Goal: Task Accomplishment & Management: Use online tool/utility

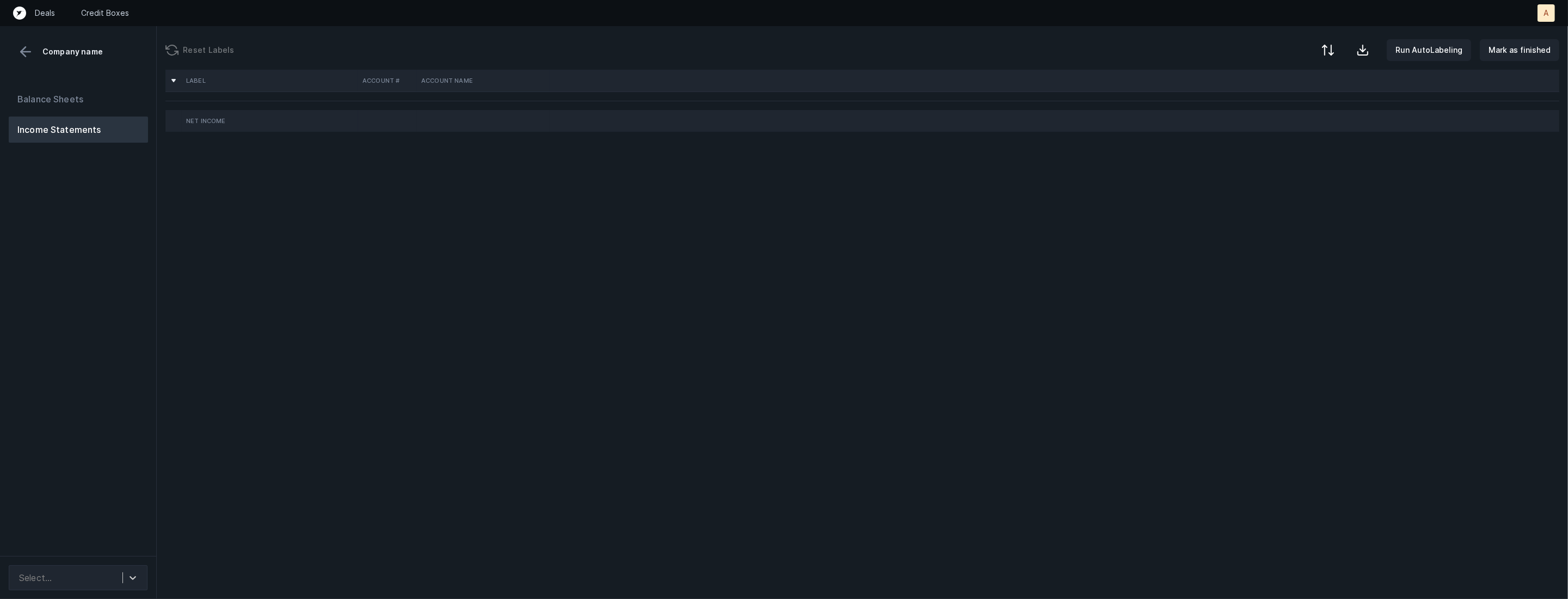
click at [146, 377] on div "Balance Sheets Income Statements" at bounding box center [78, 317] width 157 height 479
click at [107, 573] on div "Select..." at bounding box center [67, 578] width 109 height 20
click at [110, 540] on div "auto_cleaned_company9537_fileID_32292_tabProfit and Loss.csv" at bounding box center [78, 541] width 139 height 35
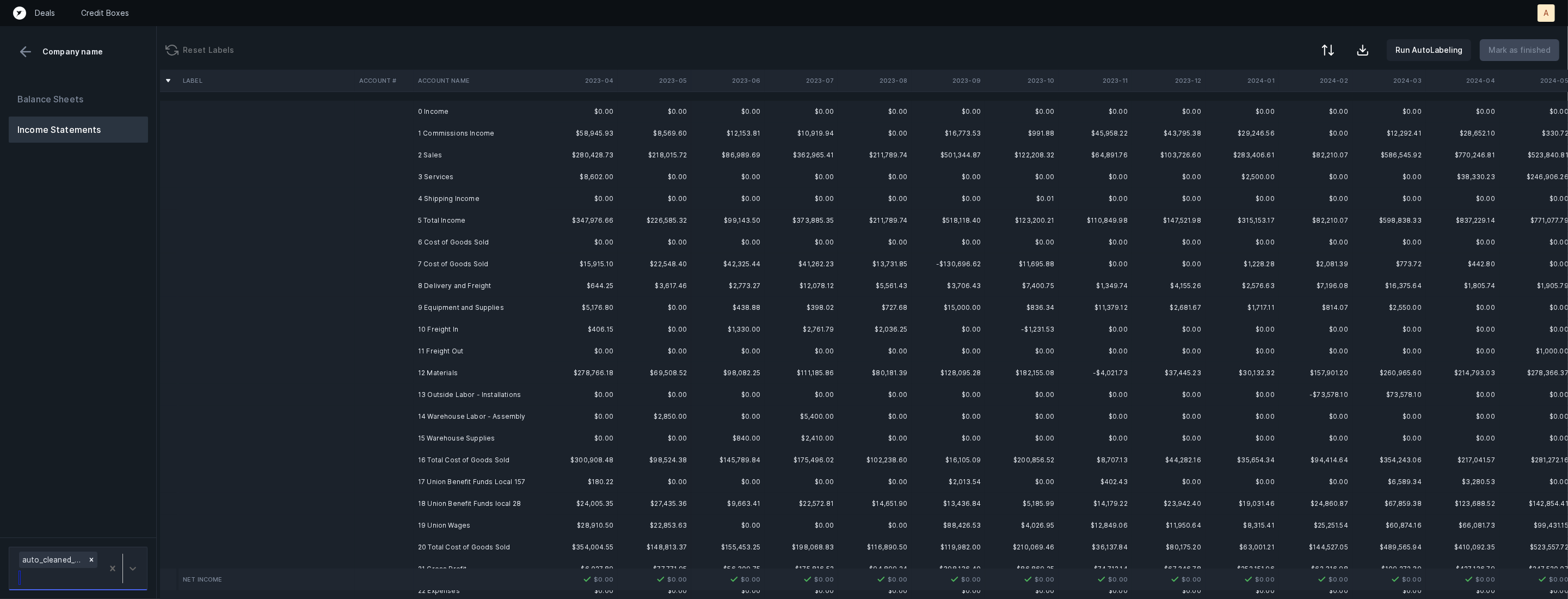
scroll to position [0, 818]
click at [462, 128] on td "1 Commissions Income" at bounding box center [480, 133] width 133 height 21
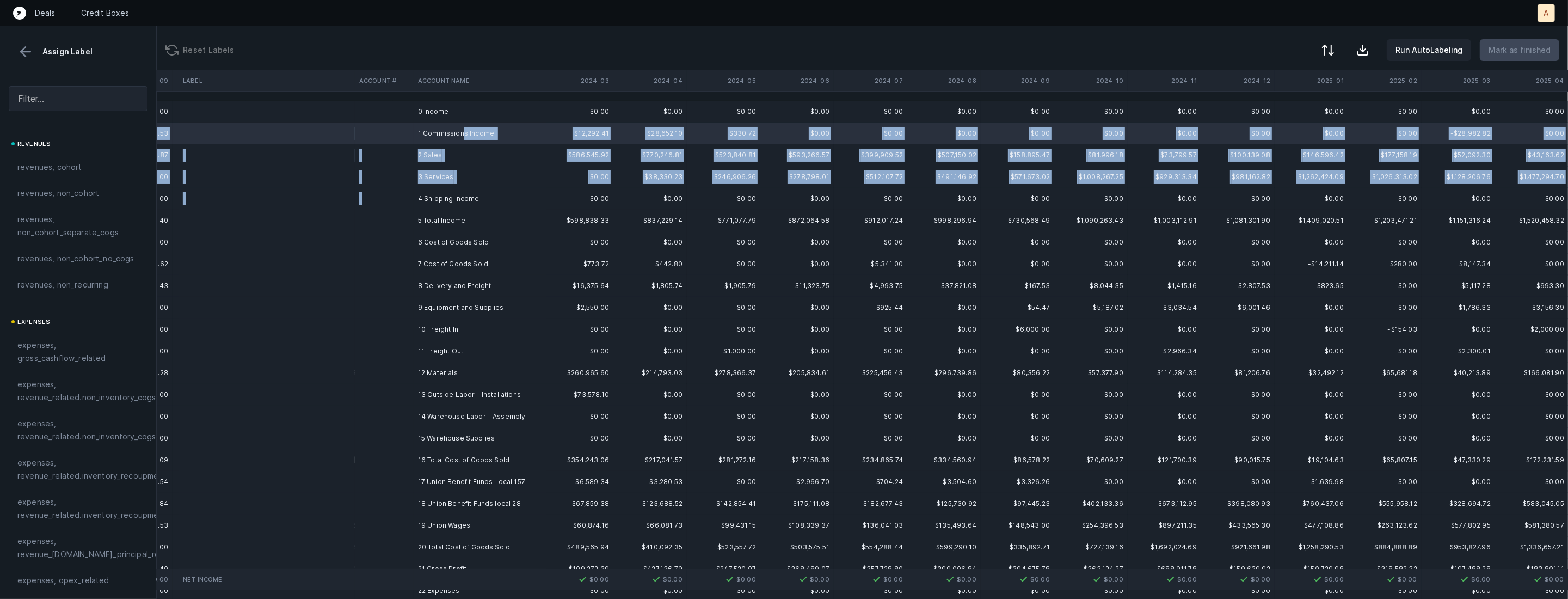
click at [452, 191] on td "4 Shipping Income" at bounding box center [480, 198] width 133 height 21
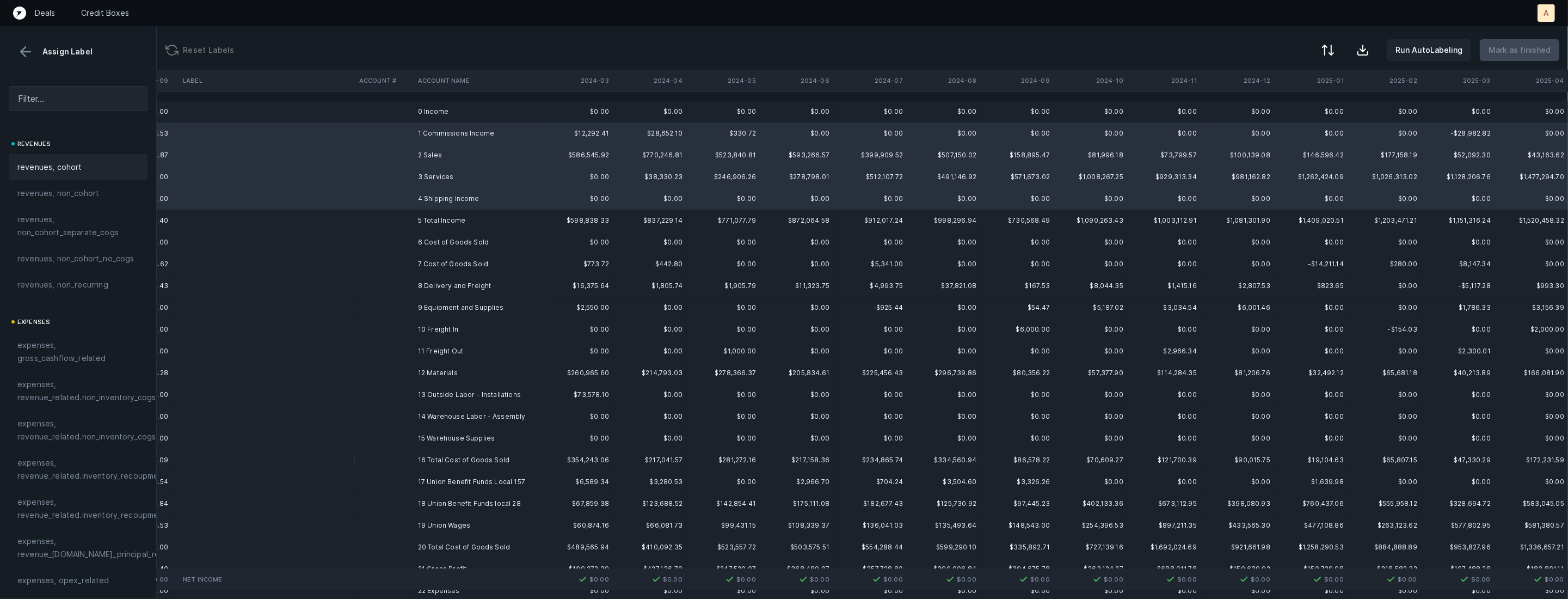
click at [31, 166] on span "revenues, cohort" at bounding box center [50, 167] width 65 height 13
click at [444, 258] on td "7 Cost of Goods Sold" at bounding box center [480, 264] width 133 height 21
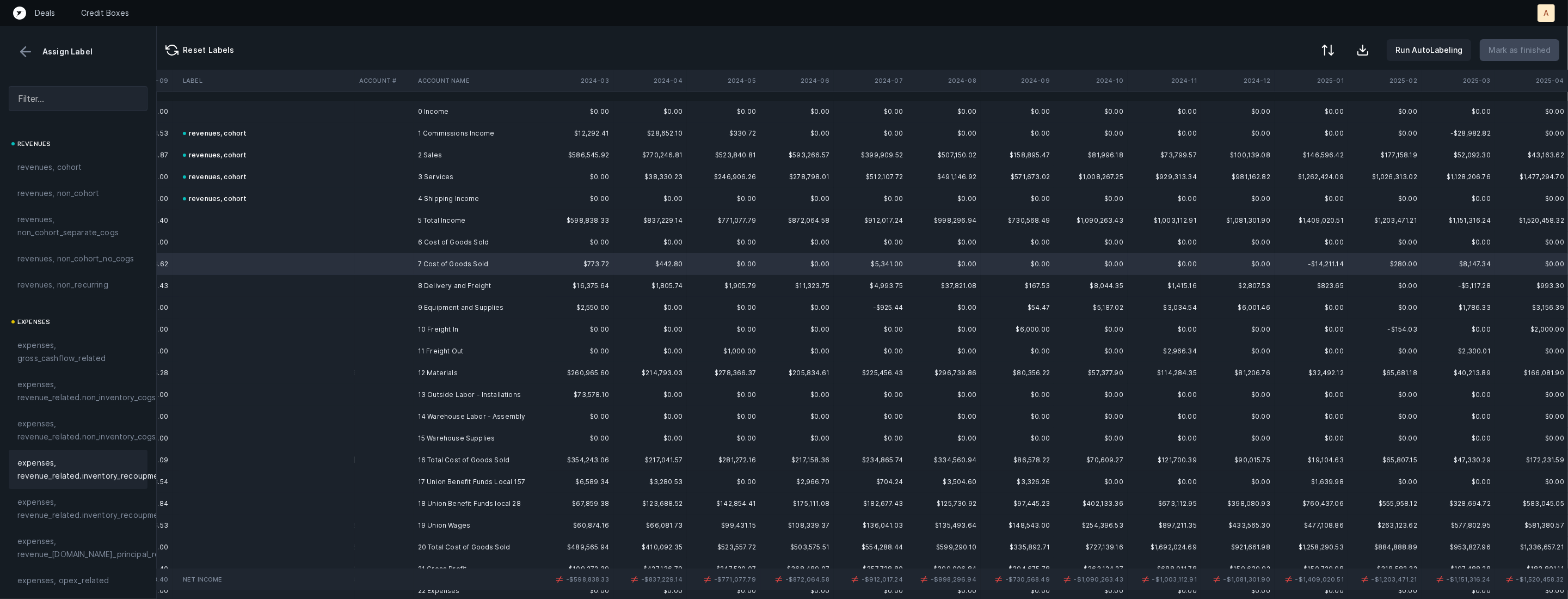
click at [82, 474] on span "expenses, revenue_related.inventory_recoupment" at bounding box center [91, 470] width 149 height 26
click at [391, 297] on td at bounding box center [384, 307] width 59 height 21
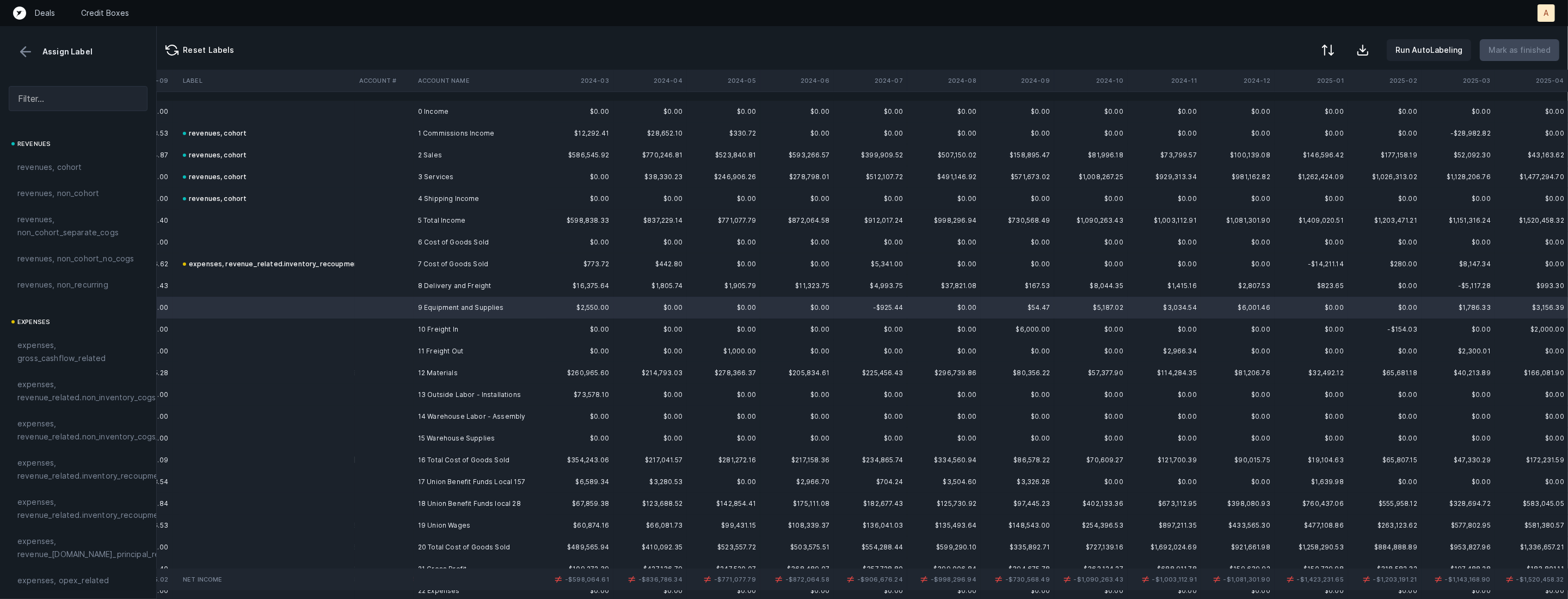
click at [400, 287] on td at bounding box center [384, 285] width 59 height 21
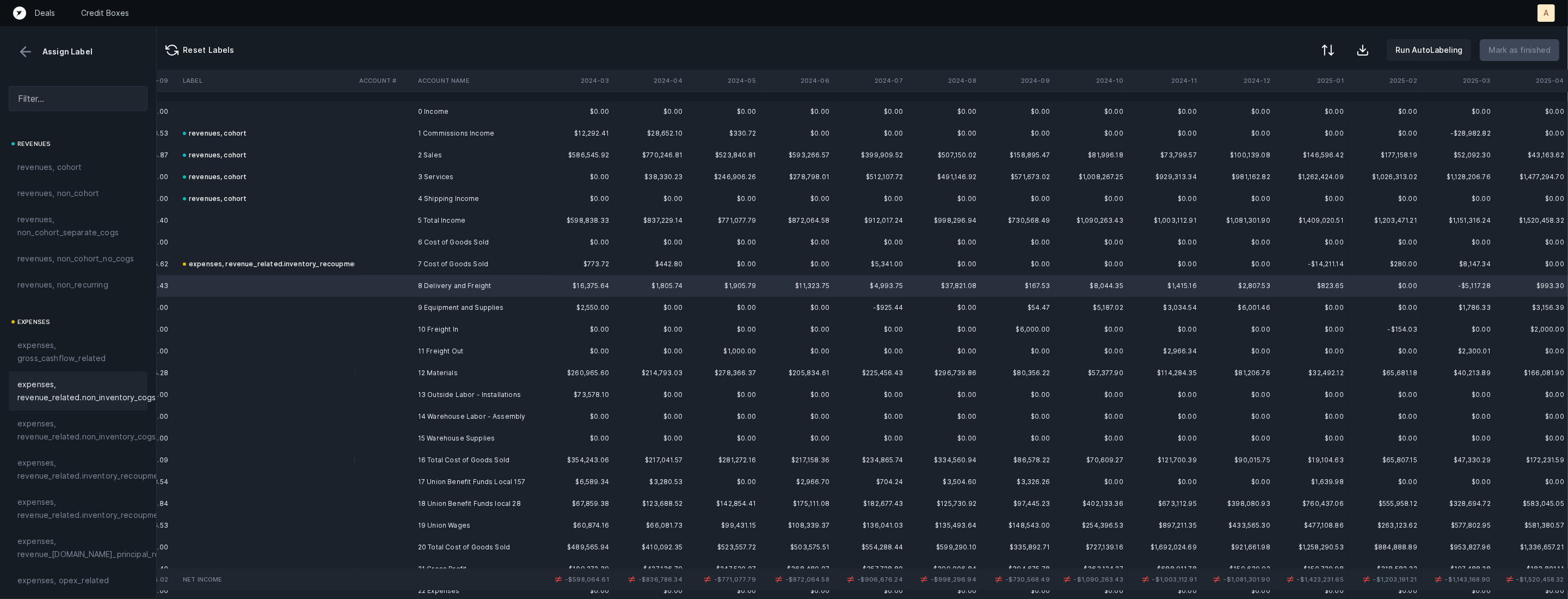
click at [99, 384] on span "expenses, revenue_related.non_inventory_cogs" at bounding box center [86, 391] width 138 height 26
click at [343, 301] on td at bounding box center [267, 307] width 177 height 21
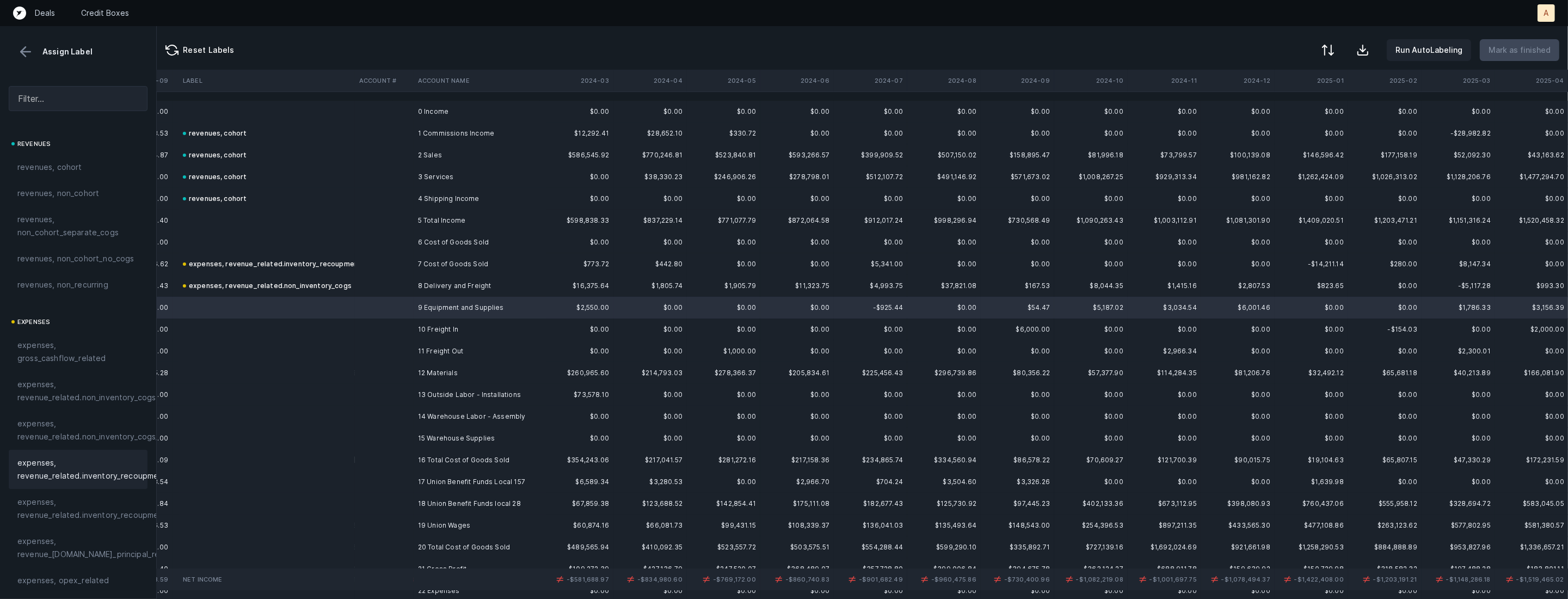
click at [90, 458] on span "expenses, revenue_related.inventory_recoupment" at bounding box center [91, 470] width 149 height 26
click at [391, 338] on td at bounding box center [384, 329] width 59 height 21
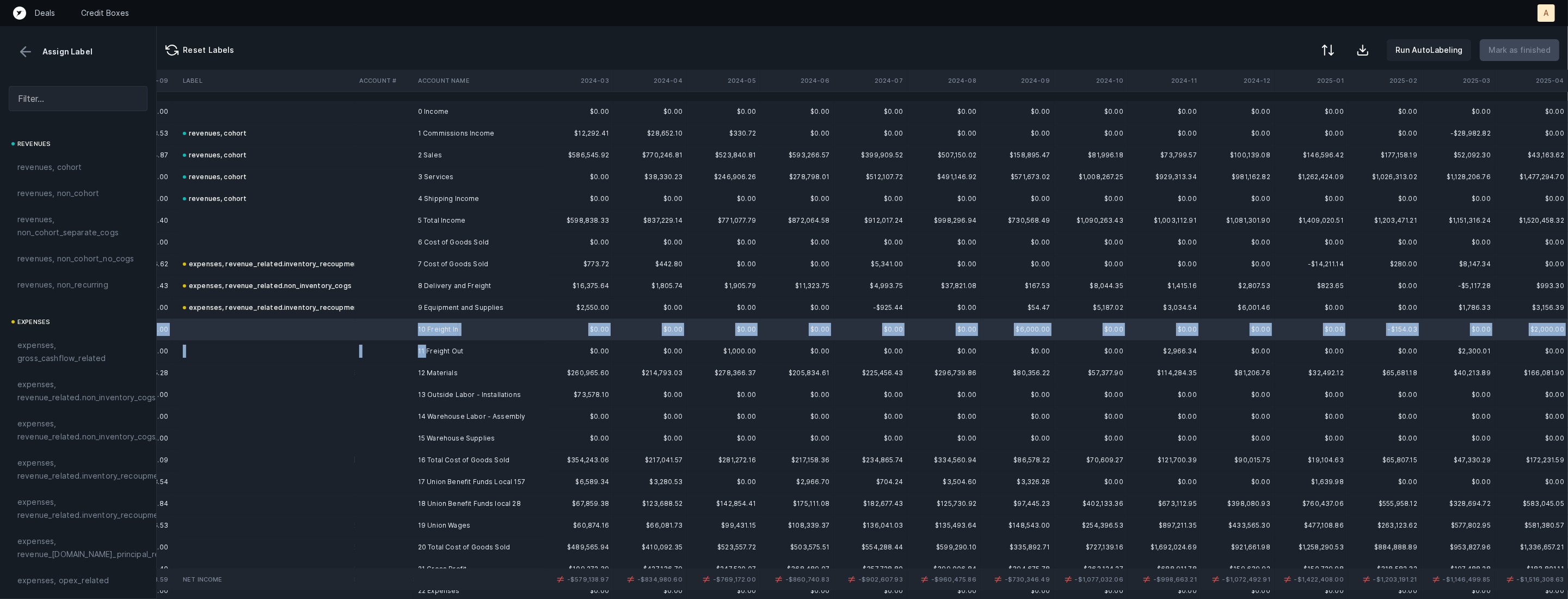
click at [428, 352] on td "11 Freight Out" at bounding box center [480, 351] width 133 height 21
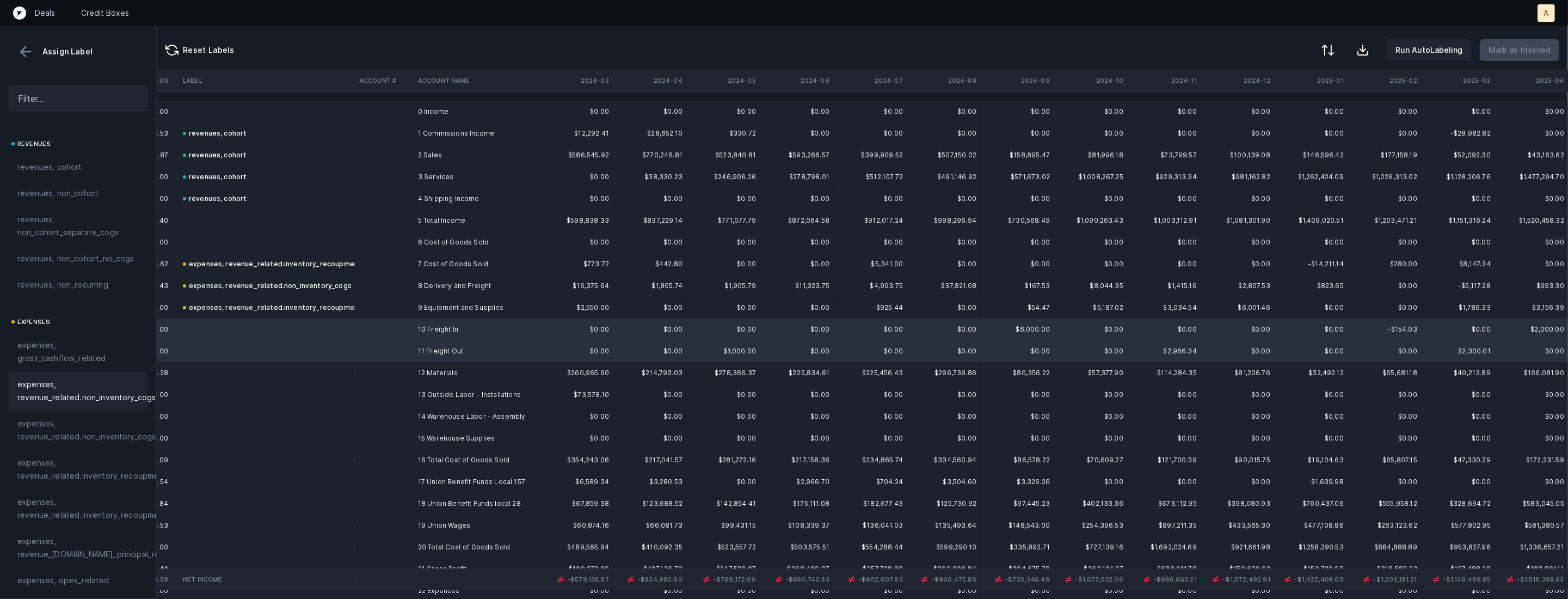
click at [74, 388] on span "expenses, revenue_related.non_inventory_cogs" at bounding box center [86, 391] width 138 height 26
click at [345, 366] on td at bounding box center [267, 373] width 177 height 21
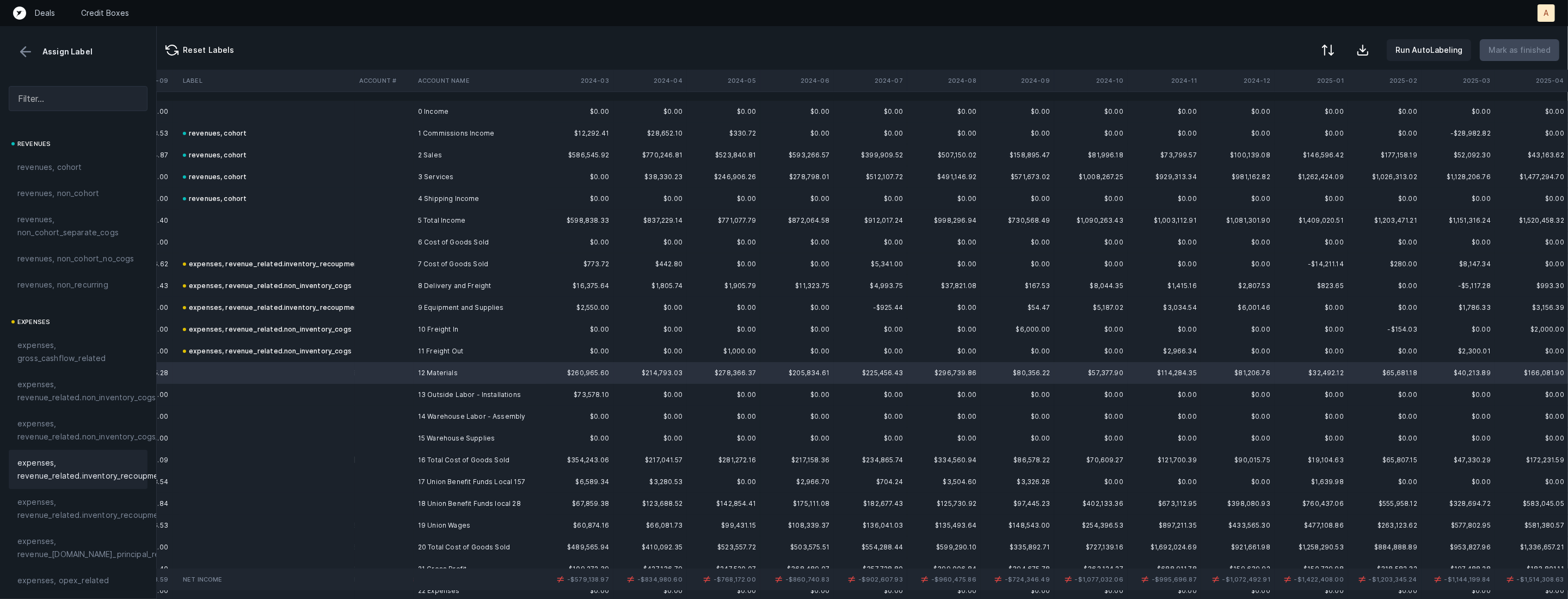
click at [77, 465] on span "expenses, revenue_related.inventory_recoupment" at bounding box center [91, 470] width 149 height 26
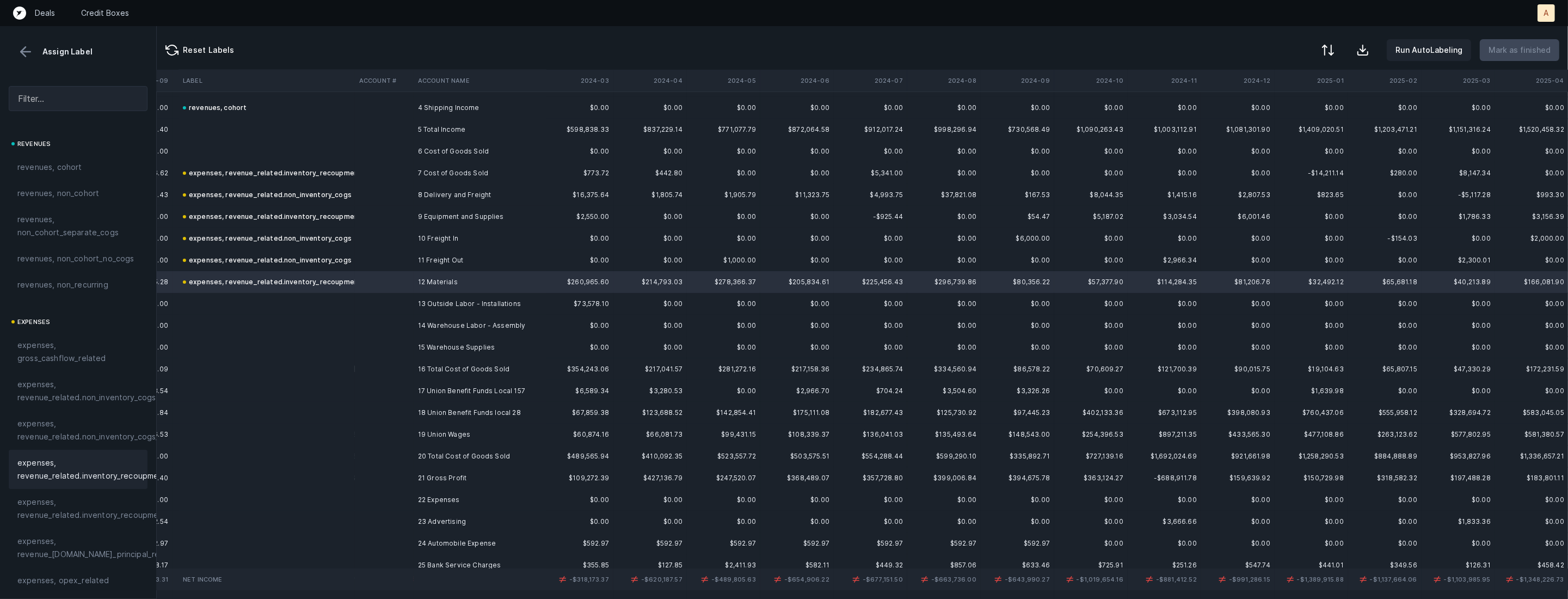
scroll to position [133, 818]
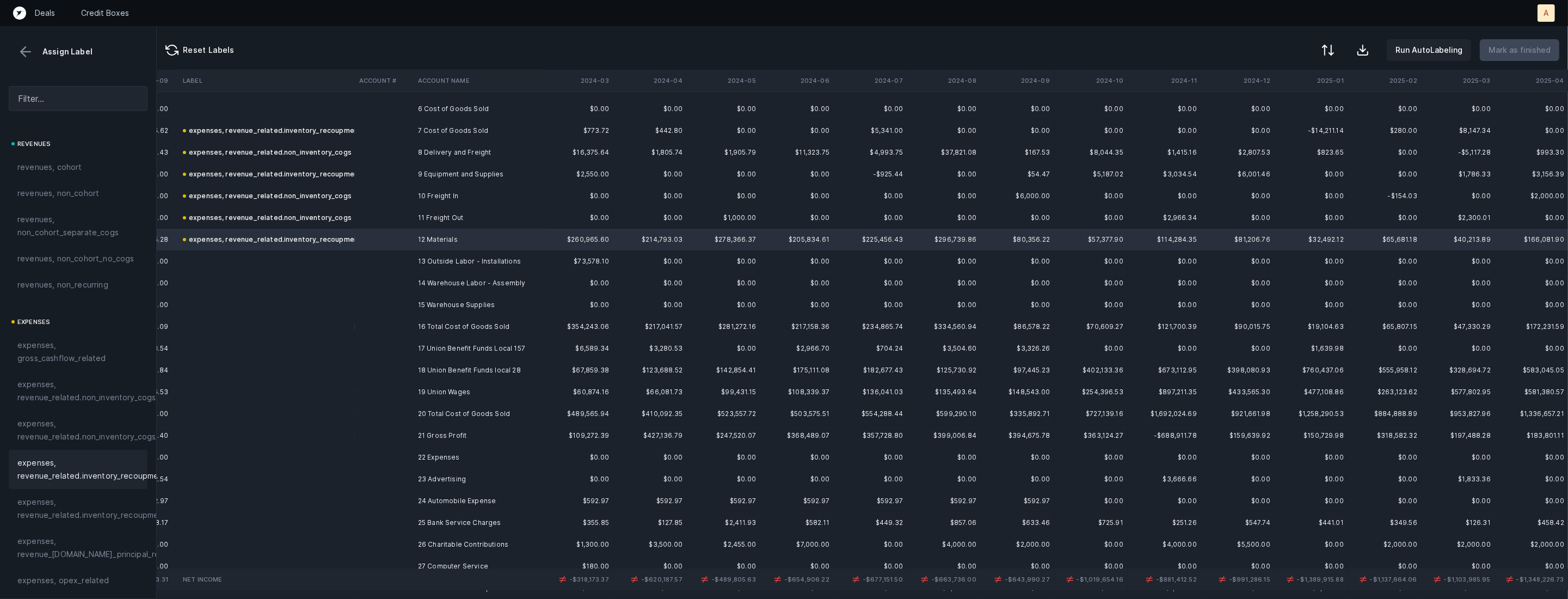
click at [461, 258] on td "13 Outside Labor - Installations" at bounding box center [480, 261] width 133 height 21
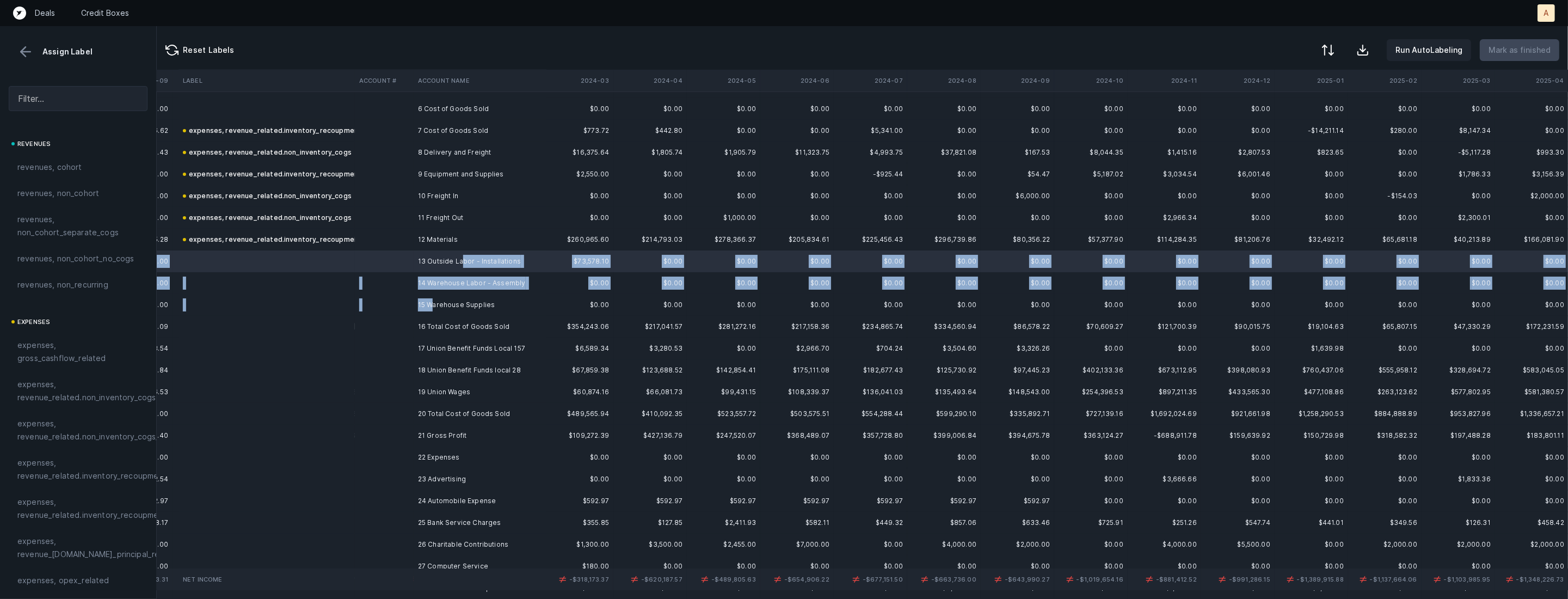
click at [434, 305] on td "15 Warehouse Supplies" at bounding box center [480, 304] width 133 height 21
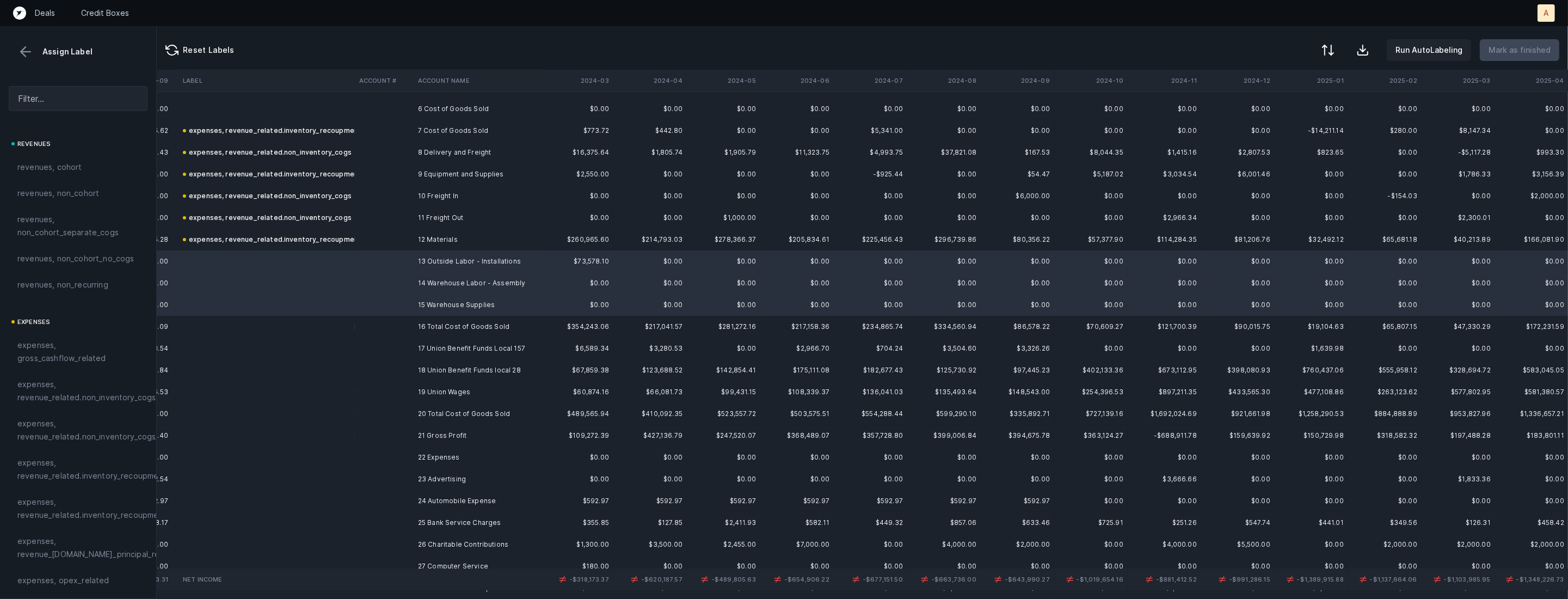
click at [430, 285] on td "14 Warehouse Labor - Assembly" at bounding box center [480, 283] width 133 height 21
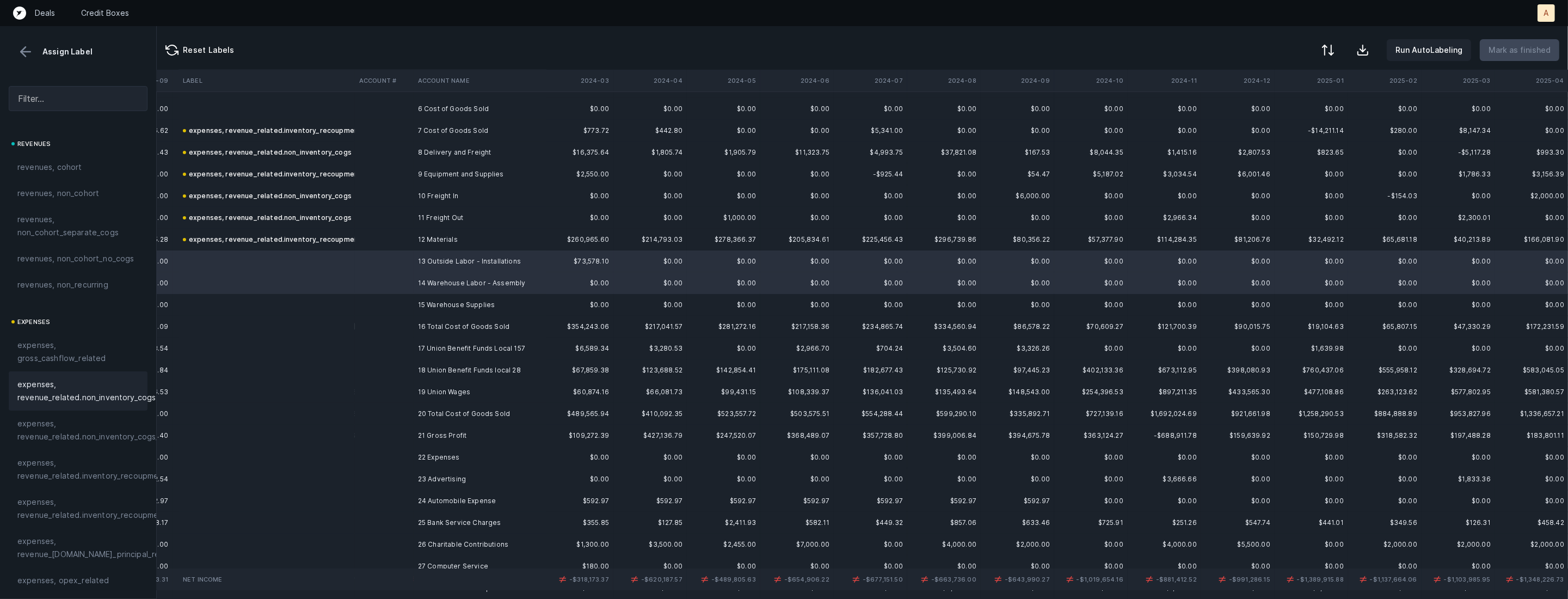
click at [118, 406] on div "expenses, revenue_related.non_inventory_cogs" at bounding box center [78, 391] width 139 height 39
click at [446, 314] on td "15 Warehouse Supplies" at bounding box center [480, 304] width 133 height 21
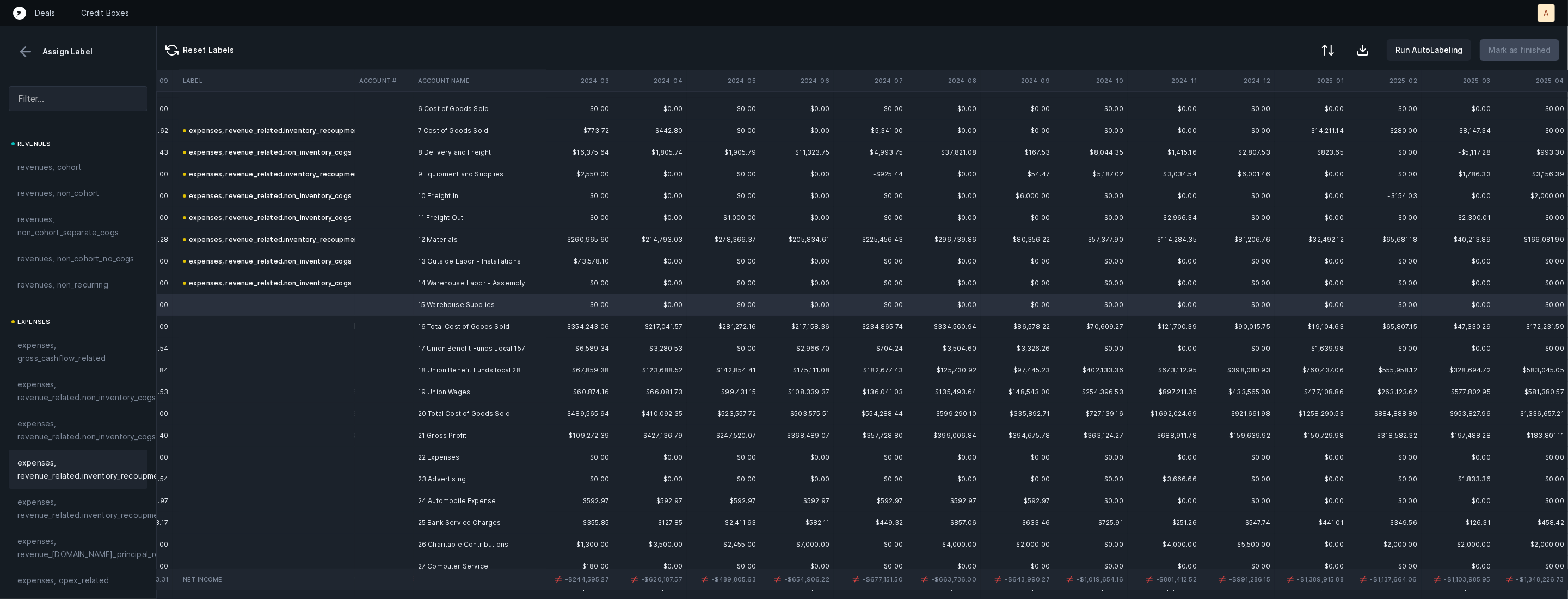
click at [131, 476] on span "expenses, revenue_related.inventory_recoupment" at bounding box center [91, 470] width 149 height 26
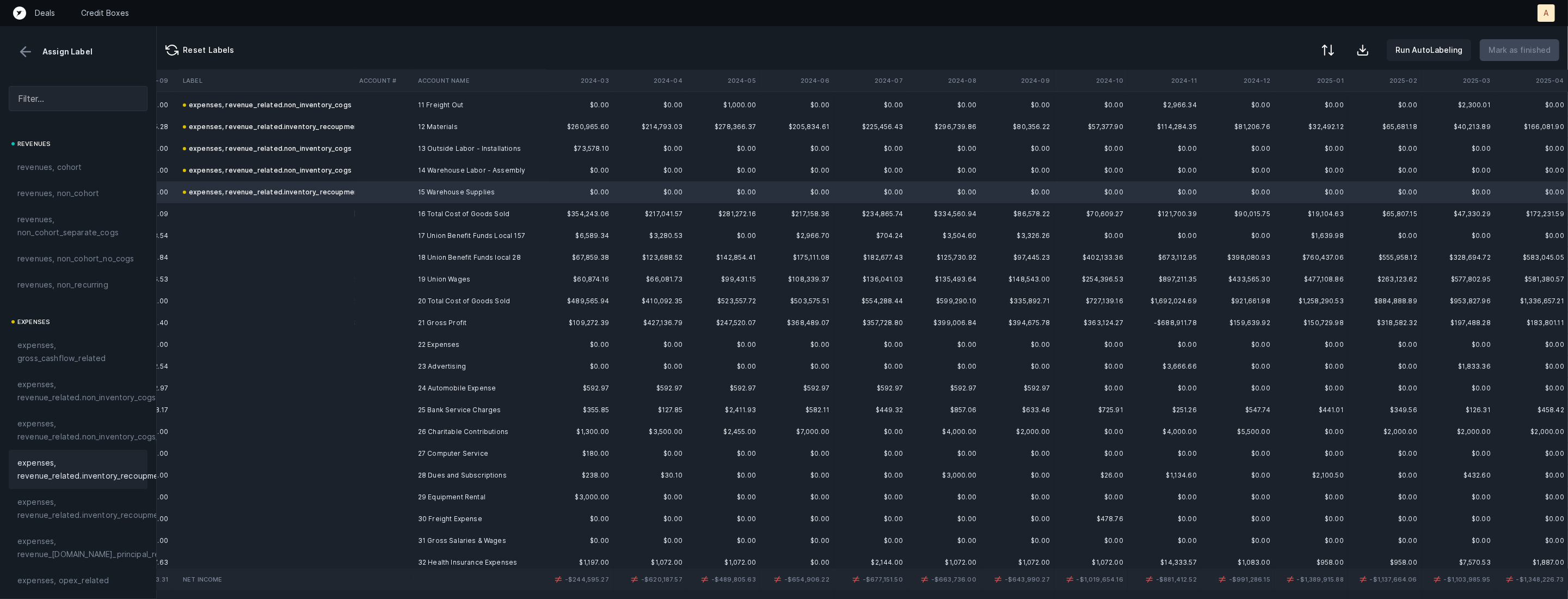
scroll to position [300, 818]
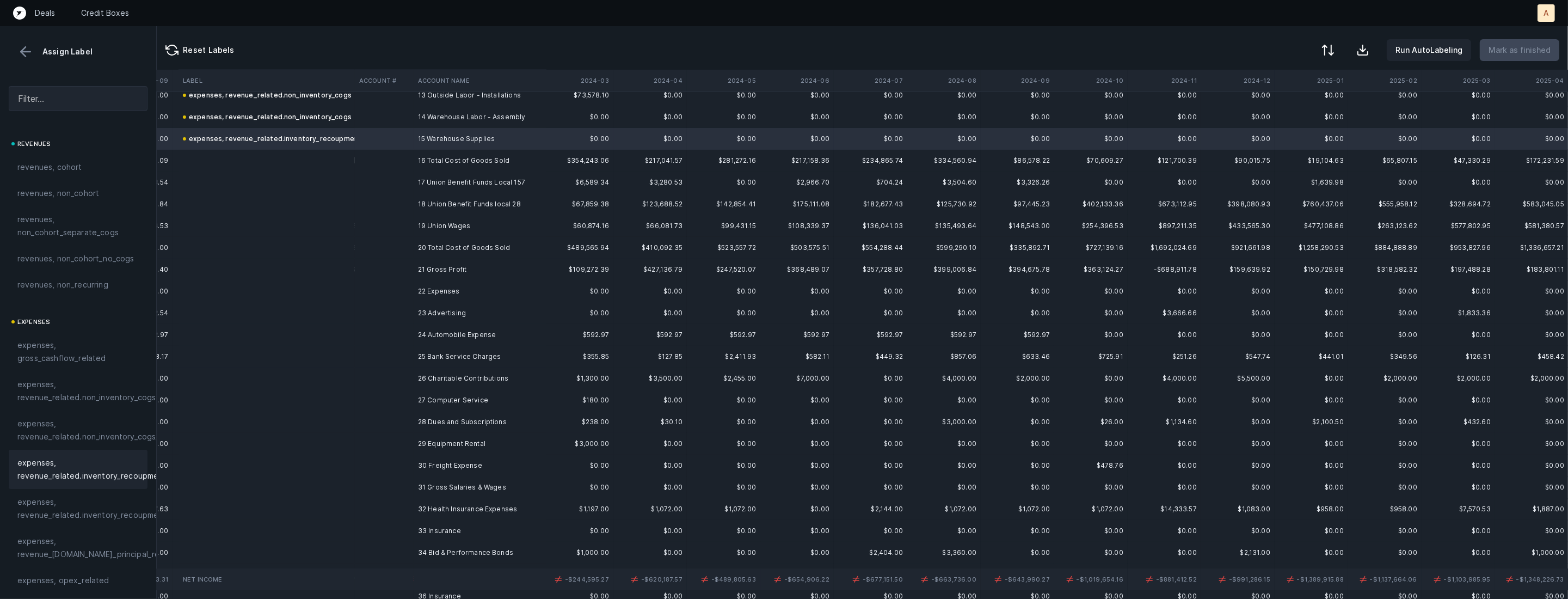
click at [495, 185] on td "17 Union Benefit Funds Local 157" at bounding box center [480, 182] width 133 height 21
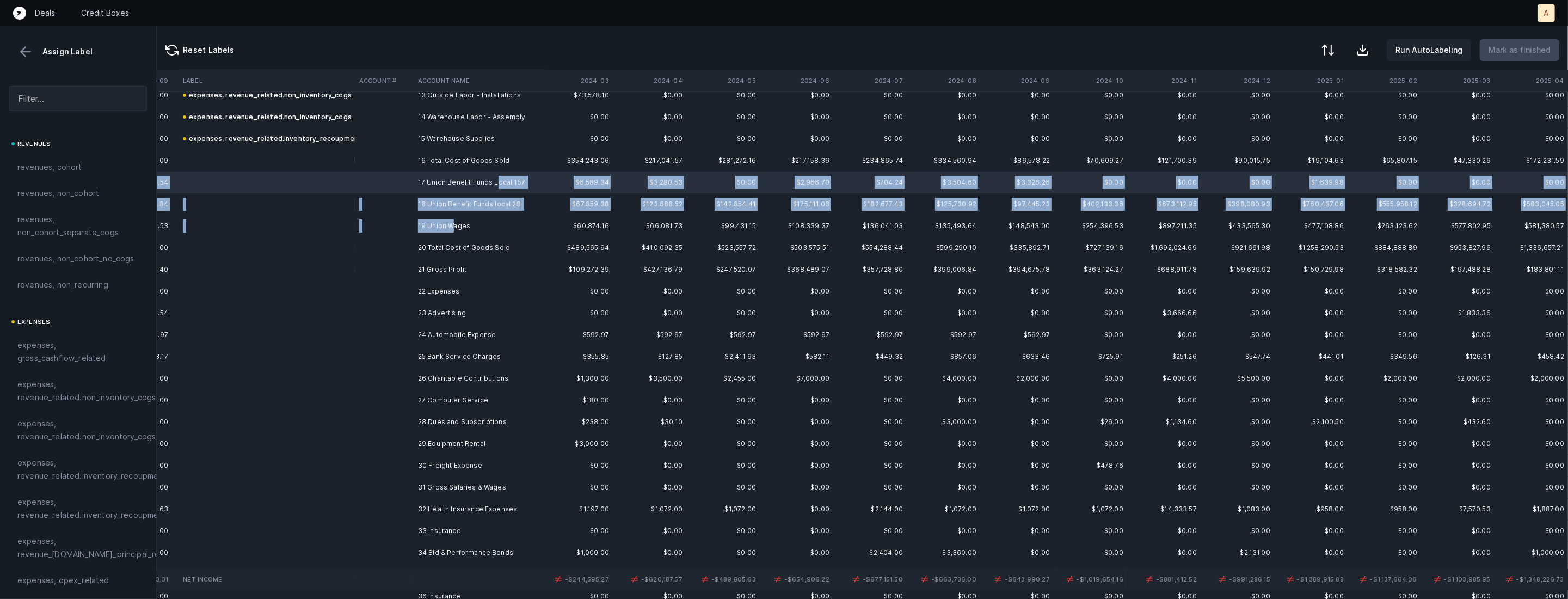
click at [453, 230] on td "19 Union Wages" at bounding box center [480, 226] width 133 height 21
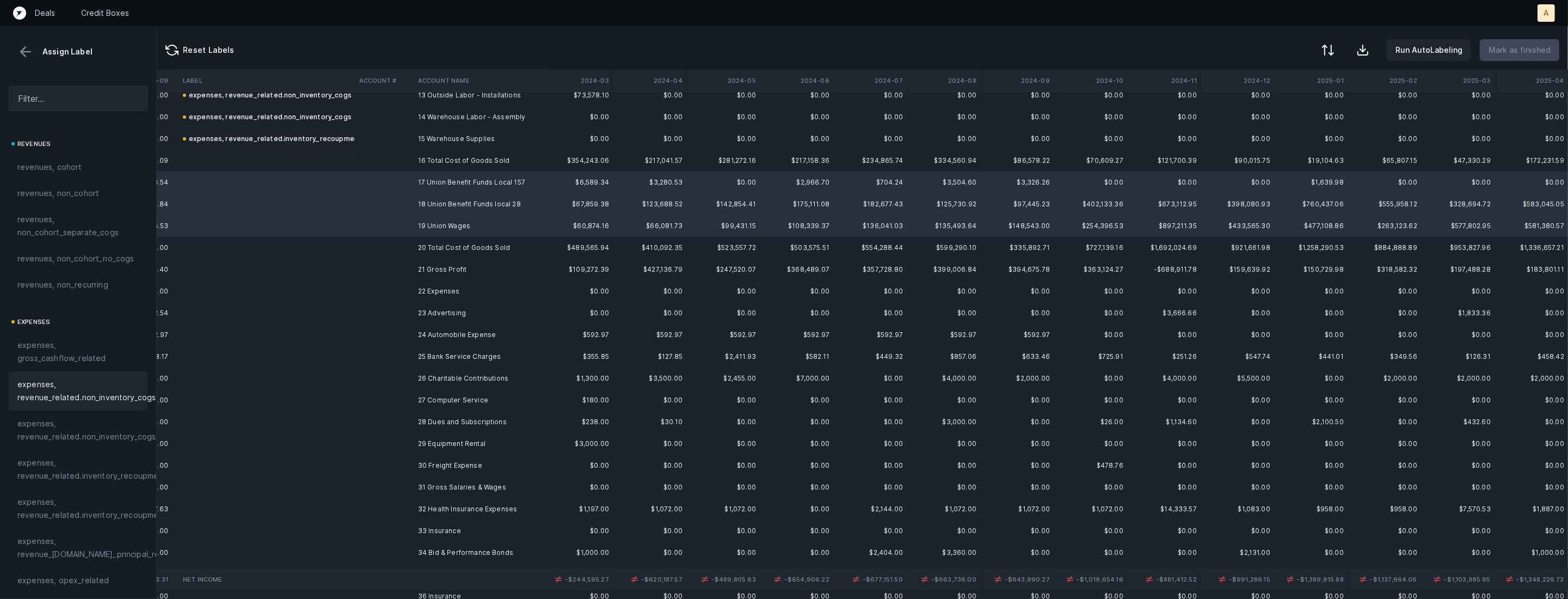
click at [83, 387] on span "expenses, revenue_related.non_inventory_cogs" at bounding box center [86, 391] width 138 height 26
click at [410, 320] on td at bounding box center [384, 313] width 59 height 21
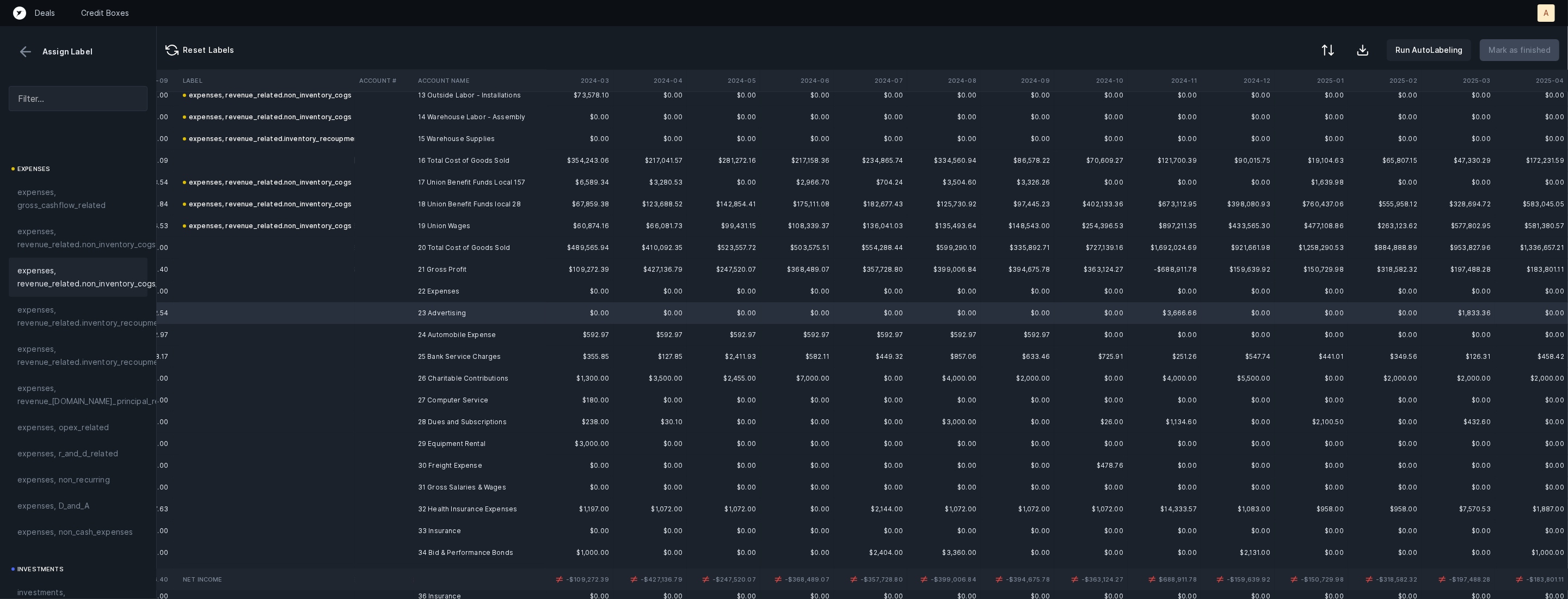
scroll to position [164, 0]
click at [46, 583] on span "investments, sales_and_marketing" at bounding box center [78, 587] width 121 height 26
click at [404, 333] on td at bounding box center [384, 334] width 59 height 21
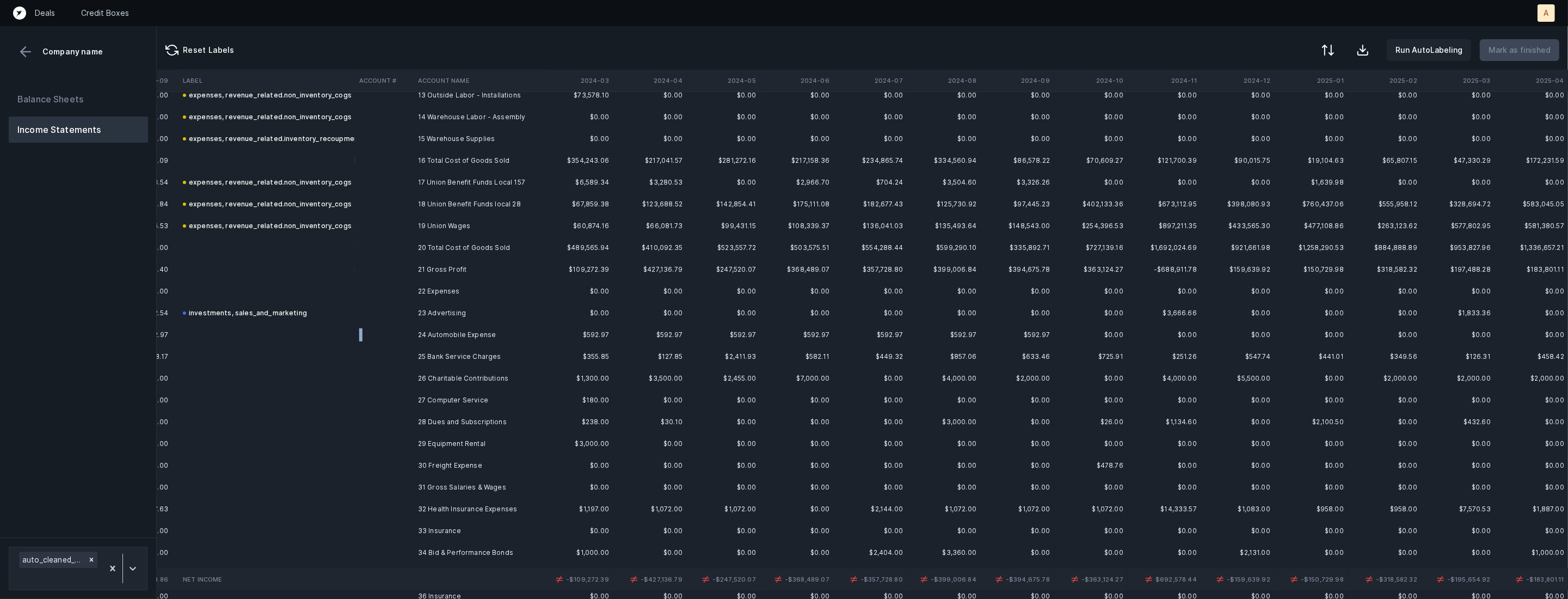
click at [404, 333] on td at bounding box center [384, 334] width 59 height 21
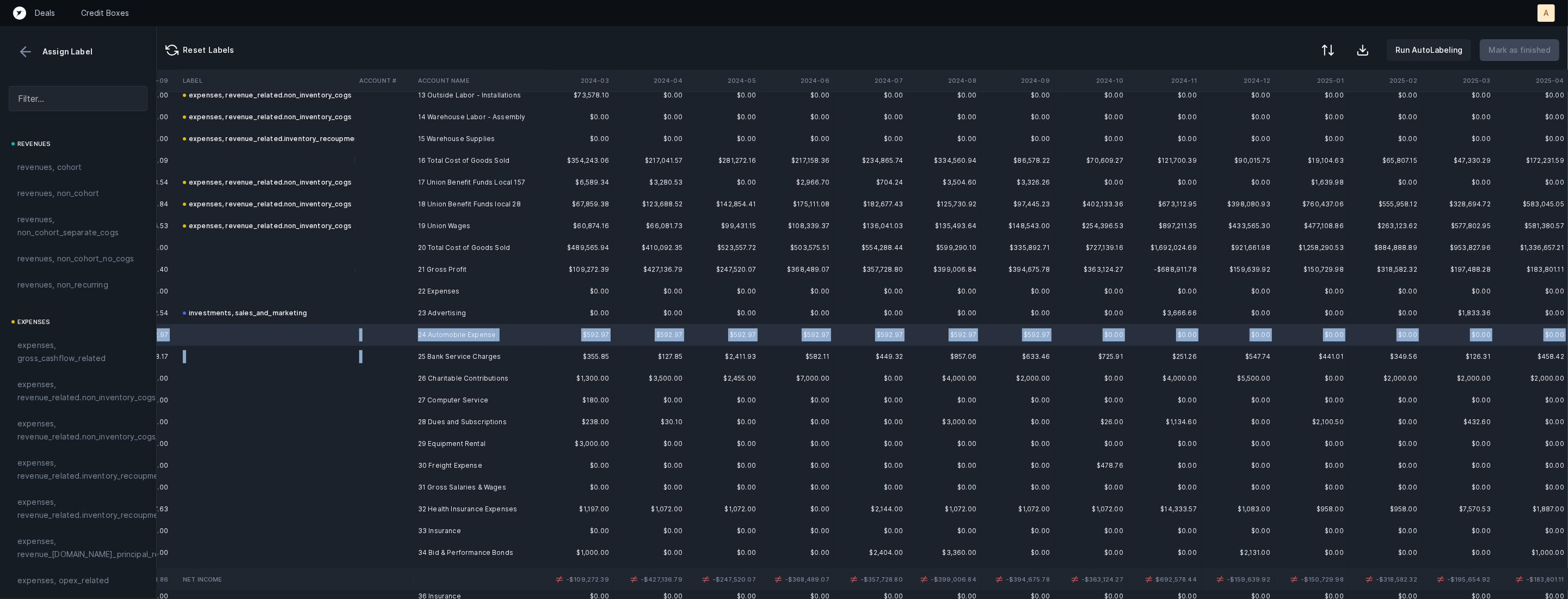
click at [392, 352] on td at bounding box center [384, 357] width 59 height 21
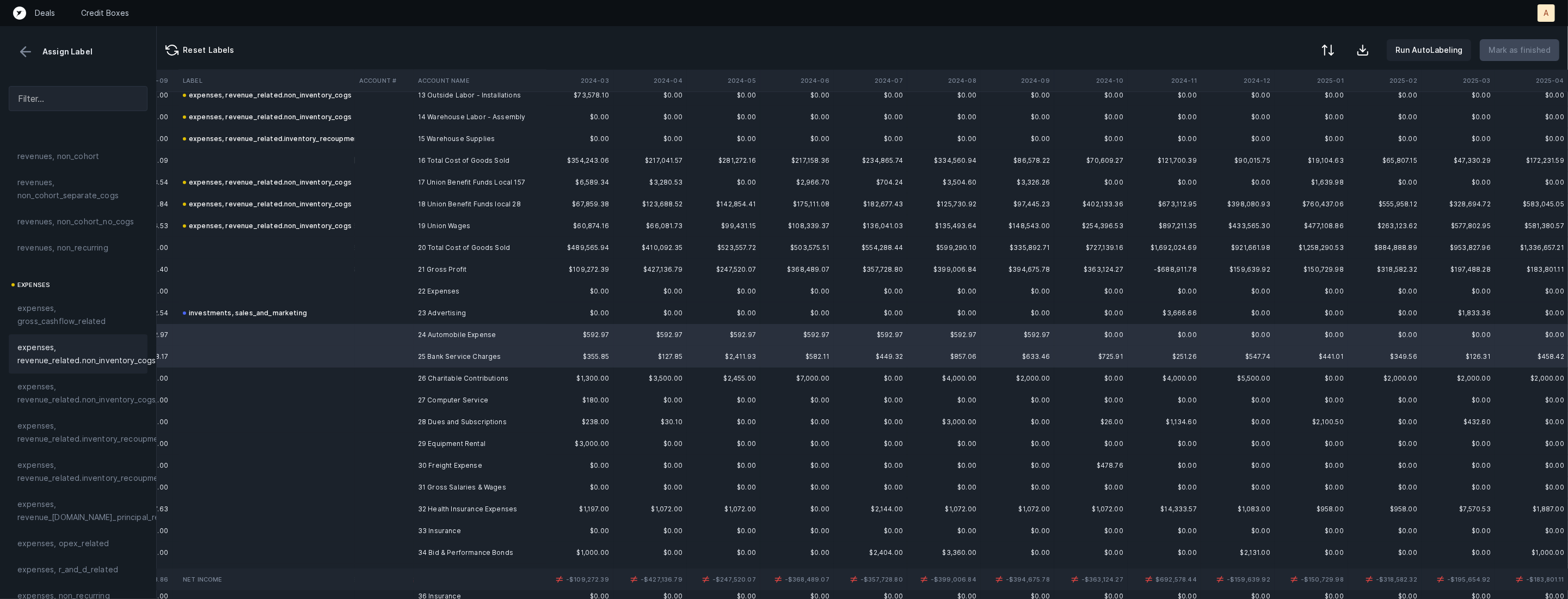
scroll to position [126, 0]
click at [53, 462] on div "expenses, opex_related" at bounding box center [78, 455] width 139 height 26
click at [347, 387] on td at bounding box center [267, 378] width 177 height 21
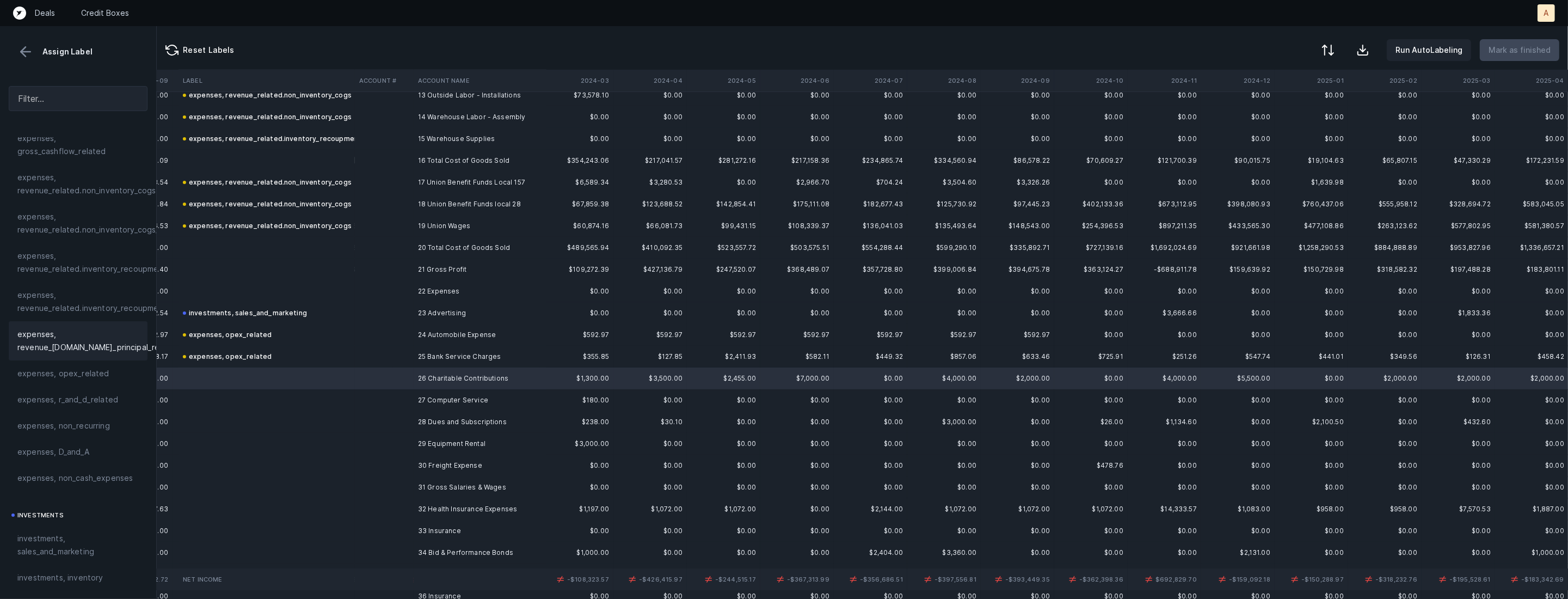
scroll to position [223, 0]
click at [105, 417] on div "expenses, non_recurring" at bounding box center [78, 409] width 139 height 26
click at [418, 398] on td "27 Computer Service" at bounding box center [480, 400] width 133 height 21
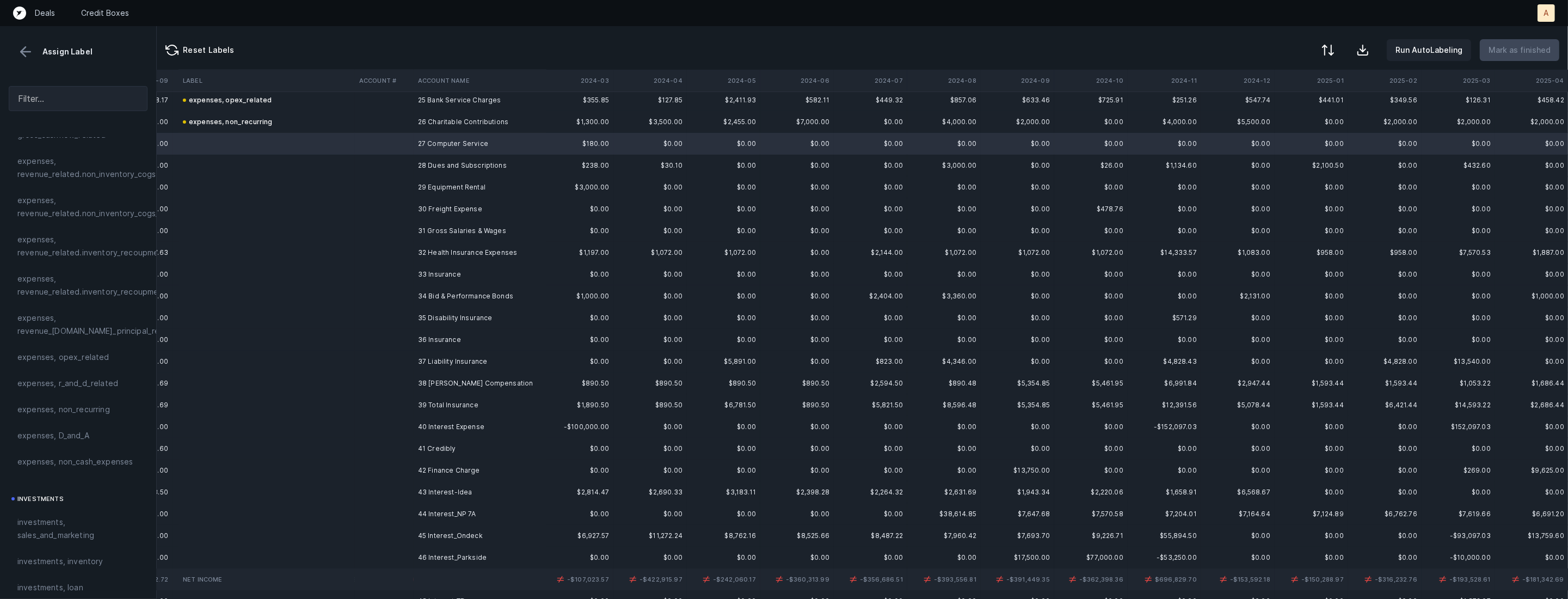
scroll to position [558, 818]
click at [443, 380] on td "38 [PERSON_NAME] Compensation" at bounding box center [480, 381] width 133 height 21
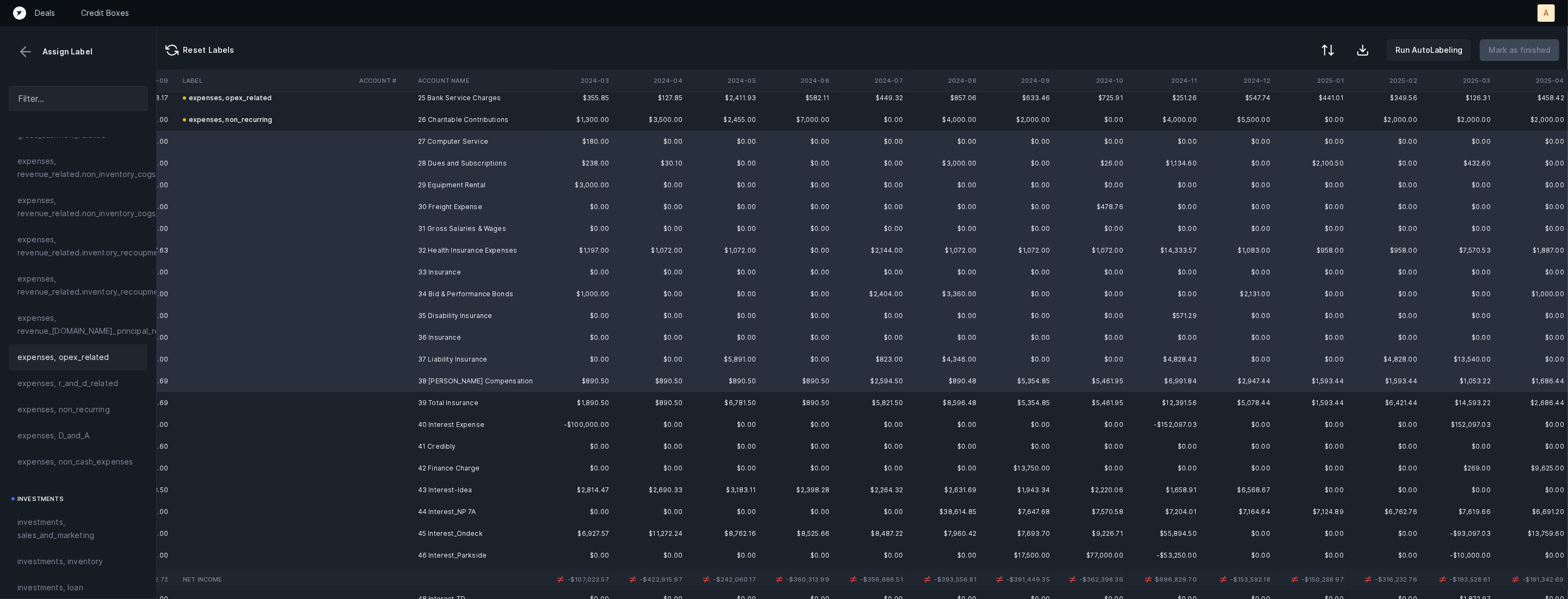
click at [46, 354] on span "expenses, opex_related" at bounding box center [63, 357] width 92 height 13
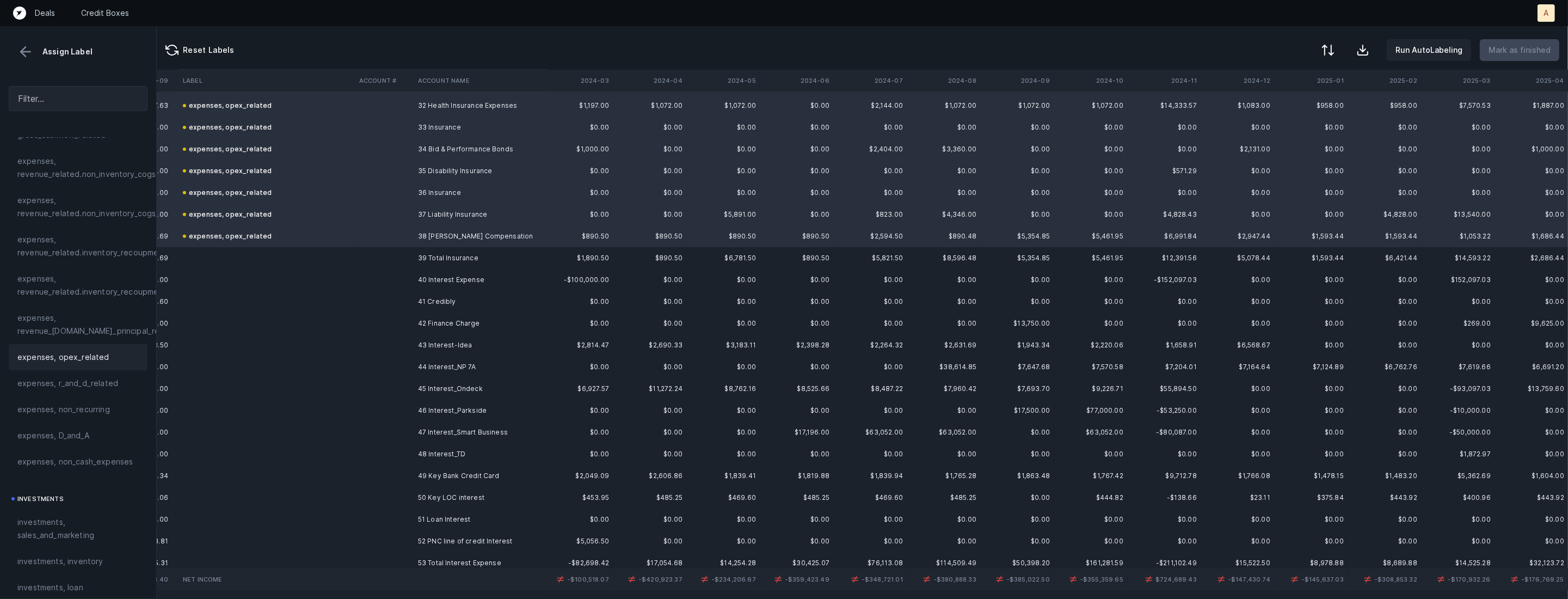
scroll to position [720, 818]
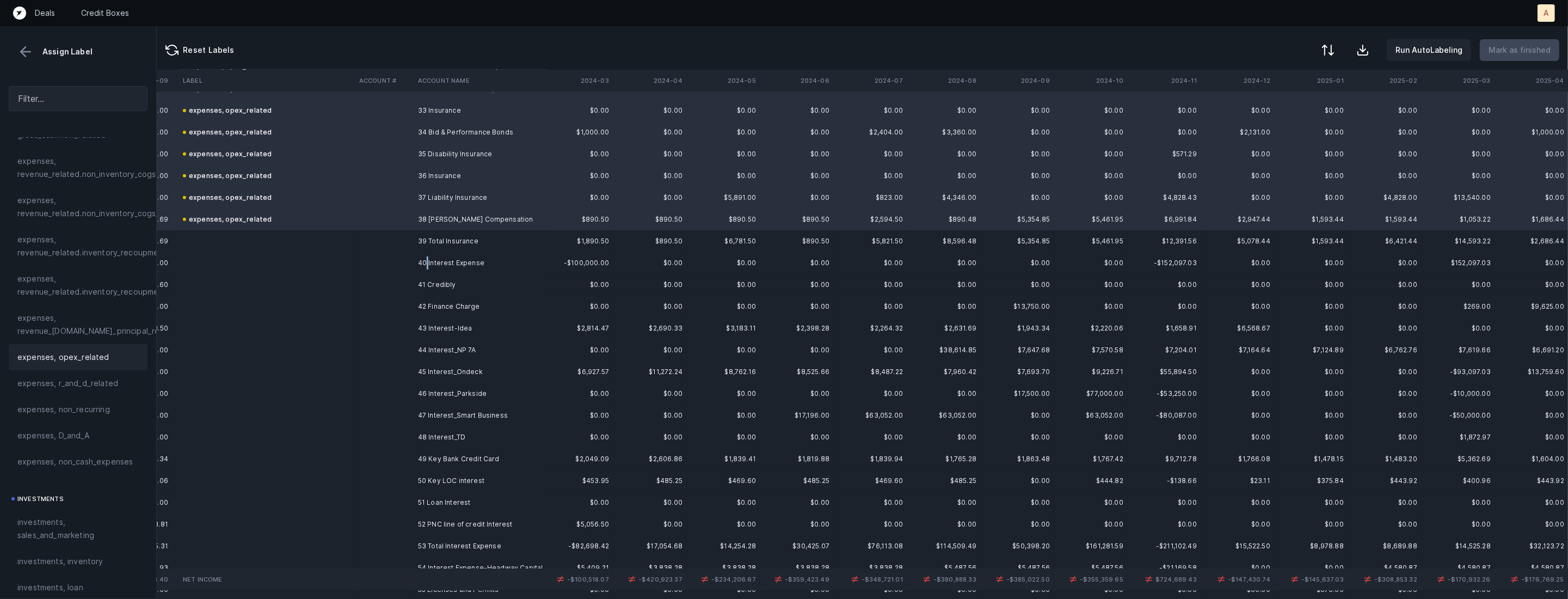
click at [428, 263] on td "40 Interest Expense" at bounding box center [480, 263] width 133 height 21
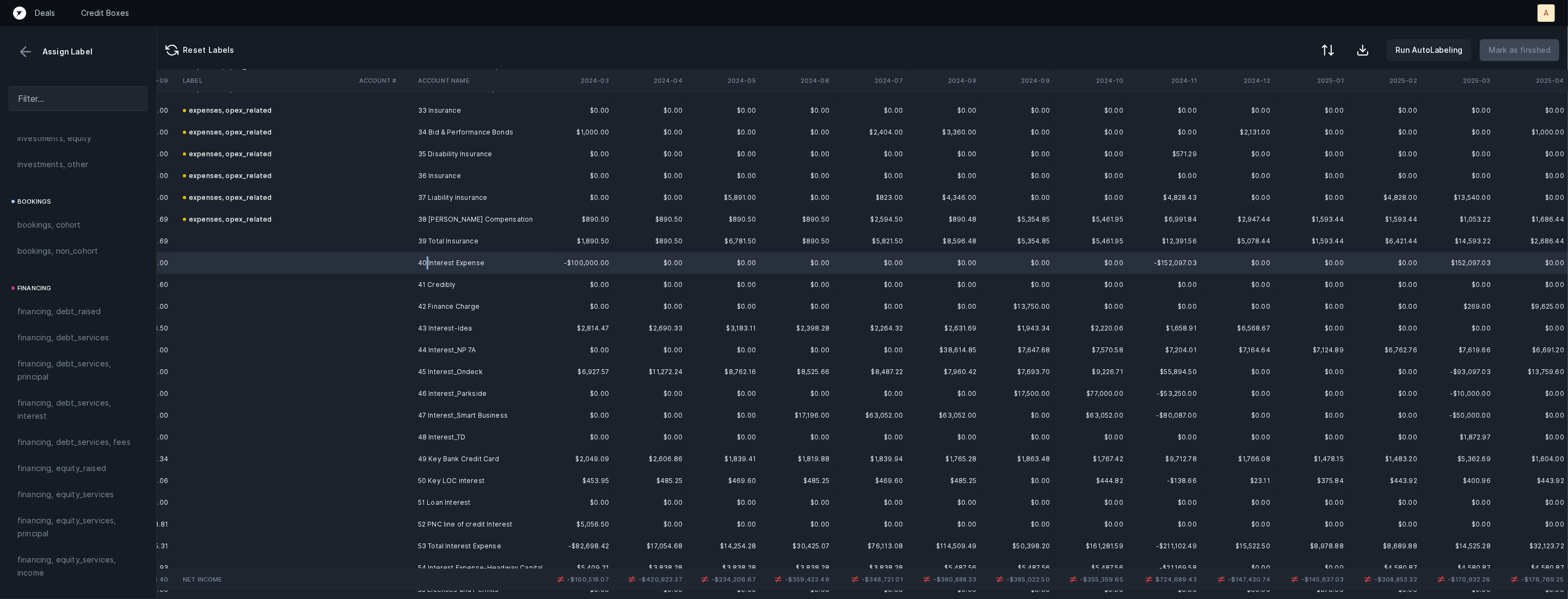
scroll to position [692, 0]
click at [79, 410] on span "financing, debt_services, interest" at bounding box center [78, 416] width 121 height 26
click at [397, 286] on td at bounding box center [384, 284] width 59 height 21
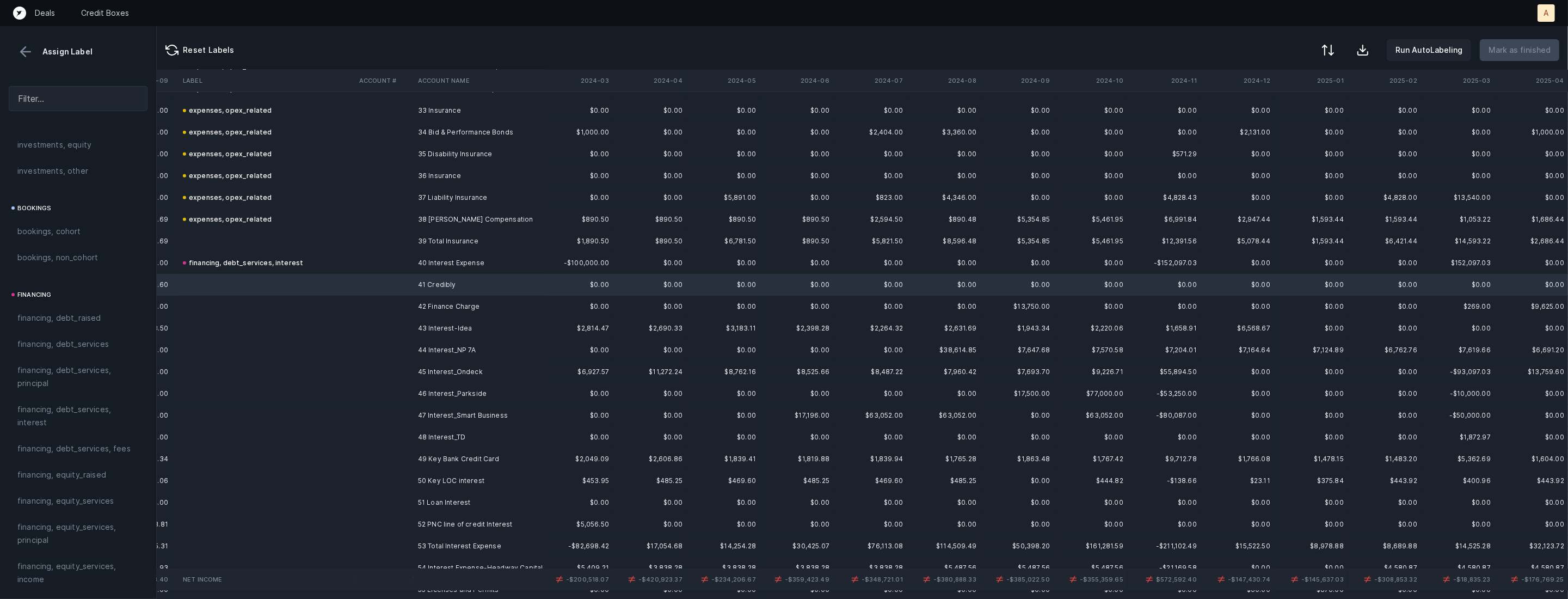
click at [217, 305] on td at bounding box center [267, 306] width 177 height 21
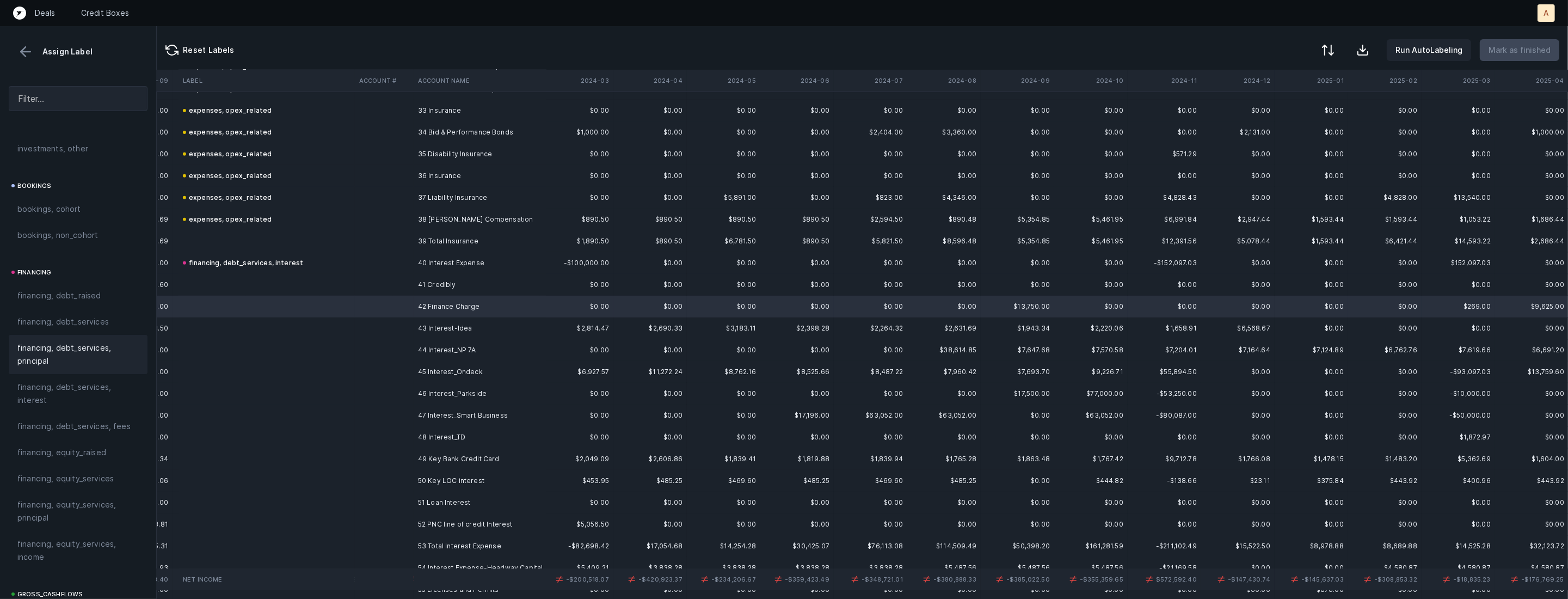
scroll to position [740, 0]
click at [51, 398] on span "financing, debt_services, fees" at bounding box center [74, 401] width 113 height 13
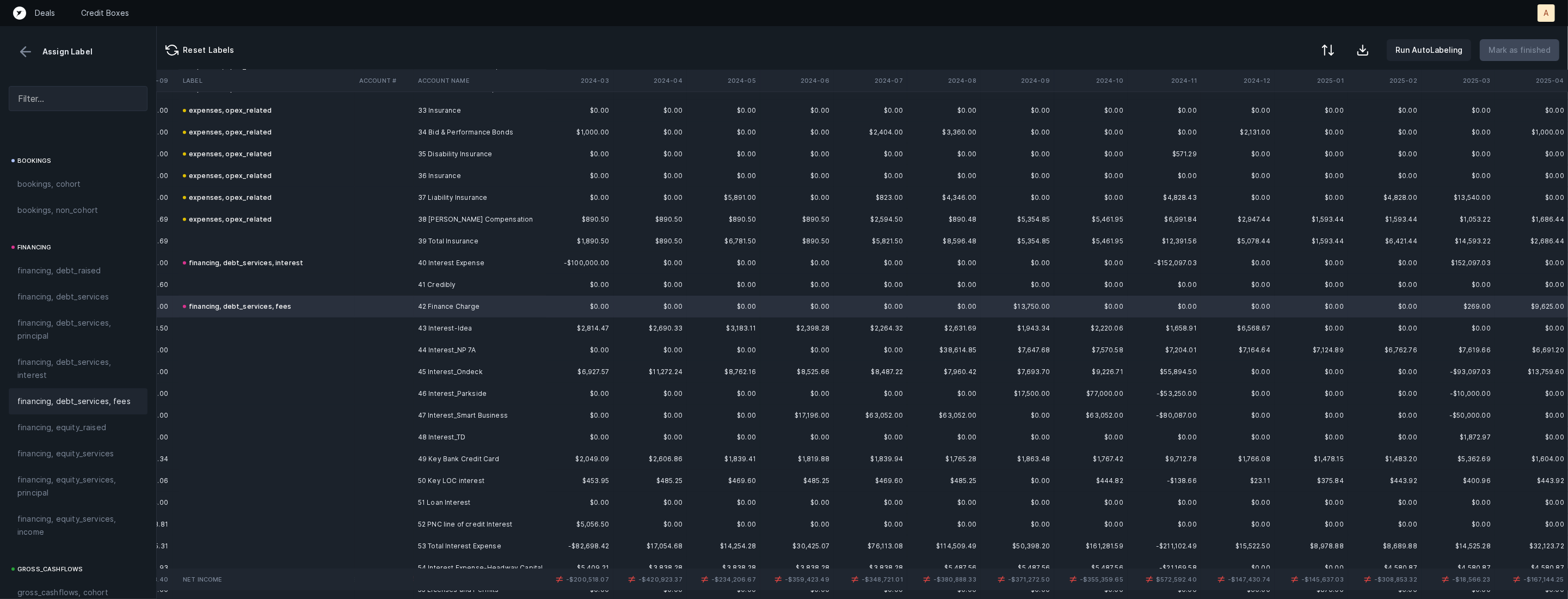
click at [229, 291] on td at bounding box center [267, 284] width 177 height 21
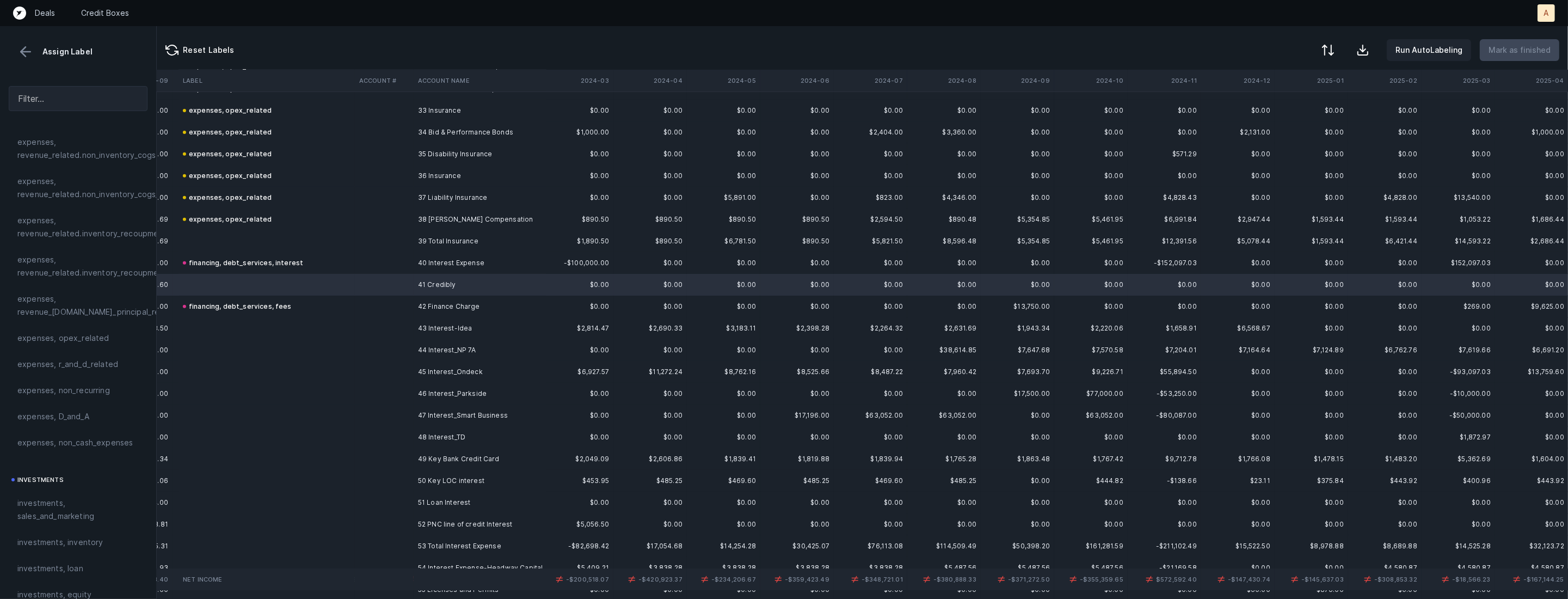
scroll to position [227, 0]
click at [71, 347] on span "expenses, opex_related" at bounding box center [63, 353] width 92 height 13
click at [438, 327] on td "43 Interest-Idea" at bounding box center [480, 328] width 133 height 21
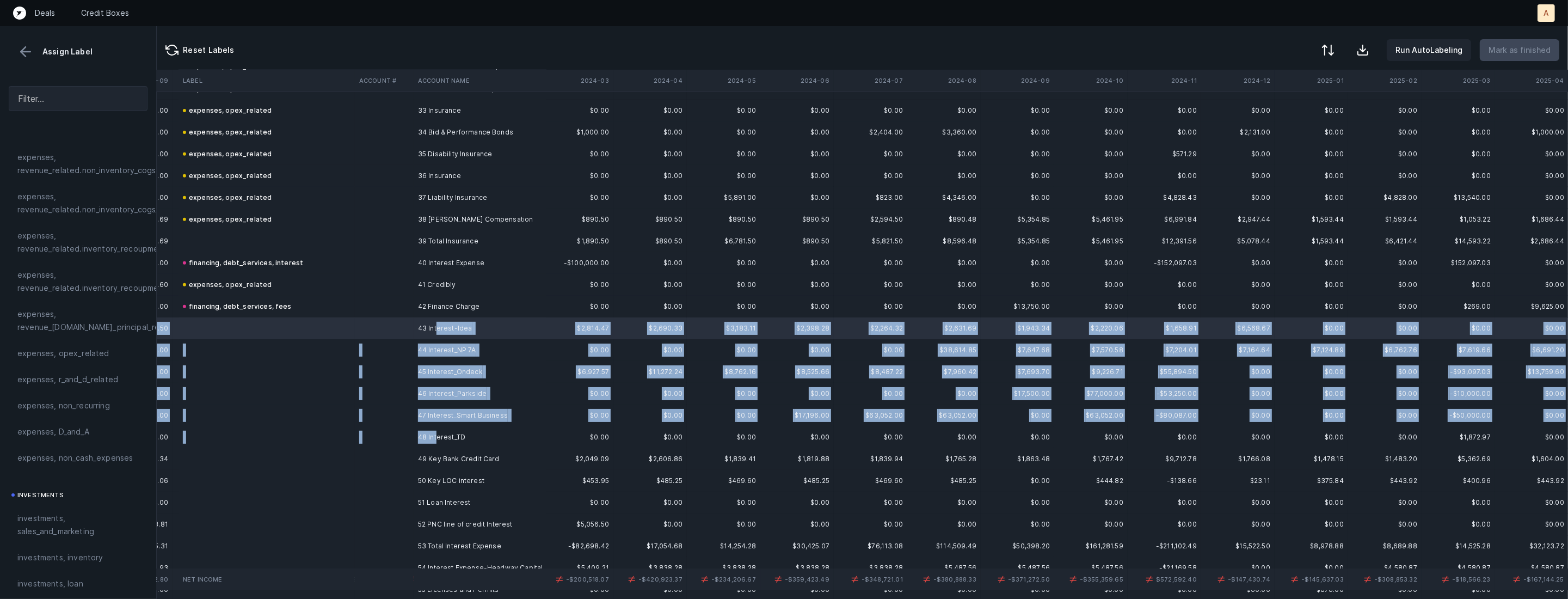
click at [435, 435] on td "48 Interest_TD" at bounding box center [480, 437] width 133 height 21
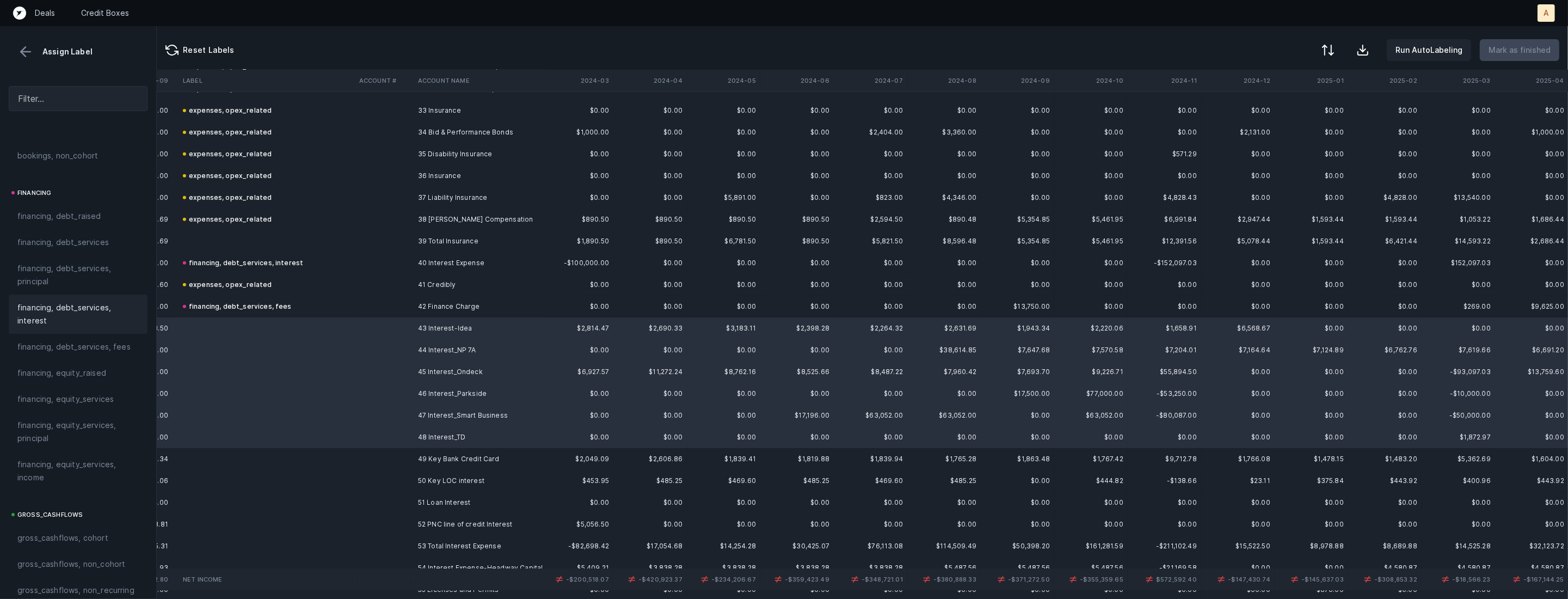
scroll to position [786, 0]
click at [57, 317] on span "financing, debt_services, interest" at bounding box center [78, 323] width 121 height 26
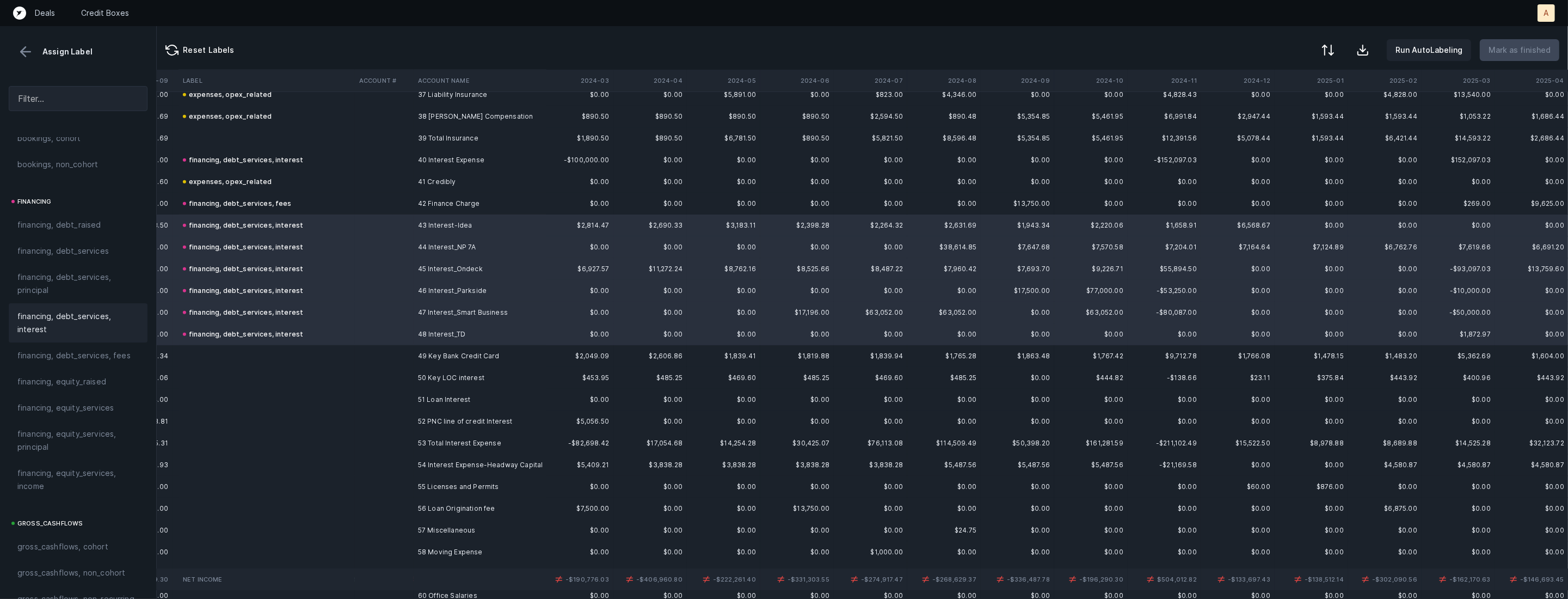
scroll to position [840, 818]
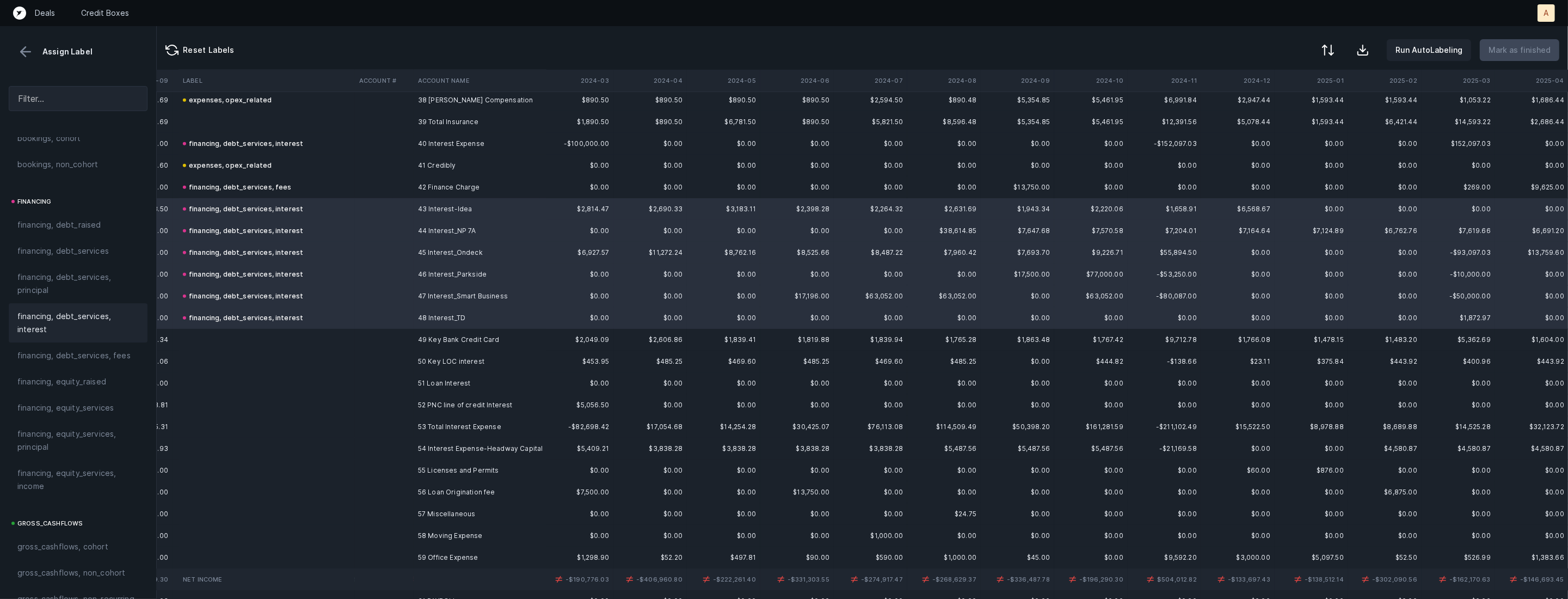
click at [428, 357] on td "50 Key LOC interest" at bounding box center [480, 361] width 133 height 21
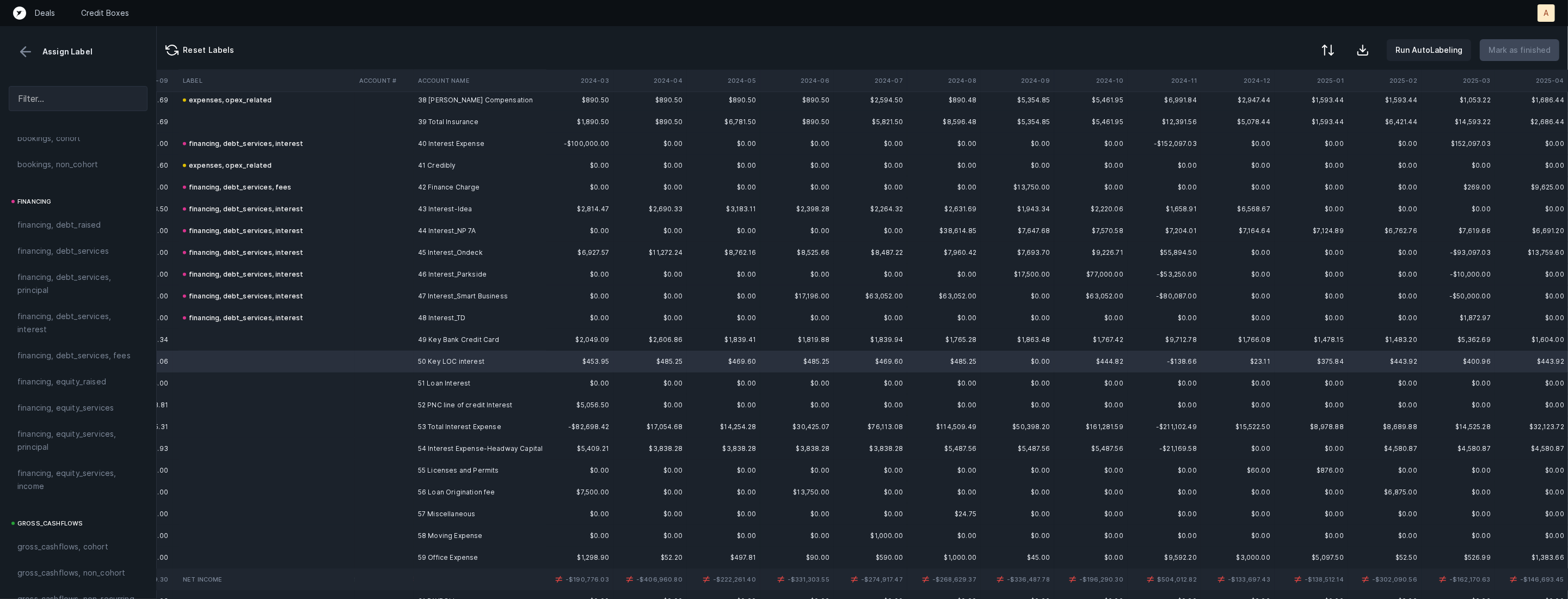
click at [425, 348] on td "49 Key Bank Credit Card" at bounding box center [480, 339] width 133 height 21
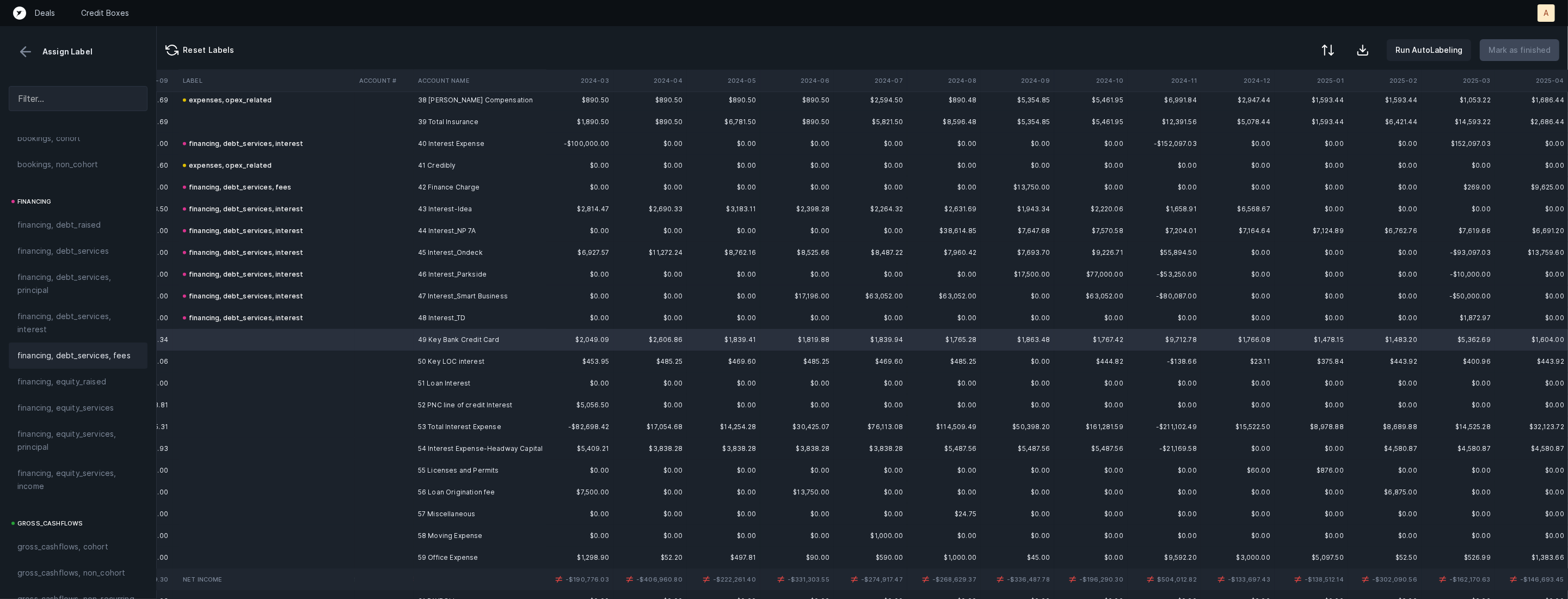
click at [90, 360] on span "financing, debt_services, fees" at bounding box center [74, 355] width 113 height 13
click at [286, 362] on td at bounding box center [267, 361] width 177 height 21
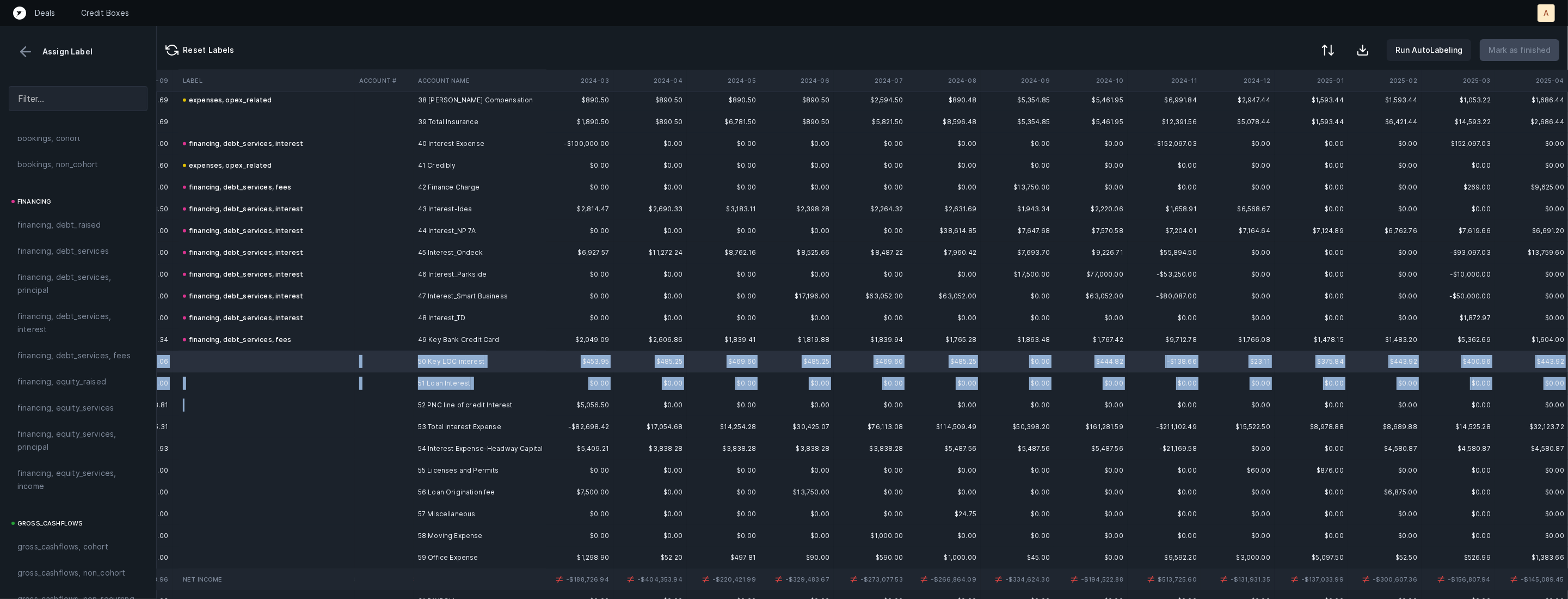
click at [339, 404] on td at bounding box center [267, 405] width 177 height 21
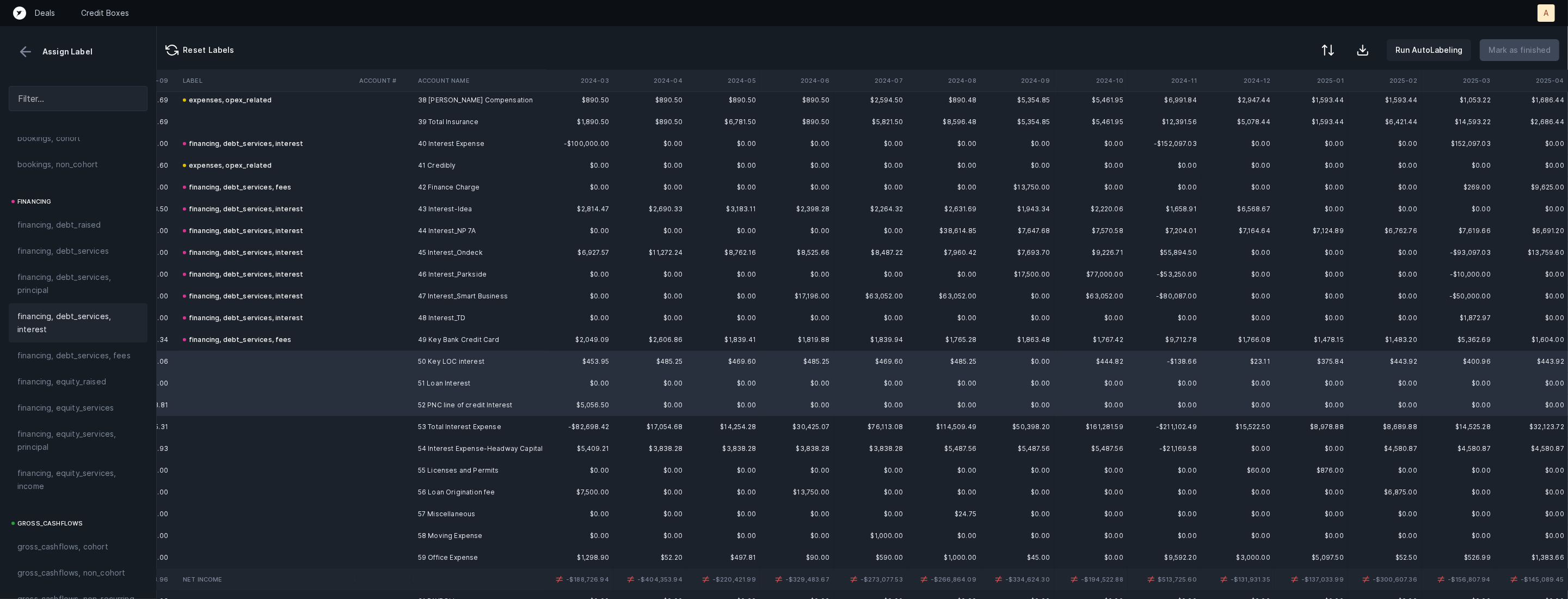
click at [59, 327] on span "financing, debt_services, interest" at bounding box center [78, 323] width 121 height 26
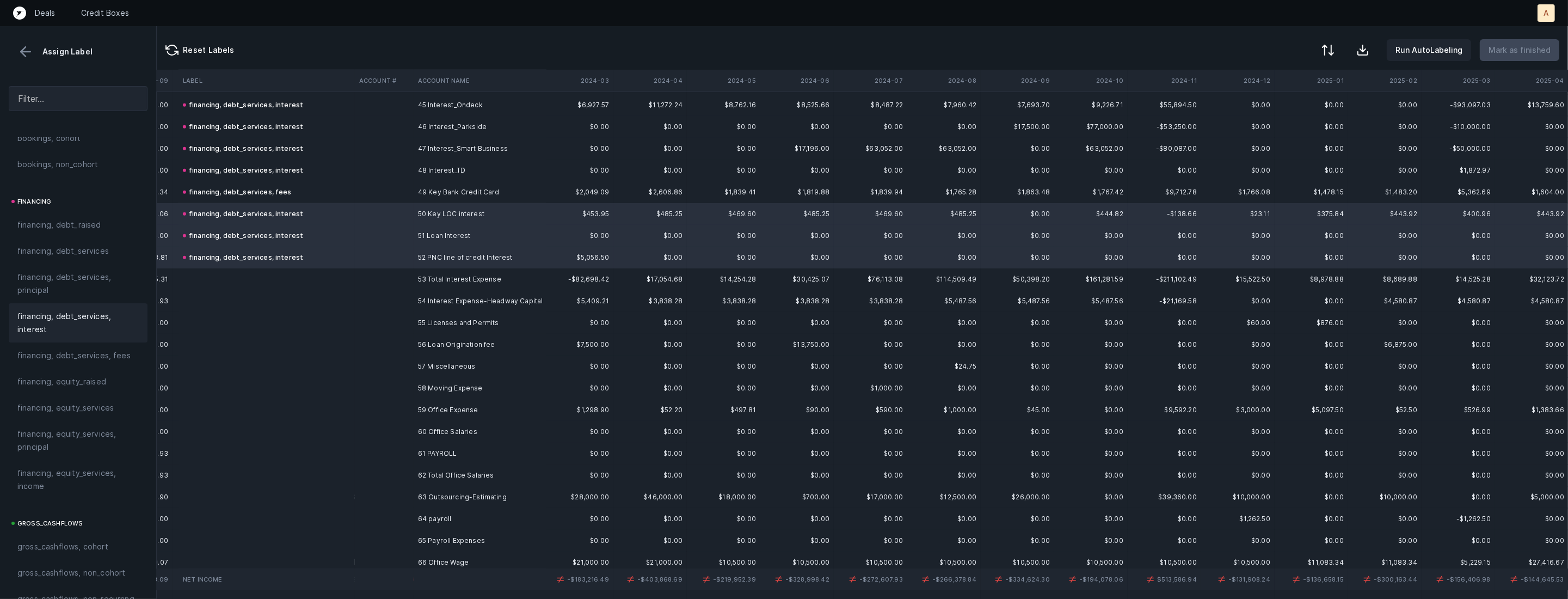
scroll to position [991, 818]
click at [434, 299] on td "54 Interest Expense-Headway Capital" at bounding box center [480, 296] width 133 height 21
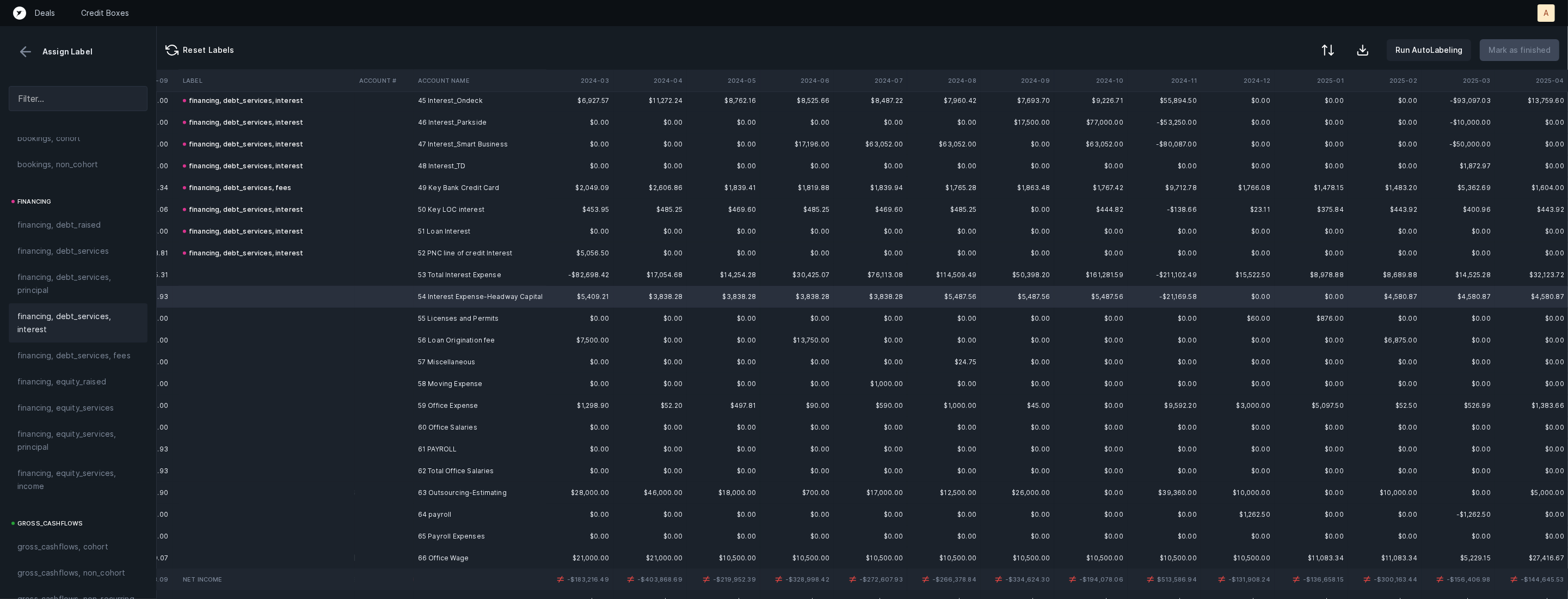
click at [82, 320] on span "financing, debt_services, interest" at bounding box center [78, 323] width 121 height 26
click at [362, 327] on td at bounding box center [384, 318] width 59 height 21
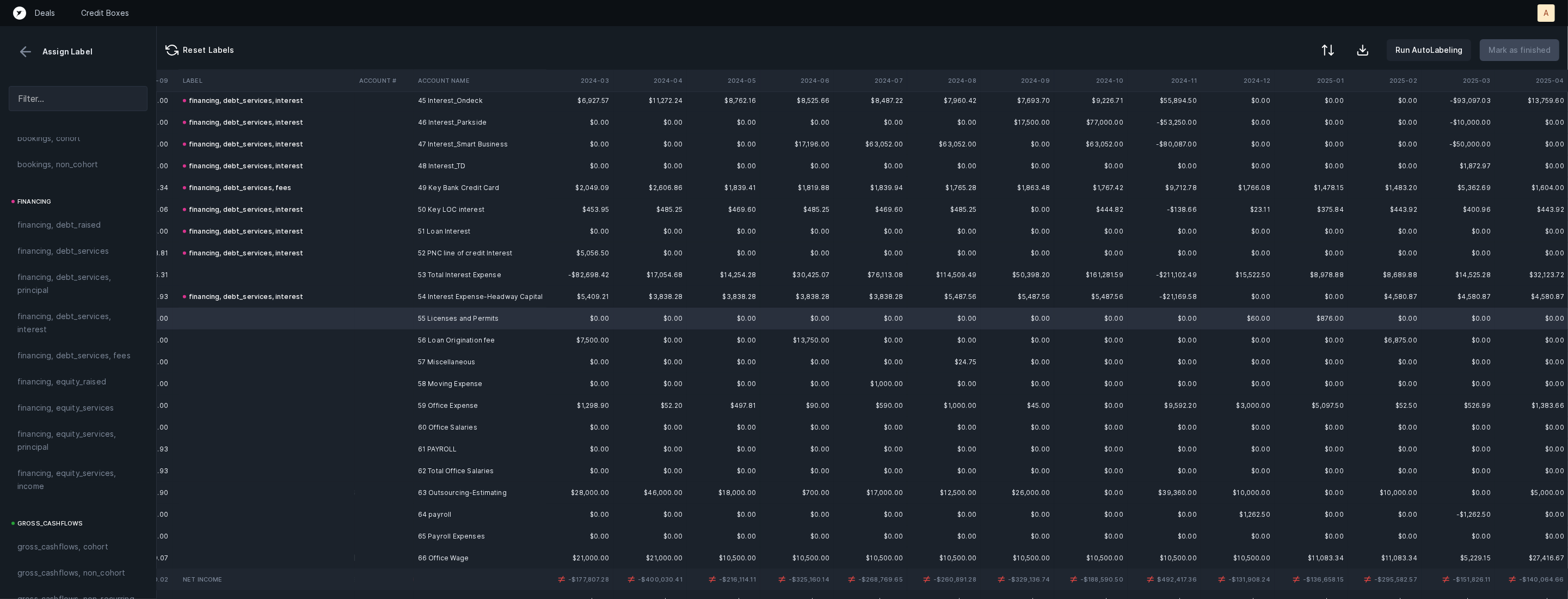
click at [360, 337] on td at bounding box center [384, 340] width 59 height 21
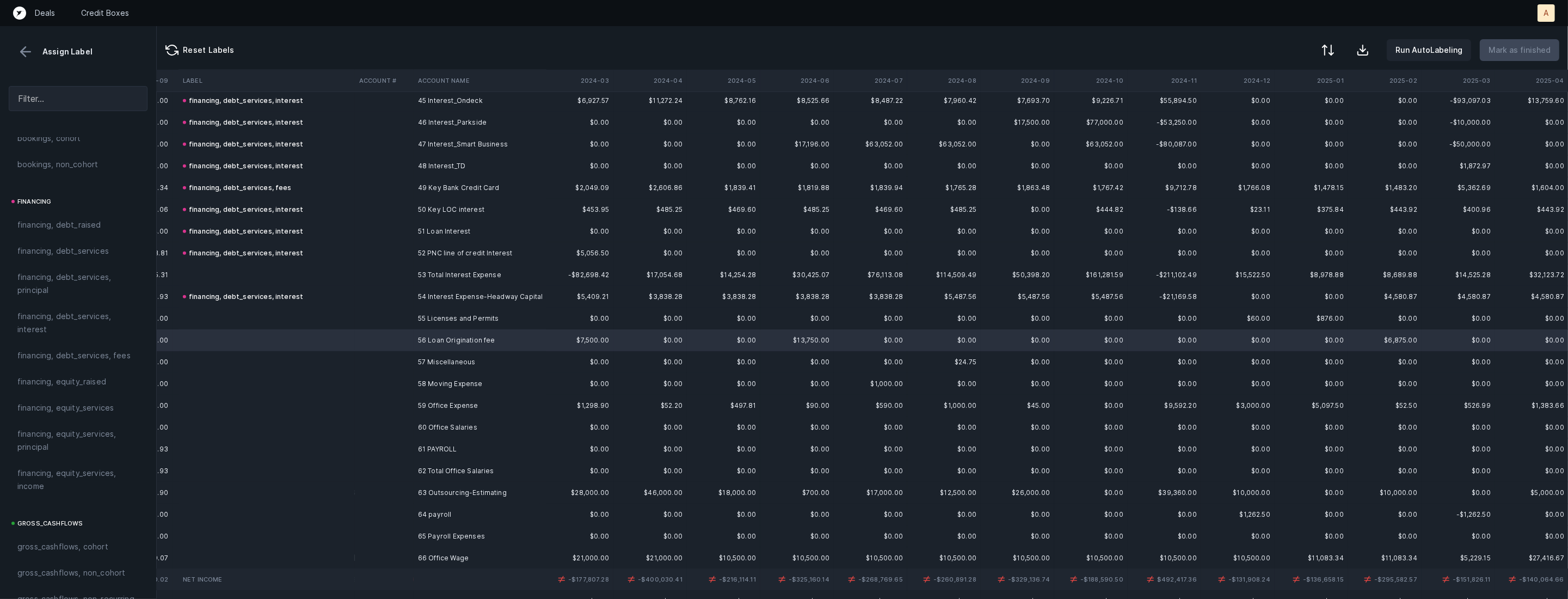
click at [7, 346] on div "revenues revenues, cohort revenues, non_cohort revenues, non_cohort_separate_co…" at bounding box center [78, 368] width 156 height 462
click at [17, 346] on div "financing, debt_services, fees" at bounding box center [78, 355] width 139 height 26
click at [256, 315] on td at bounding box center [267, 318] width 177 height 21
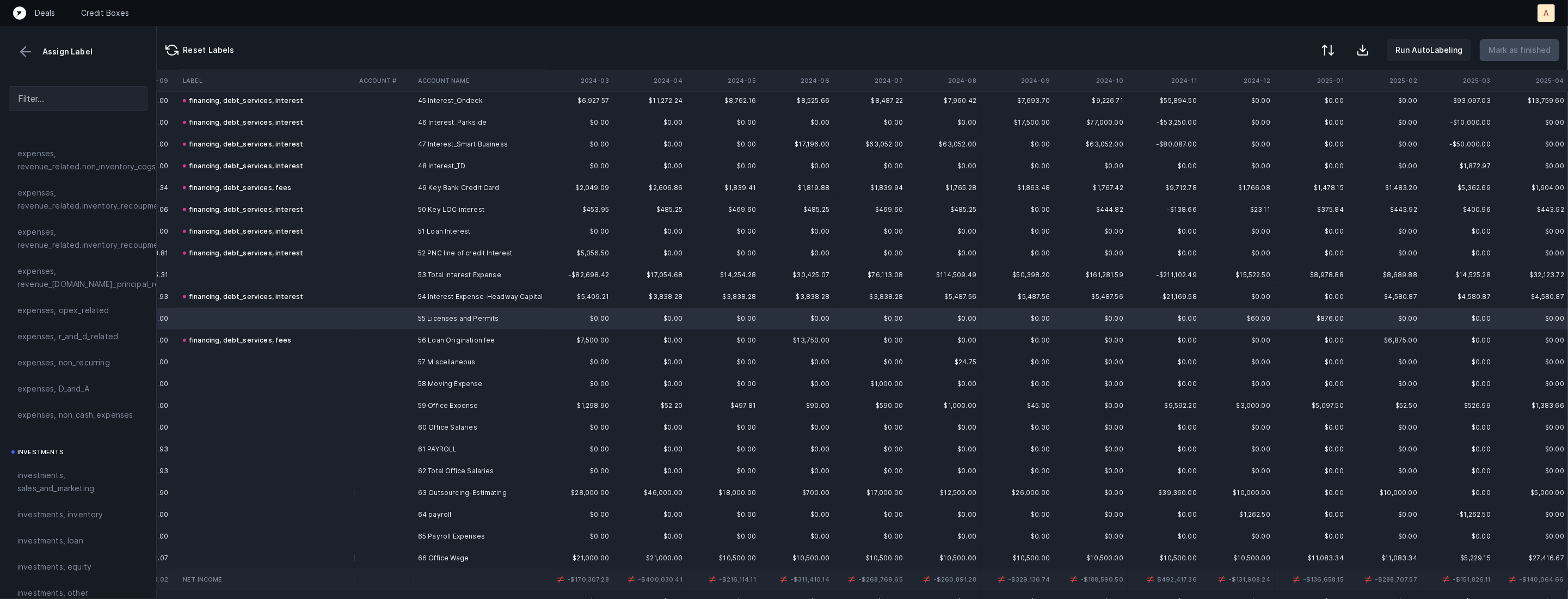
scroll to position [258, 0]
click at [72, 325] on span "expenses, opex_related" at bounding box center [63, 323] width 92 height 13
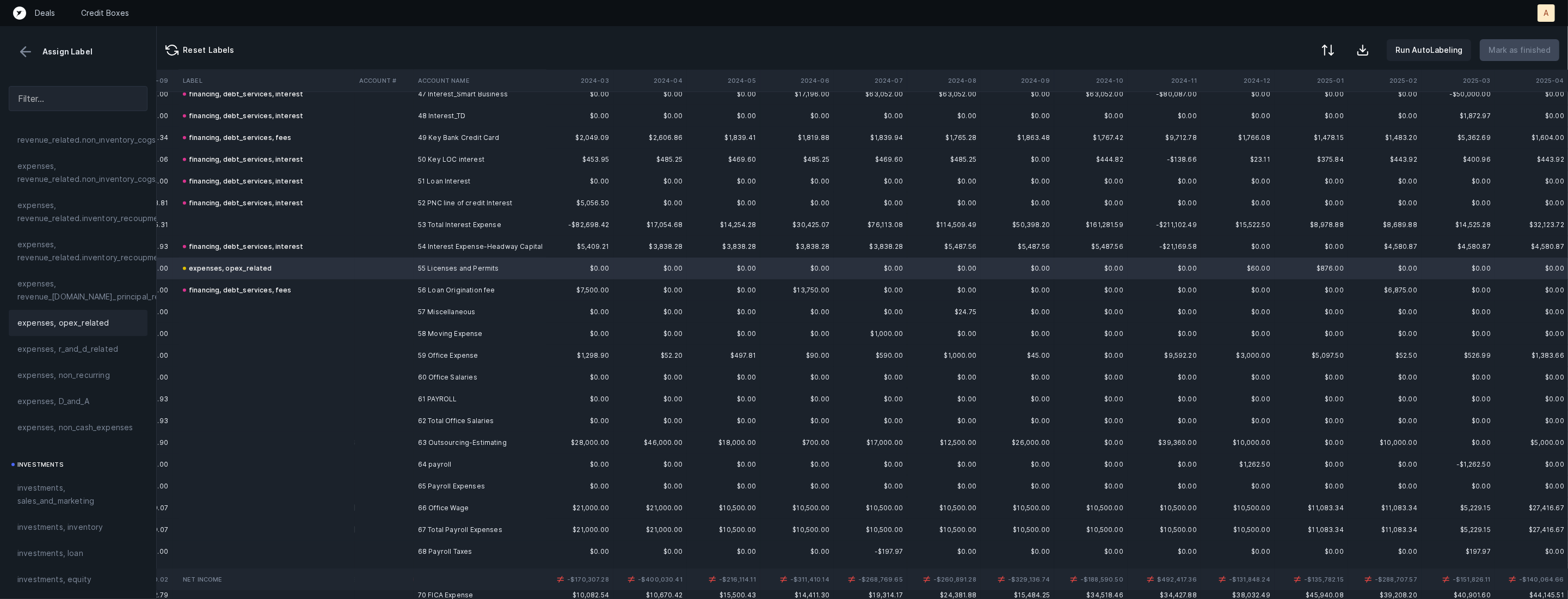
scroll to position [1118, 818]
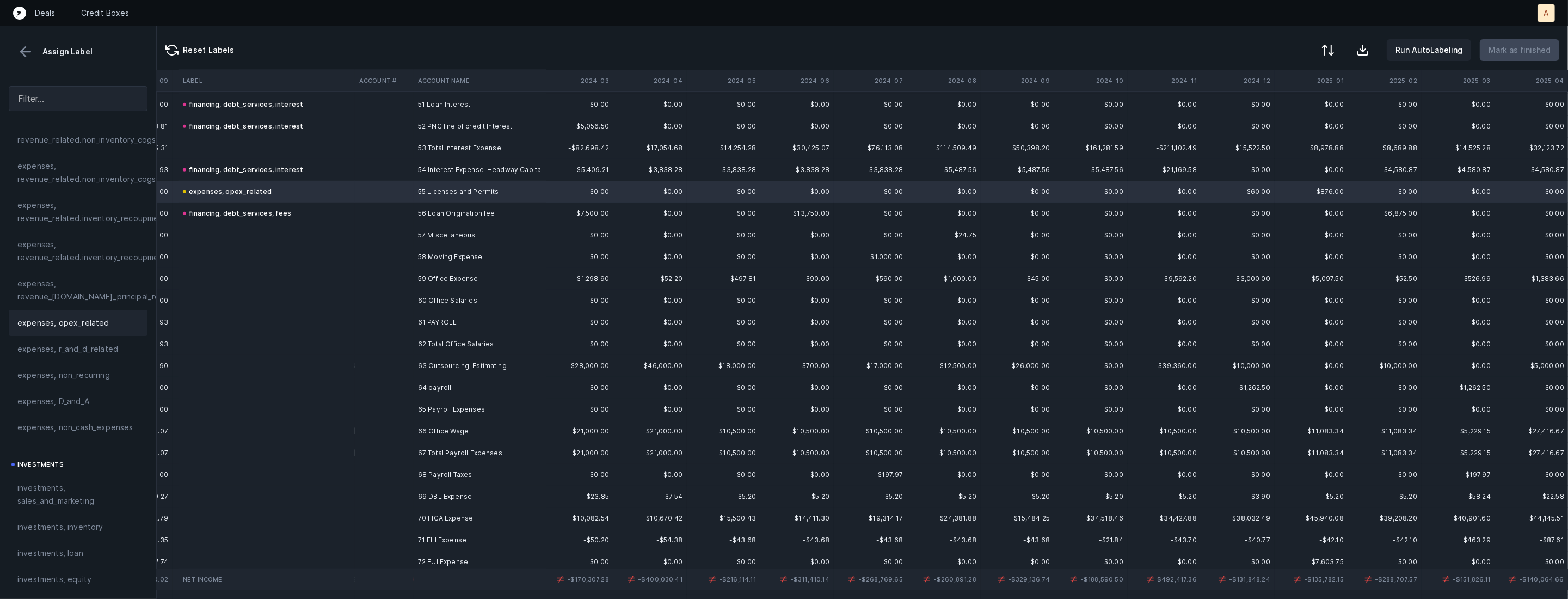
click at [449, 234] on td "57 Miscellaneous" at bounding box center [480, 235] width 133 height 21
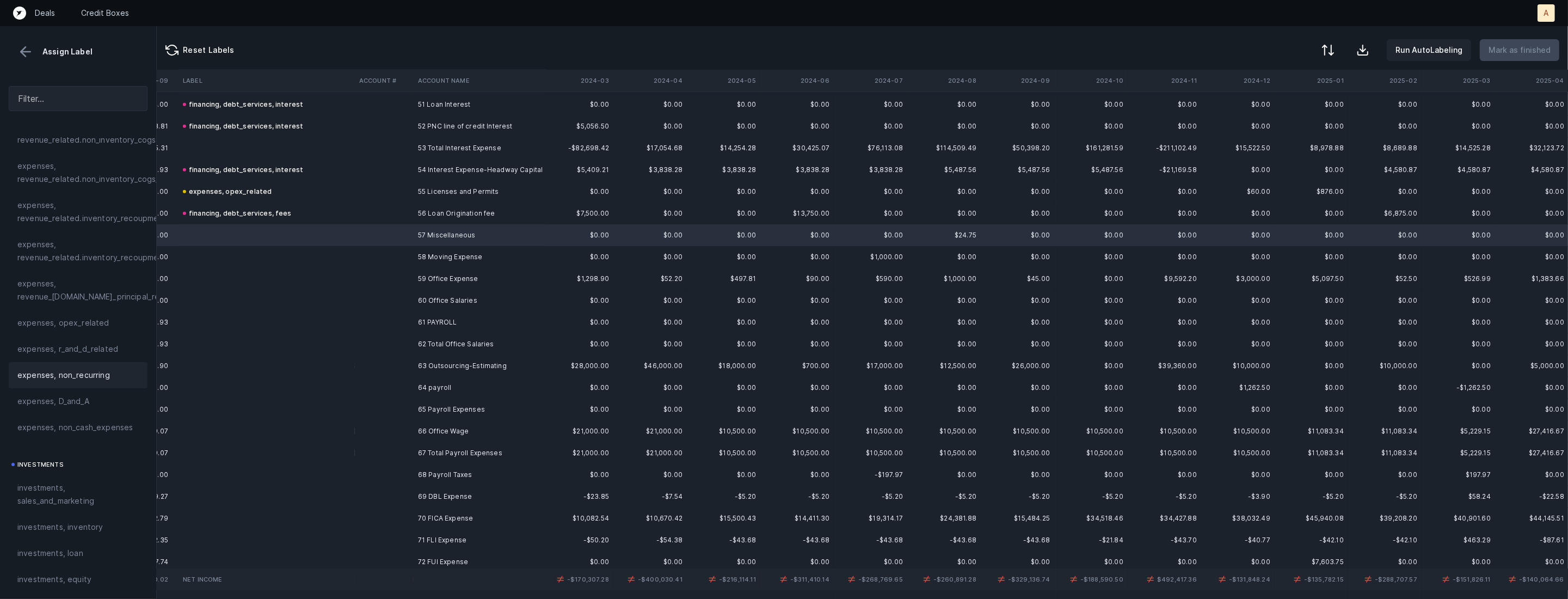
click at [61, 380] on span "expenses, non_recurring" at bounding box center [63, 375] width 93 height 13
click at [423, 259] on td "58 Moving Expense" at bounding box center [480, 257] width 133 height 21
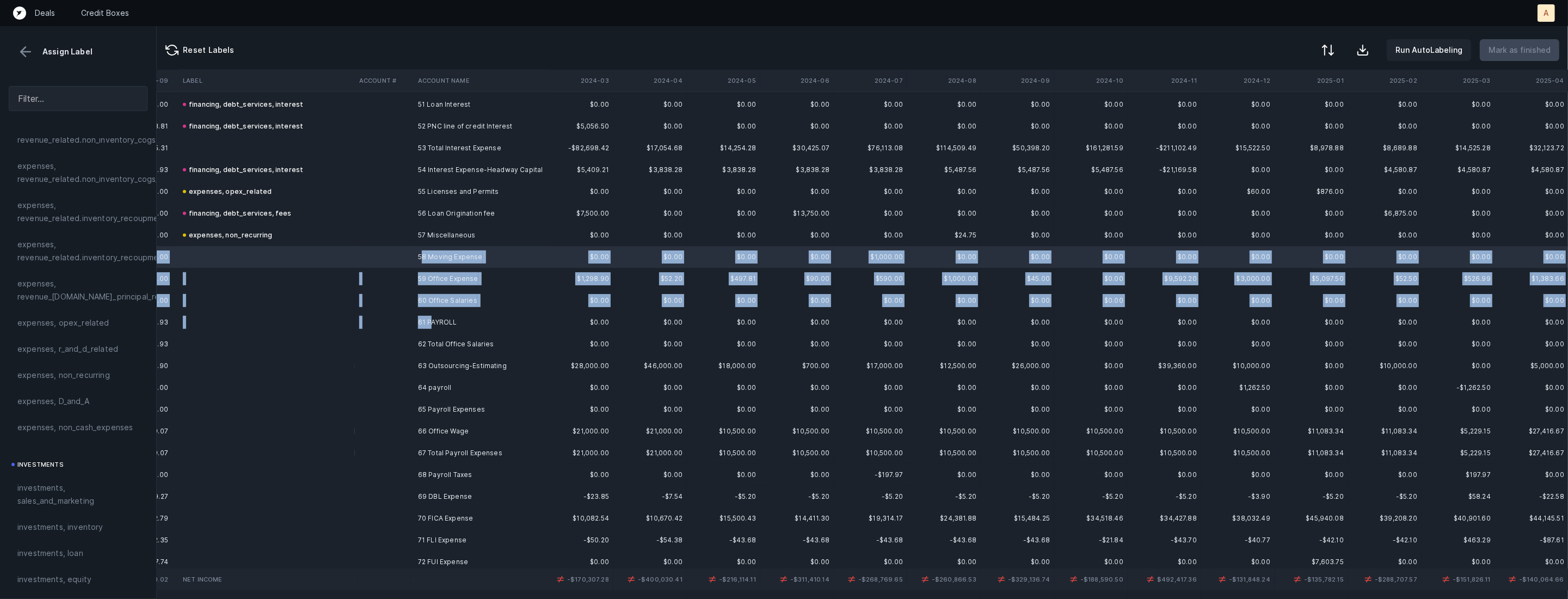
click at [429, 323] on td "61 PAYROLL" at bounding box center [480, 322] width 133 height 21
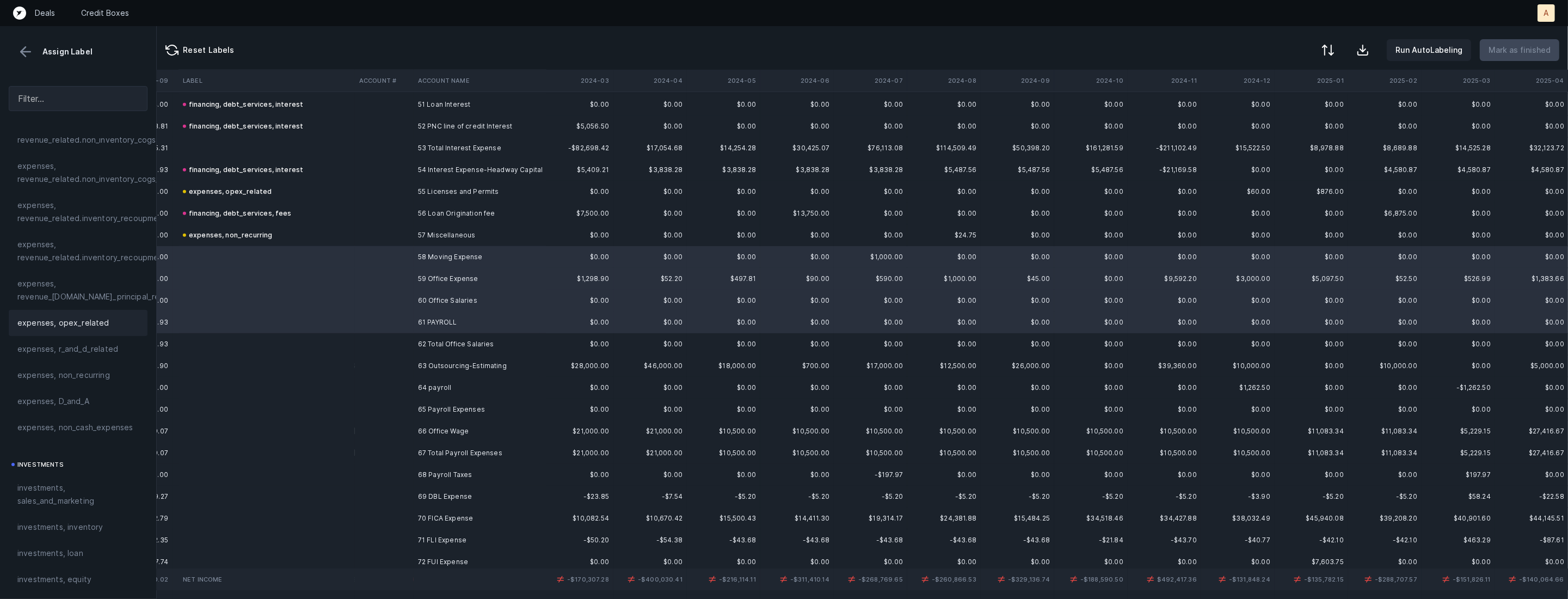
click at [69, 319] on span "expenses, opex_related" at bounding box center [63, 323] width 92 height 13
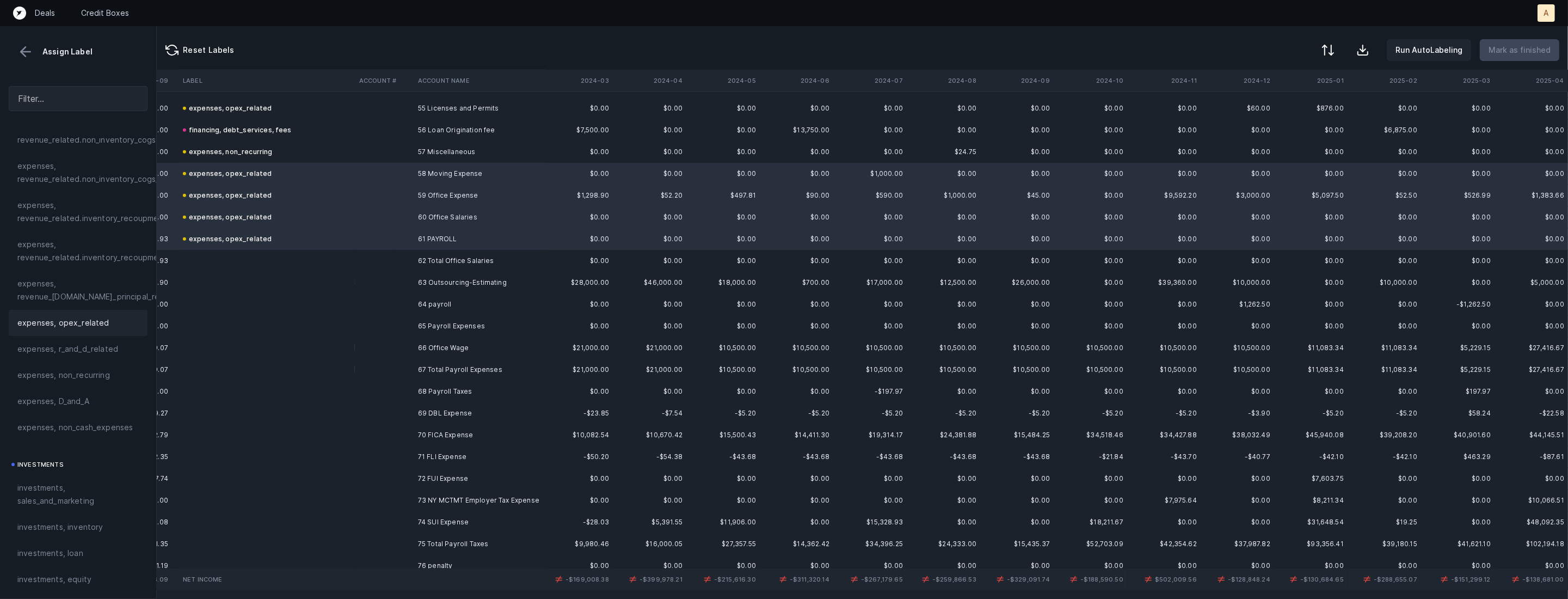
scroll to position [1226, 818]
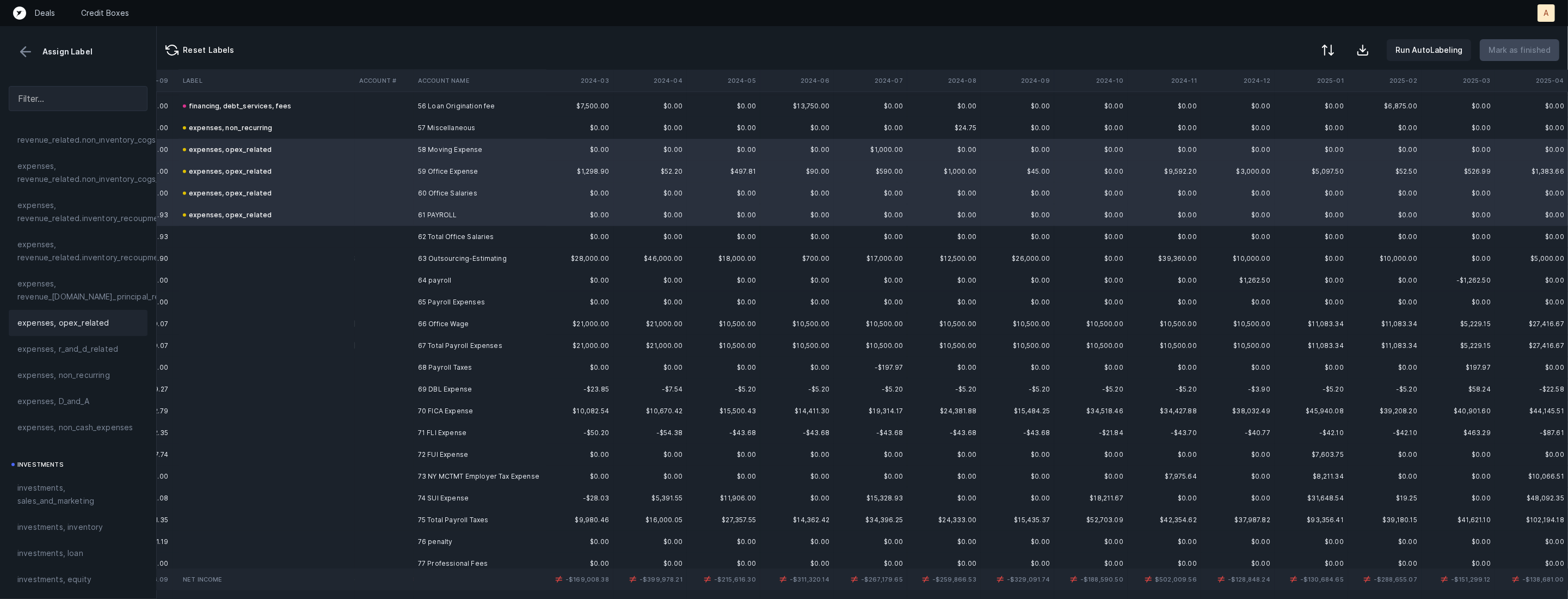
click at [415, 259] on td "63 Outsourcing-Estimating" at bounding box center [480, 258] width 133 height 21
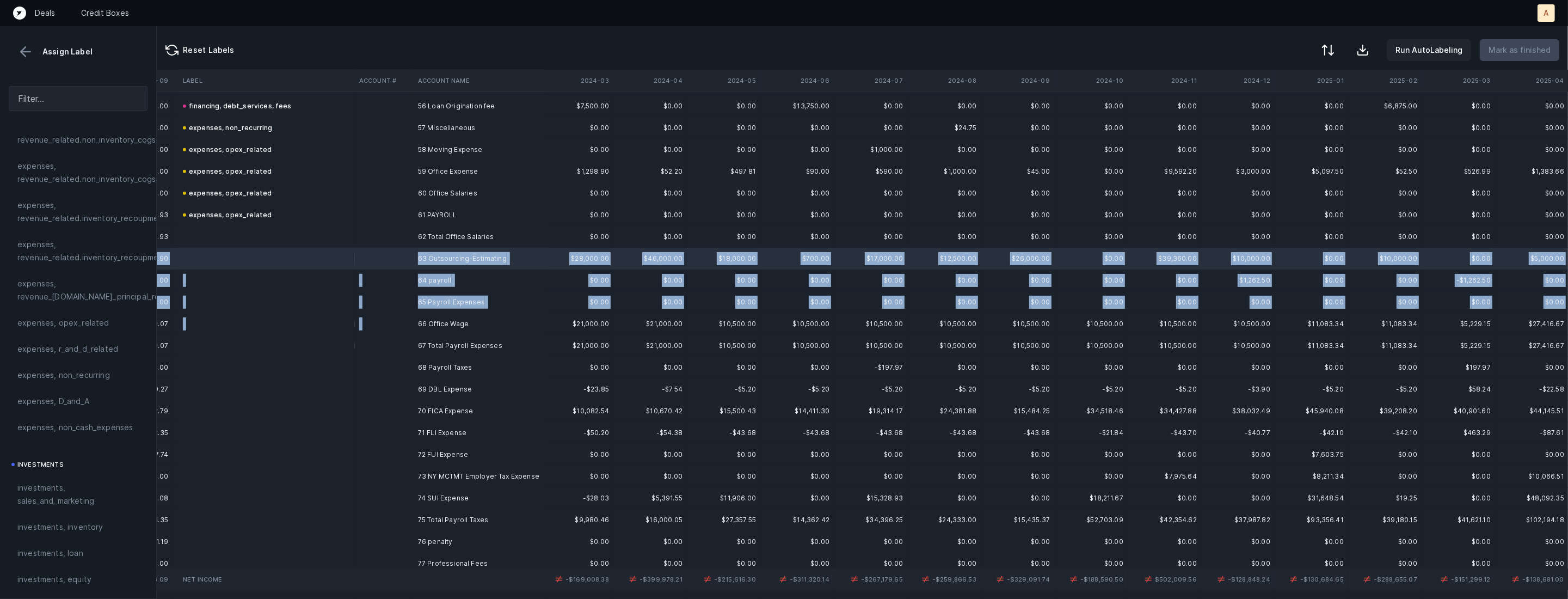
click at [414, 322] on td "66 Office Wage" at bounding box center [480, 323] width 133 height 21
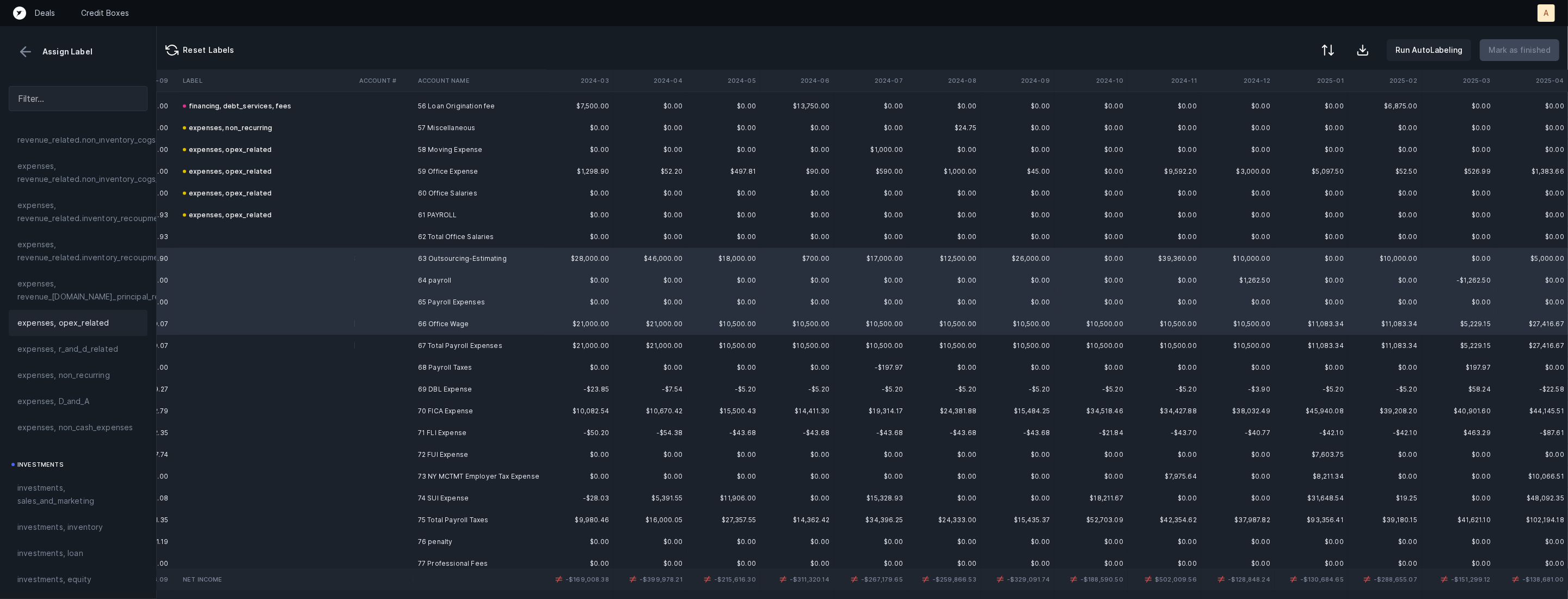
click at [104, 317] on div "expenses, opex_related" at bounding box center [78, 323] width 121 height 13
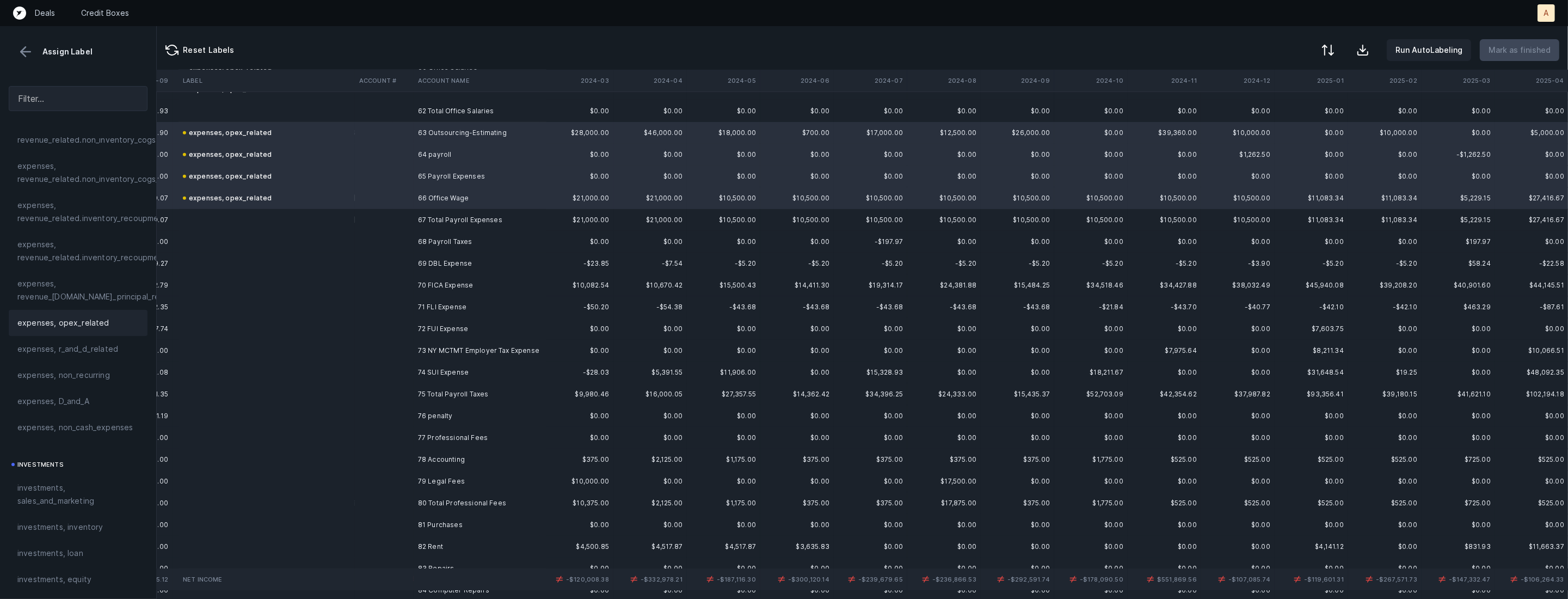
scroll to position [1364, 818]
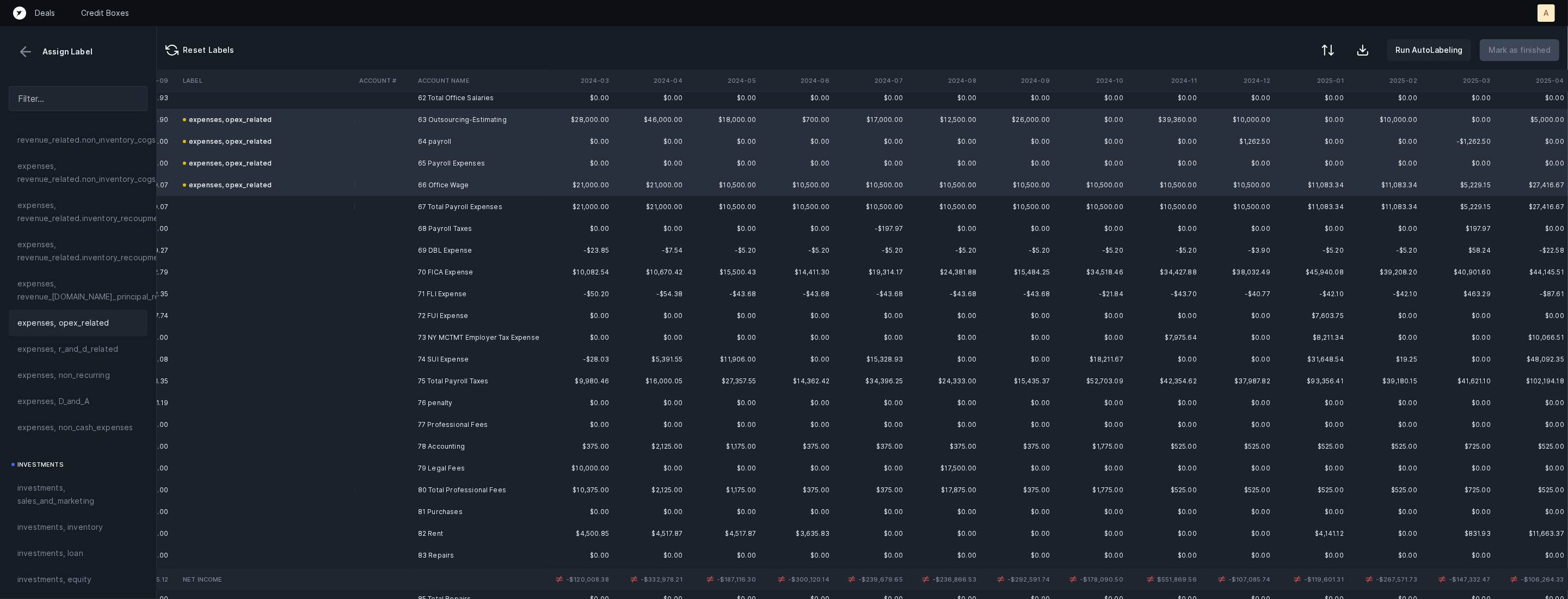
click at [436, 230] on td "68 Payroll Taxes" at bounding box center [480, 228] width 133 height 21
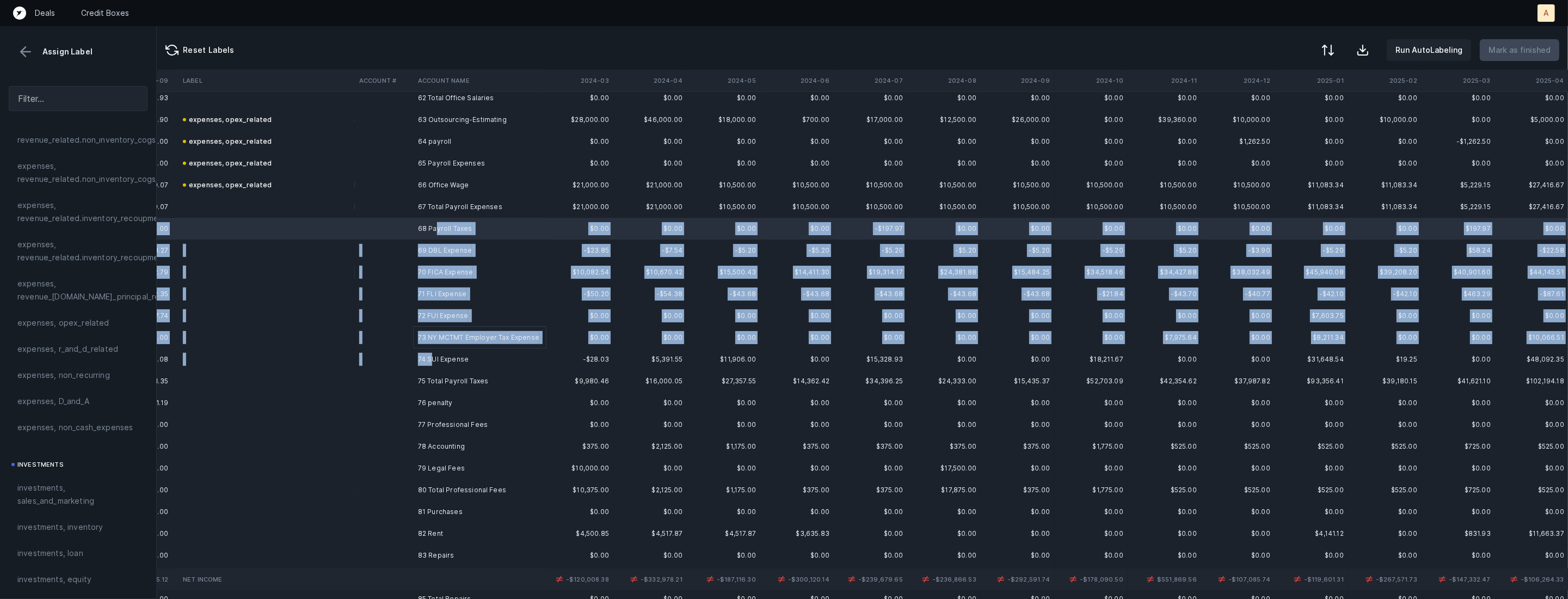
click at [433, 359] on td "74 SUI Expense" at bounding box center [480, 359] width 133 height 21
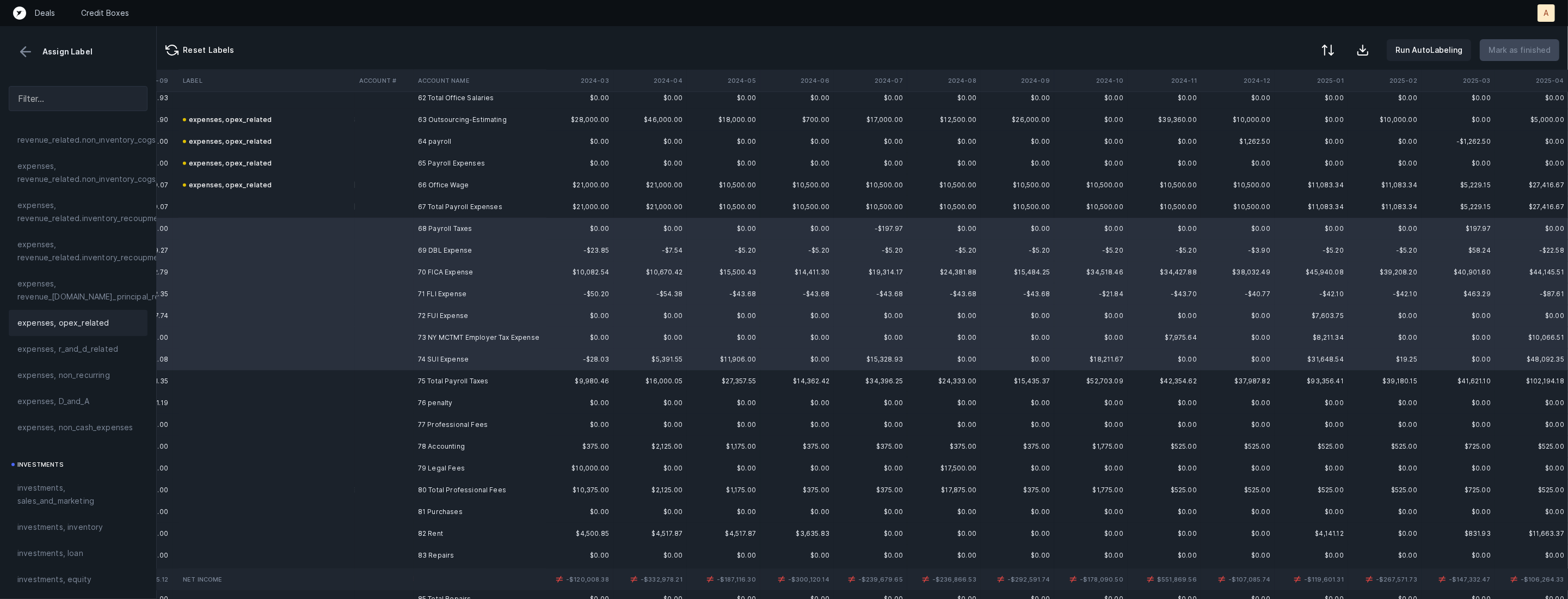
click at [64, 318] on span "expenses, opex_related" at bounding box center [63, 323] width 92 height 13
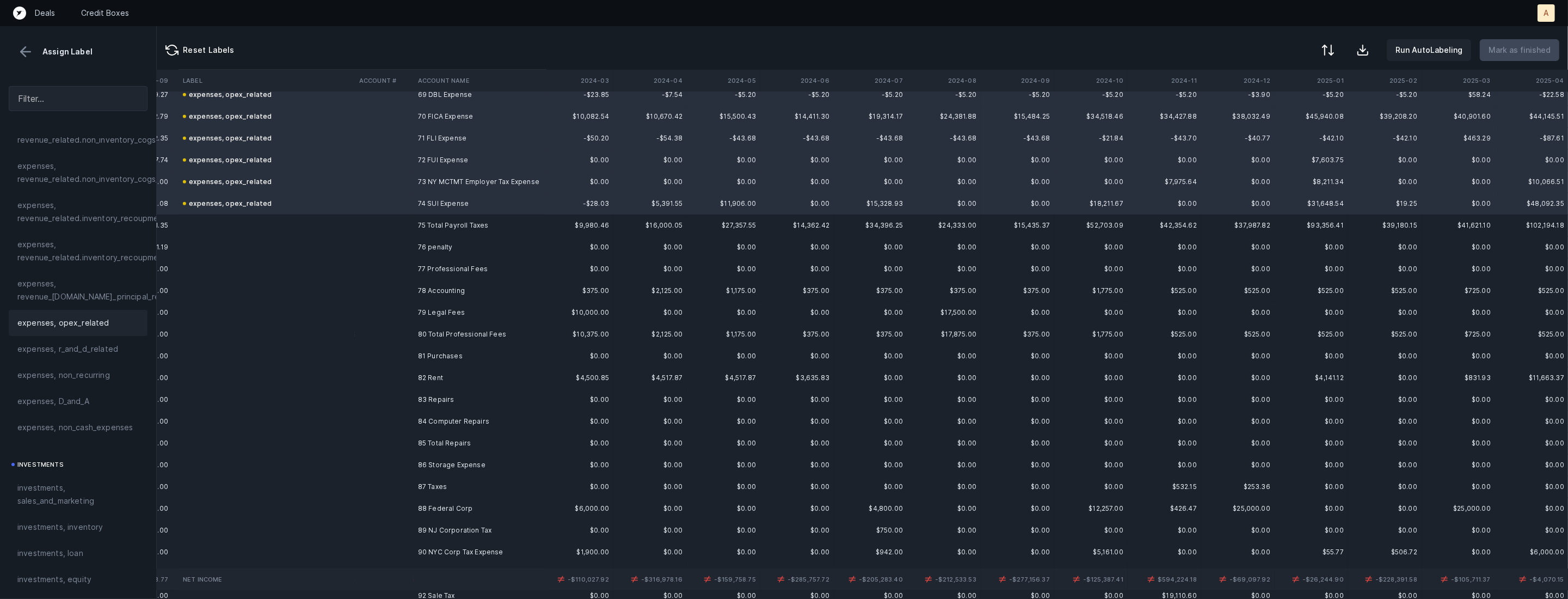
scroll to position [1526, 818]
click at [429, 244] on td "76 penalty" at bounding box center [480, 241] width 133 height 21
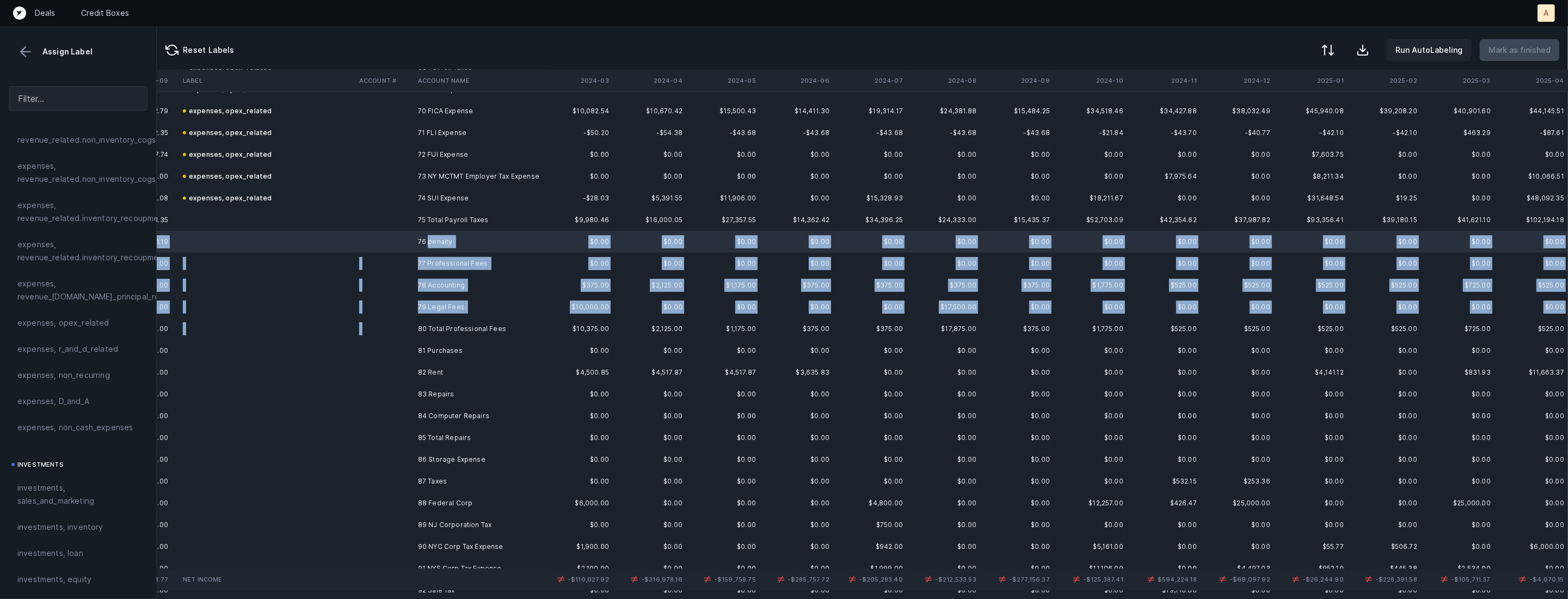
click at [416, 318] on td "80 Total Professional Fees" at bounding box center [480, 328] width 133 height 21
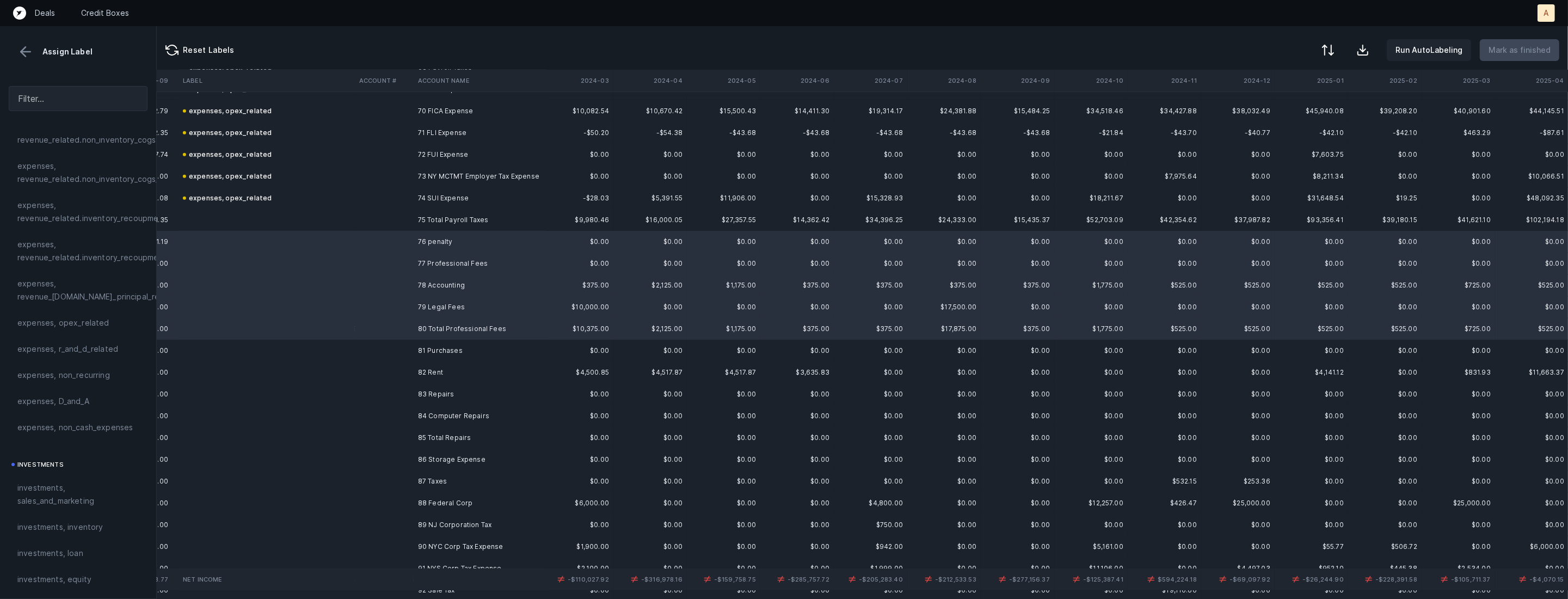
click at [412, 312] on td at bounding box center [384, 307] width 59 height 21
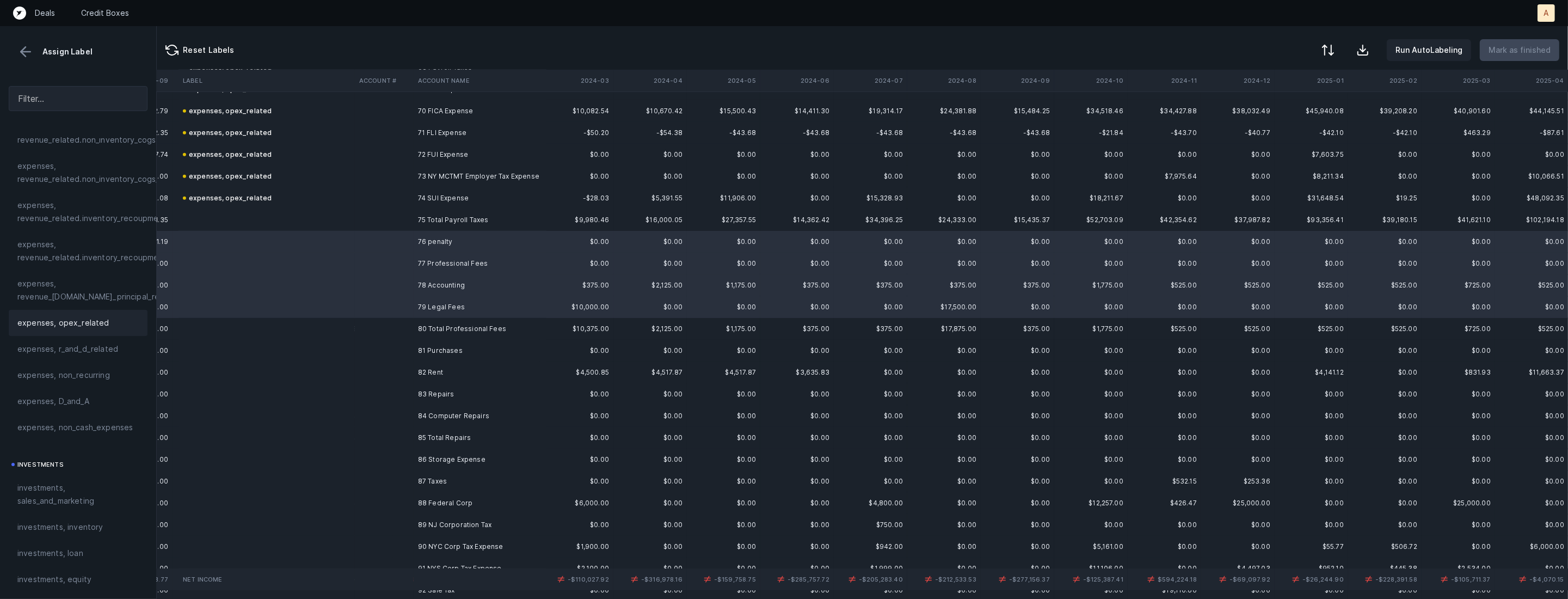
click at [58, 326] on span "expenses, opex_related" at bounding box center [63, 323] width 92 height 13
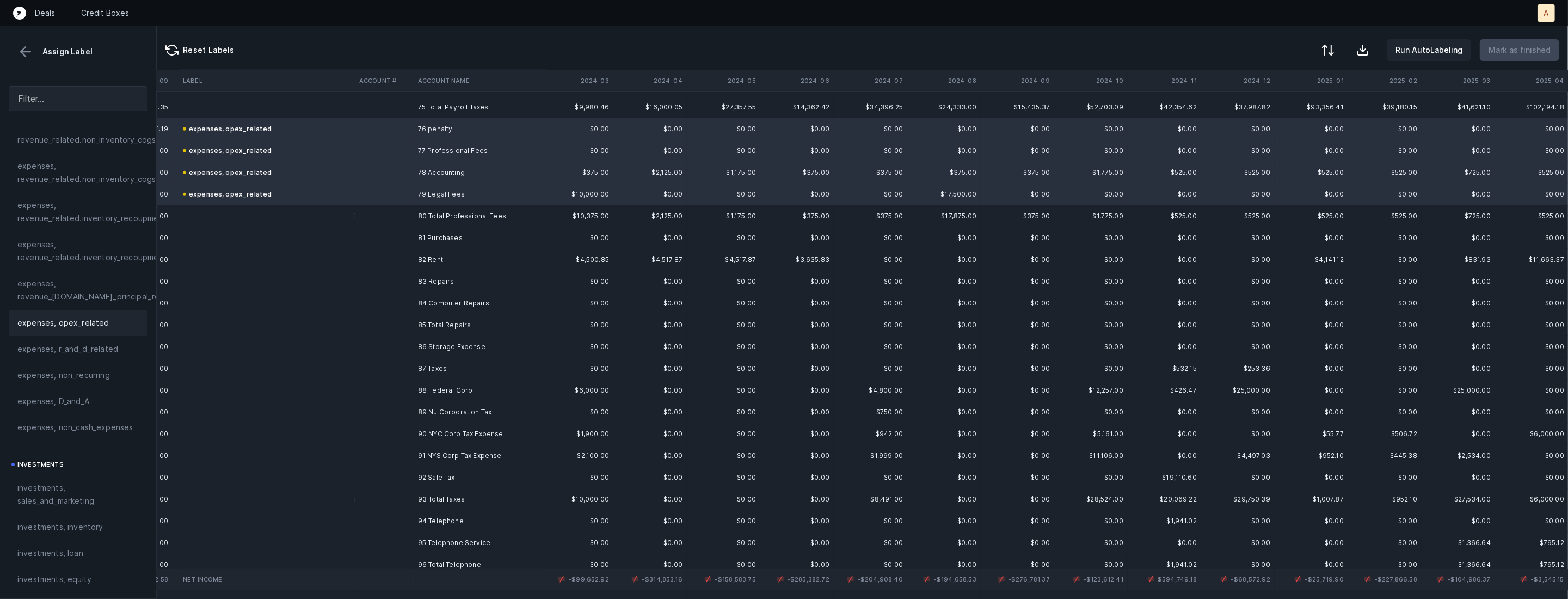
scroll to position [1656, 818]
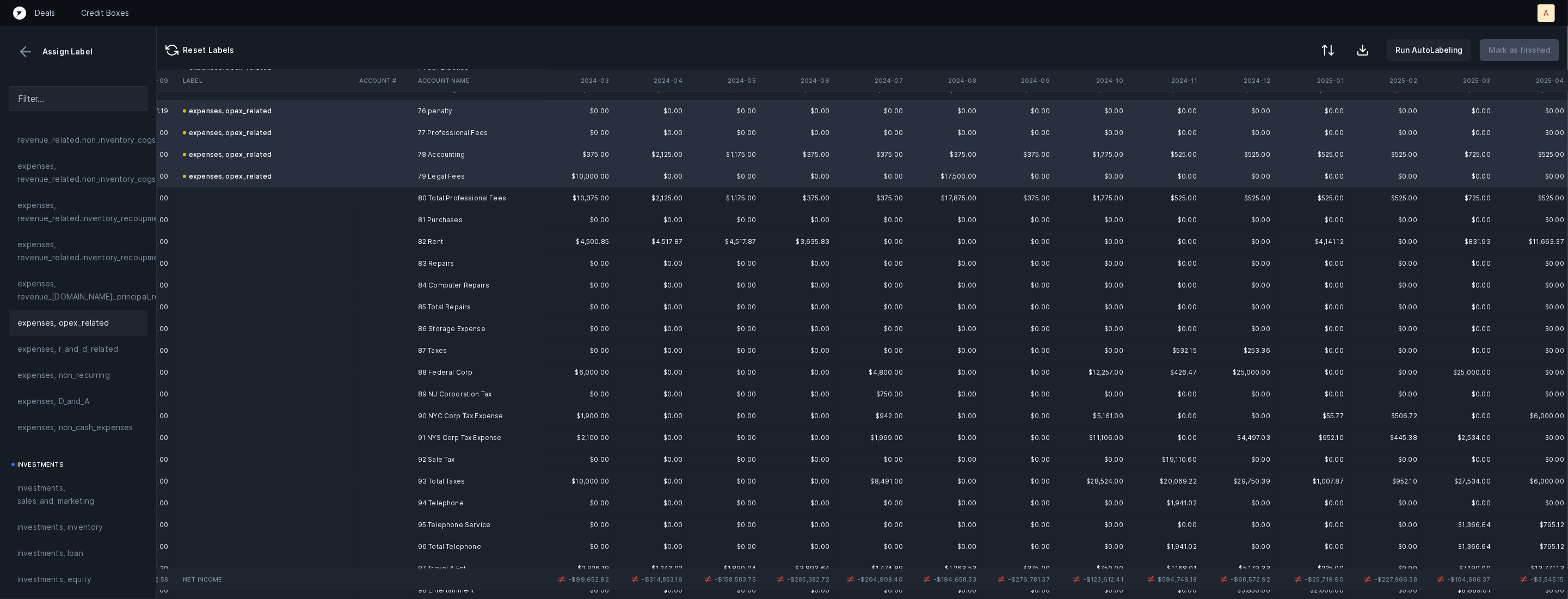
click at [463, 225] on td "81 Purchases" at bounding box center [480, 220] width 133 height 21
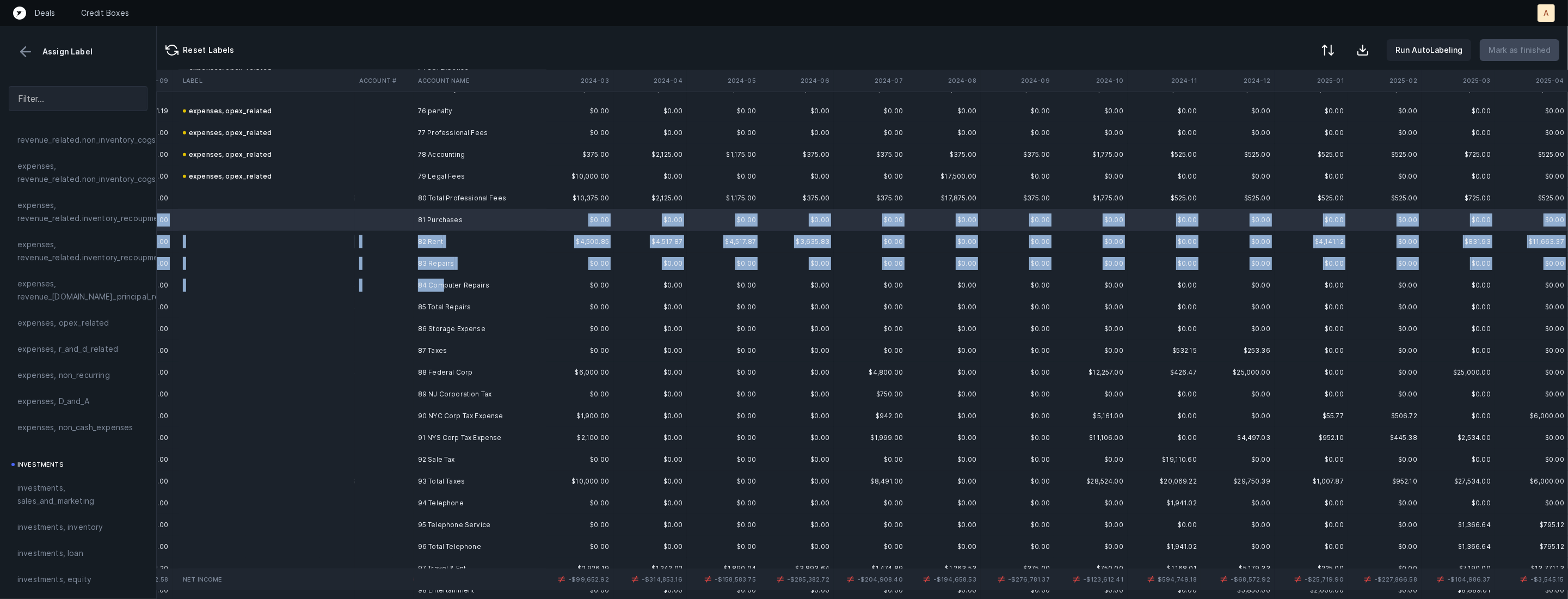
click at [441, 288] on td "84 Computer Repairs" at bounding box center [480, 285] width 133 height 21
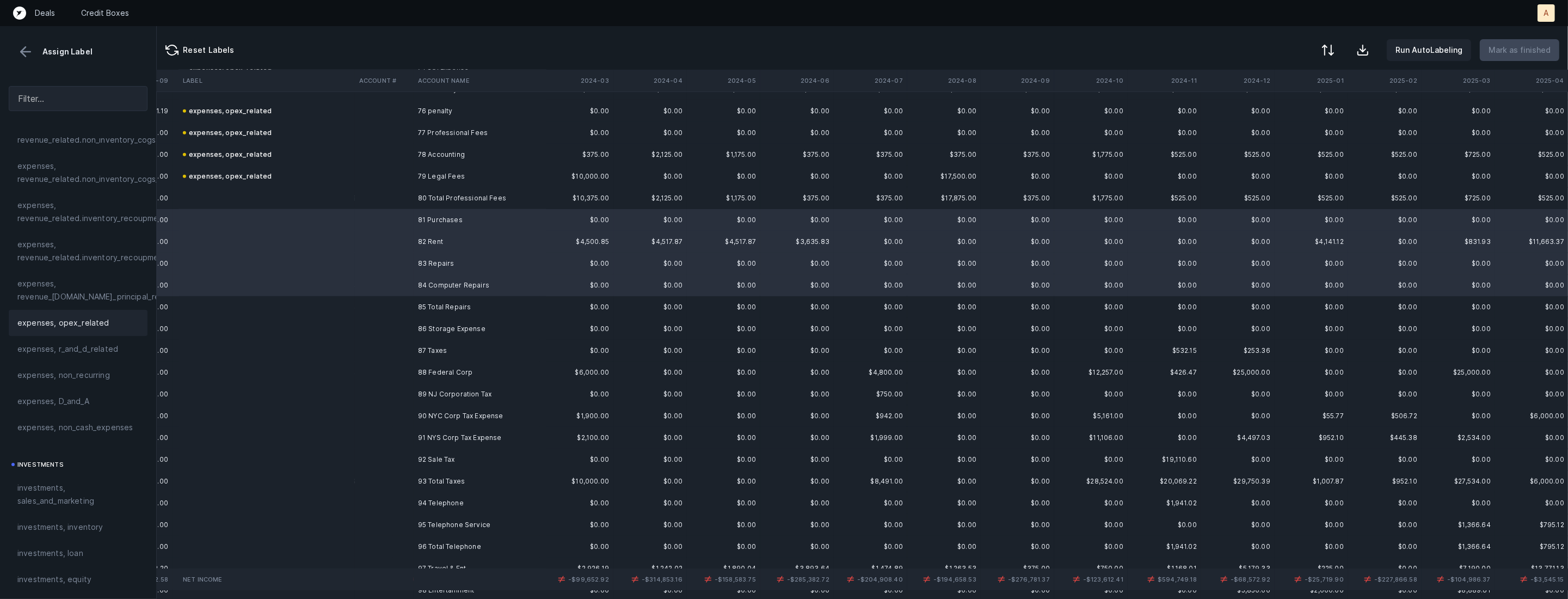
click at [79, 330] on div "expenses, opex_related" at bounding box center [78, 323] width 139 height 26
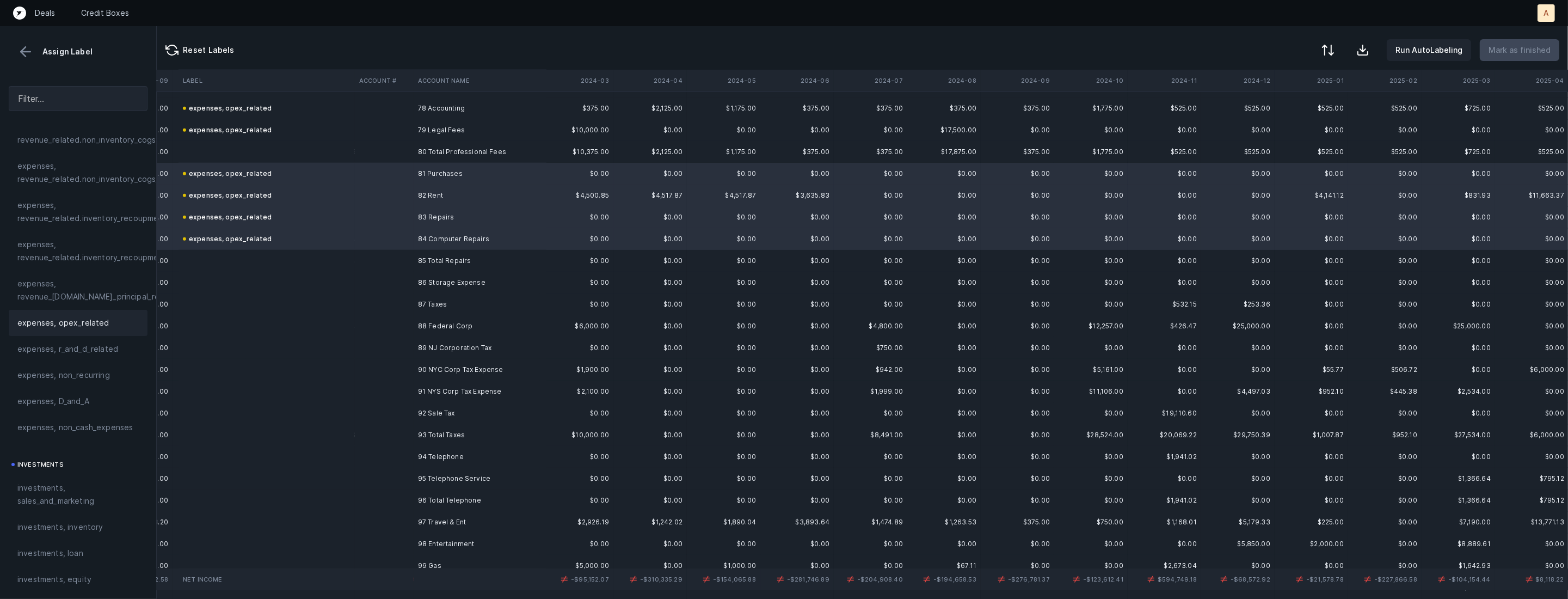
scroll to position [1764, 818]
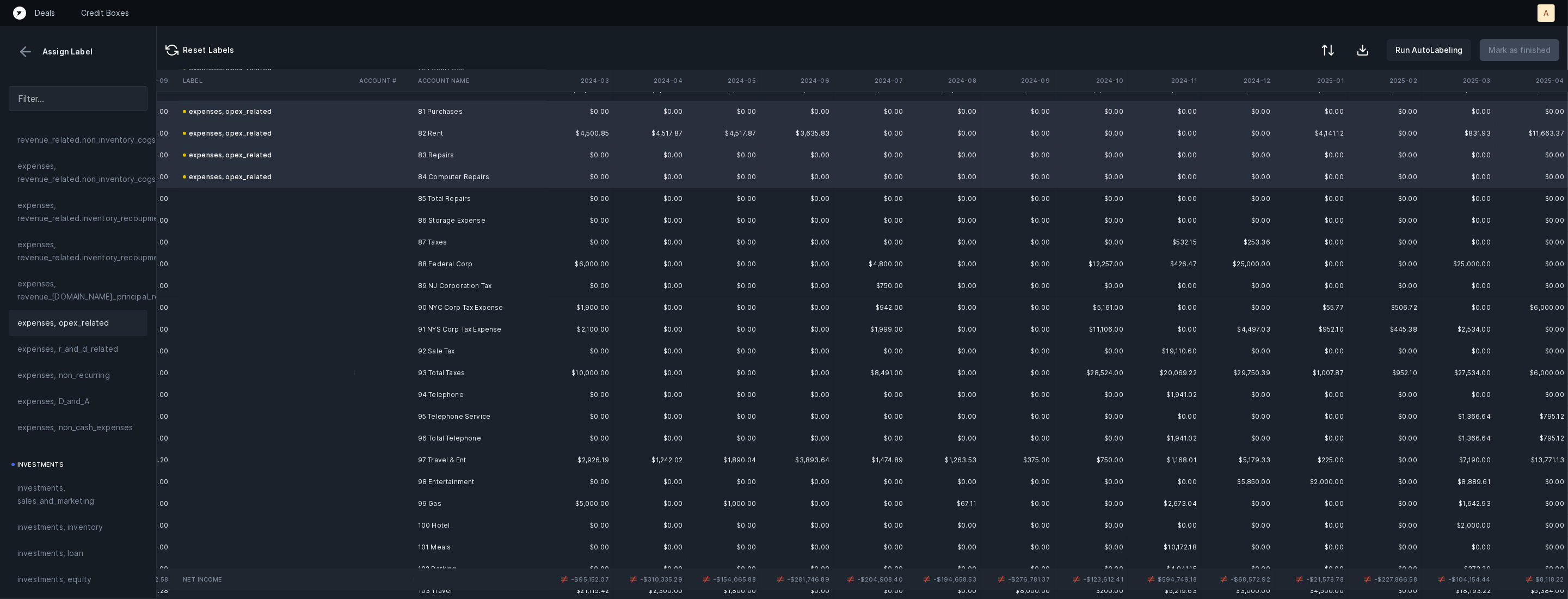
click at [460, 215] on td "86 Storage Expense" at bounding box center [480, 220] width 133 height 21
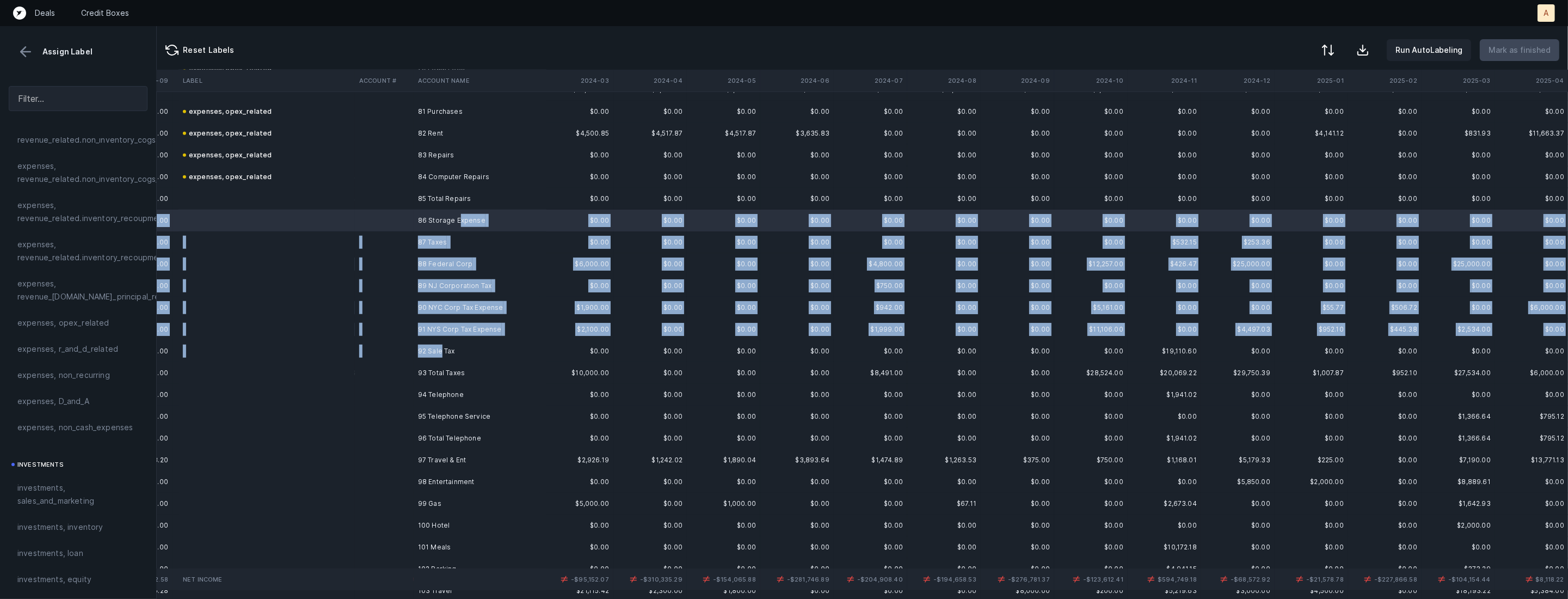
click at [441, 350] on td "92 Sale Tax" at bounding box center [480, 351] width 133 height 21
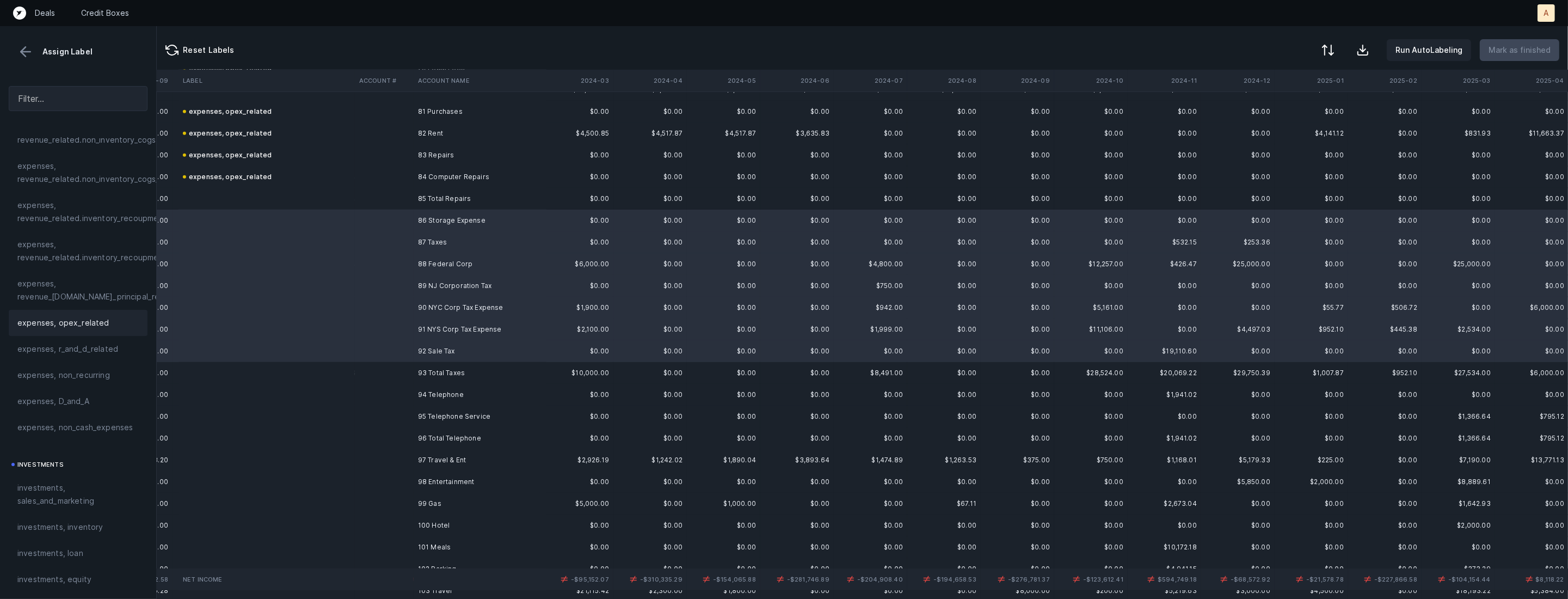
click at [79, 319] on span "expenses, opex_related" at bounding box center [63, 323] width 92 height 13
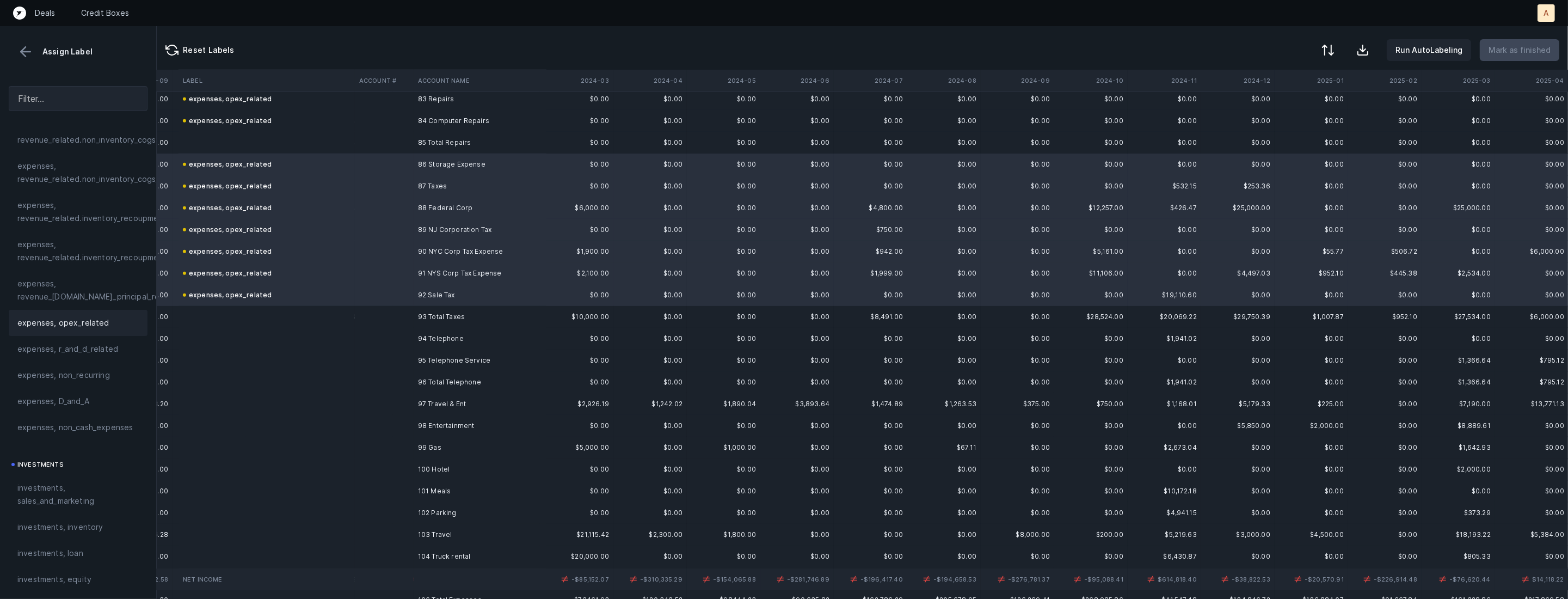
scroll to position [1828, 818]
click at [433, 336] on td "94 Telephone" at bounding box center [480, 331] width 133 height 21
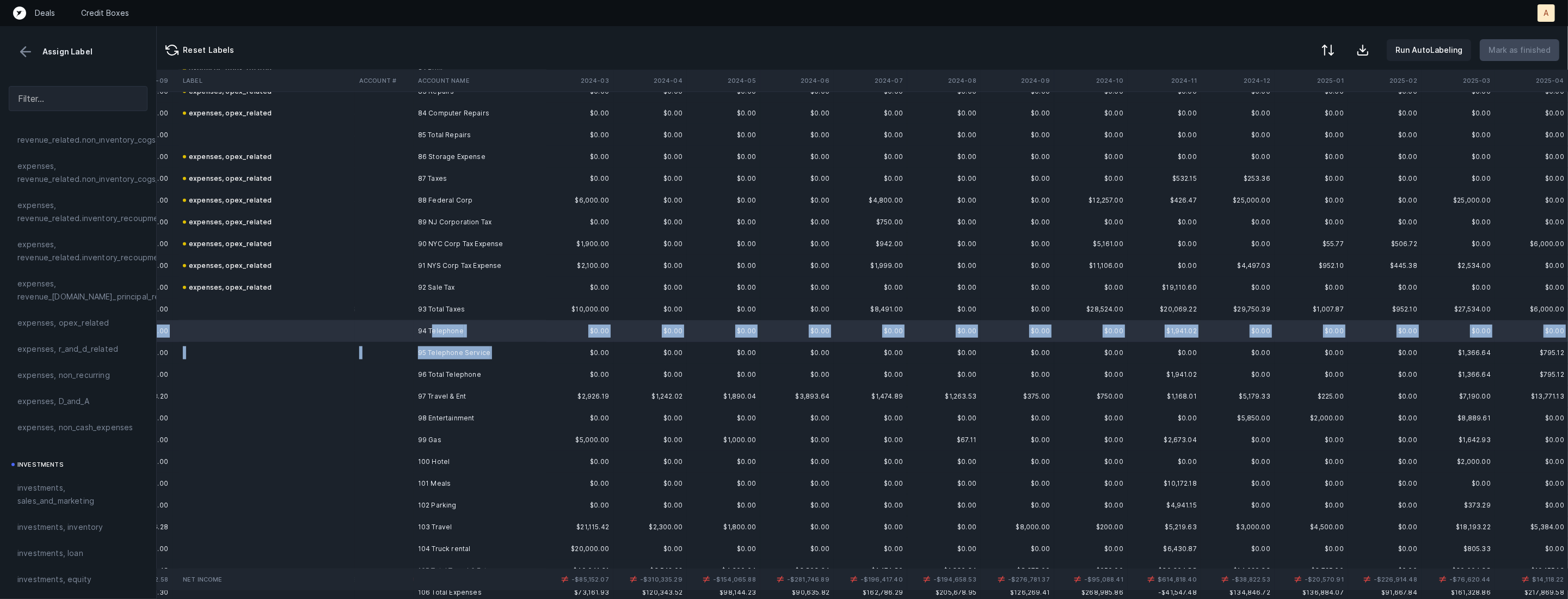
click at [427, 359] on td "95 Telephone Service" at bounding box center [480, 352] width 133 height 21
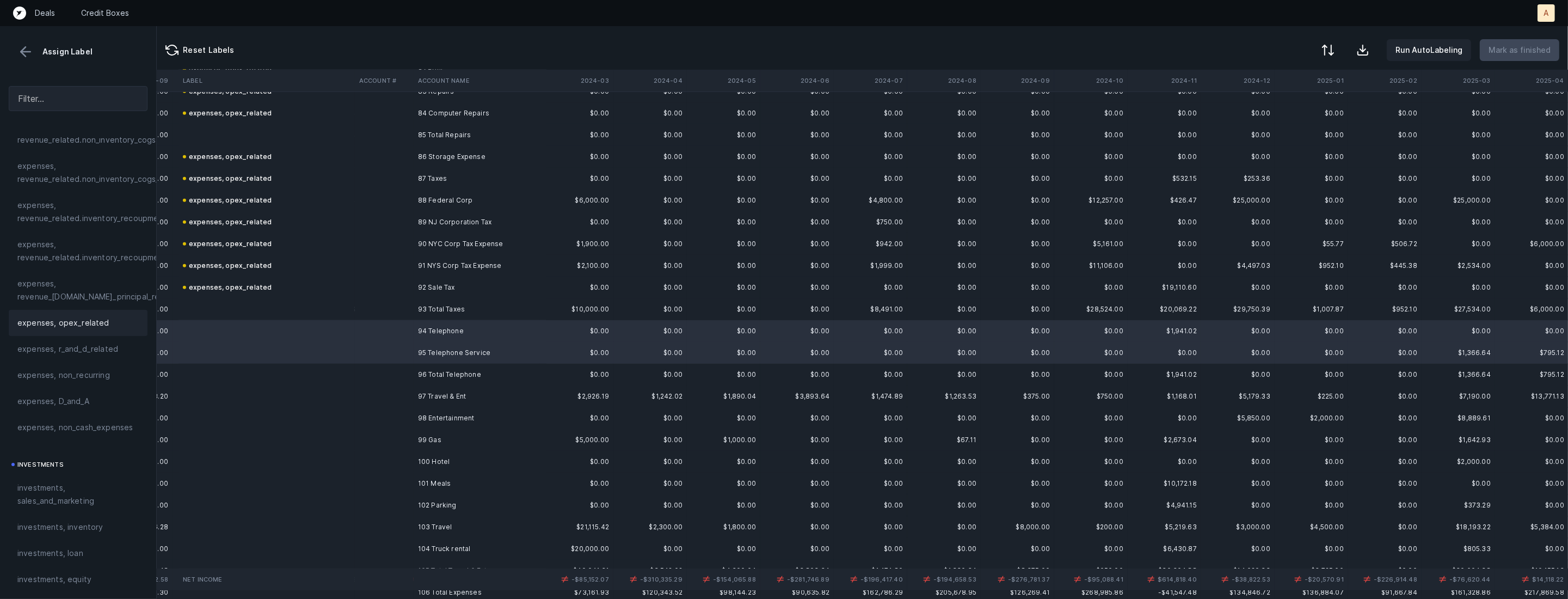
click at [53, 320] on span "expenses, opex_related" at bounding box center [63, 323] width 92 height 13
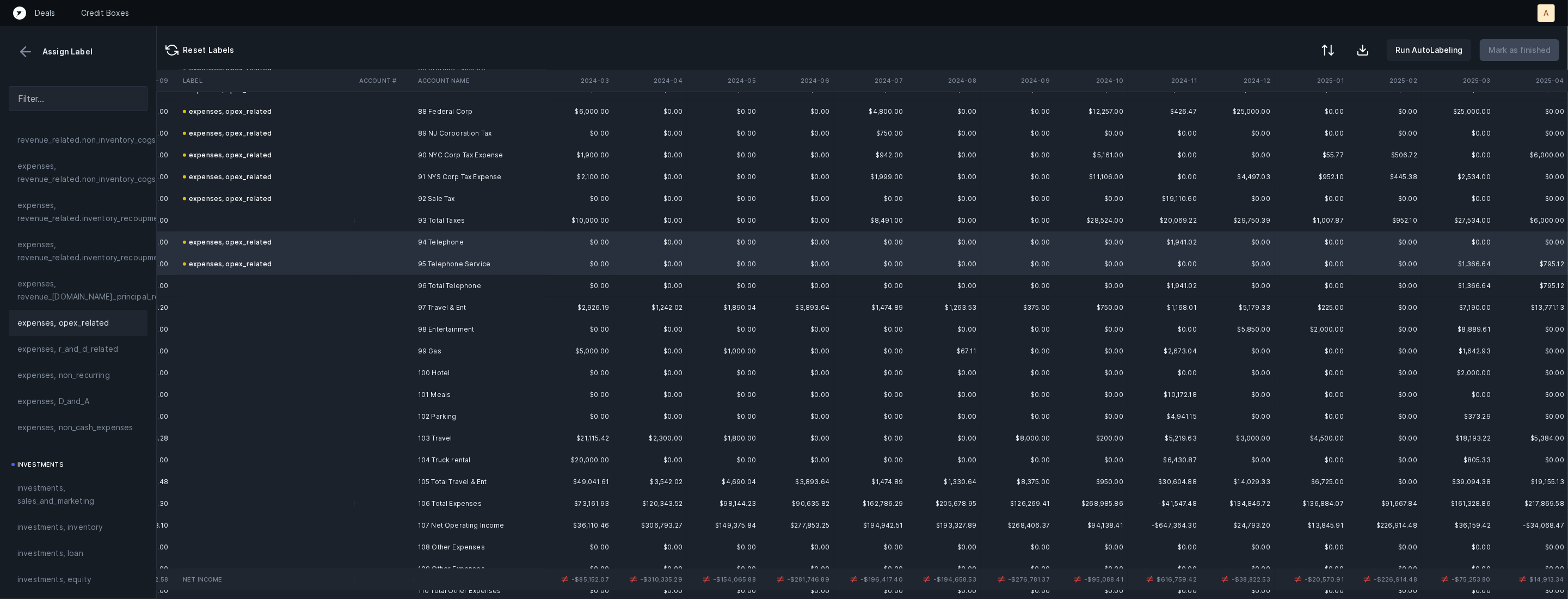
scroll to position [1923, 818]
click at [434, 305] on td "97 Travel & Ent" at bounding box center [480, 302] width 133 height 21
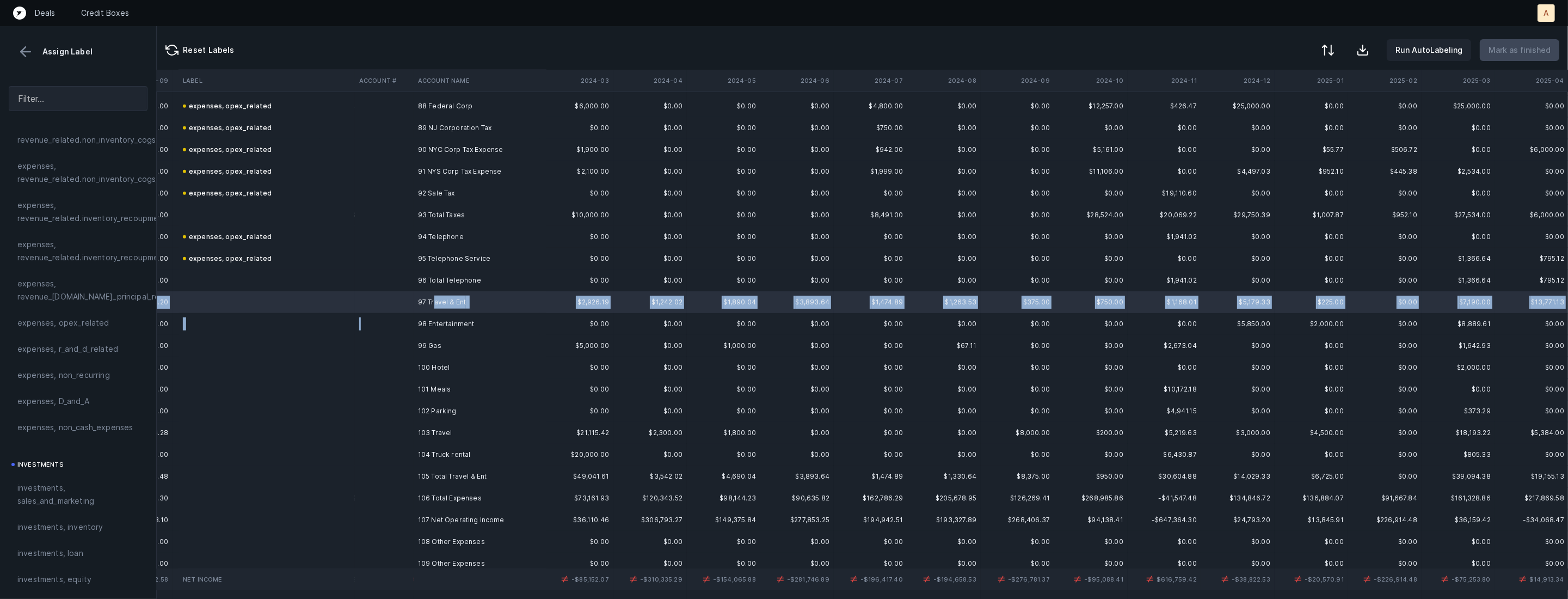
click at [410, 323] on td at bounding box center [384, 323] width 59 height 21
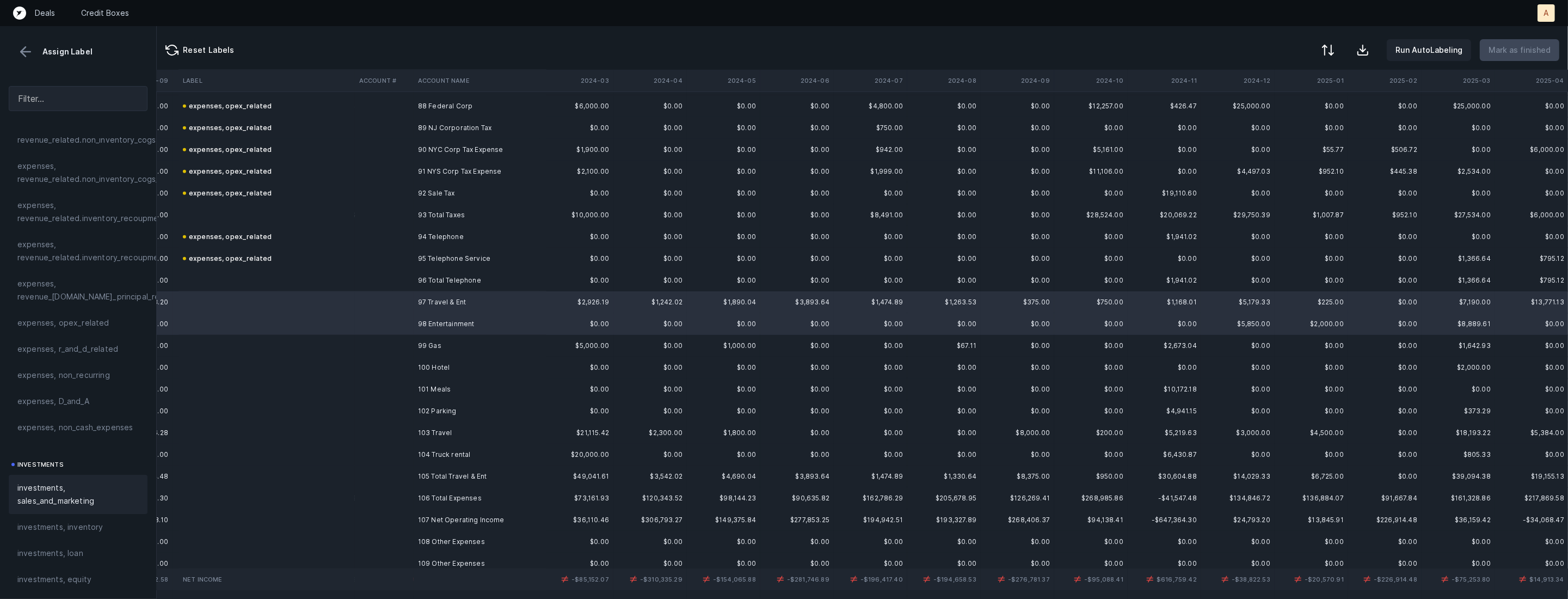
click at [90, 511] on div "investments, sales_and_marketing" at bounding box center [78, 495] width 139 height 39
click at [438, 352] on td "99 Gas" at bounding box center [480, 346] width 133 height 21
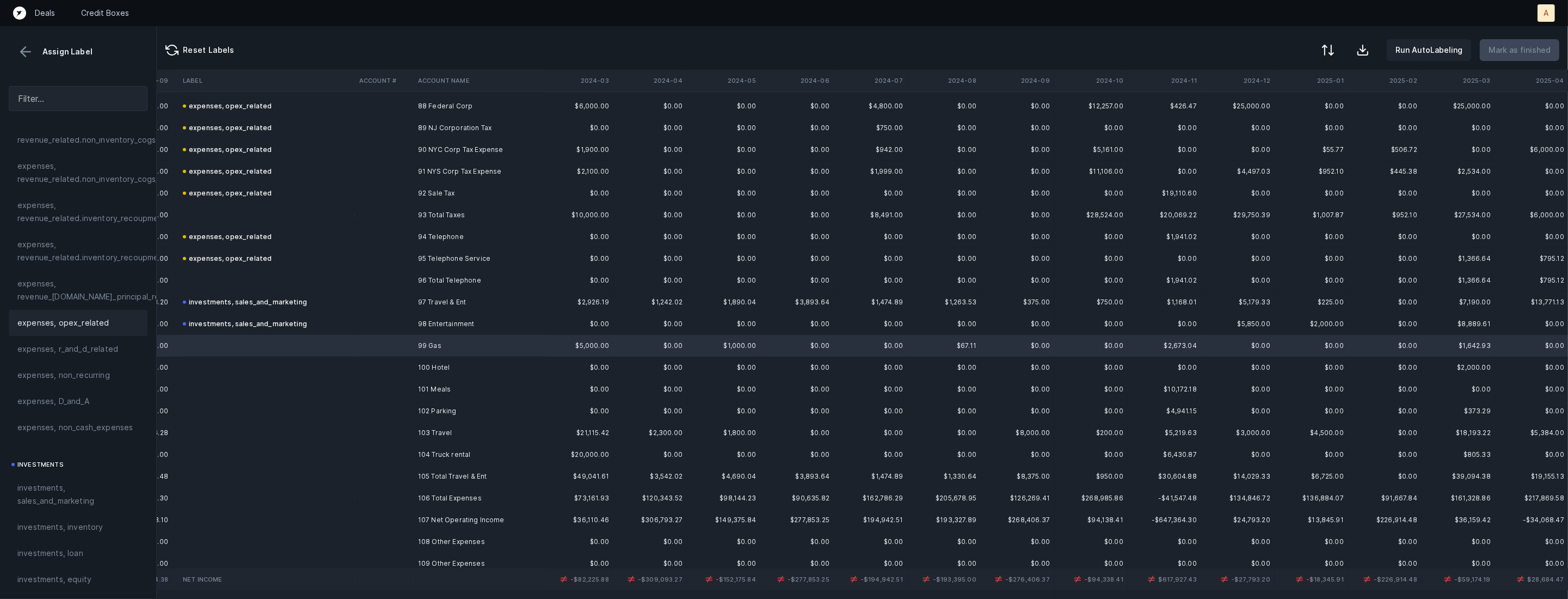
click at [85, 312] on div "expenses, opex_related" at bounding box center [78, 323] width 139 height 26
click at [373, 370] on td at bounding box center [384, 367] width 59 height 21
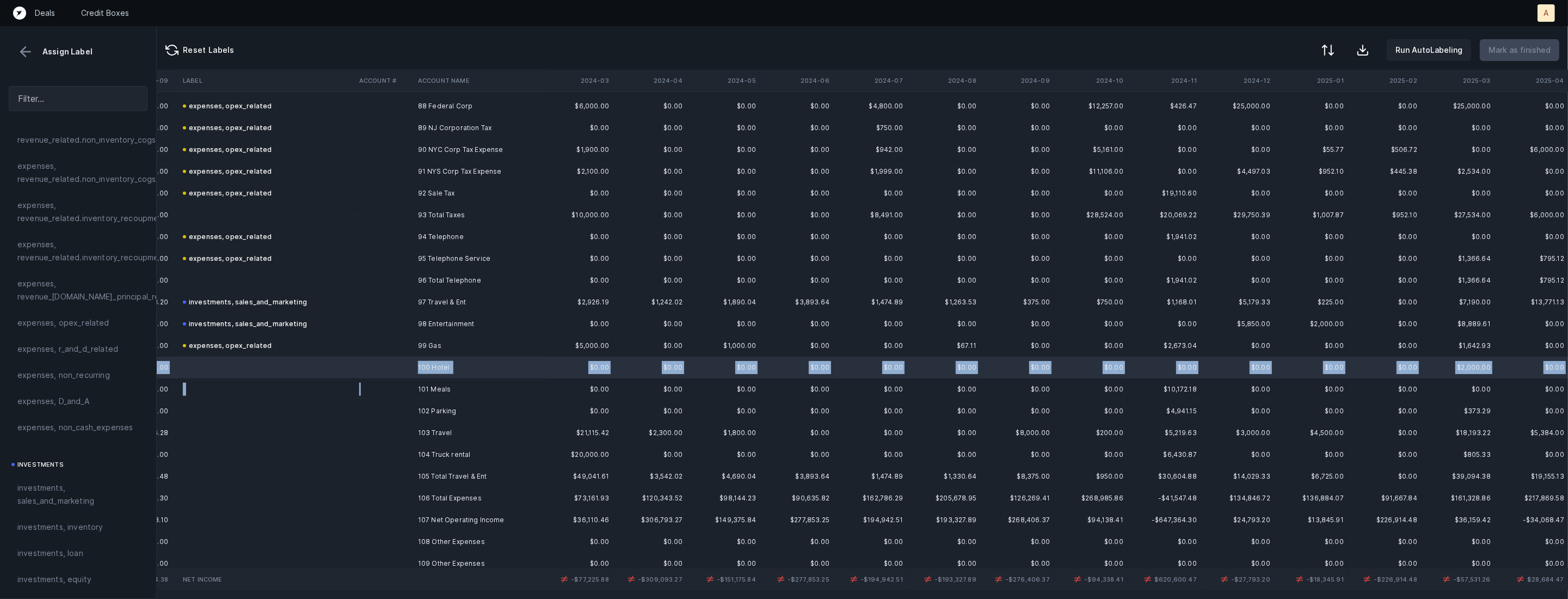
click at [370, 388] on td at bounding box center [384, 389] width 59 height 21
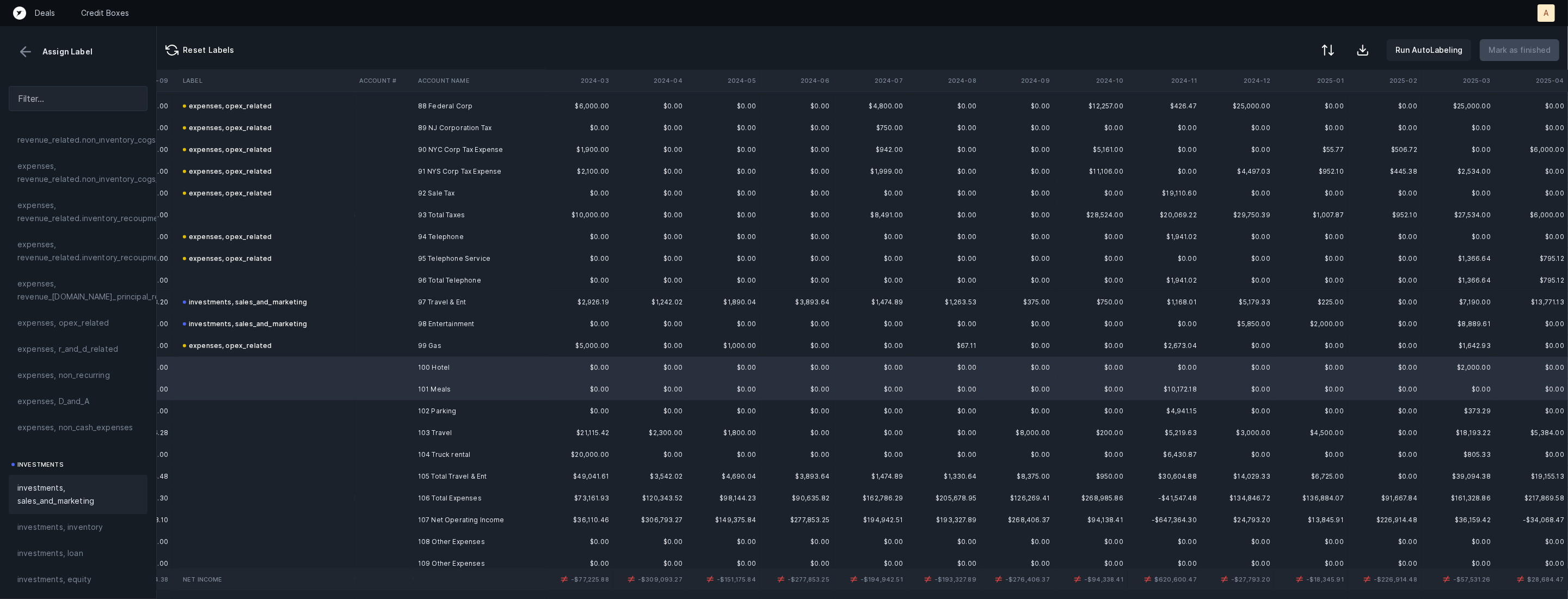
click at [66, 492] on span "investments, sales_and_marketing" at bounding box center [78, 495] width 121 height 26
click at [283, 409] on td at bounding box center [267, 411] width 177 height 21
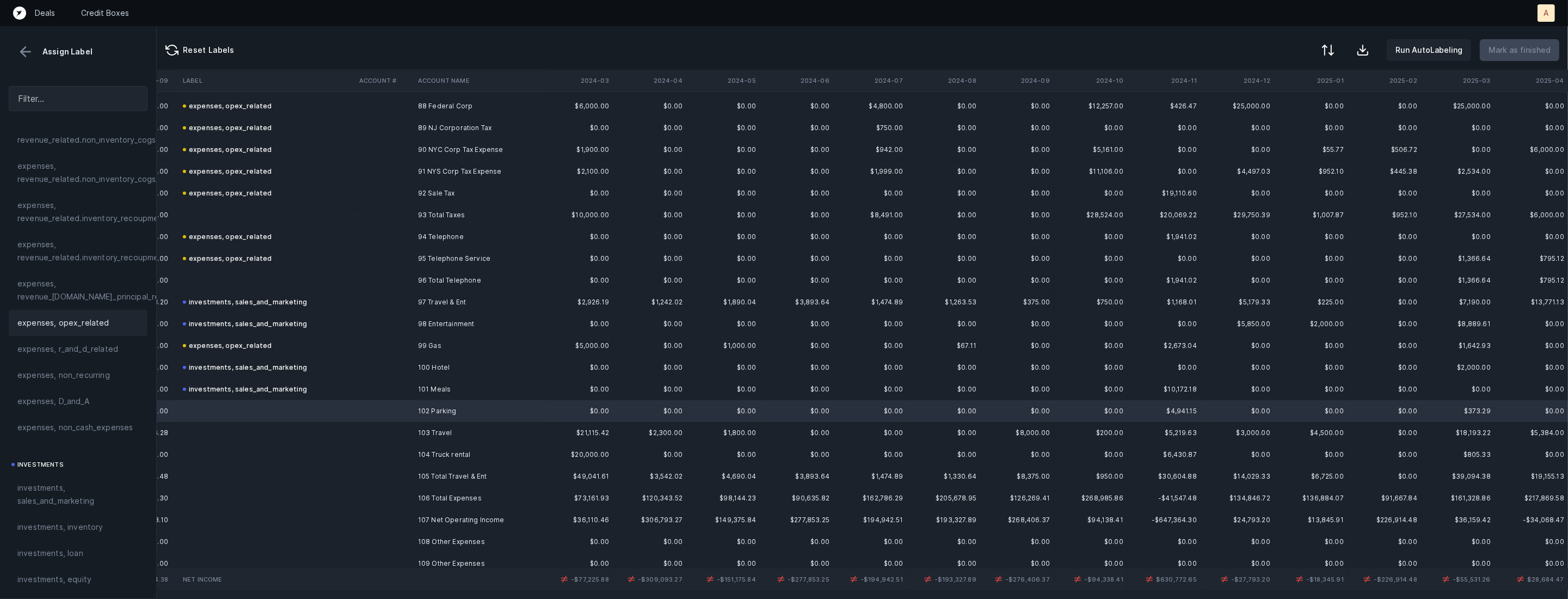
click at [87, 319] on span "expenses, opex_related" at bounding box center [63, 323] width 92 height 13
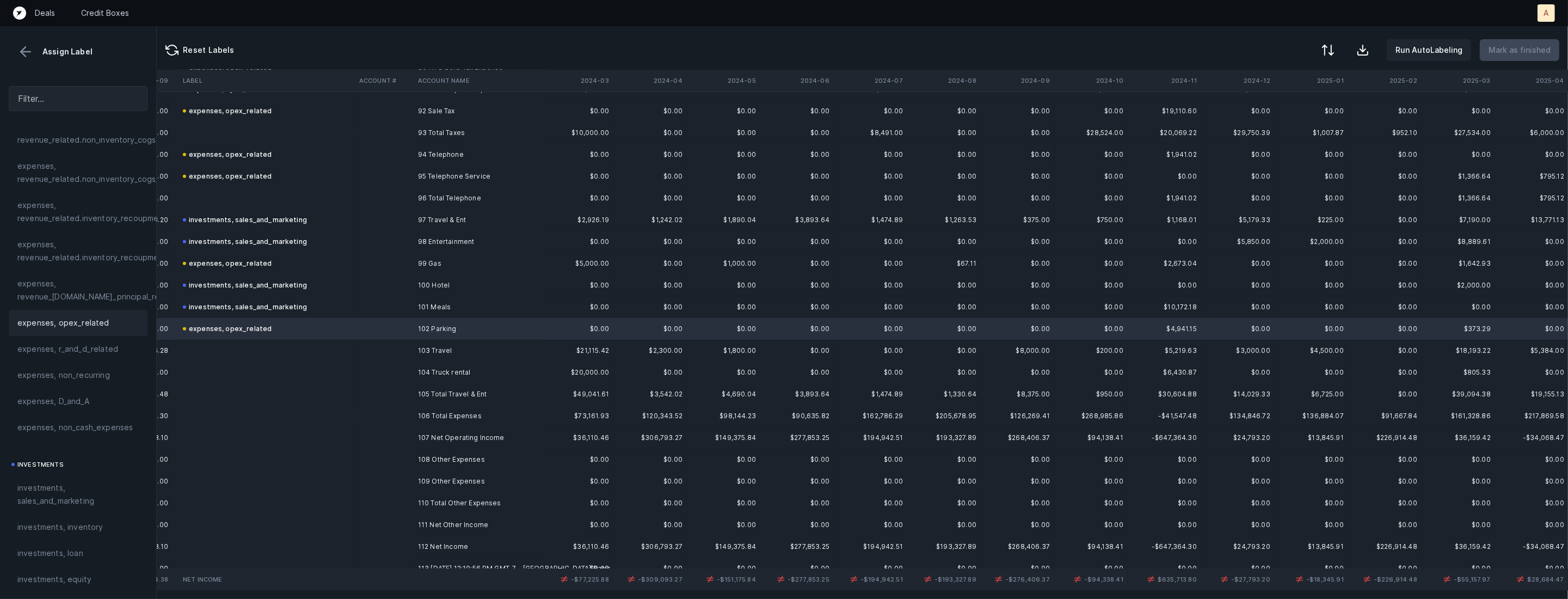
click at [434, 346] on td "103 Travel" at bounding box center [480, 350] width 133 height 21
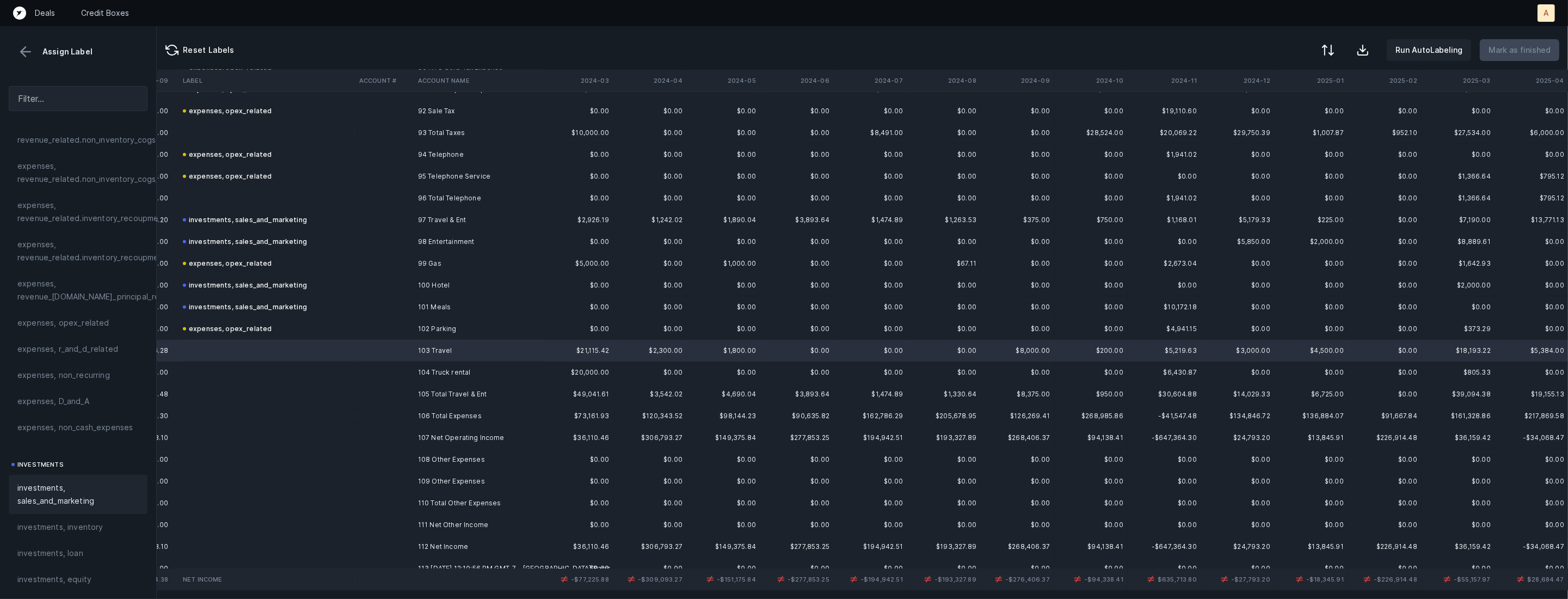
click at [61, 494] on span "investments, sales_and_marketing" at bounding box center [78, 495] width 121 height 26
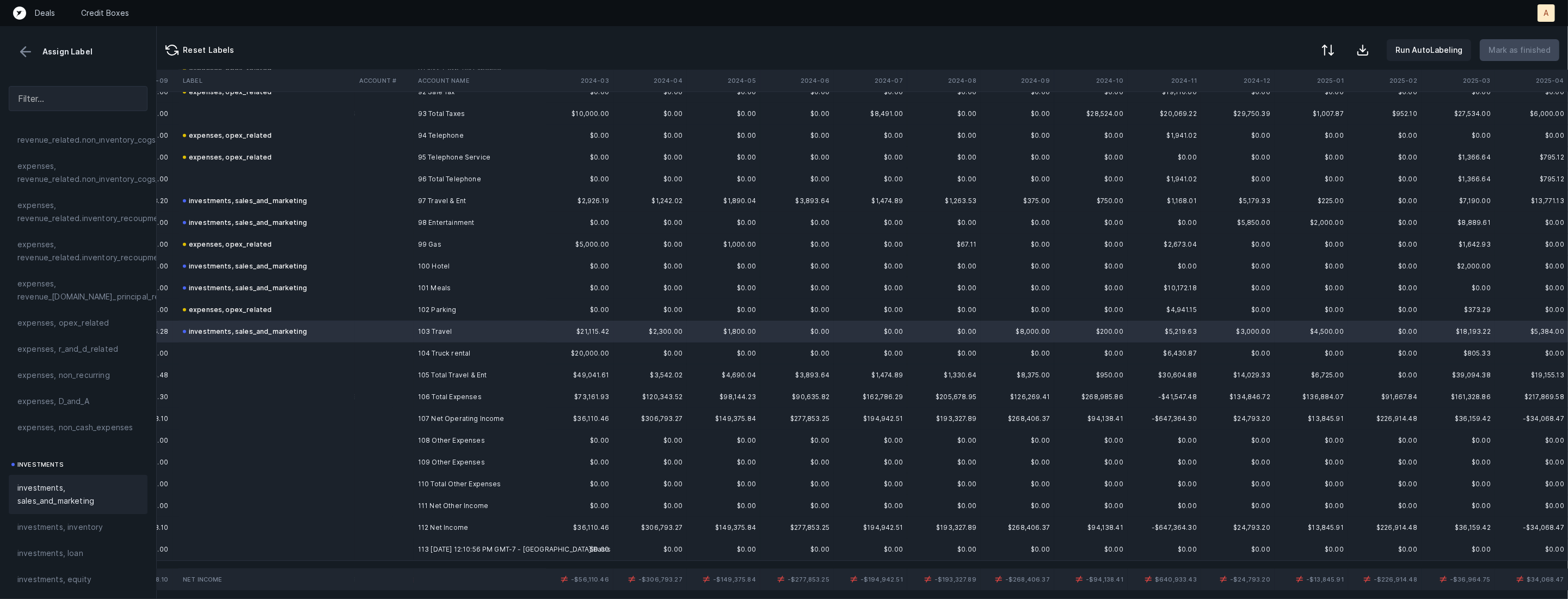
click at [410, 354] on td at bounding box center [384, 353] width 59 height 21
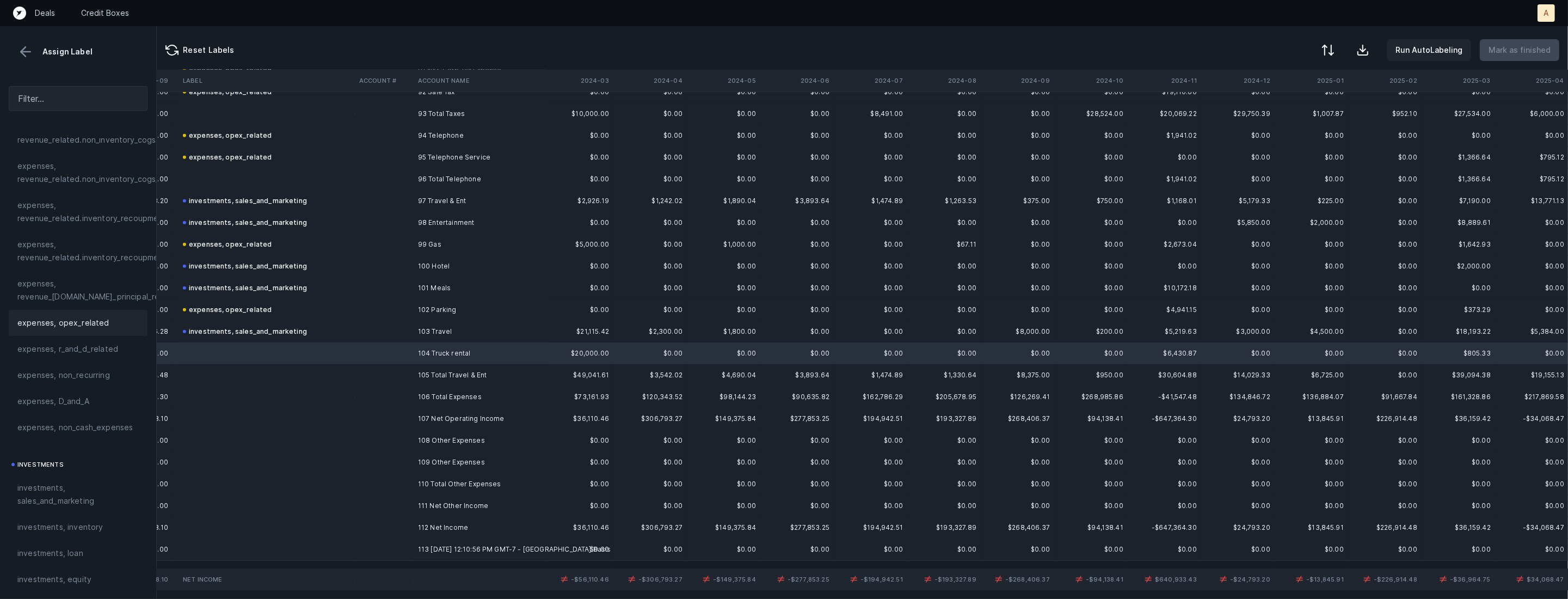
click at [93, 325] on span "expenses, opex_related" at bounding box center [63, 323] width 92 height 13
click at [418, 452] on td "109 Other Expenses" at bounding box center [480, 462] width 133 height 21
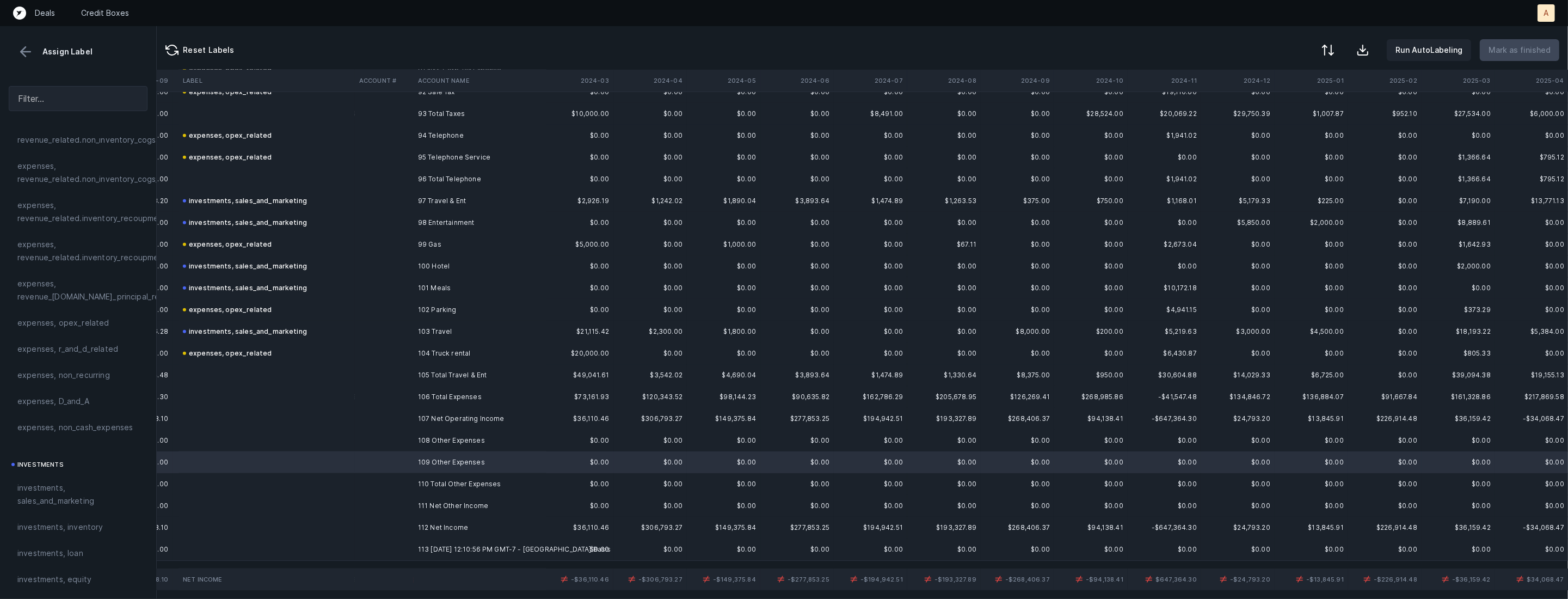
click at [413, 525] on td "112 Net Income" at bounding box center [480, 527] width 133 height 21
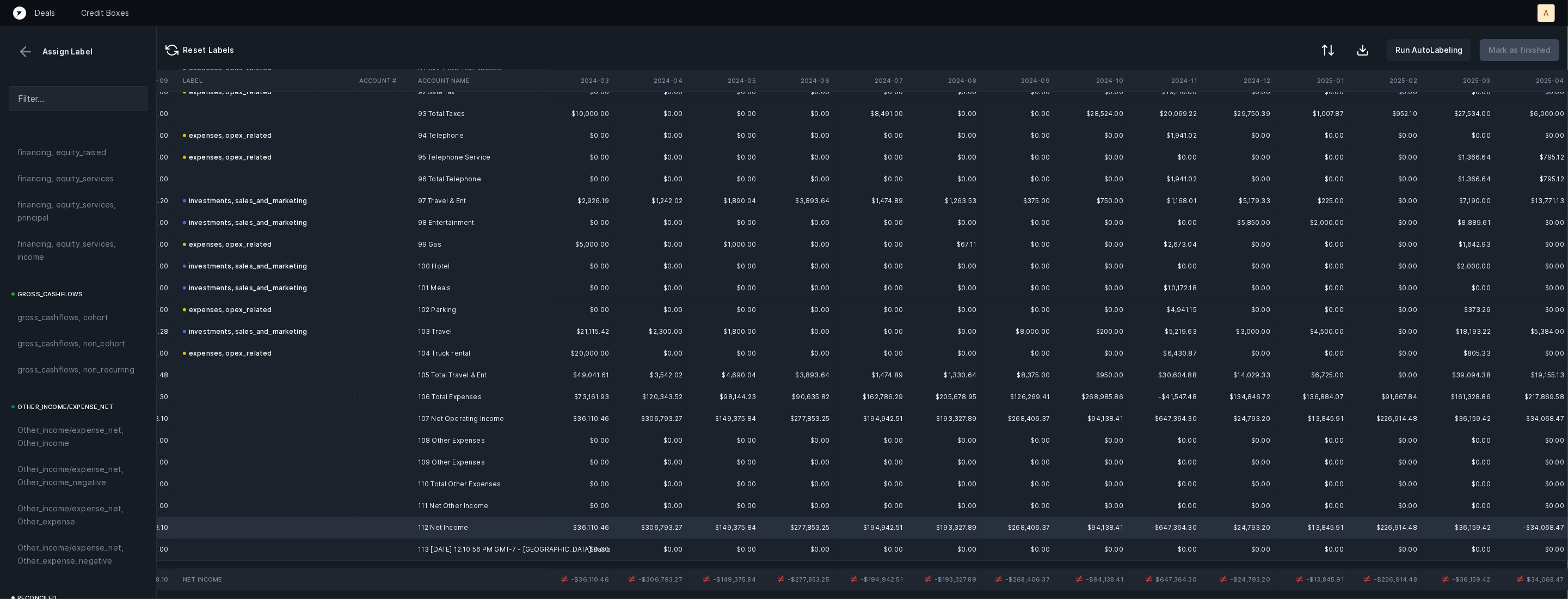
scroll to position [1201, 0]
click at [94, 427] on div "reconciled, net_income" at bounding box center [78, 438] width 139 height 26
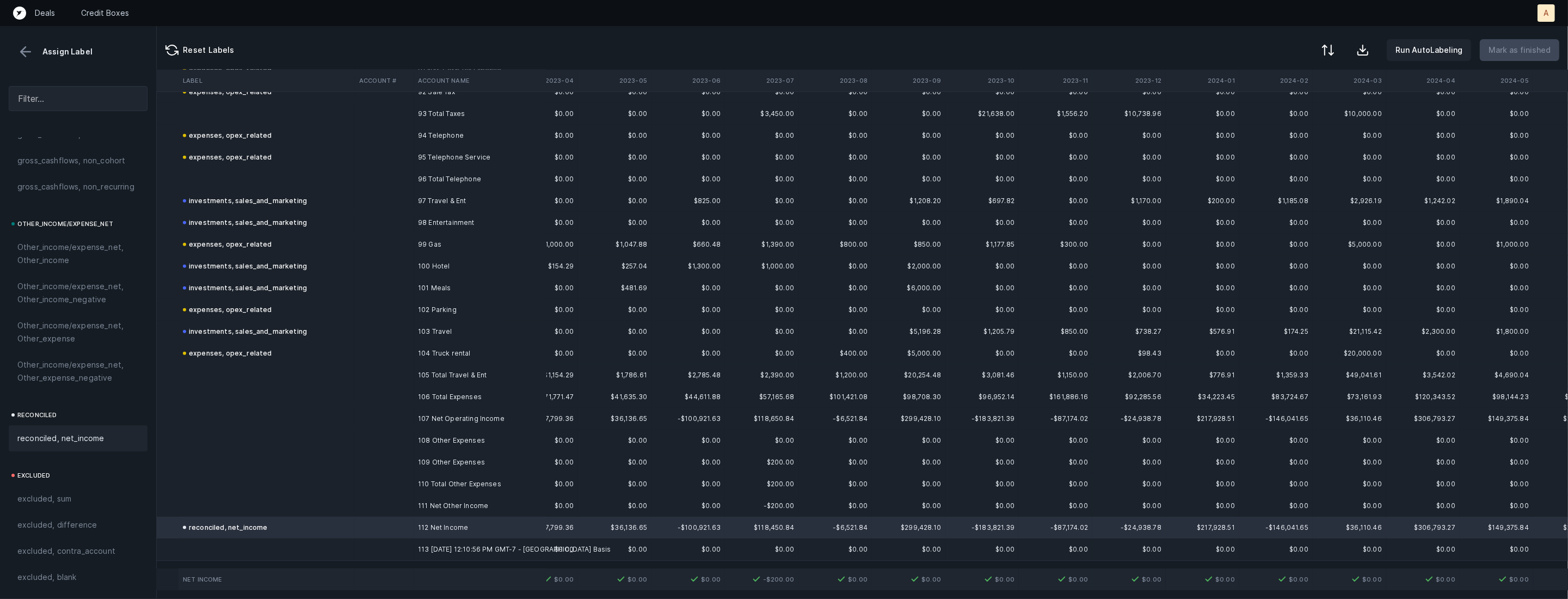
scroll to position [2024, 0]
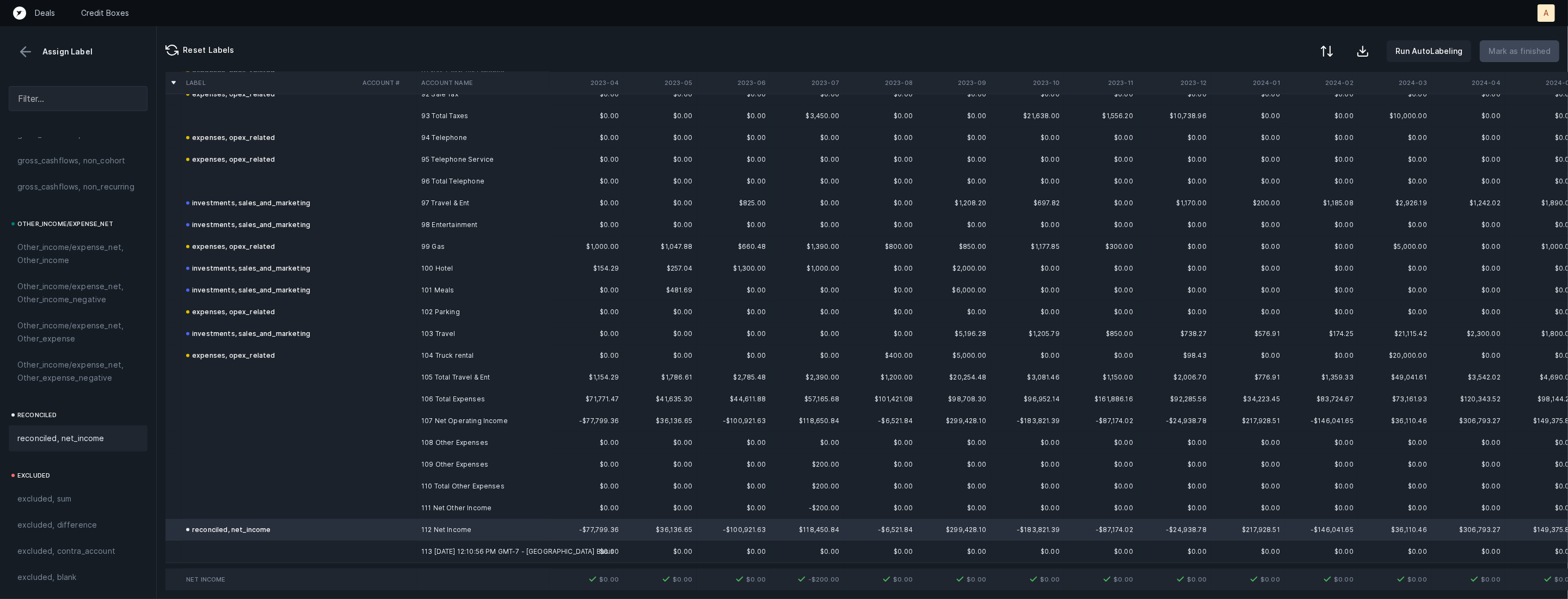
click at [1333, 46] on div at bounding box center [1326, 51] width 13 height 13
click at [1261, 109] on div "By Hum label" at bounding box center [1258, 115] width 48 height 13
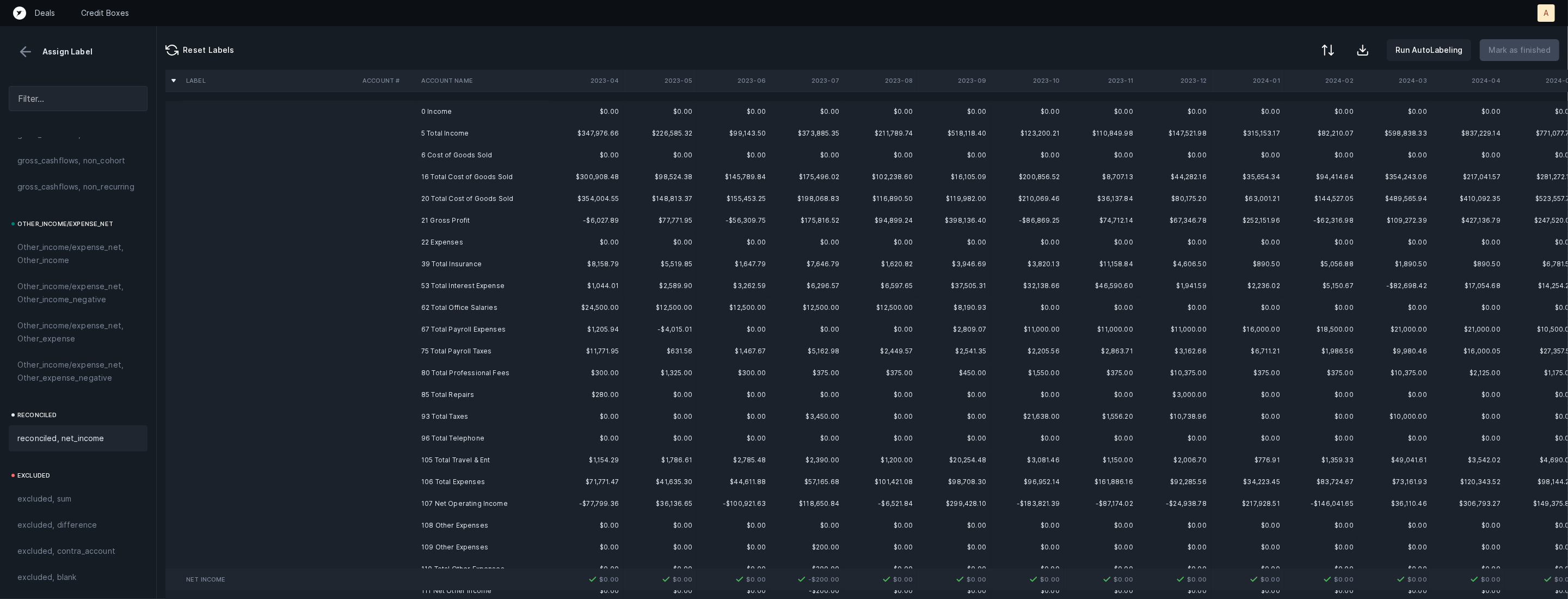
click at [442, 109] on td "0 Income" at bounding box center [483, 111] width 133 height 21
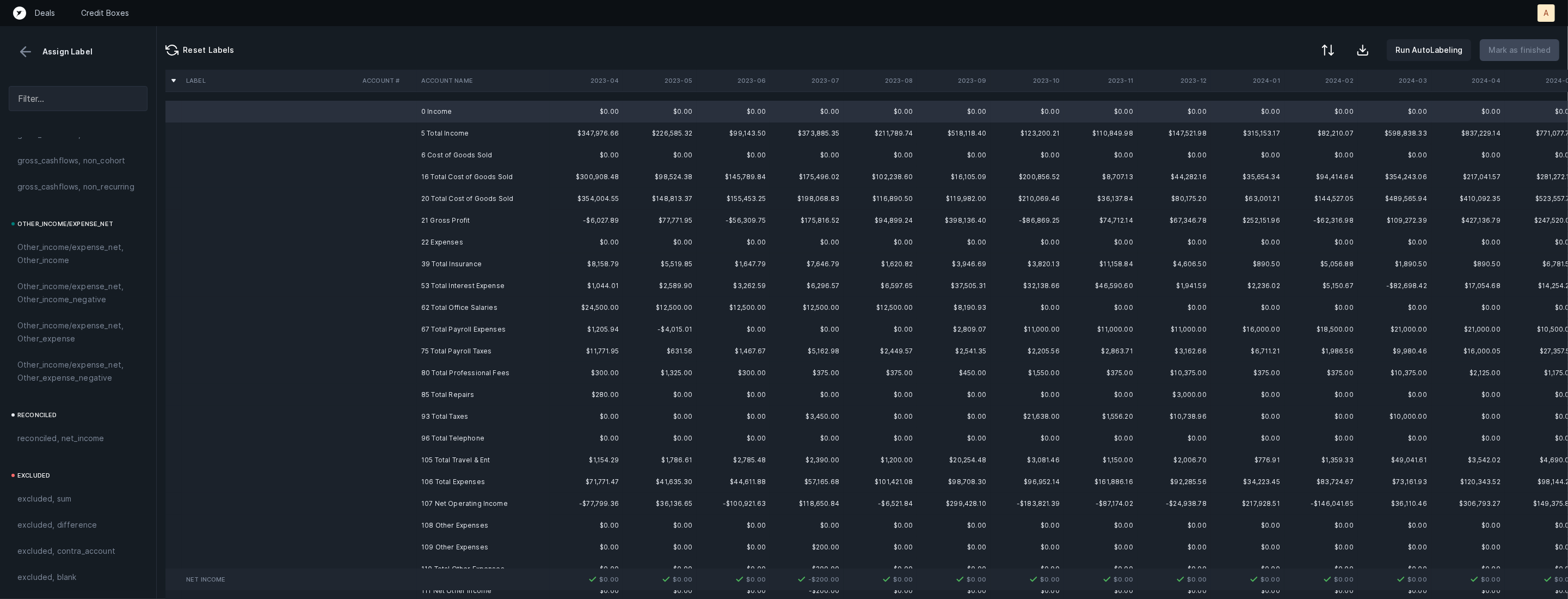
click at [431, 148] on td "6 Cost of Goods Sold" at bounding box center [483, 155] width 133 height 21
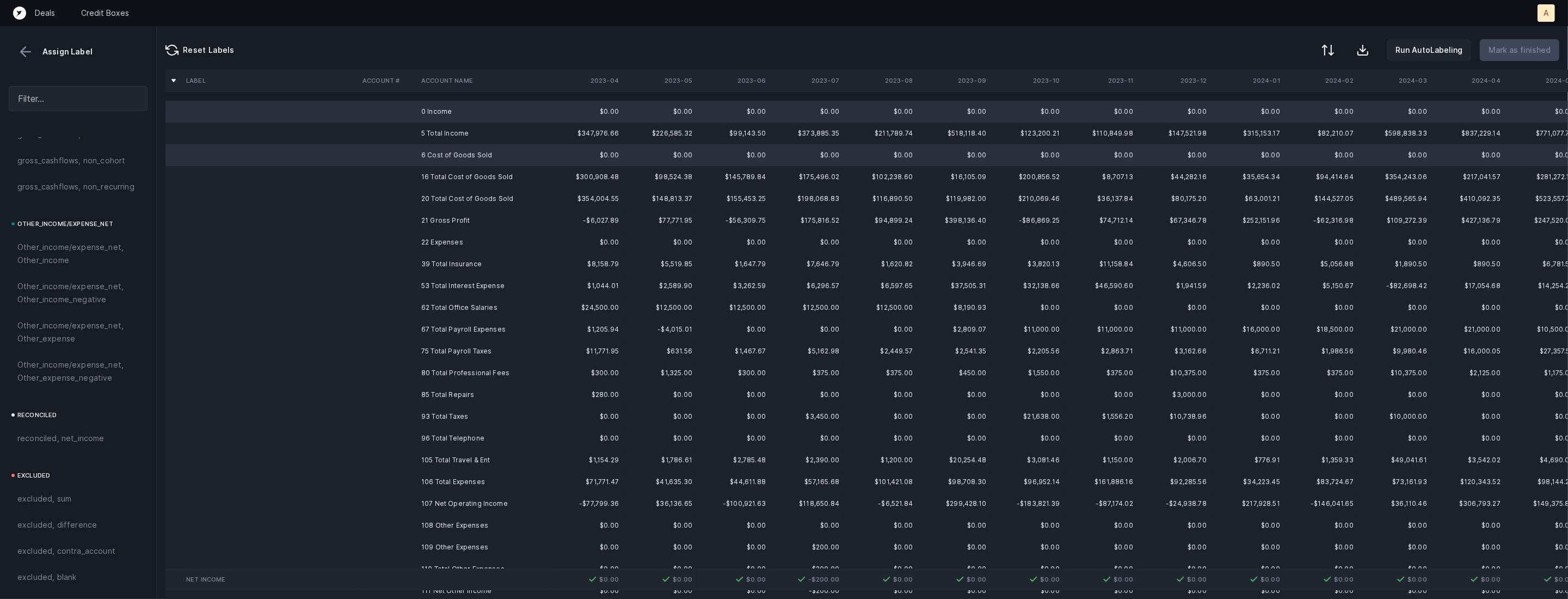
click at [456, 235] on td "22 Expenses" at bounding box center [483, 242] width 133 height 21
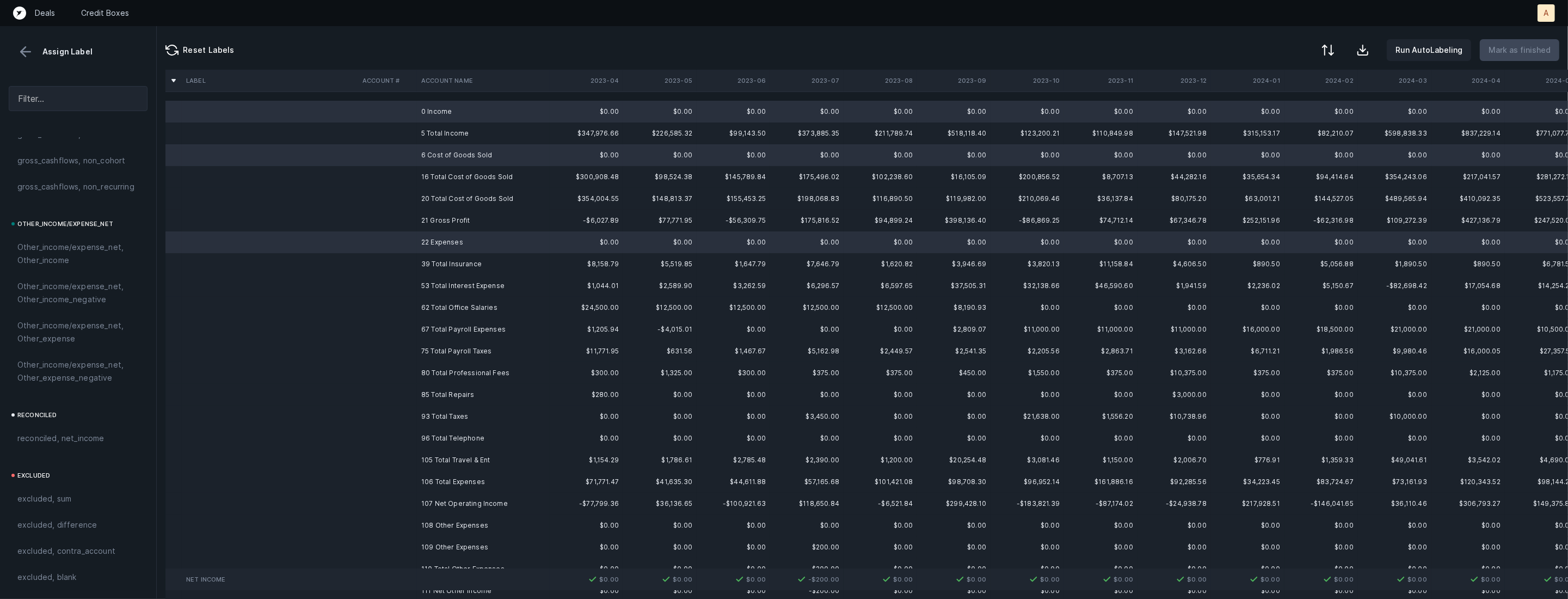
click at [418, 526] on td "108 Other Expenses" at bounding box center [483, 525] width 133 height 21
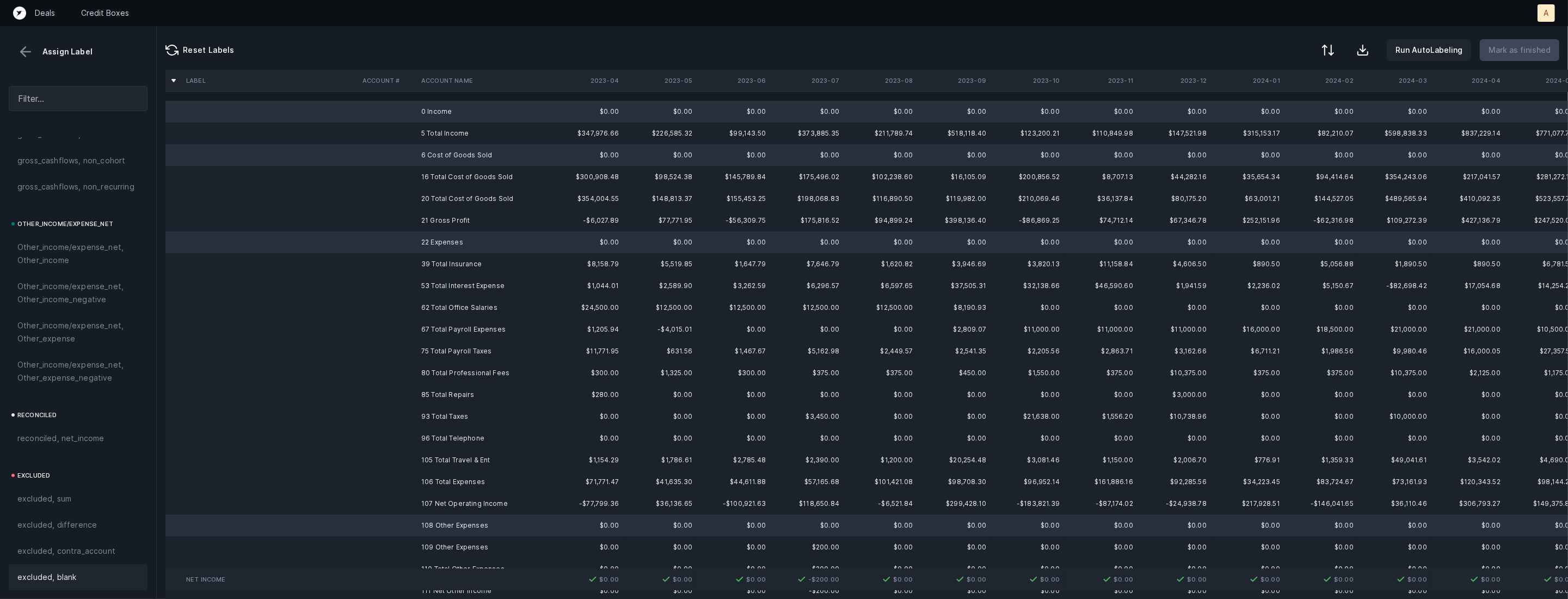
click at [111, 581] on div "excluded, blank" at bounding box center [78, 577] width 121 height 13
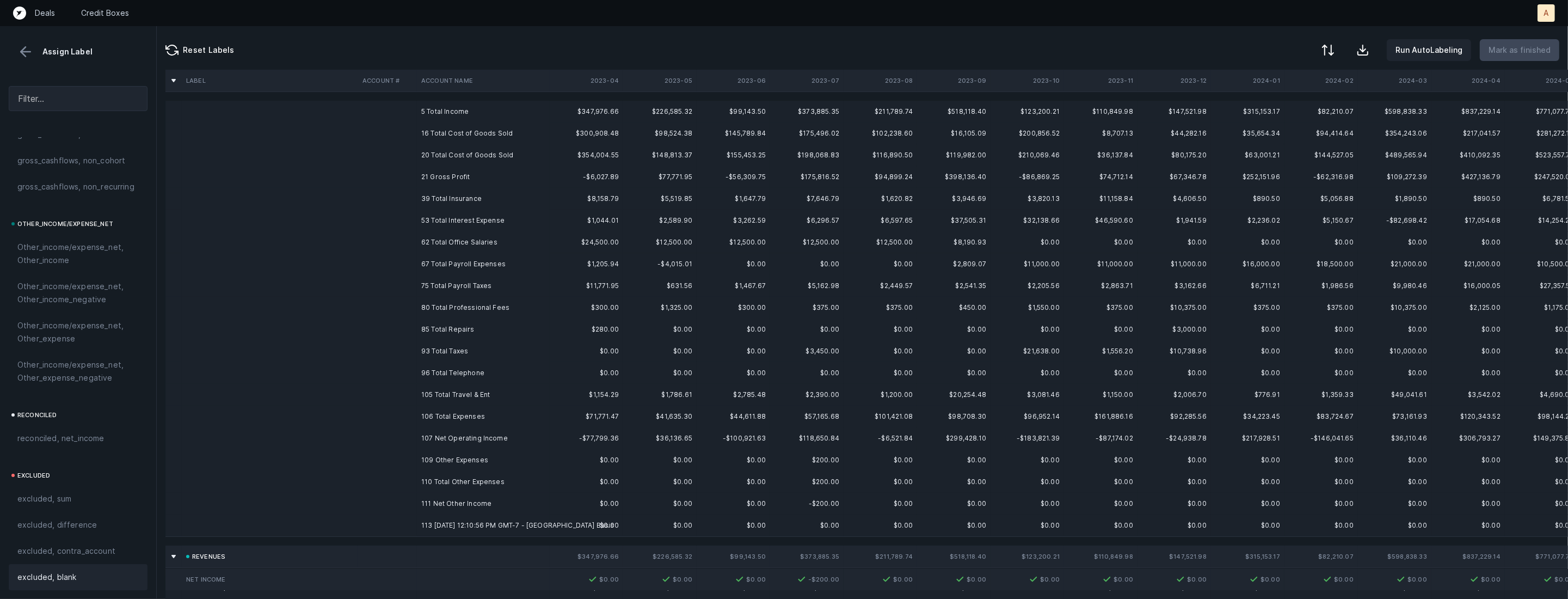
click at [440, 177] on td "21 Gross Profit" at bounding box center [483, 177] width 133 height 21
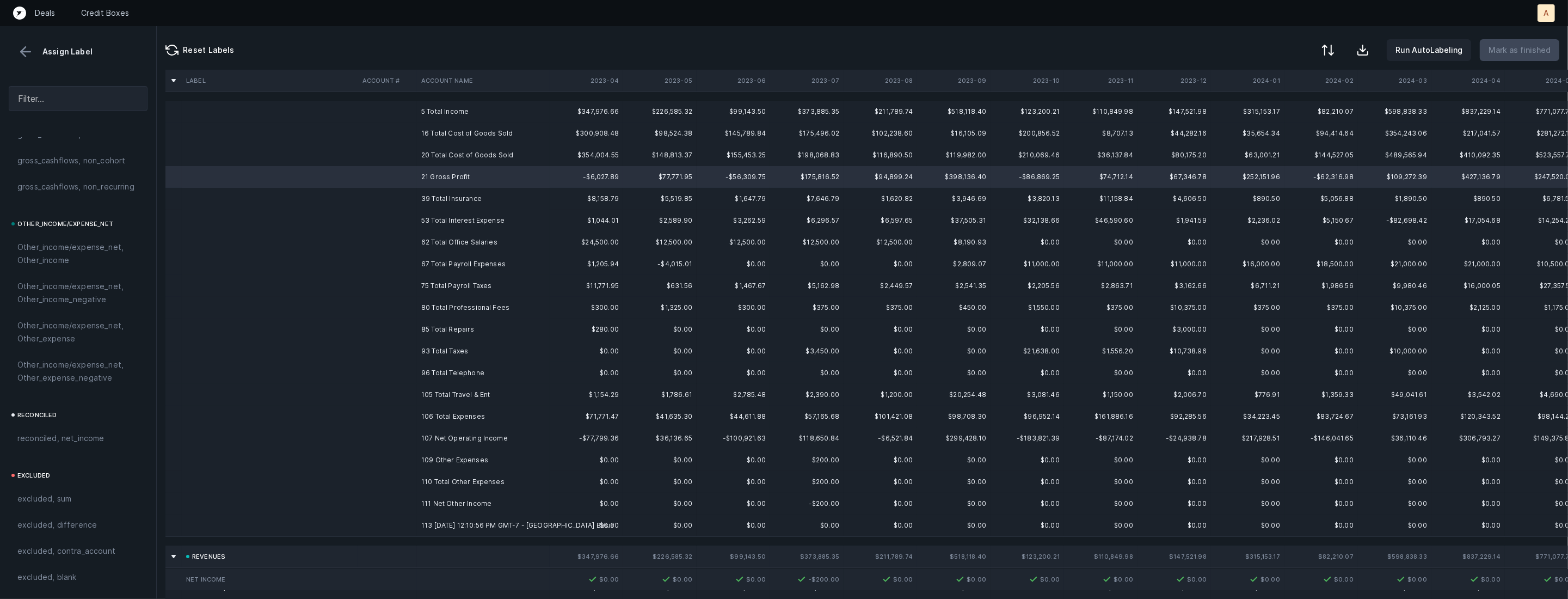
click at [446, 461] on td "109 Other Expenses" at bounding box center [483, 460] width 133 height 21
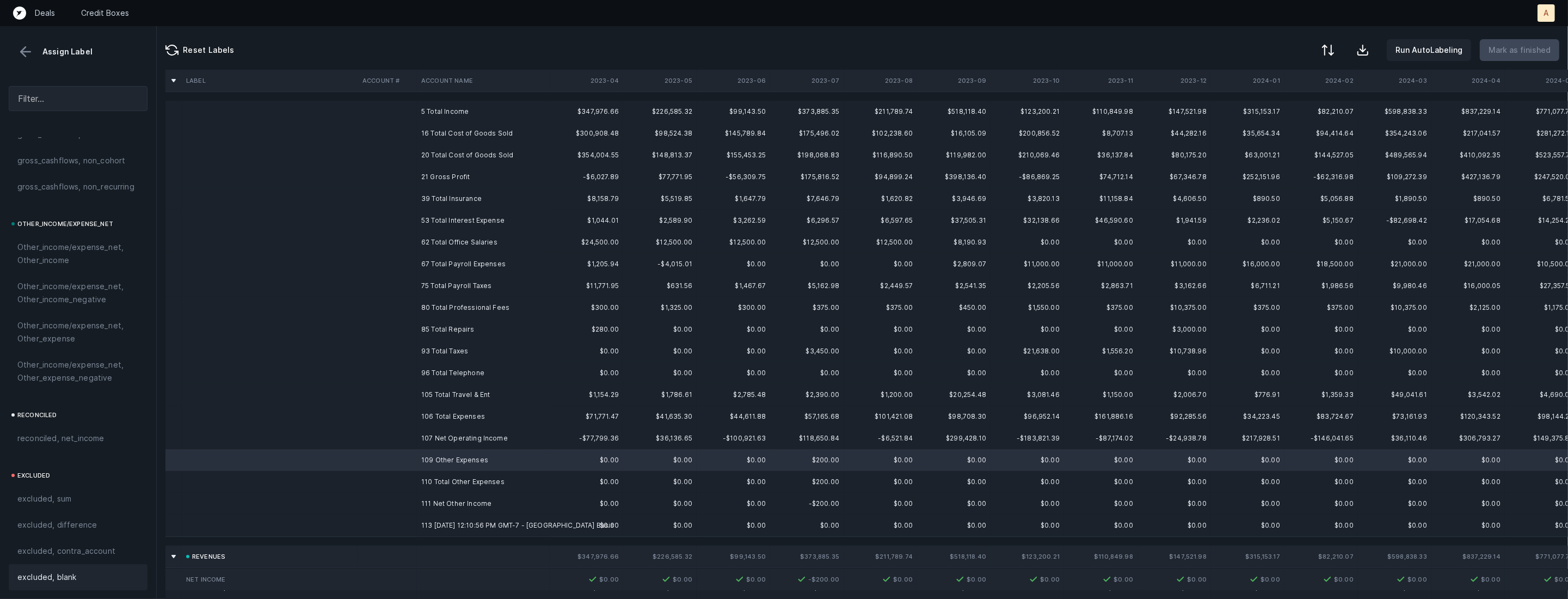
click at [94, 573] on div "excluded, blank" at bounding box center [78, 577] width 121 height 13
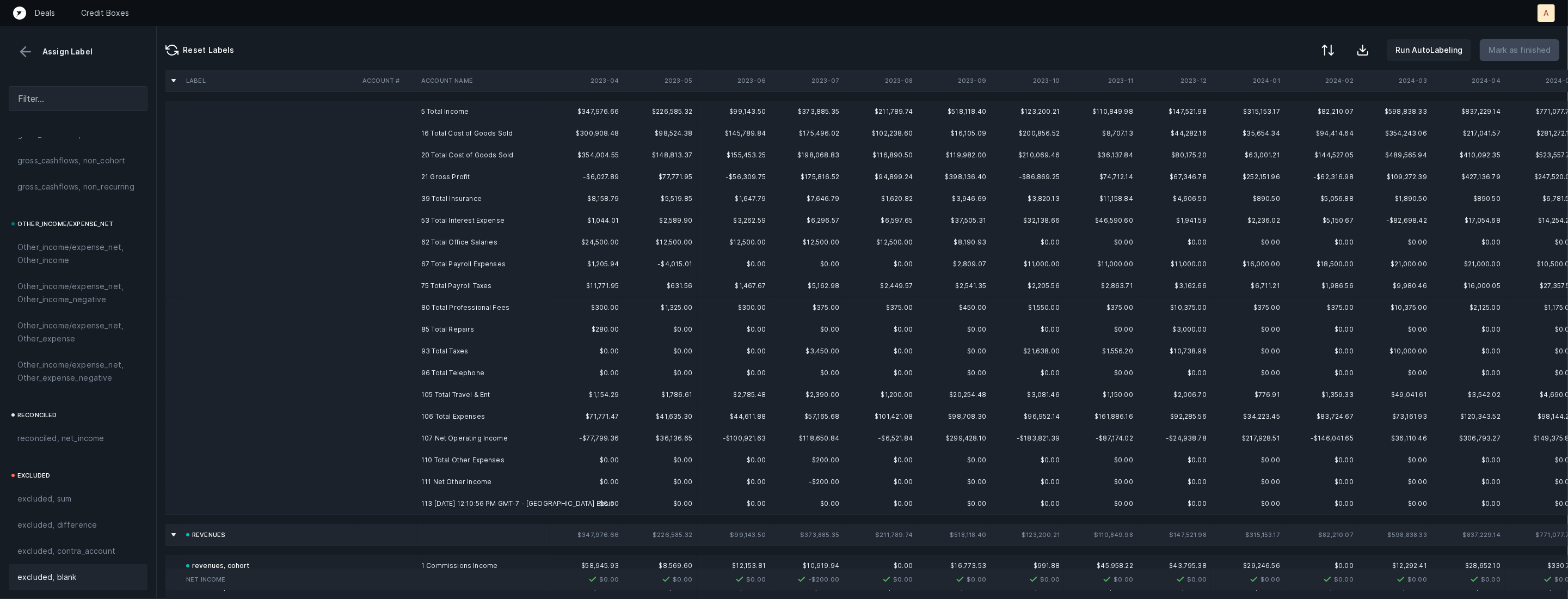
click at [373, 485] on td at bounding box center [388, 482] width 59 height 21
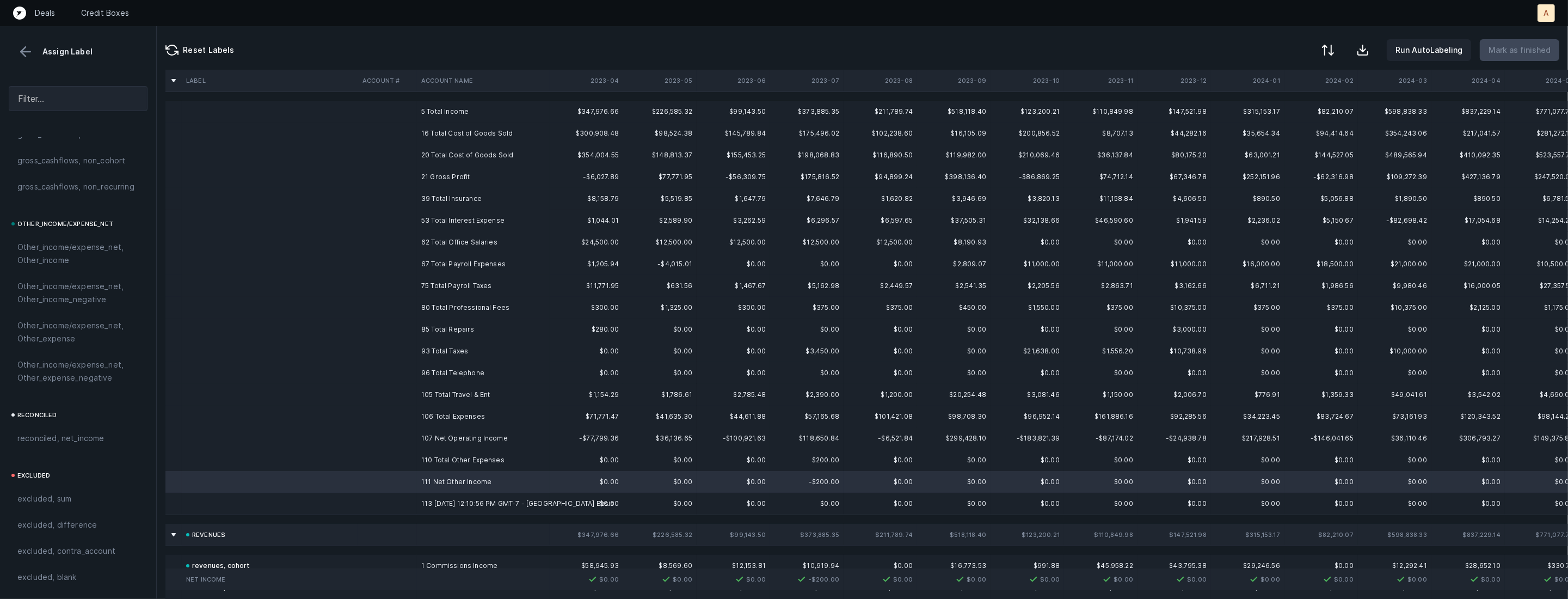
click at [433, 179] on td "21 Gross Profit" at bounding box center [483, 177] width 133 height 21
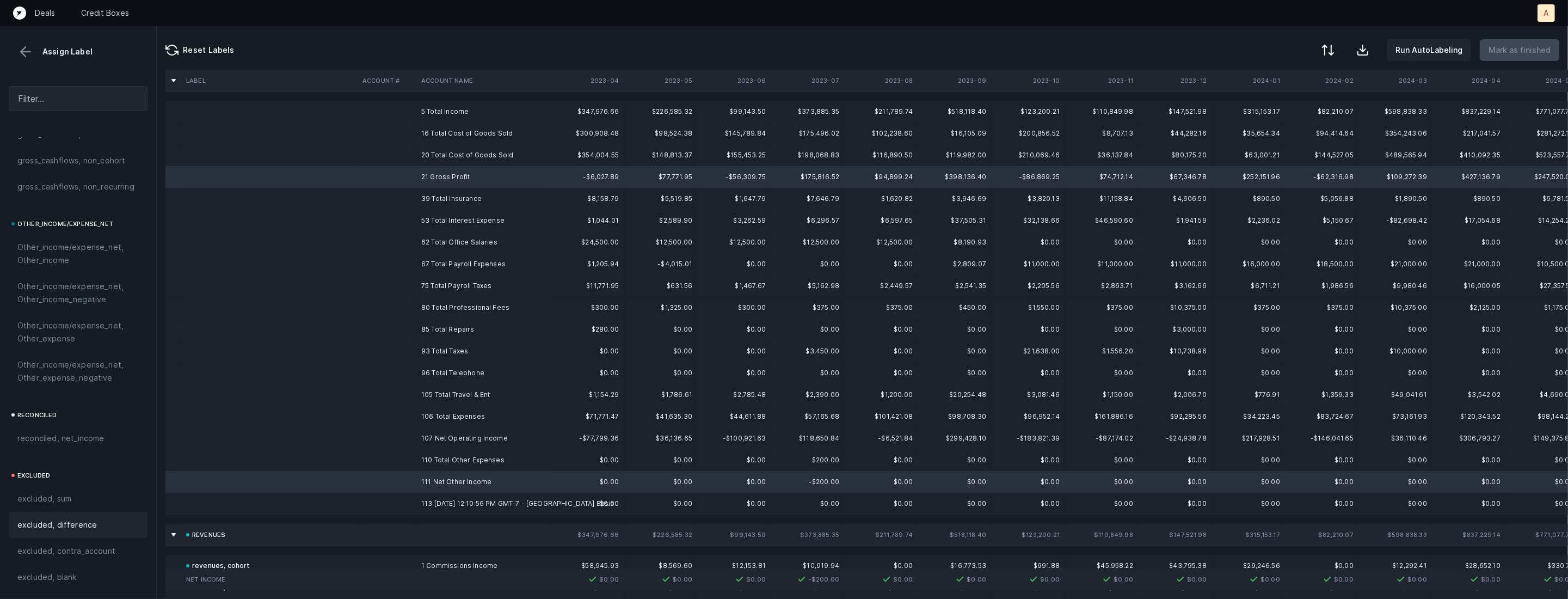
click at [63, 526] on span "excluded, difference" at bounding box center [57, 525] width 80 height 13
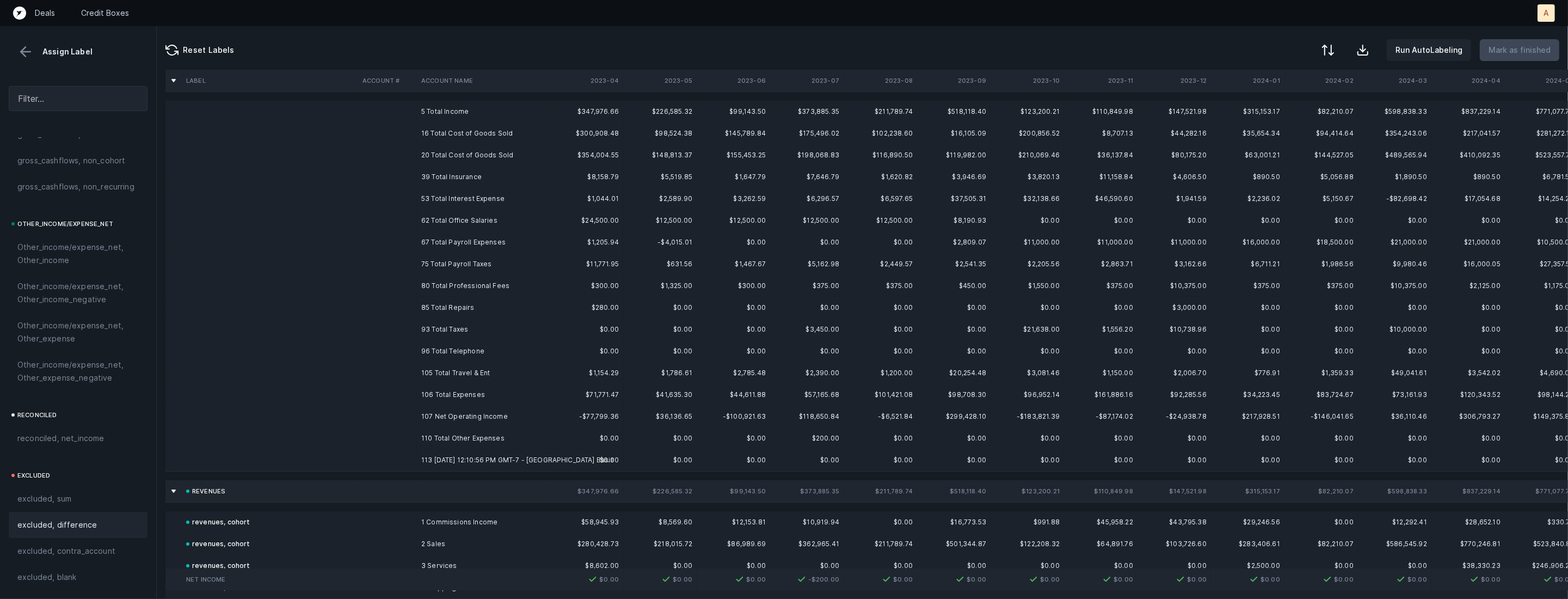
click at [323, 460] on td at bounding box center [270, 460] width 177 height 21
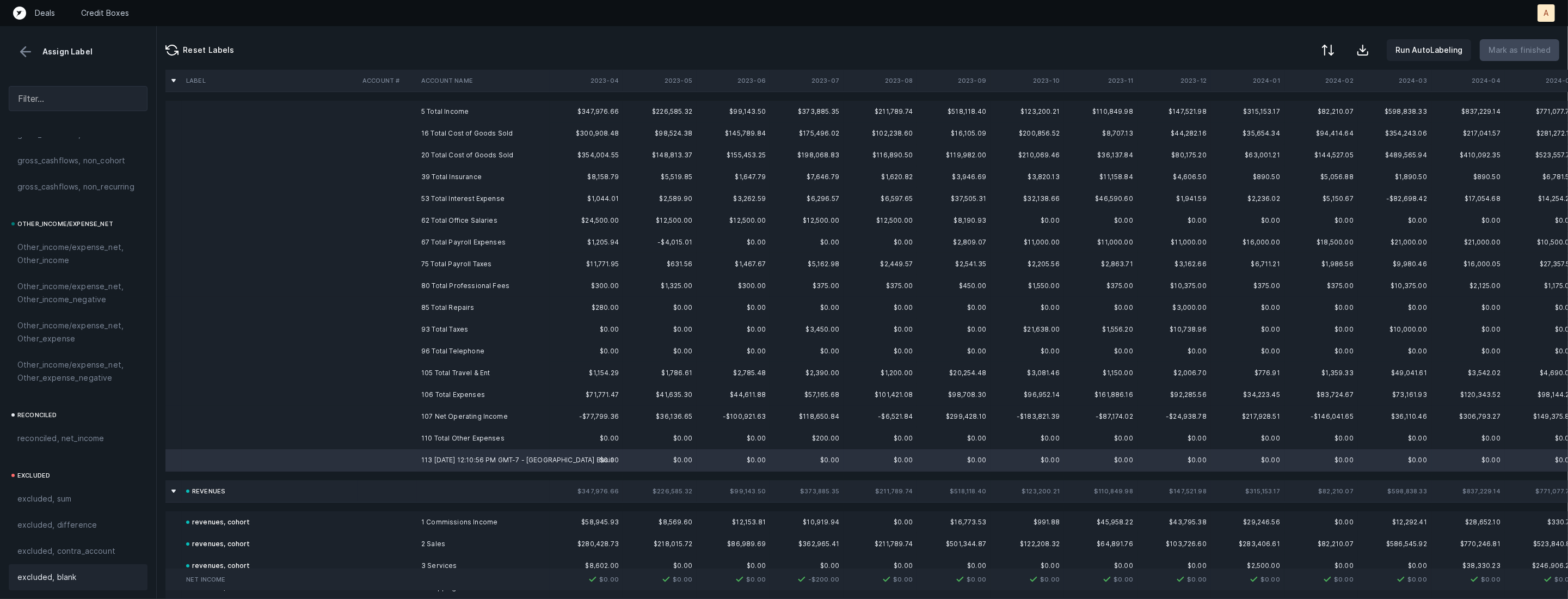
click at [104, 585] on div "excluded, blank" at bounding box center [78, 577] width 139 height 26
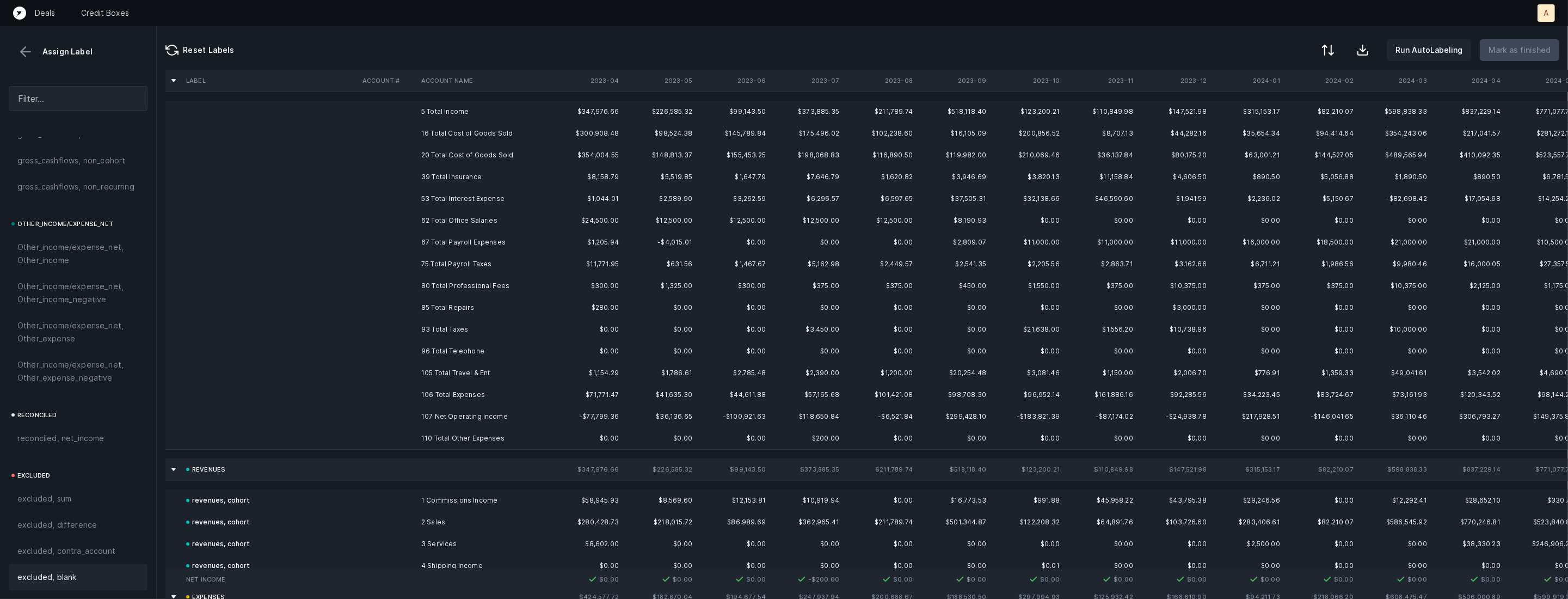
click at [471, 104] on td "5 Total Income" at bounding box center [483, 111] width 133 height 21
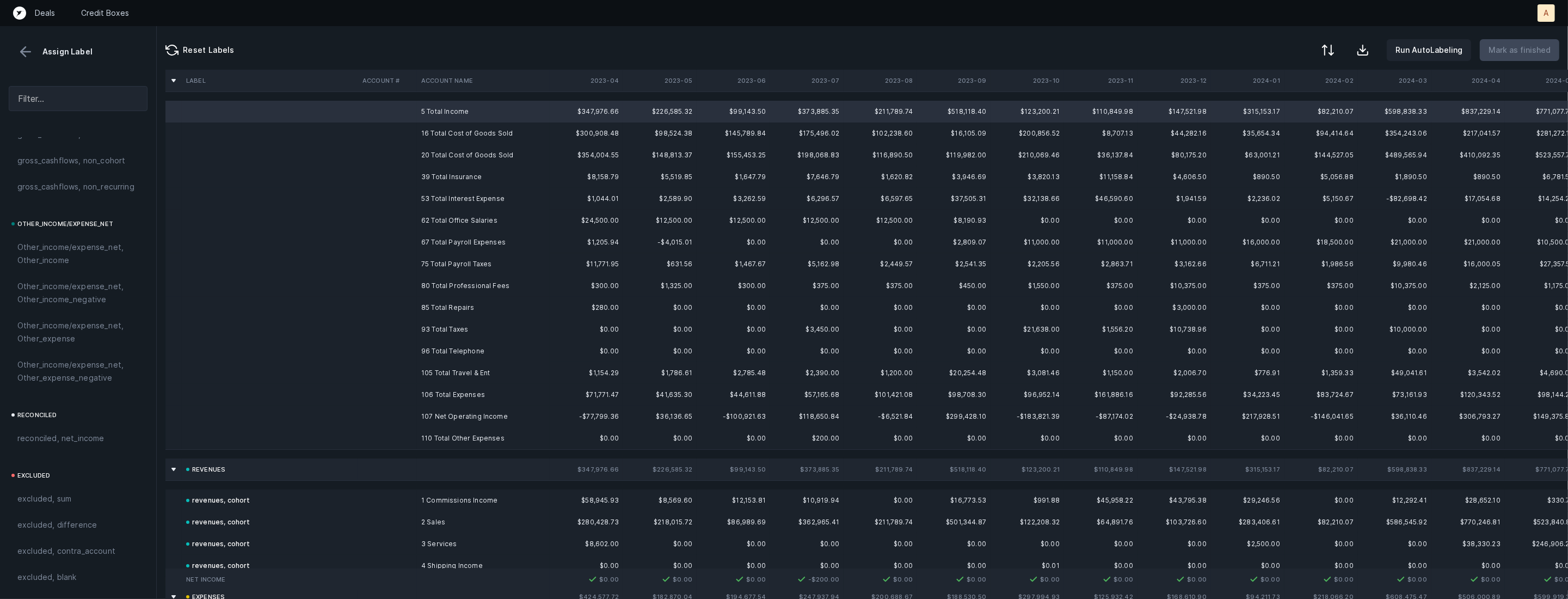
click at [433, 441] on td "110 Total Other Expenses" at bounding box center [483, 438] width 133 height 21
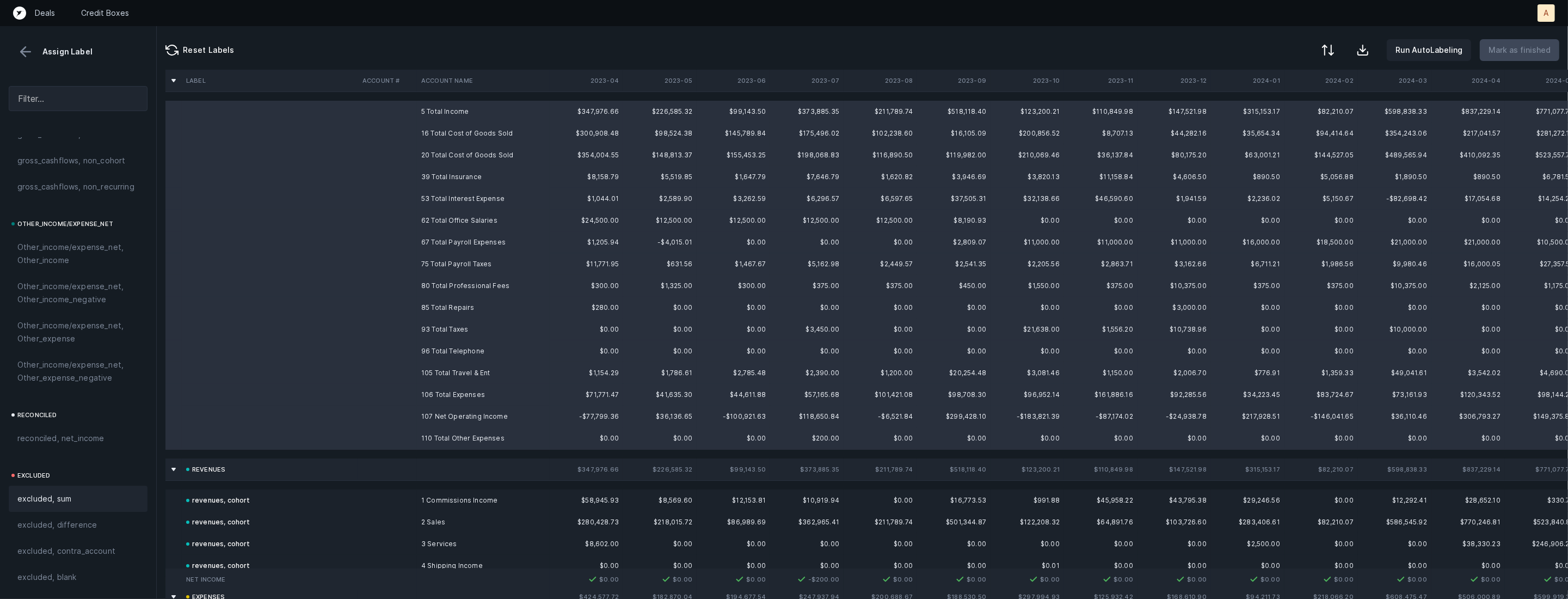
click at [99, 494] on div "excluded, sum" at bounding box center [78, 498] width 121 height 13
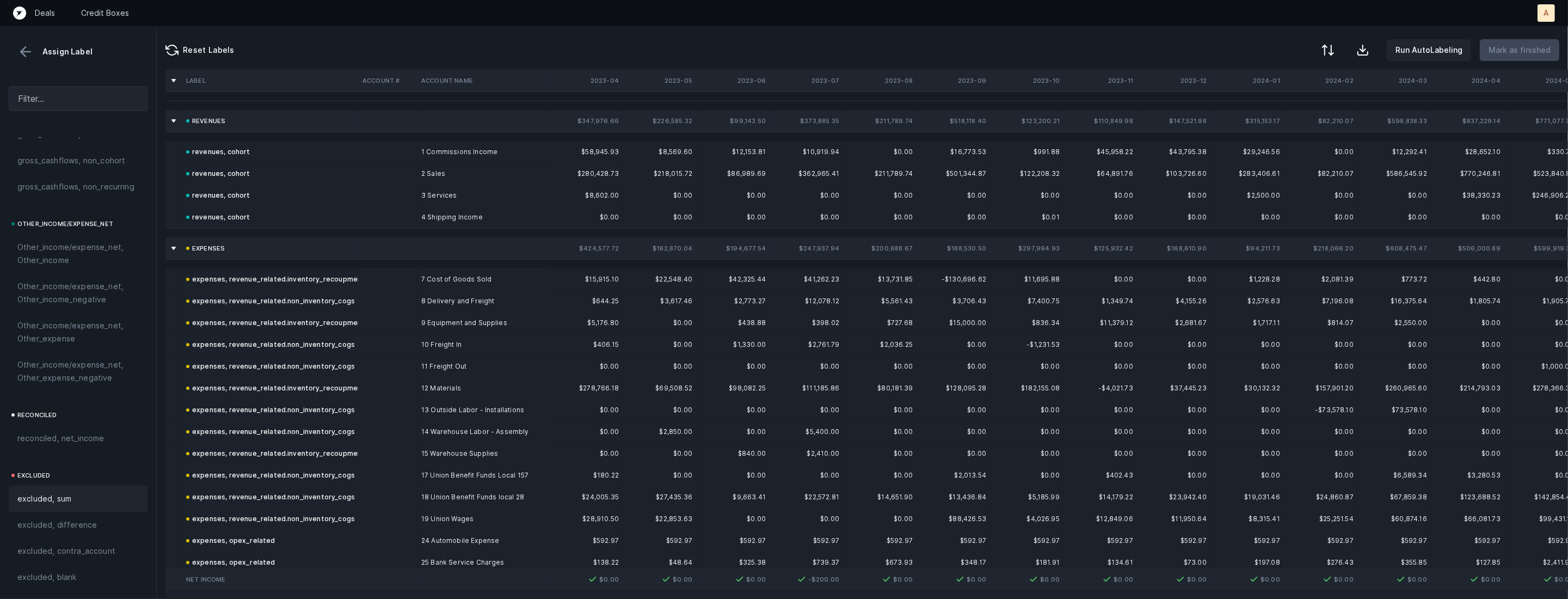
click at [23, 41] on div "Assign Label" at bounding box center [78, 43] width 156 height 34
click at [24, 50] on button at bounding box center [25, 52] width 17 height 17
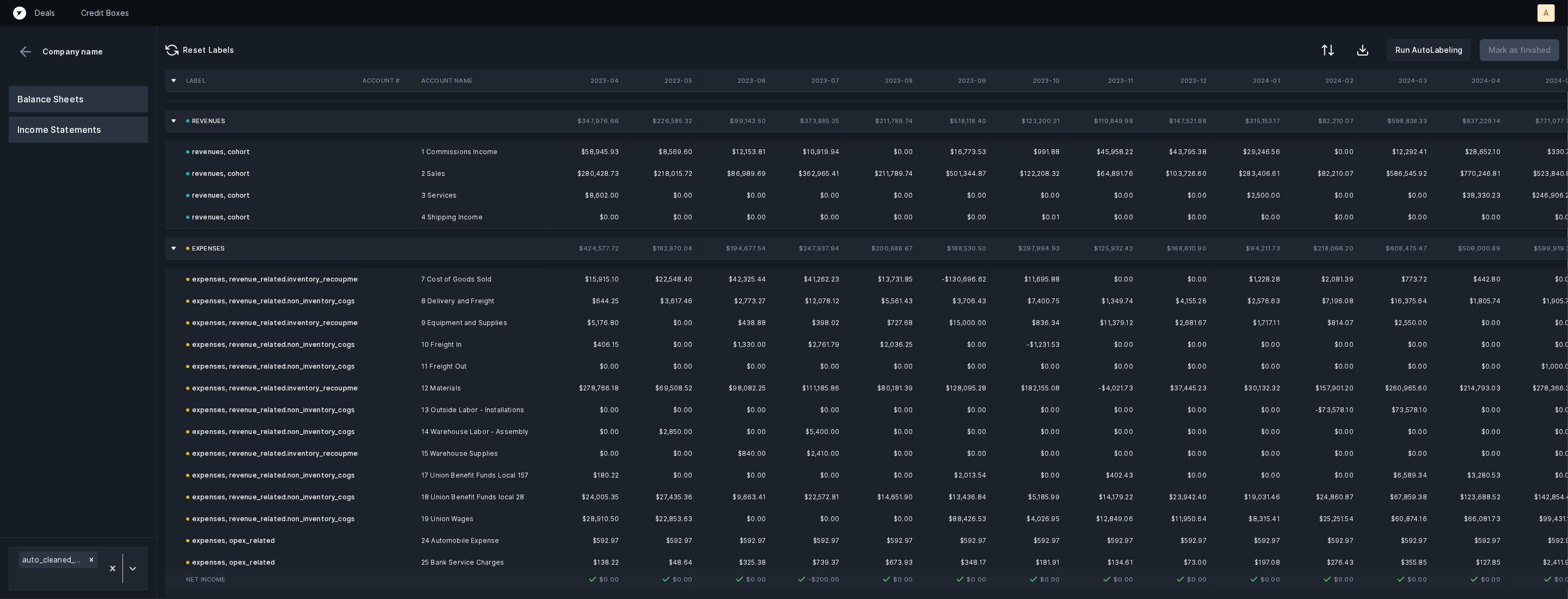
click at [52, 86] on button "Balance Sheets" at bounding box center [78, 99] width 139 height 26
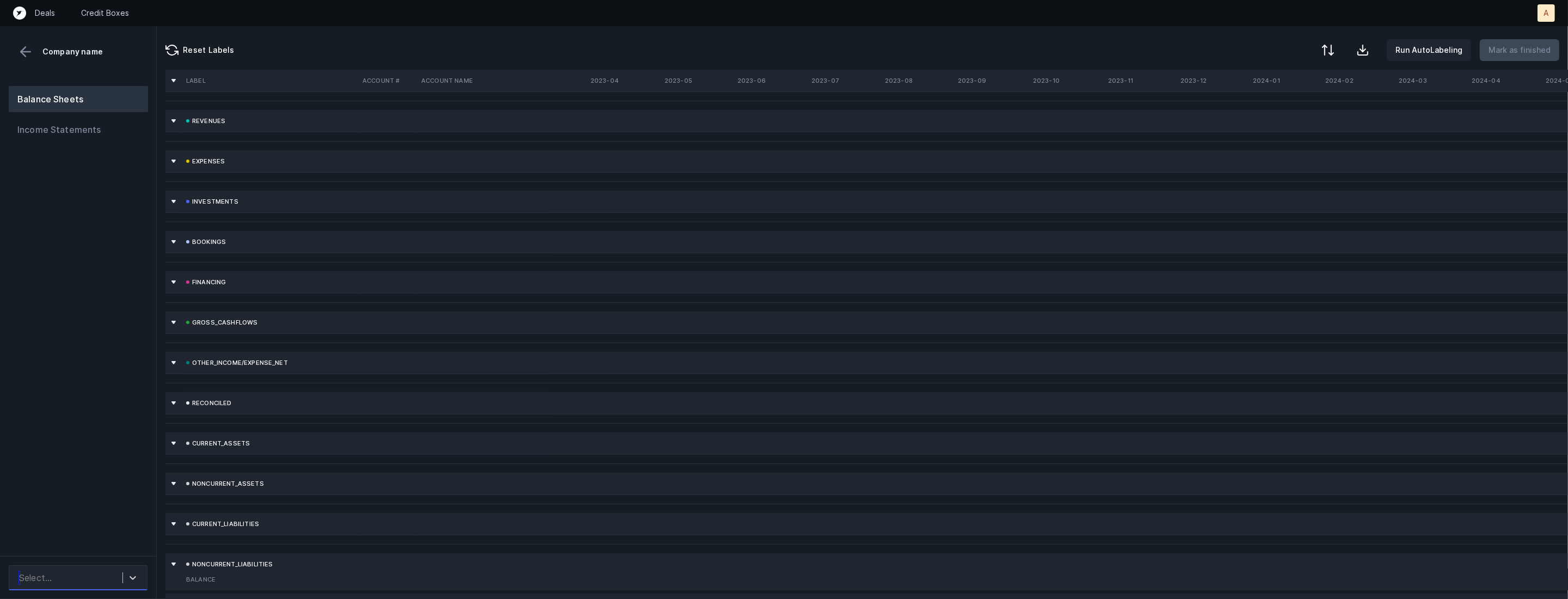
click at [85, 572] on div "Select..." at bounding box center [67, 578] width 109 height 20
click at [85, 546] on div "auto_cleaned_company9537_fileID_32293_tabBalance Sheet.csv" at bounding box center [78, 541] width 139 height 35
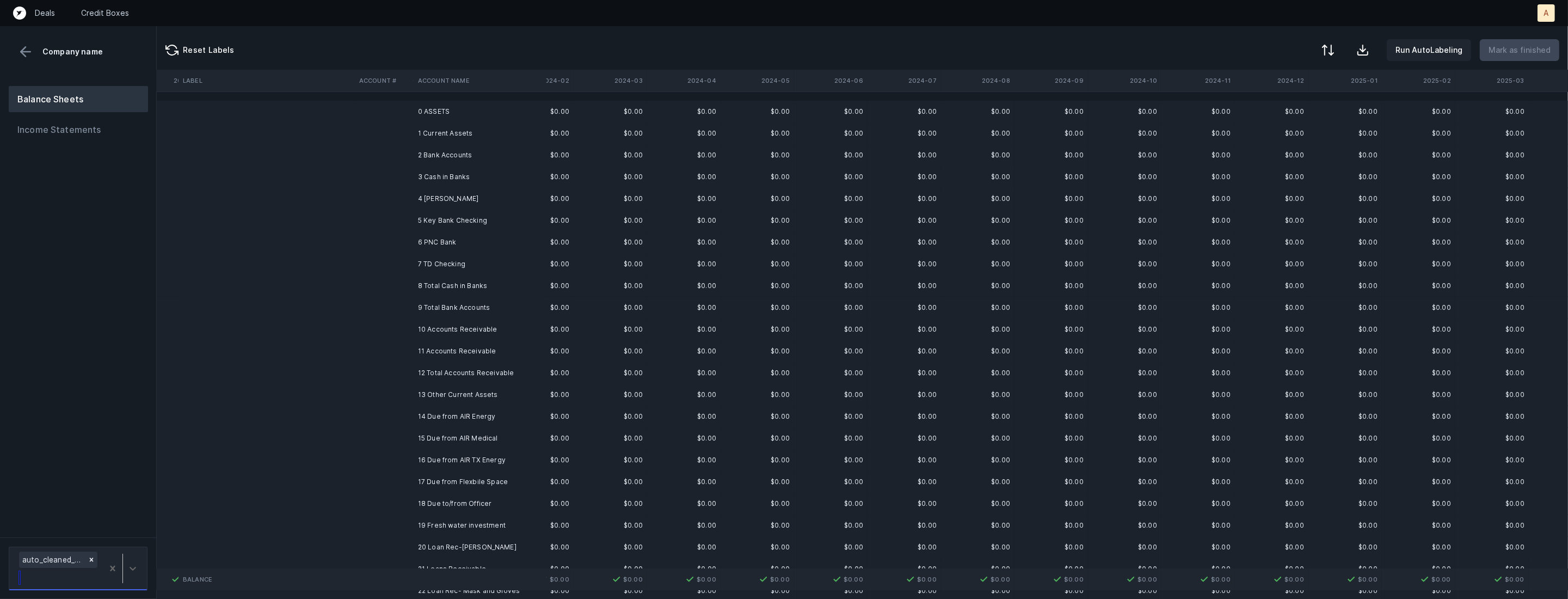
scroll to position [0, 818]
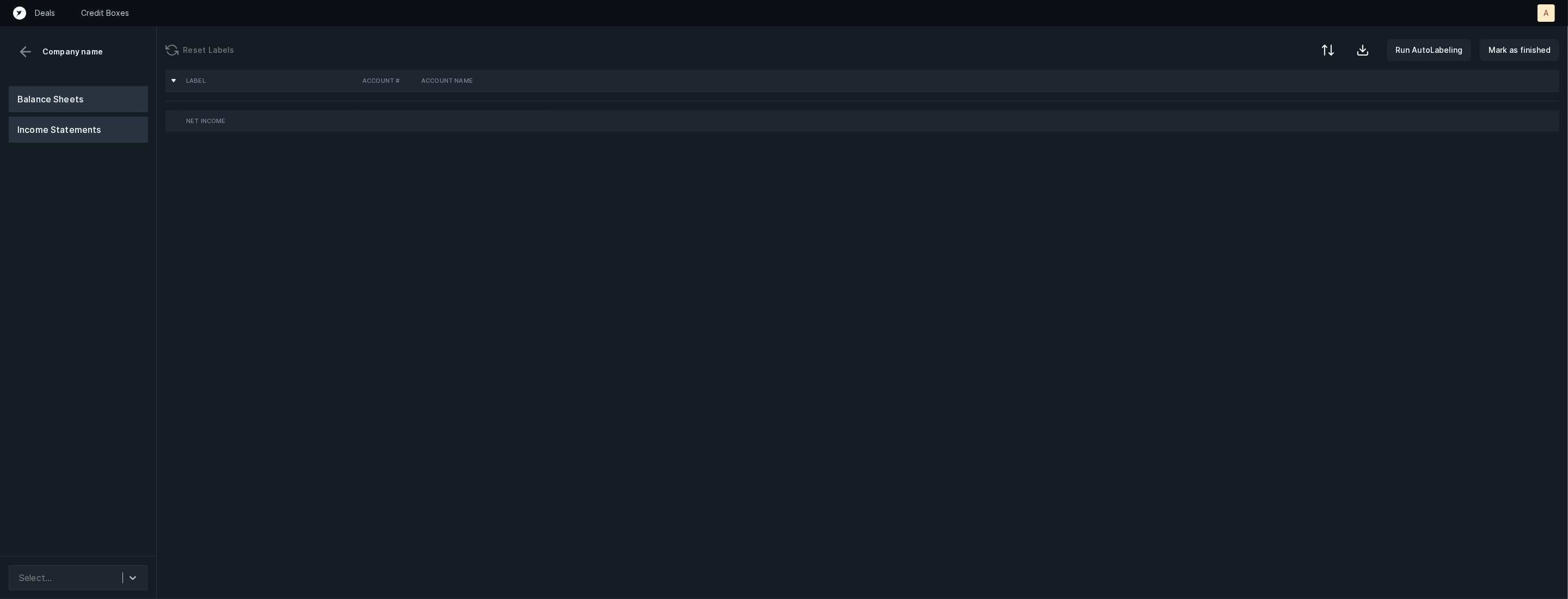
click at [56, 94] on button "Balance Sheets" at bounding box center [78, 99] width 139 height 26
click at [107, 570] on div "Select..." at bounding box center [67, 578] width 109 height 20
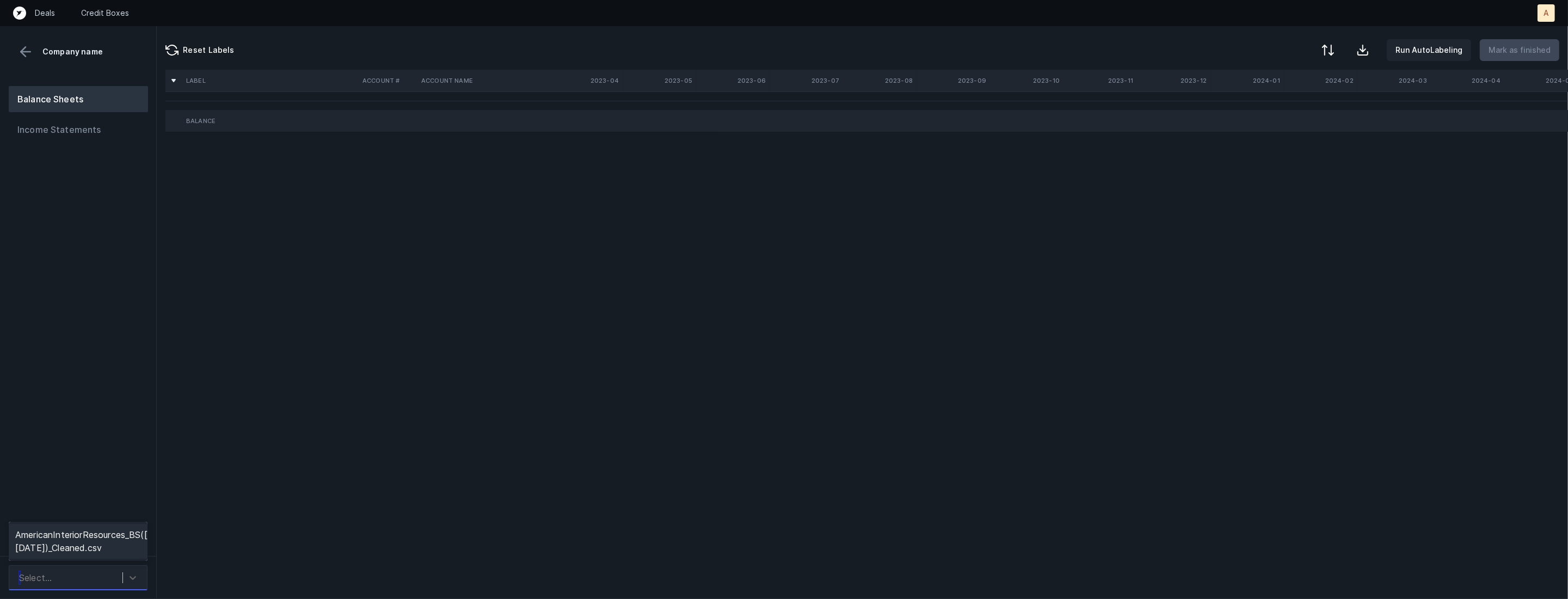
click at [111, 534] on div "AmericanInteriorResources_BS(2023-2025)_Cleaned.csv" at bounding box center [78, 541] width 139 height 35
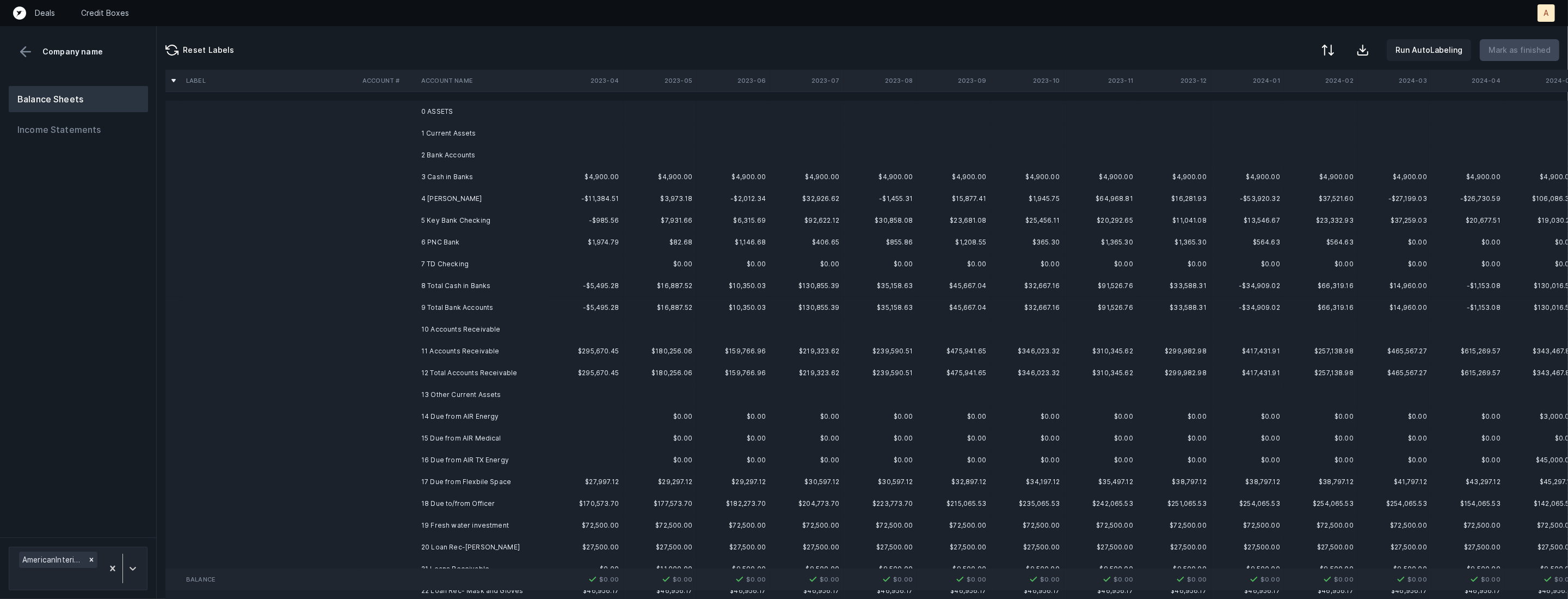
click at [473, 169] on td "3 Cash in Banks" at bounding box center [483, 177] width 133 height 21
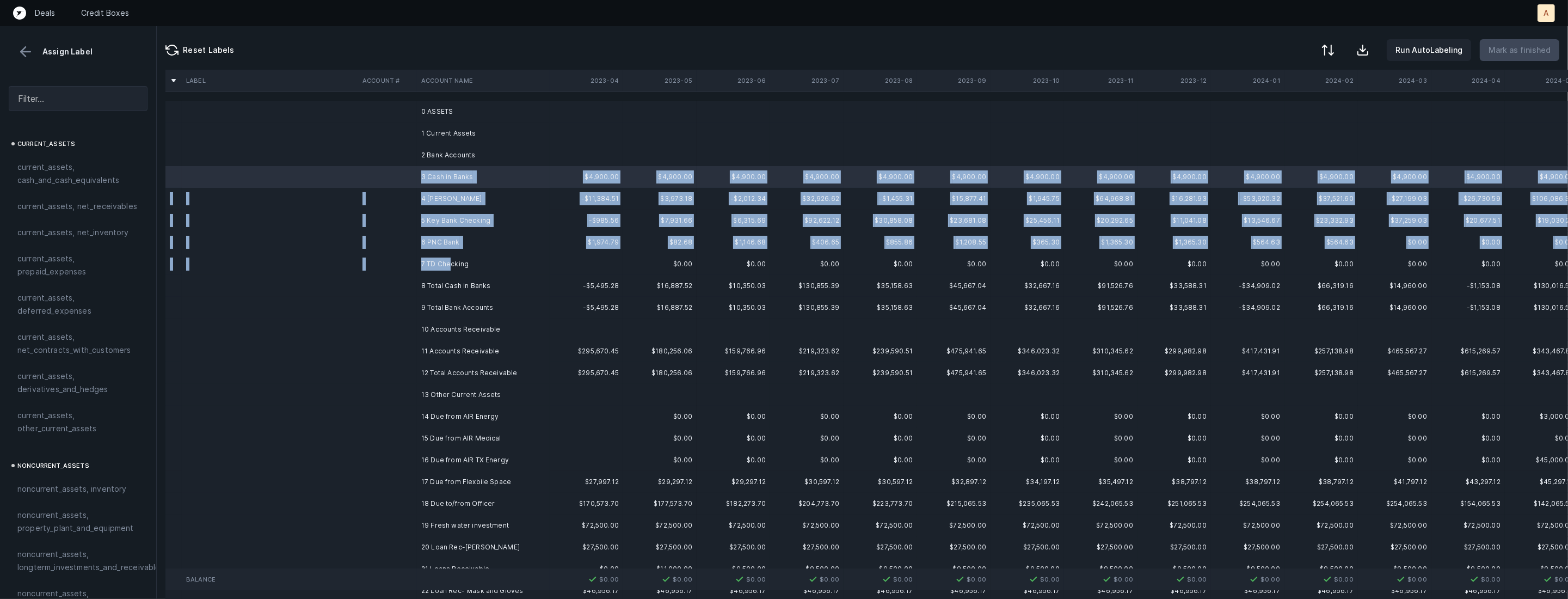
click at [449, 259] on td "7 TD Checking" at bounding box center [483, 264] width 133 height 21
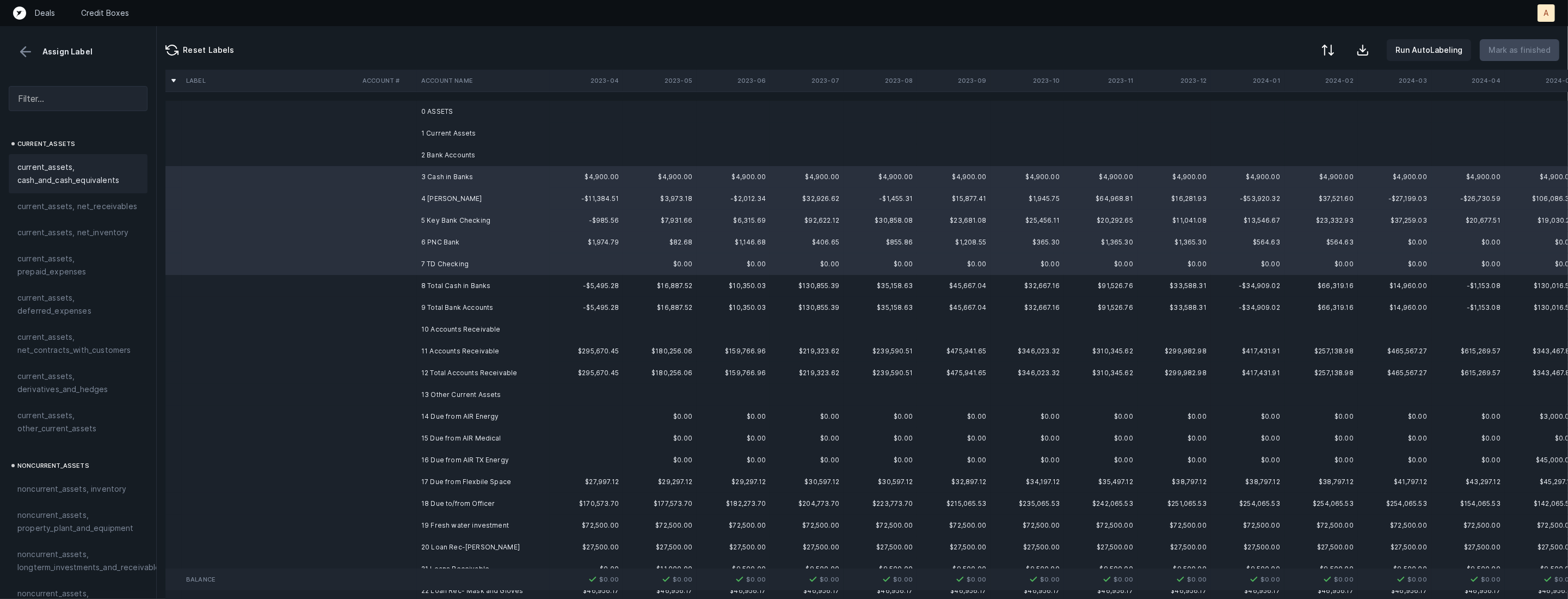
click at [81, 167] on span "current_assets, cash_and_cash_equivalents" at bounding box center [78, 174] width 121 height 26
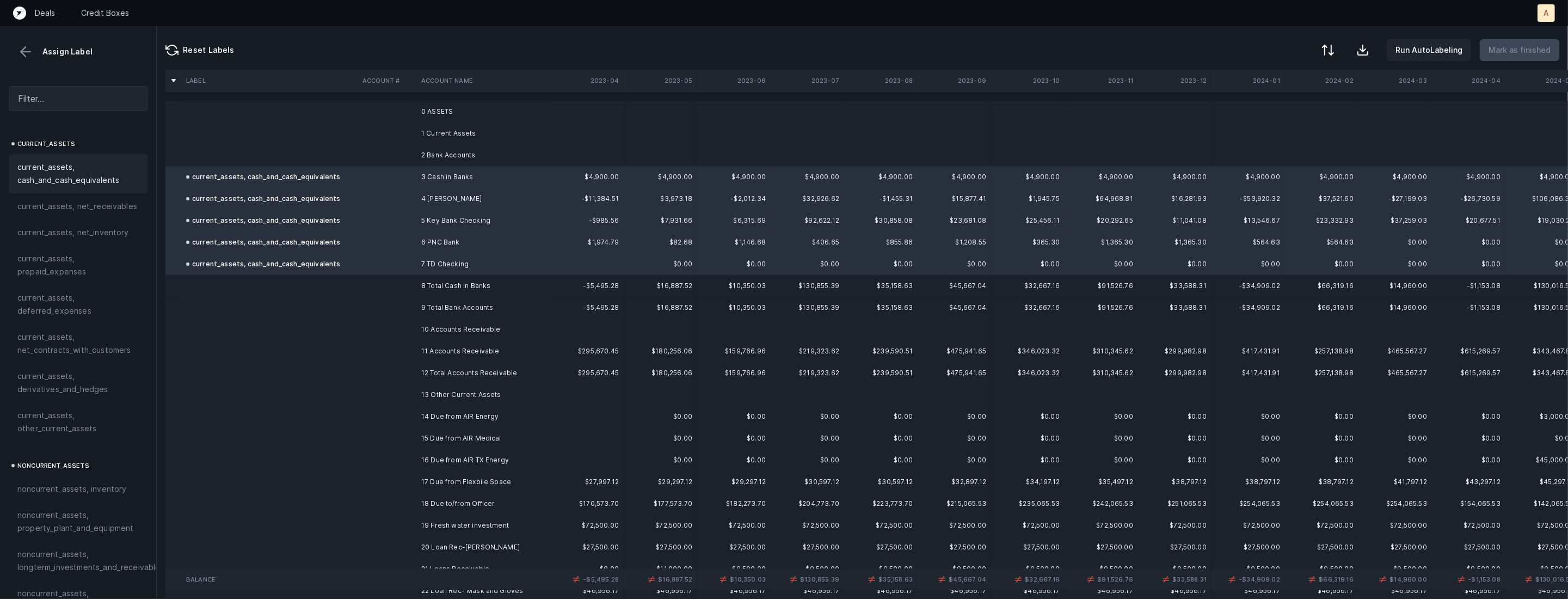
click at [421, 351] on td "11 Accounts Receivable" at bounding box center [483, 351] width 133 height 21
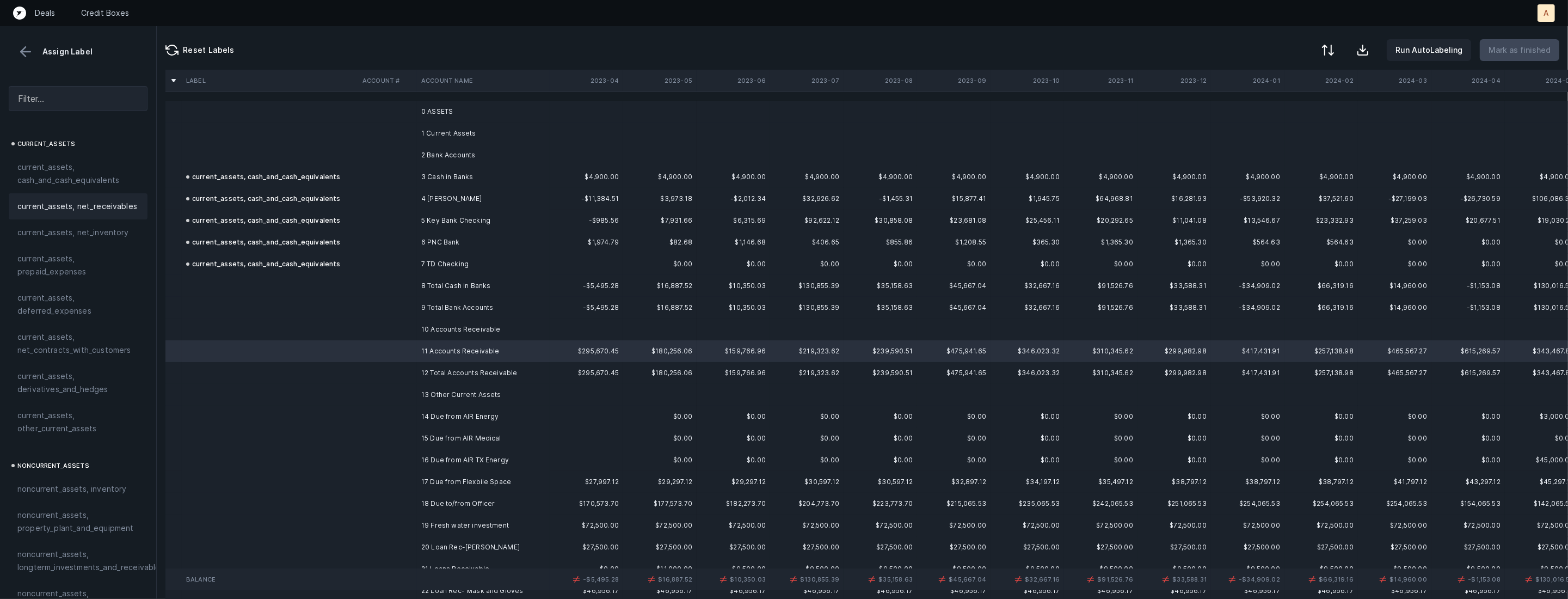
click at [121, 203] on span "current_assets, net_receivables" at bounding box center [77, 206] width 120 height 13
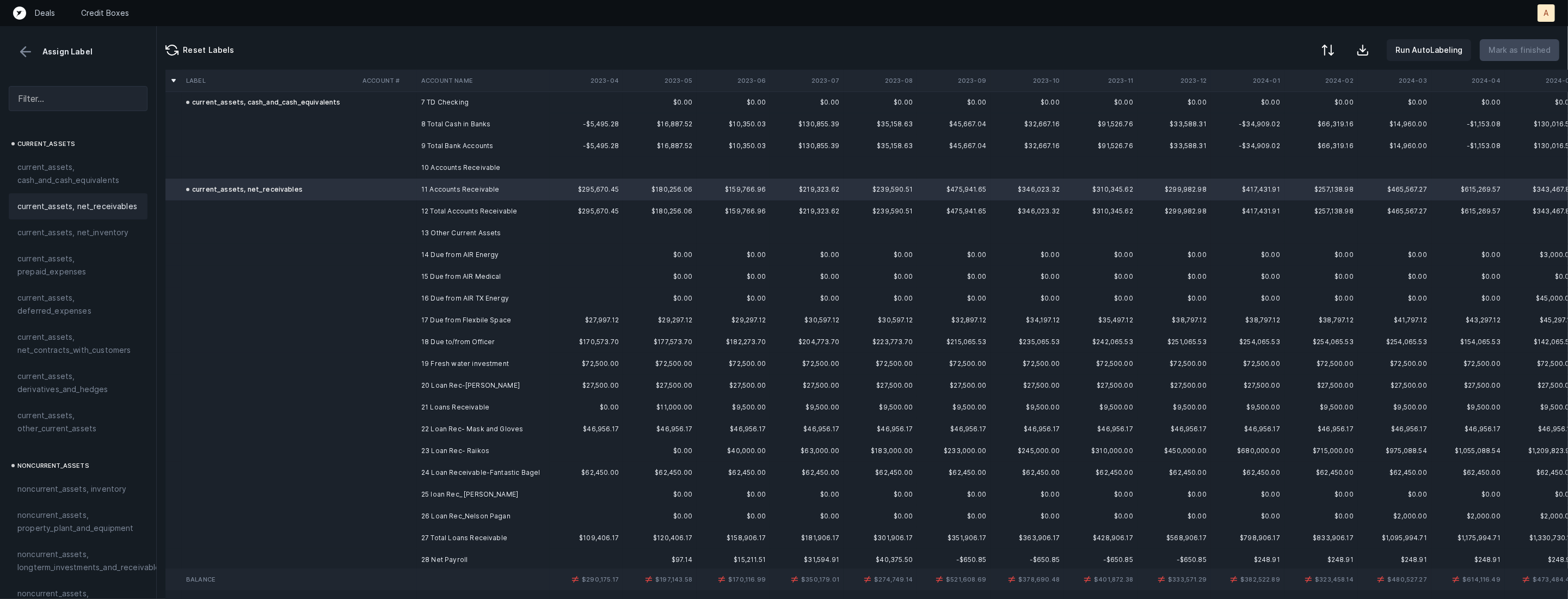
scroll to position [207, 0]
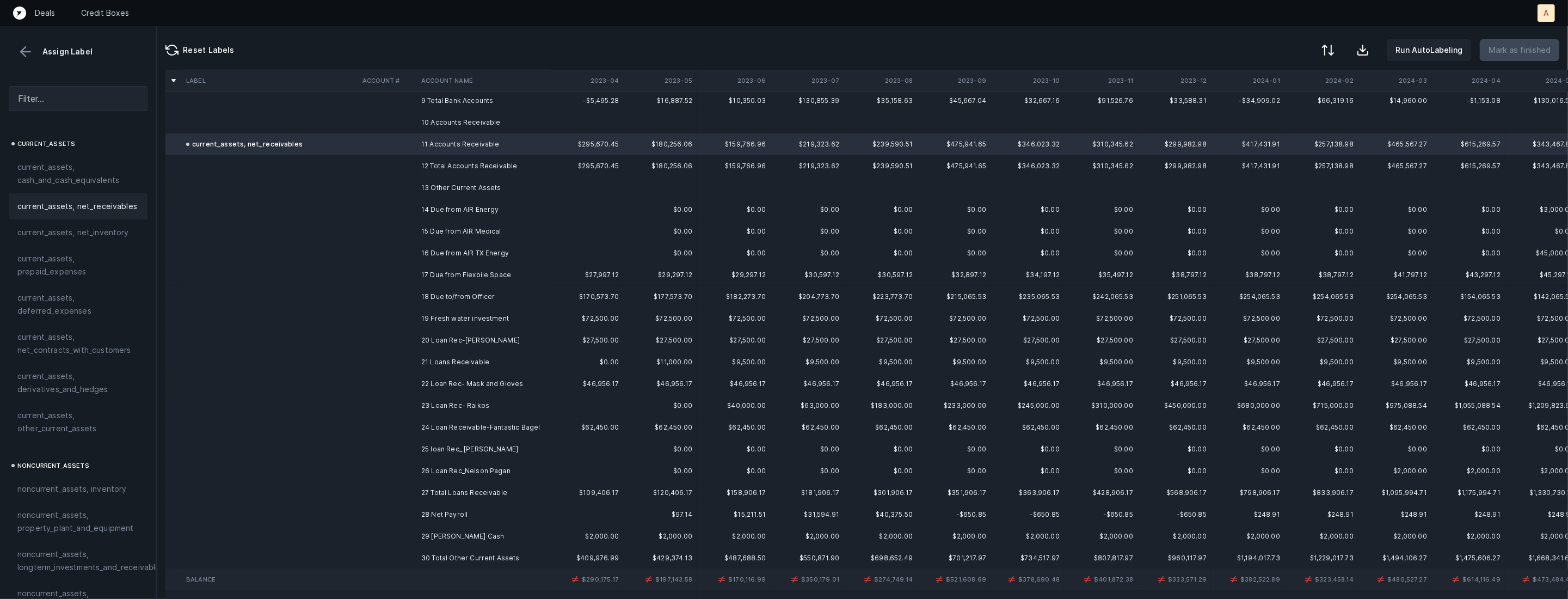
click at [475, 205] on td "14 Due from AIR Energy" at bounding box center [483, 209] width 133 height 21
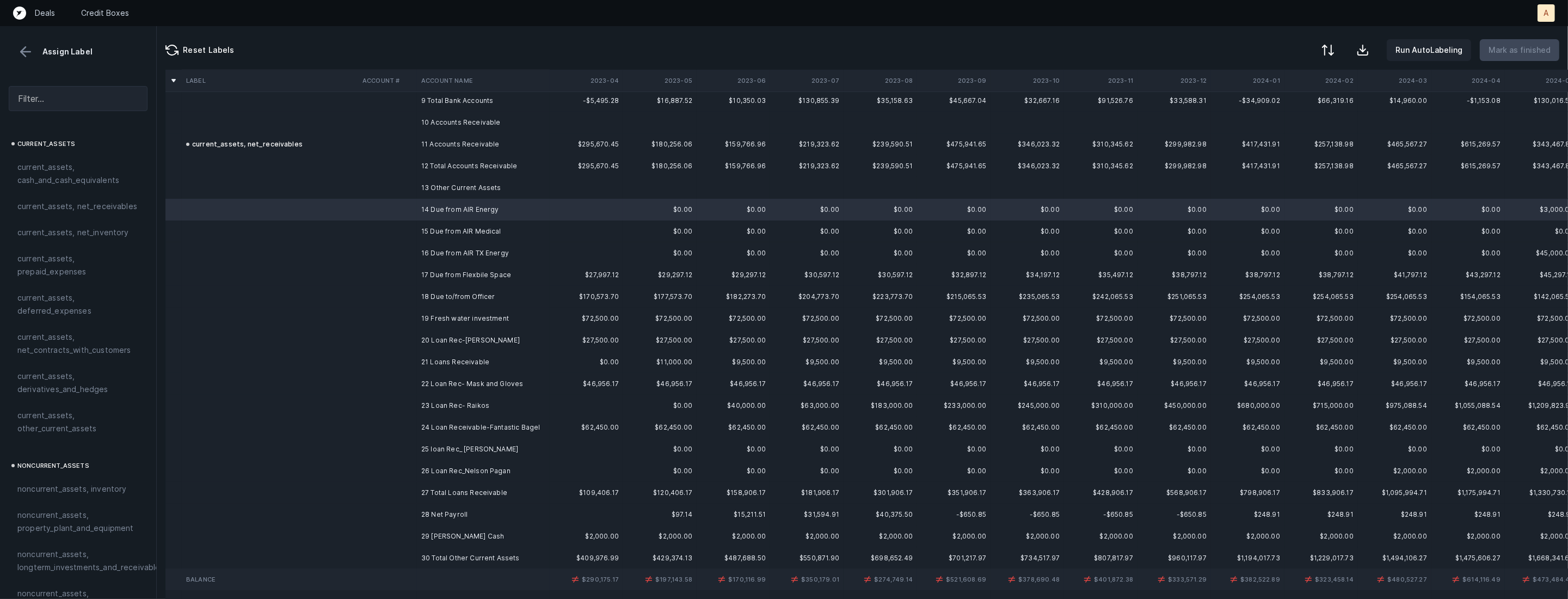
click at [462, 466] on td "26 Loan Rec_Nelson Pagan" at bounding box center [483, 471] width 133 height 21
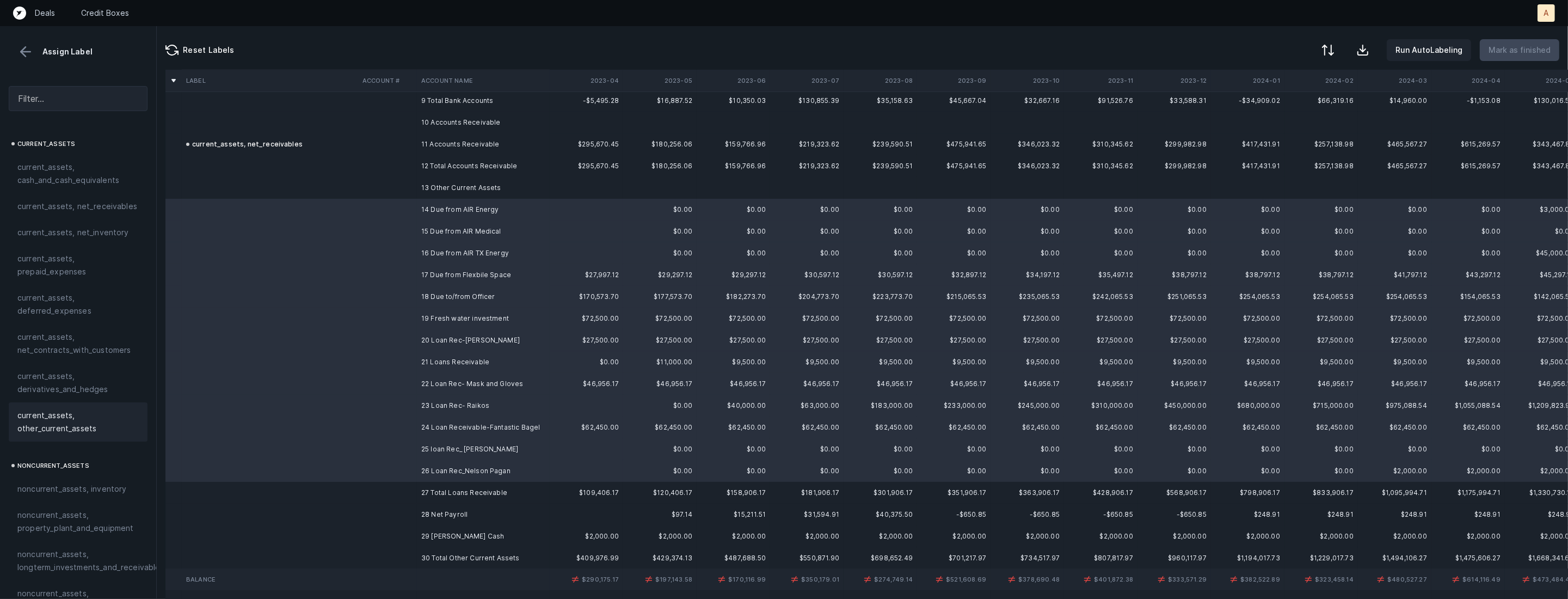
click at [80, 416] on span "current_assets, other_current_assets" at bounding box center [78, 422] width 121 height 26
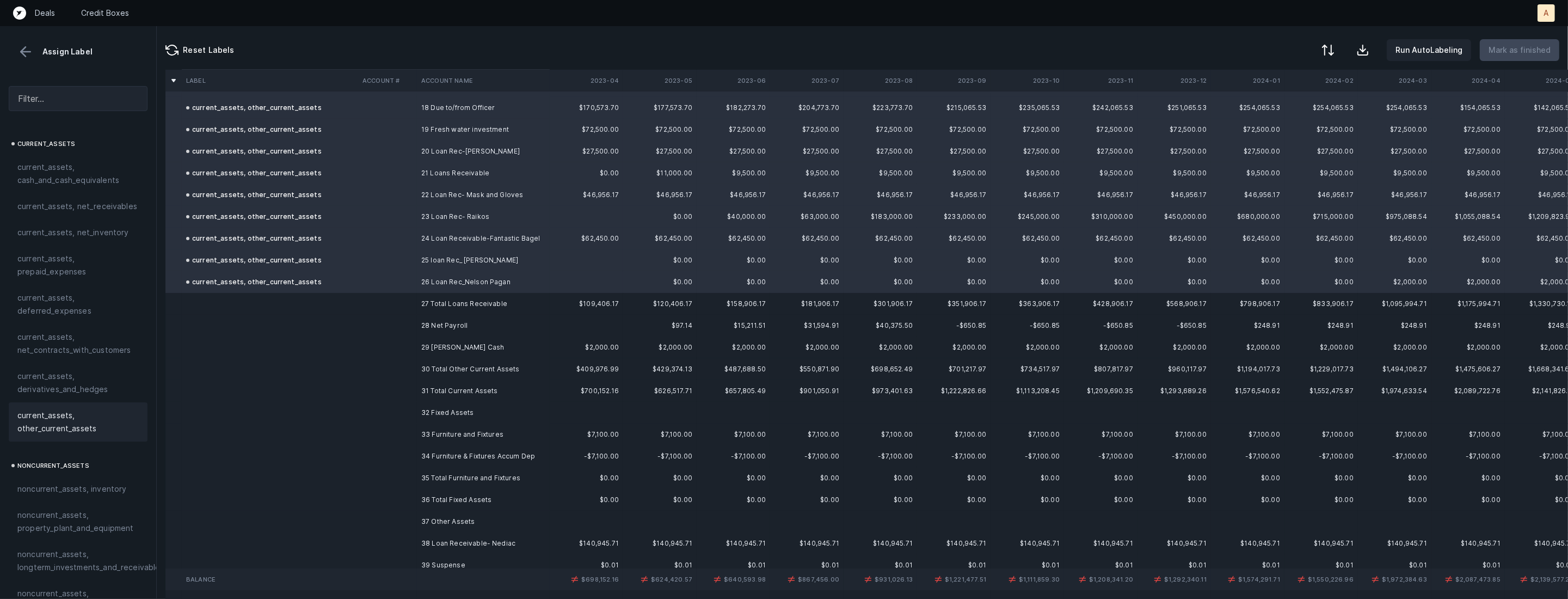
scroll to position [398, 0]
click at [484, 327] on td "28 Net Payroll" at bounding box center [483, 323] width 133 height 21
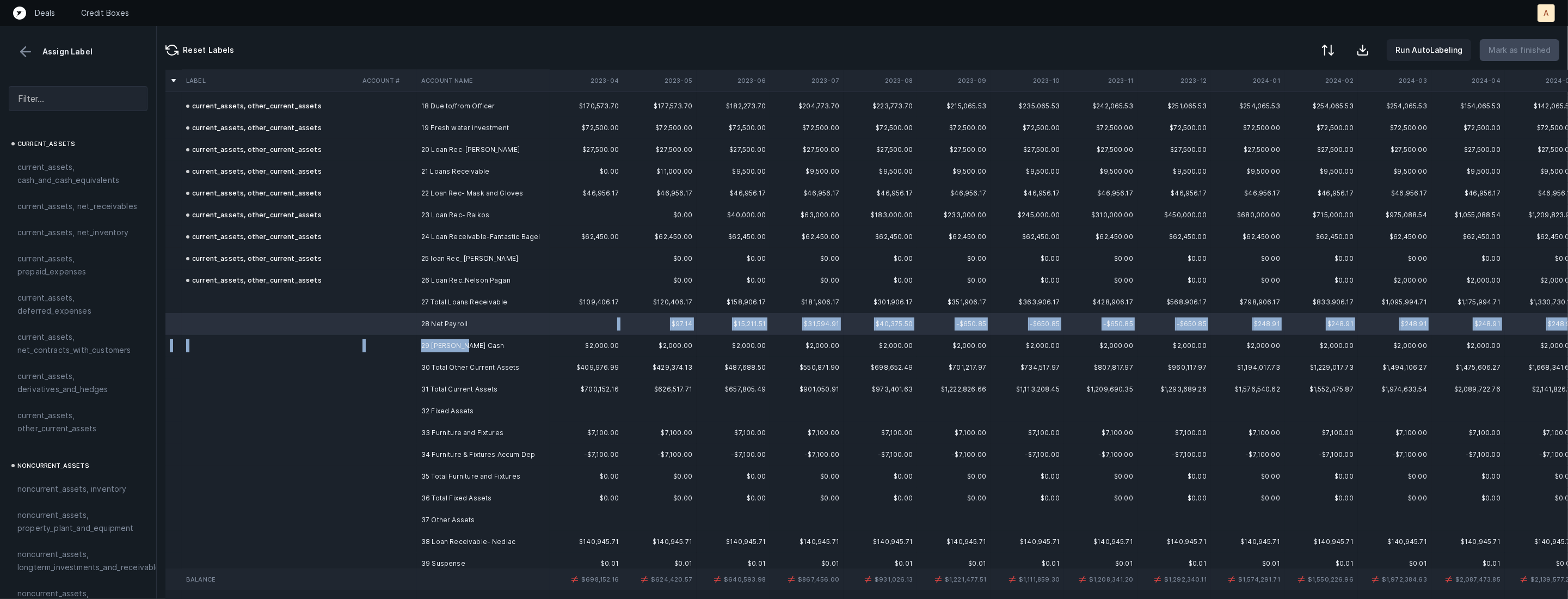
click at [462, 346] on td "29 [PERSON_NAME] Cash" at bounding box center [483, 346] width 133 height 21
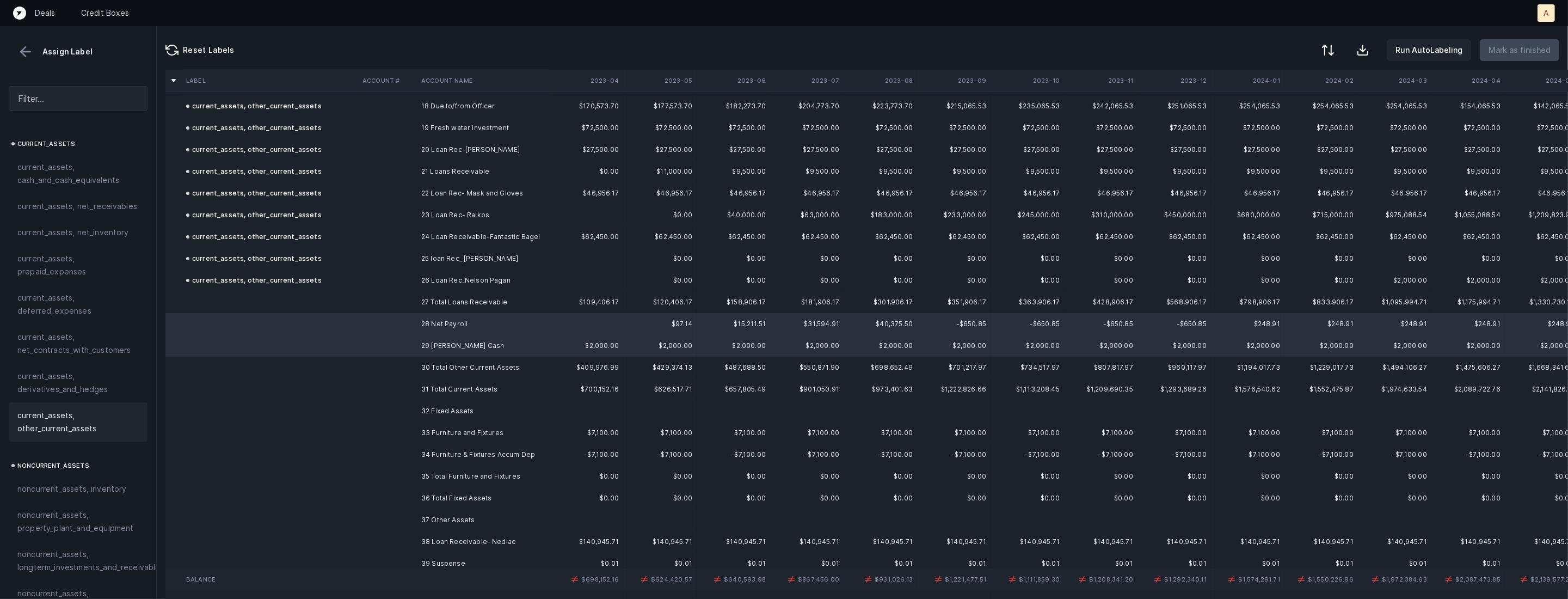
click at [64, 429] on span "current_assets, other_current_assets" at bounding box center [78, 422] width 121 height 26
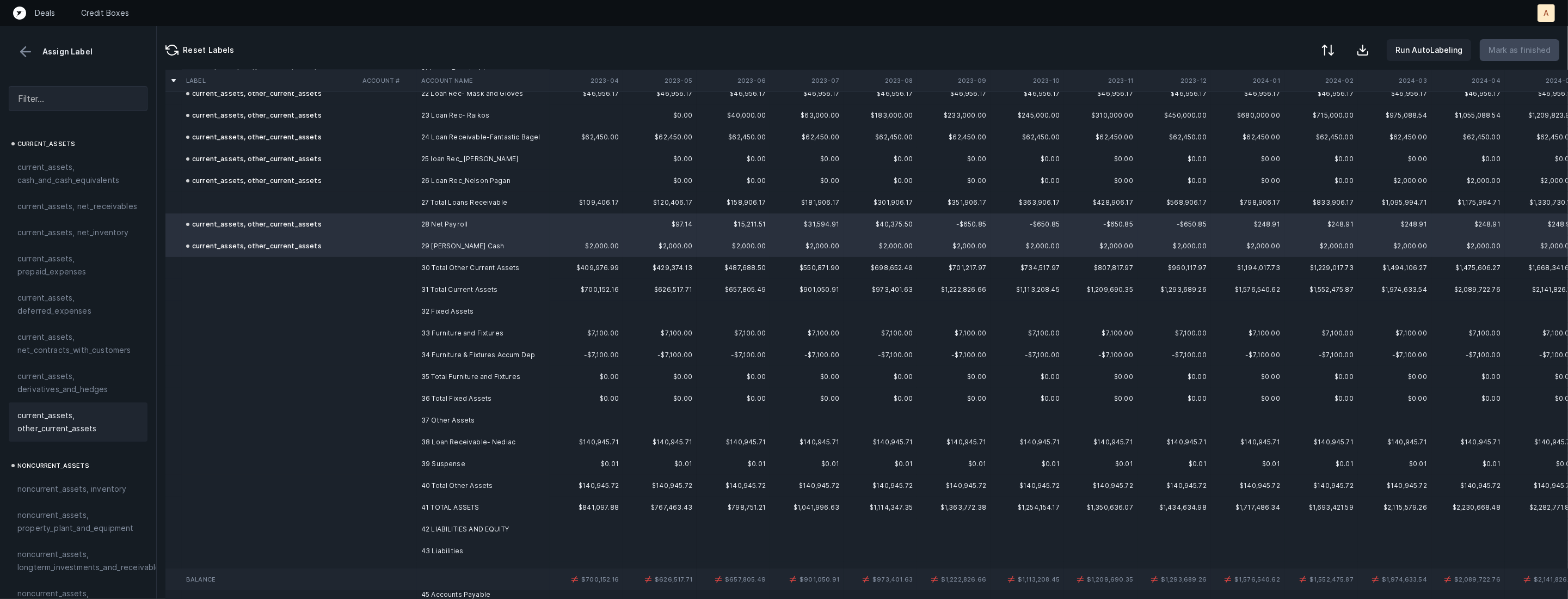
scroll to position [569, 0]
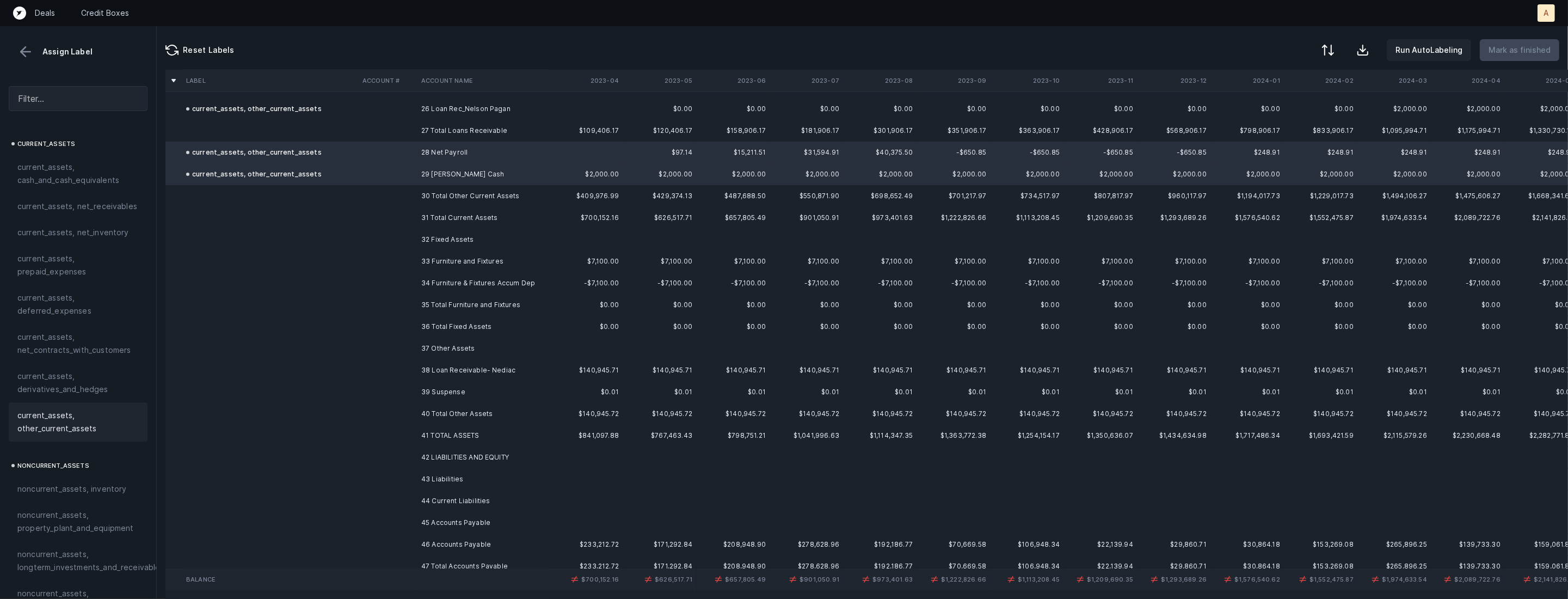
click at [484, 264] on td "33 Furniture and Fixtures" at bounding box center [483, 261] width 133 height 21
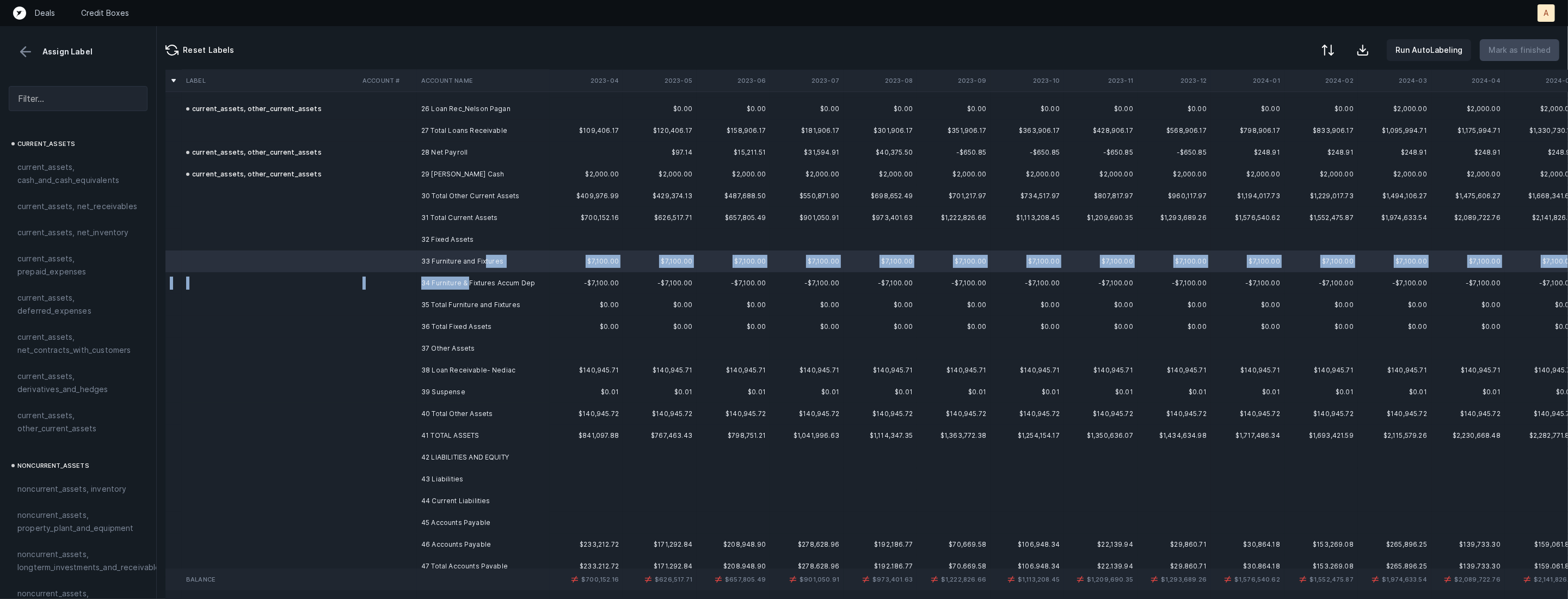
click at [469, 283] on td "34 Furniture & Fixtures Accum Dep" at bounding box center [483, 283] width 133 height 21
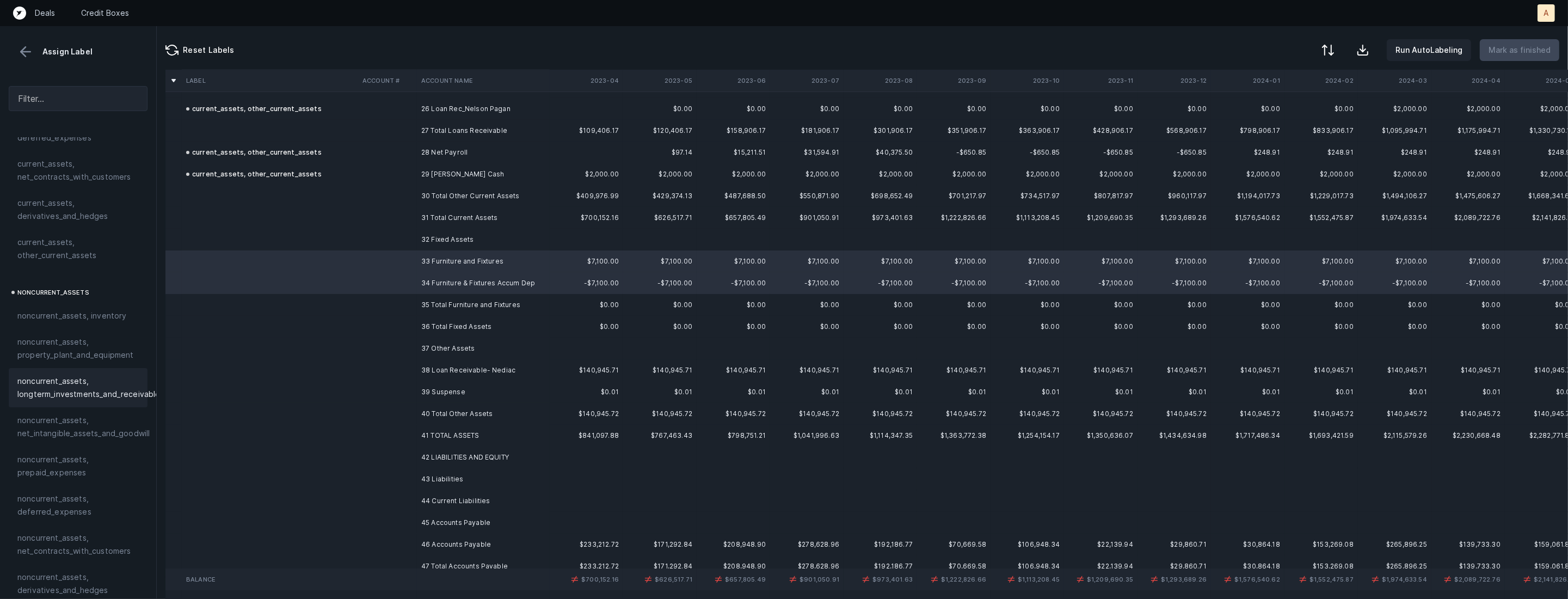
scroll to position [215, 0]
click at [80, 317] on span "noncurrent_assets, property_plant_and_equipment" at bounding box center [78, 306] width 121 height 26
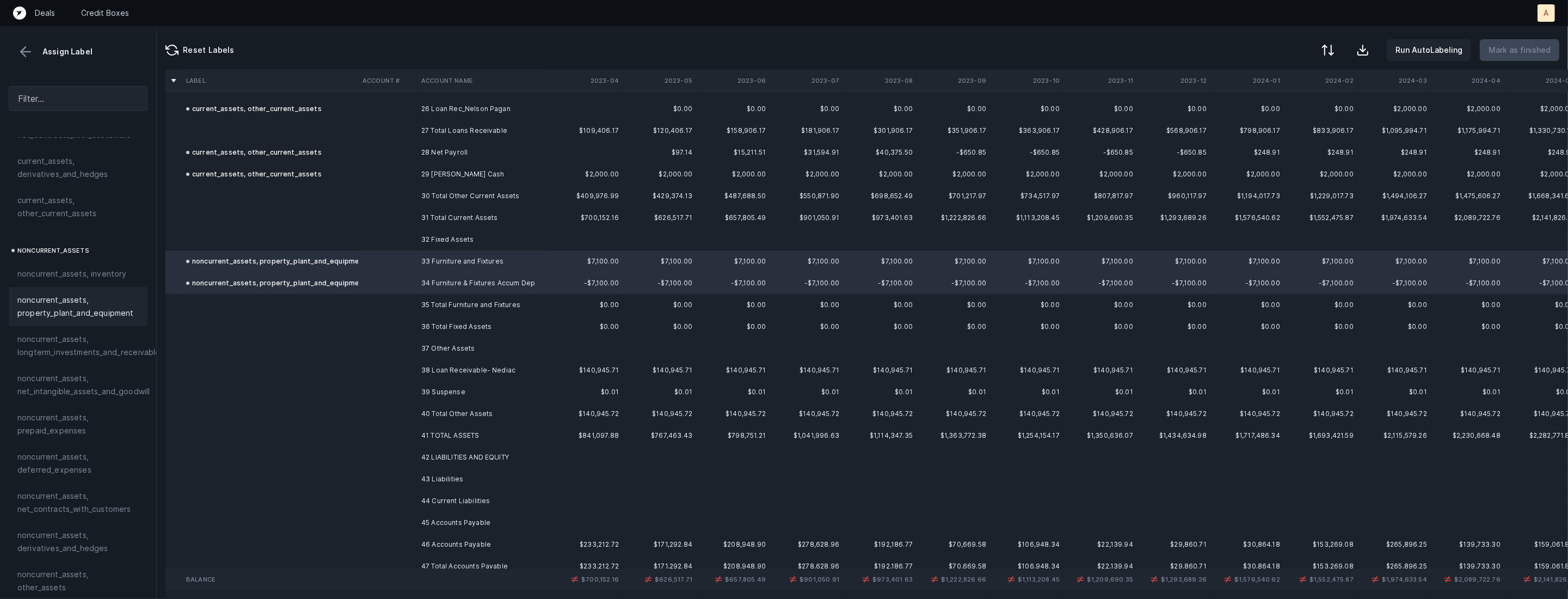
click at [455, 365] on td "38 Loan Receivable- Nediac" at bounding box center [483, 370] width 133 height 21
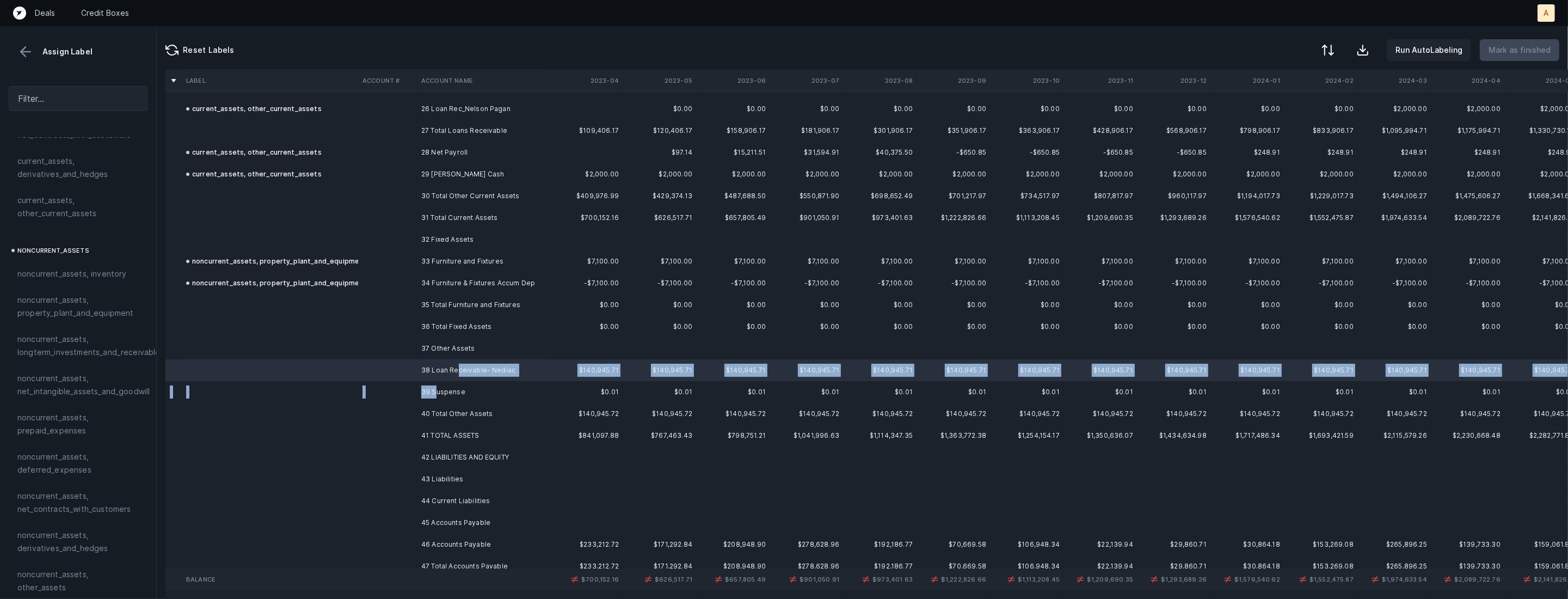
click at [435, 388] on td "39 Suspense" at bounding box center [483, 392] width 133 height 21
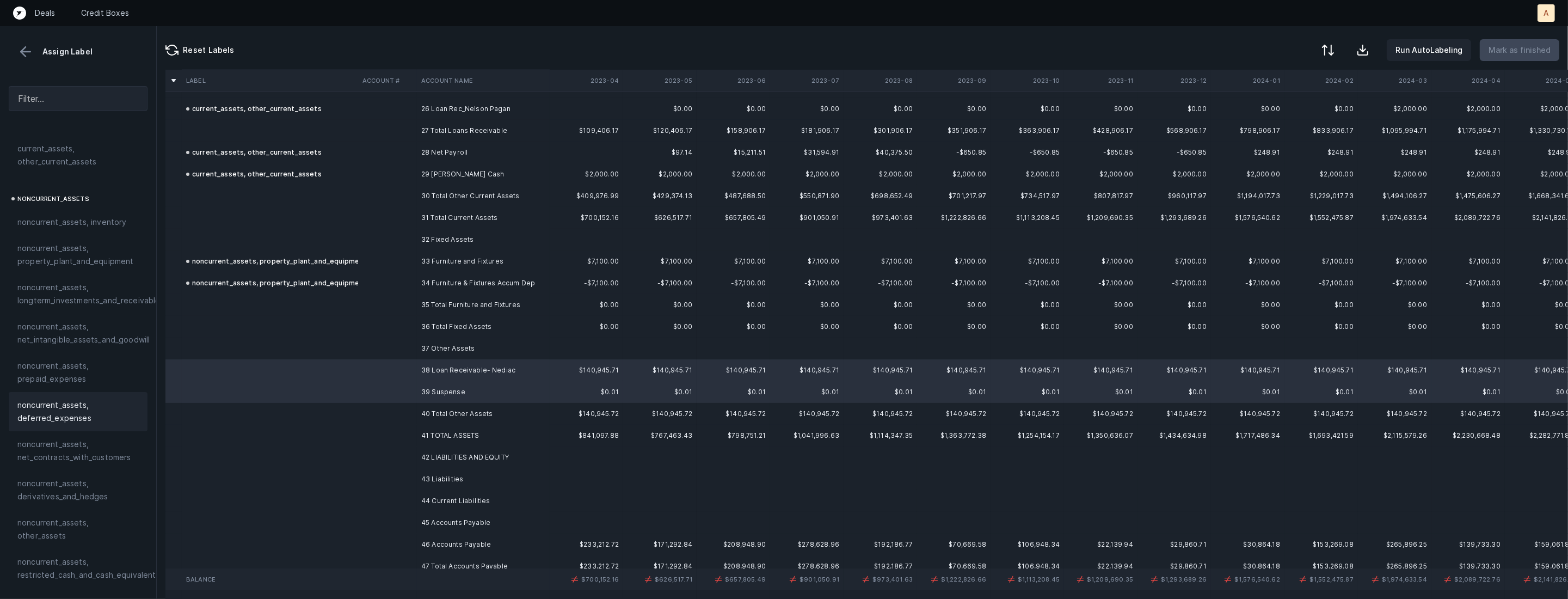
scroll to position [279, 0]
click at [57, 506] on span "noncurrent_assets, other_assets" at bounding box center [78, 517] width 121 height 26
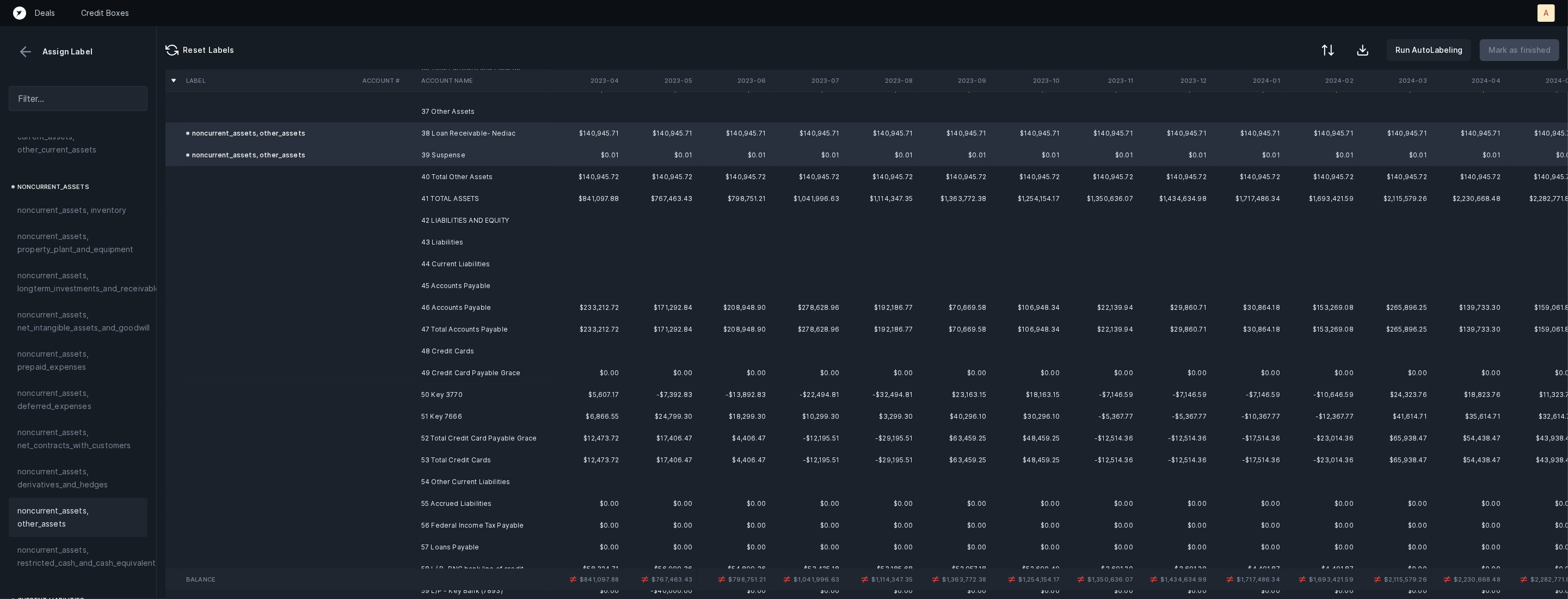
scroll to position [813, 0]
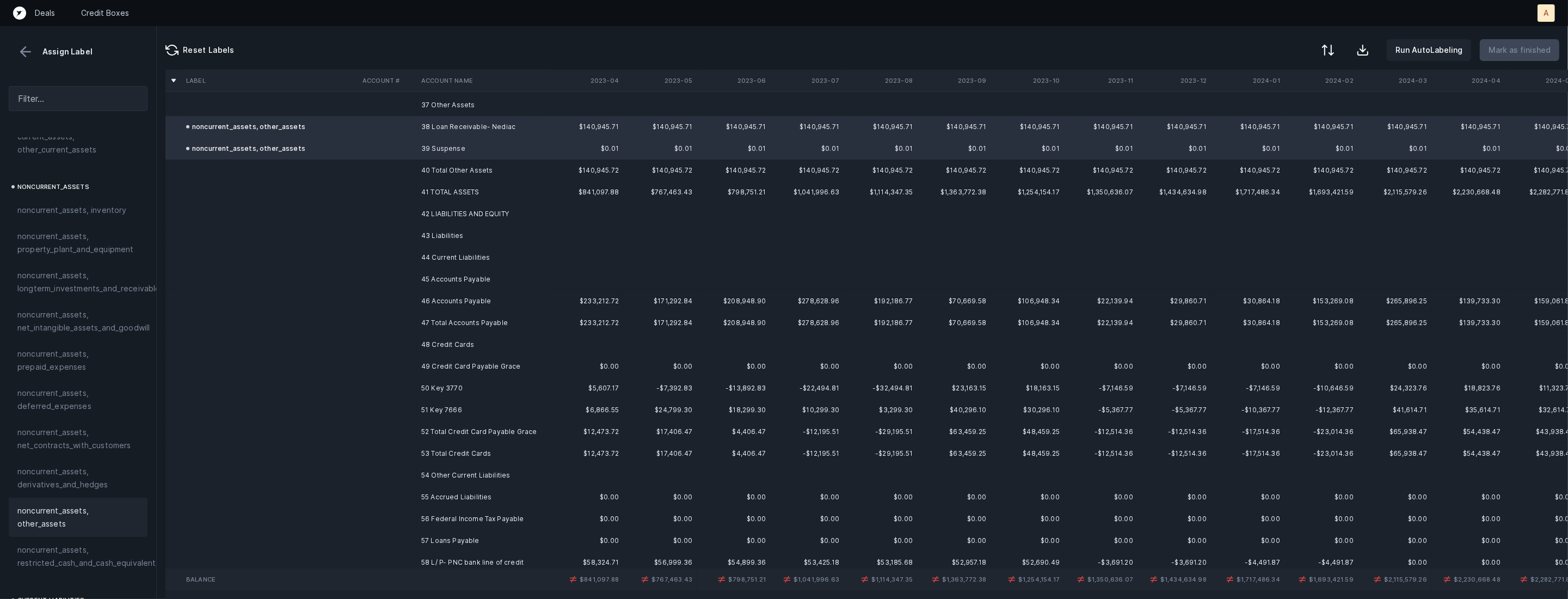
click at [462, 292] on td "46 Accounts Payable" at bounding box center [483, 301] width 133 height 21
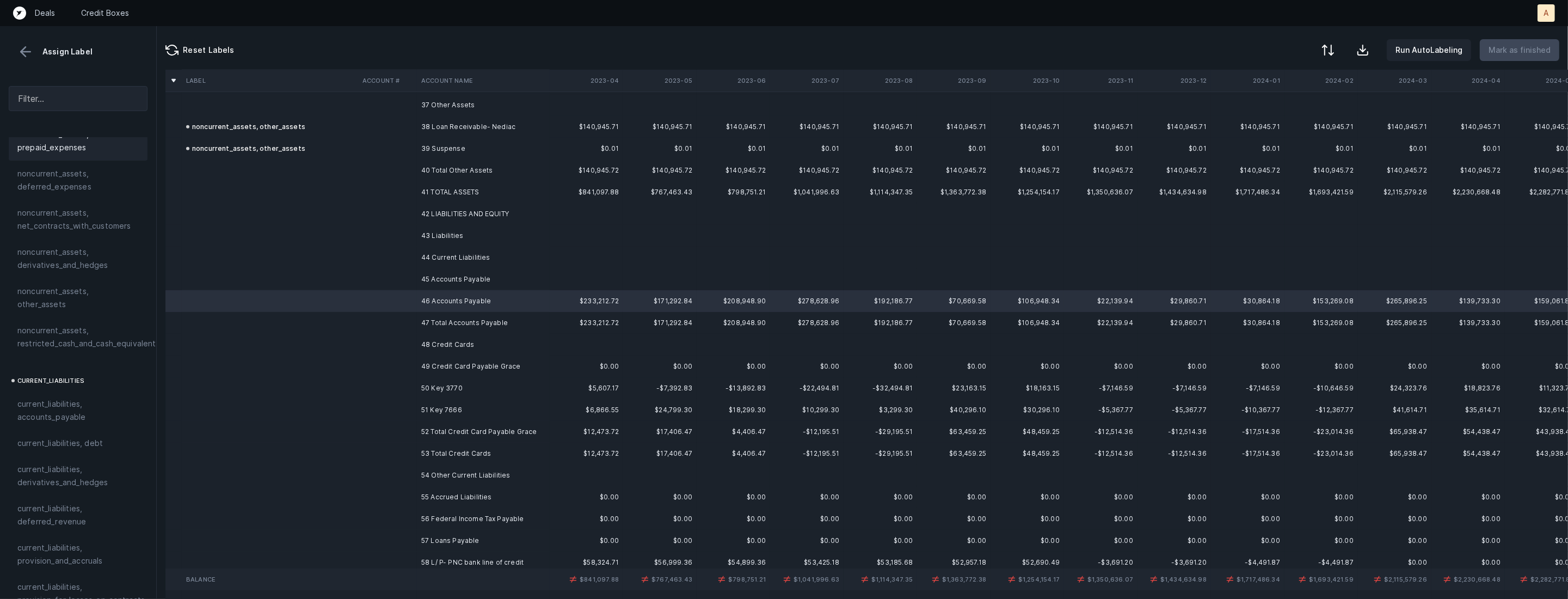
scroll to position [585, 0]
click at [94, 311] on span "current_liabilities, accounts_payable" at bounding box center [78, 323] width 121 height 26
click at [430, 359] on td "49 Credit Card Payable Grace" at bounding box center [483, 366] width 133 height 21
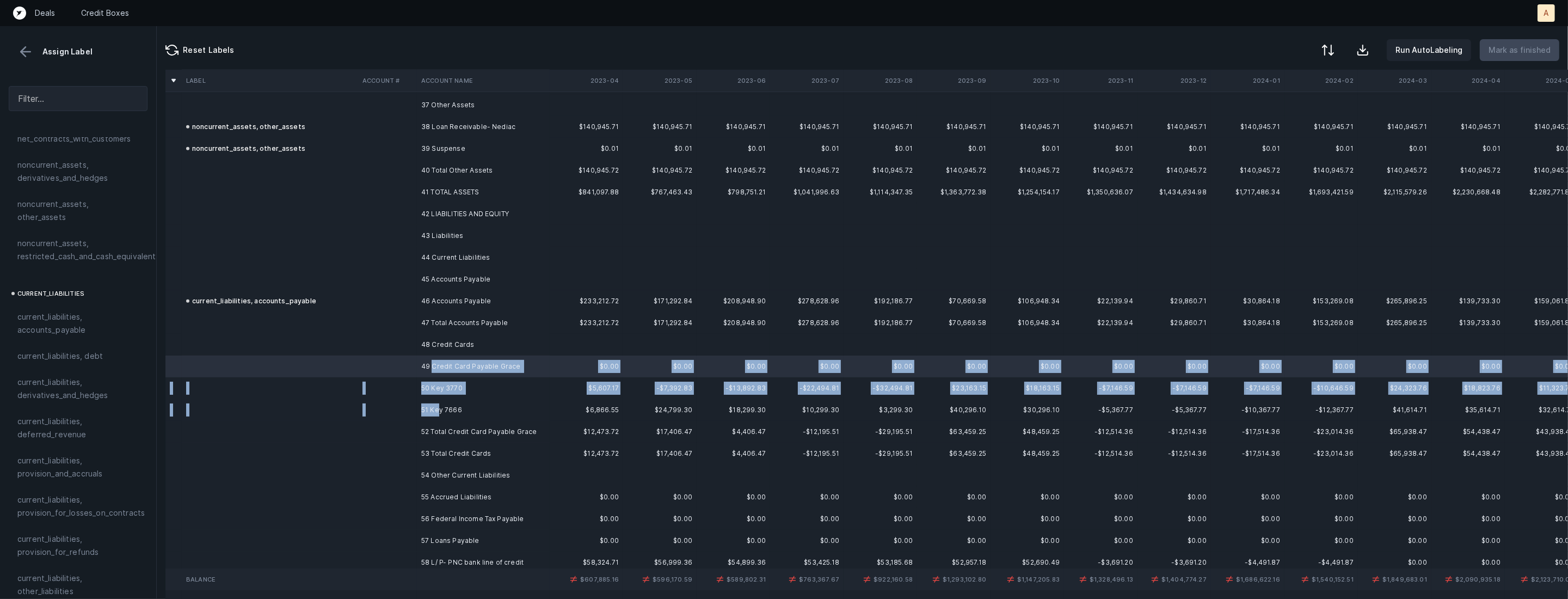
click at [438, 406] on td "51 Key 7666" at bounding box center [483, 410] width 133 height 21
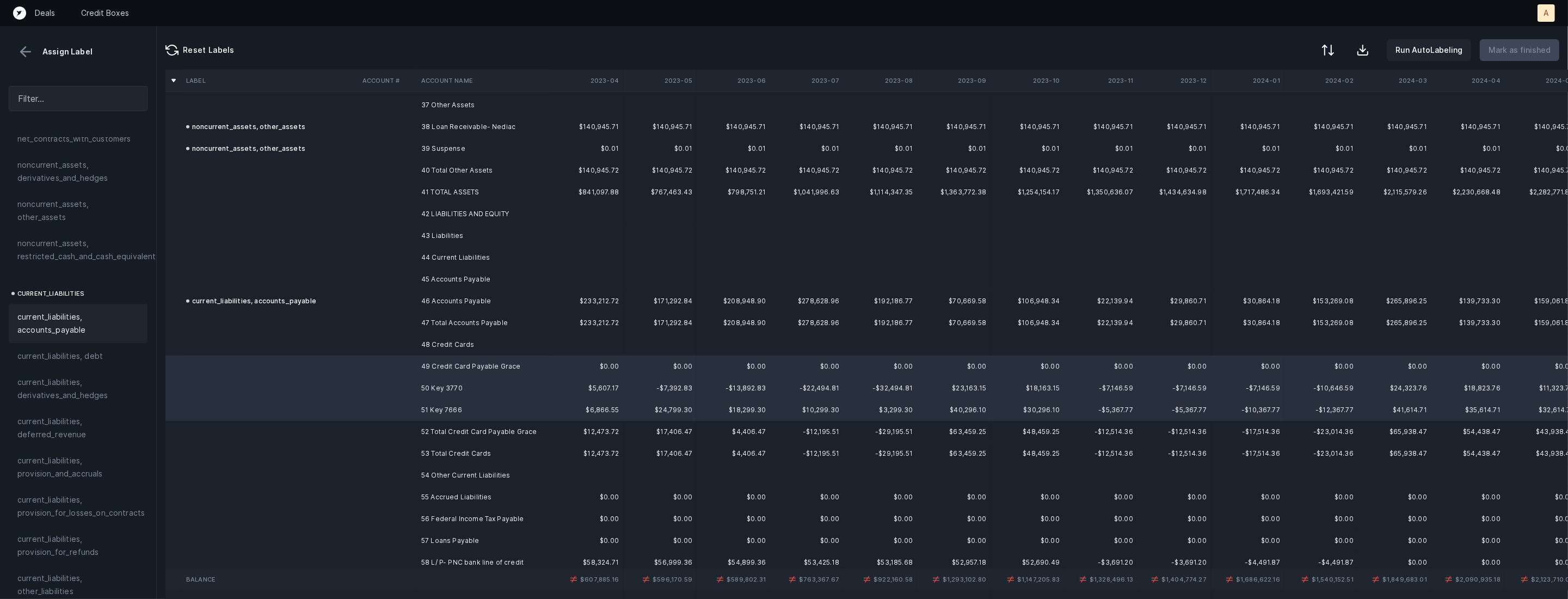
click at [74, 320] on span "current_liabilities, accounts_payable" at bounding box center [78, 323] width 121 height 26
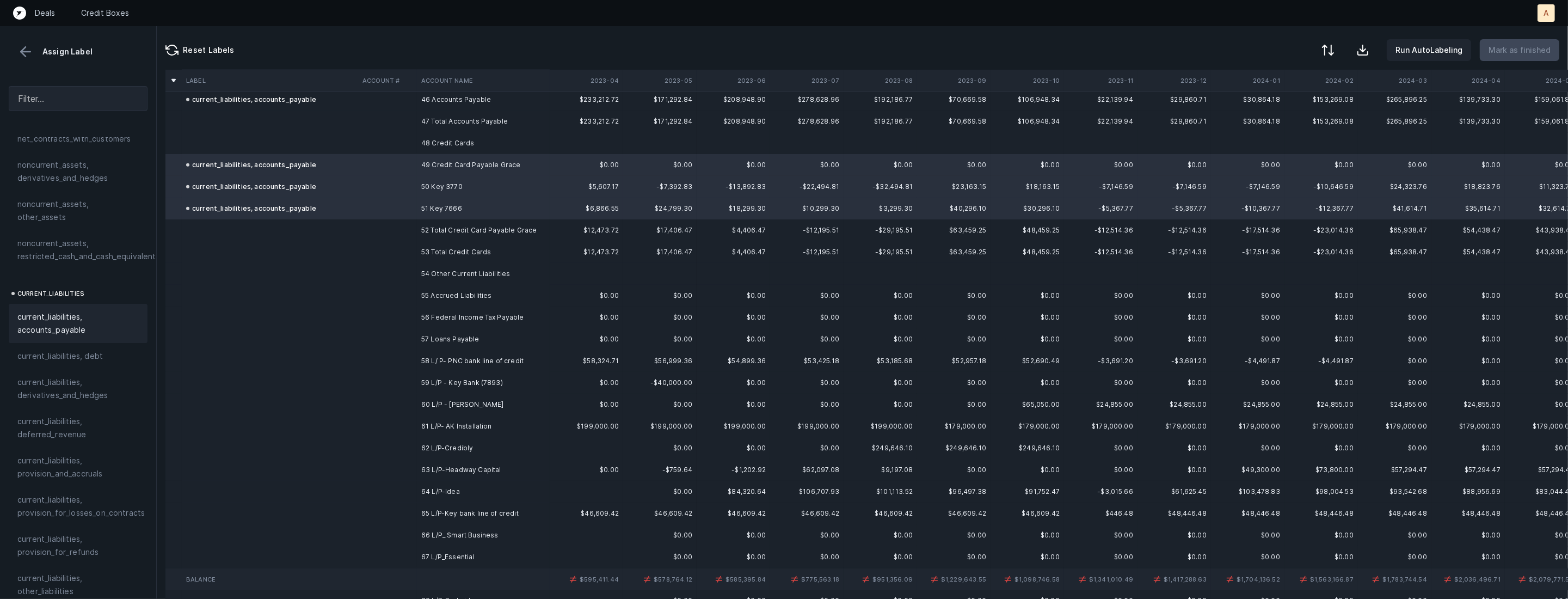
scroll to position [1018, 0]
click at [488, 296] on td "55 Accrued Liabilities" at bounding box center [483, 292] width 133 height 21
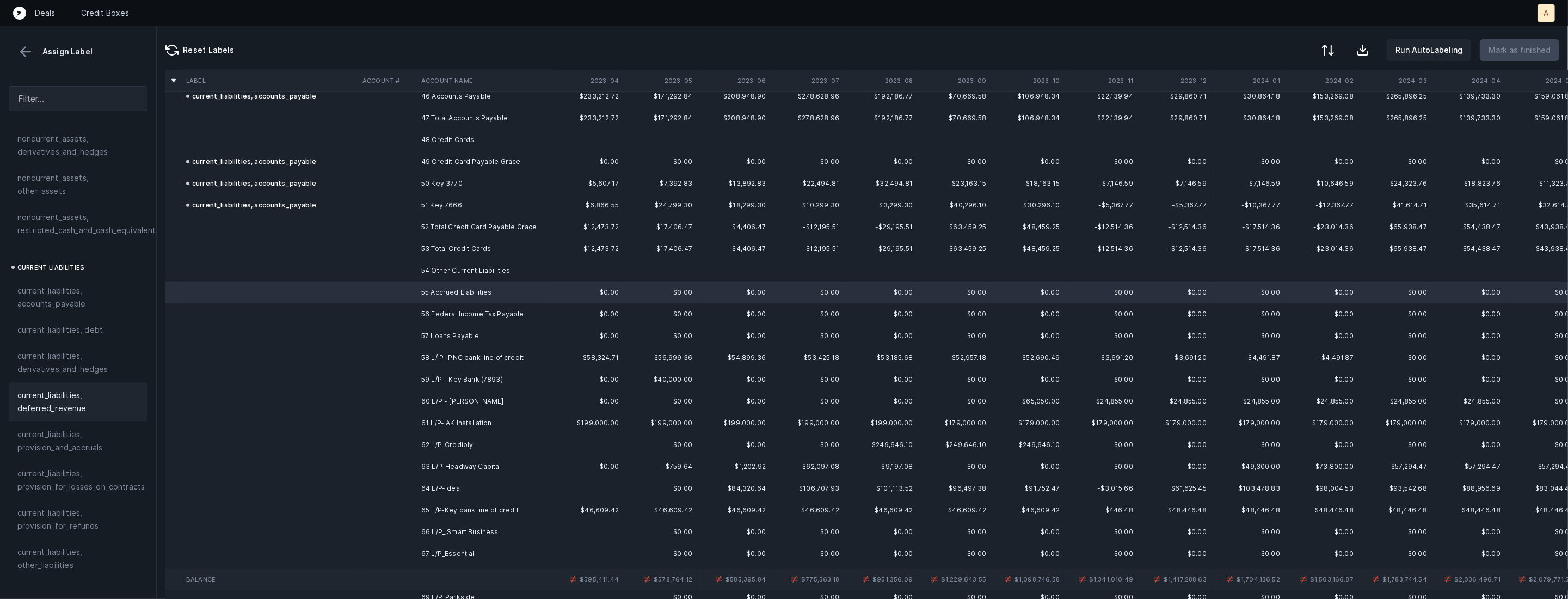
scroll to position [641, 0]
click at [34, 399] on span "current_liabilities, provision_and_accruals" at bounding box center [78, 412] width 121 height 26
click at [407, 308] on td at bounding box center [388, 314] width 59 height 21
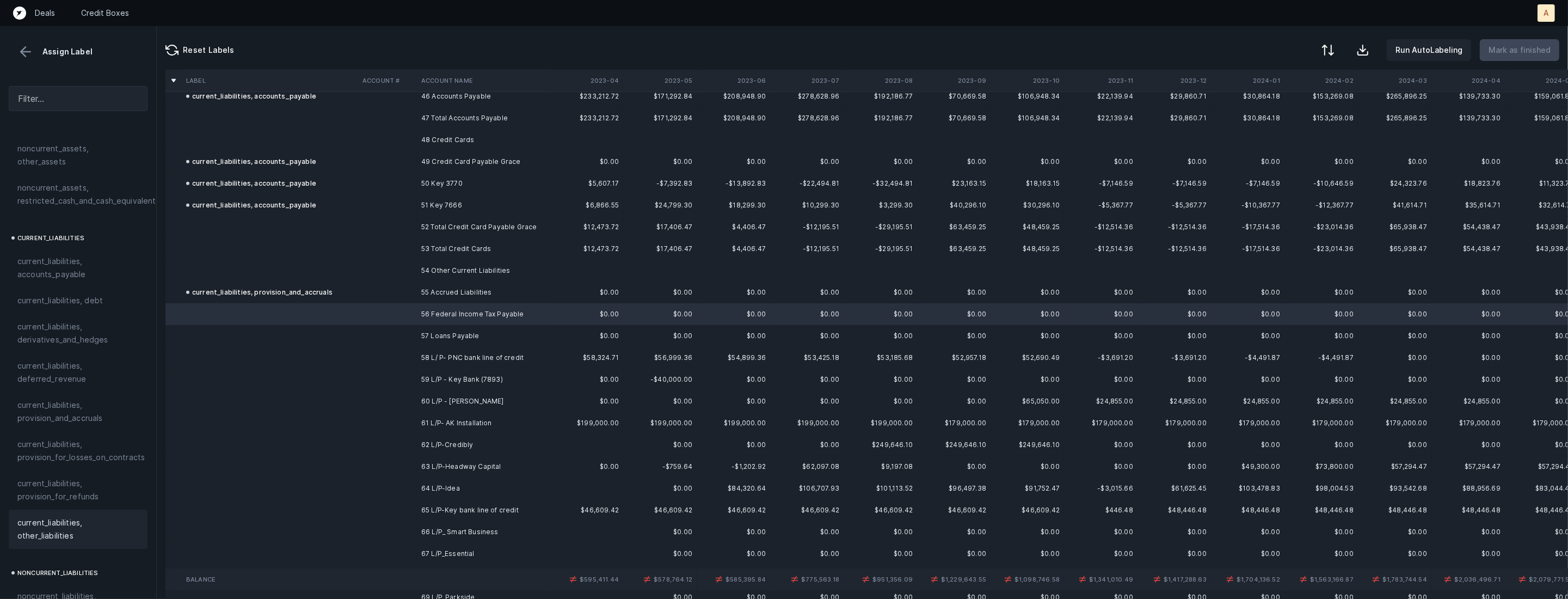
click at [36, 516] on span "current_liabilities, other_liabilities" at bounding box center [78, 529] width 121 height 26
click at [410, 331] on td at bounding box center [388, 336] width 59 height 21
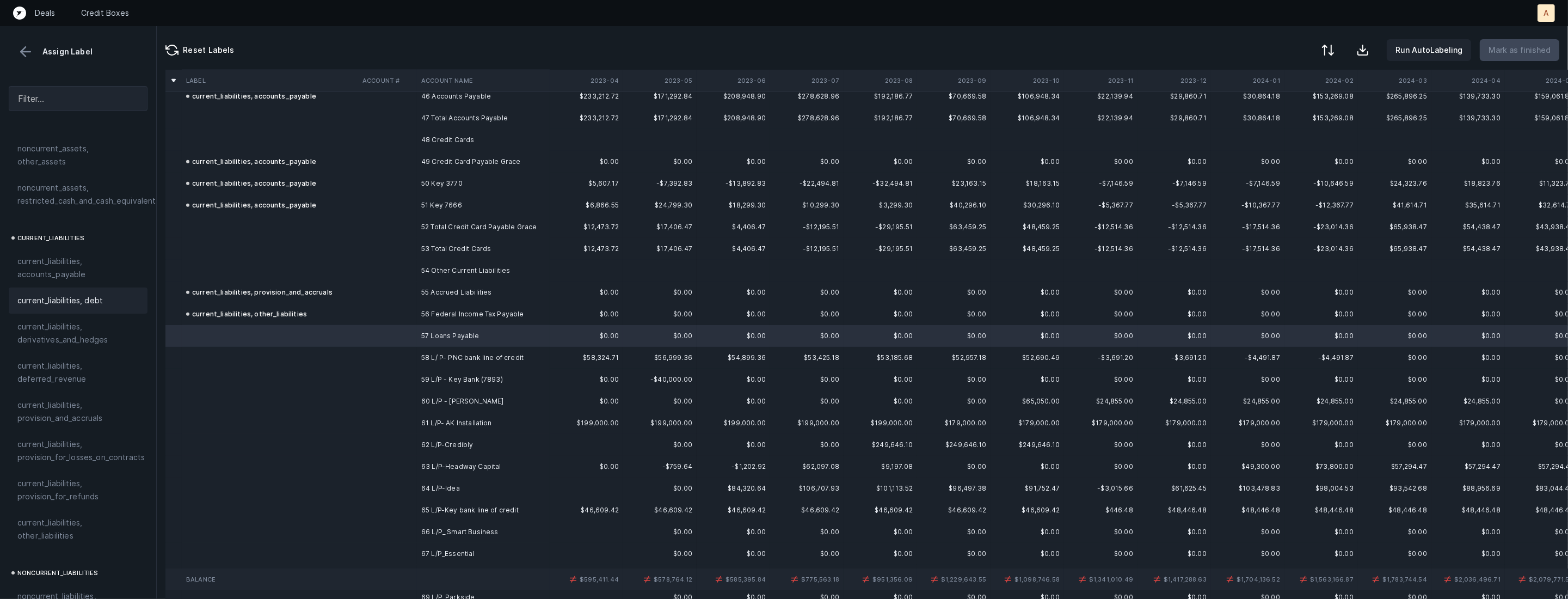
click at [67, 294] on span "current_liabilities, debt" at bounding box center [59, 300] width 85 height 13
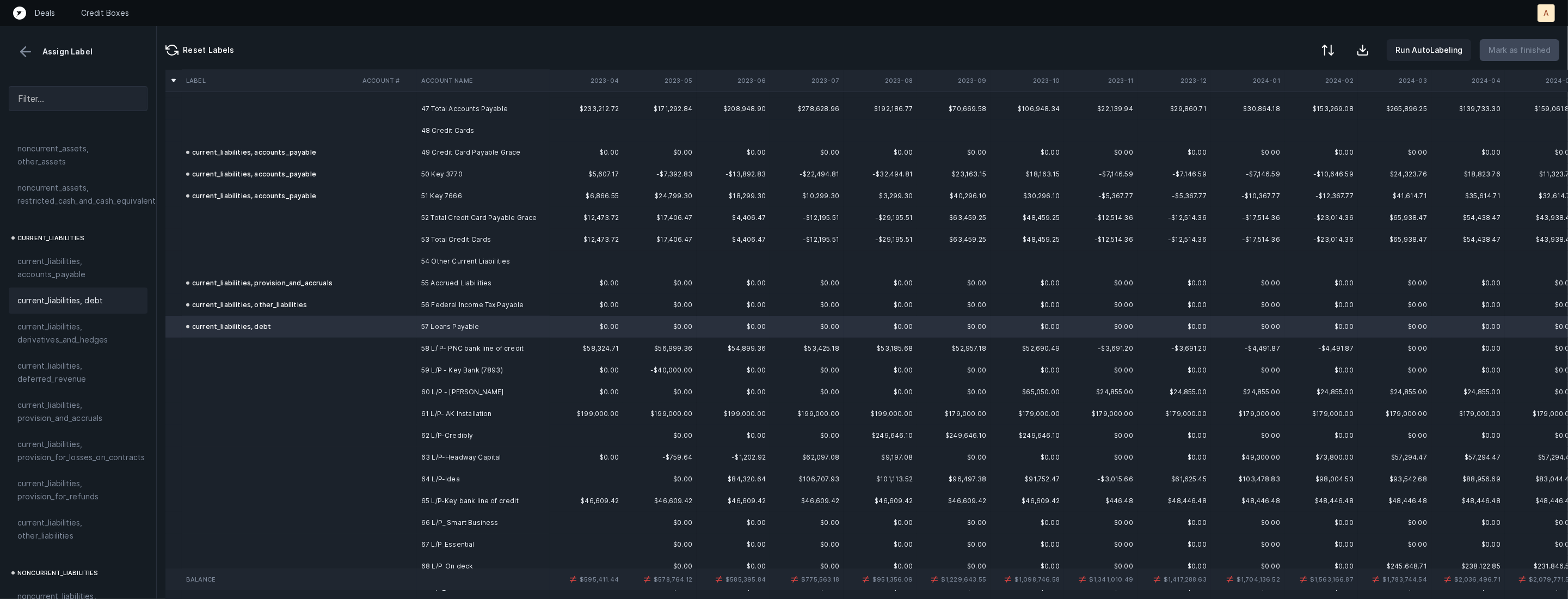
click at [441, 344] on td "58 L/ P- PNC bank line of credit" at bounding box center [483, 348] width 133 height 21
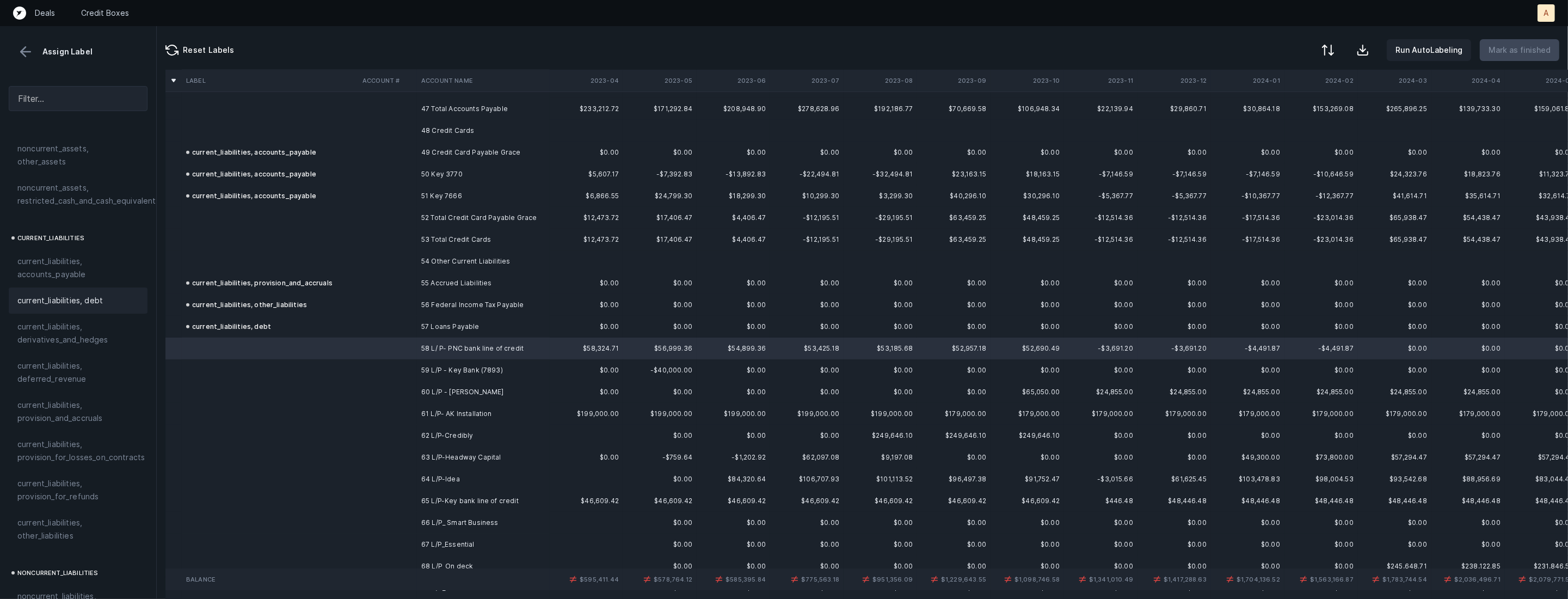
click at [94, 294] on span "current_liabilities, debt" at bounding box center [59, 300] width 85 height 13
click at [409, 366] on td at bounding box center [388, 370] width 59 height 21
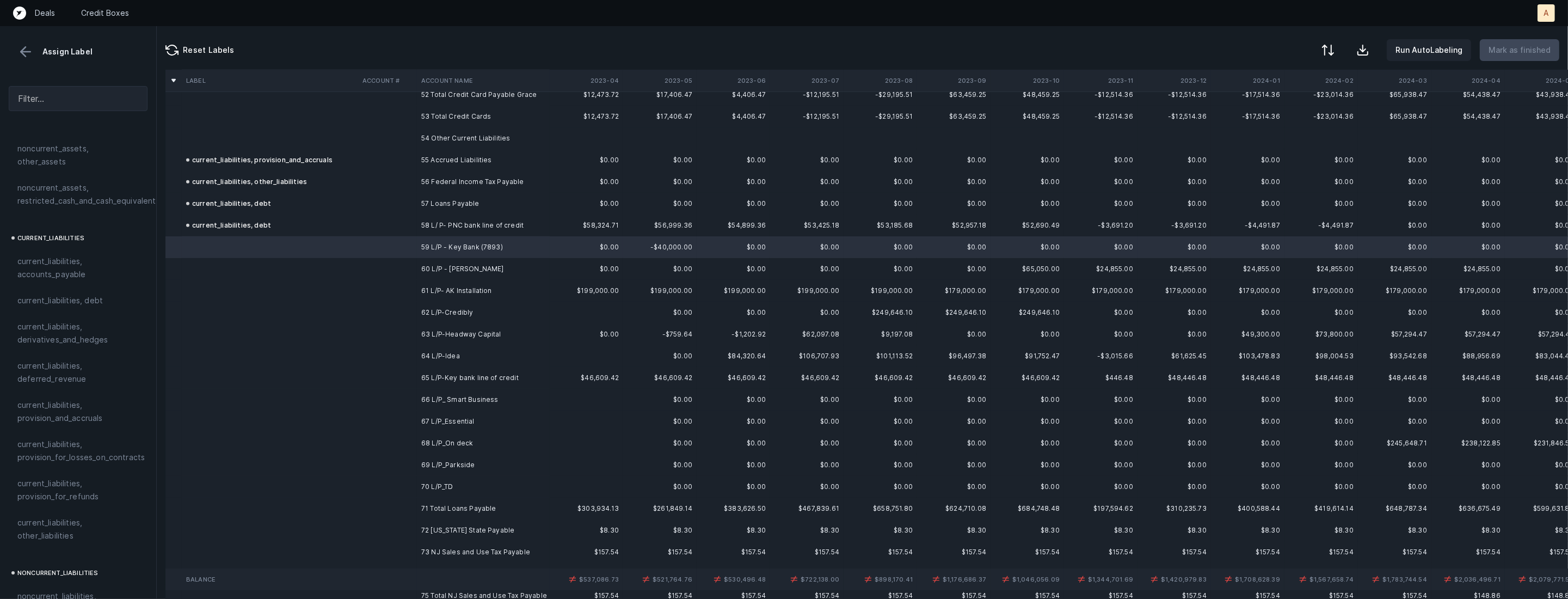
scroll to position [1158, 0]
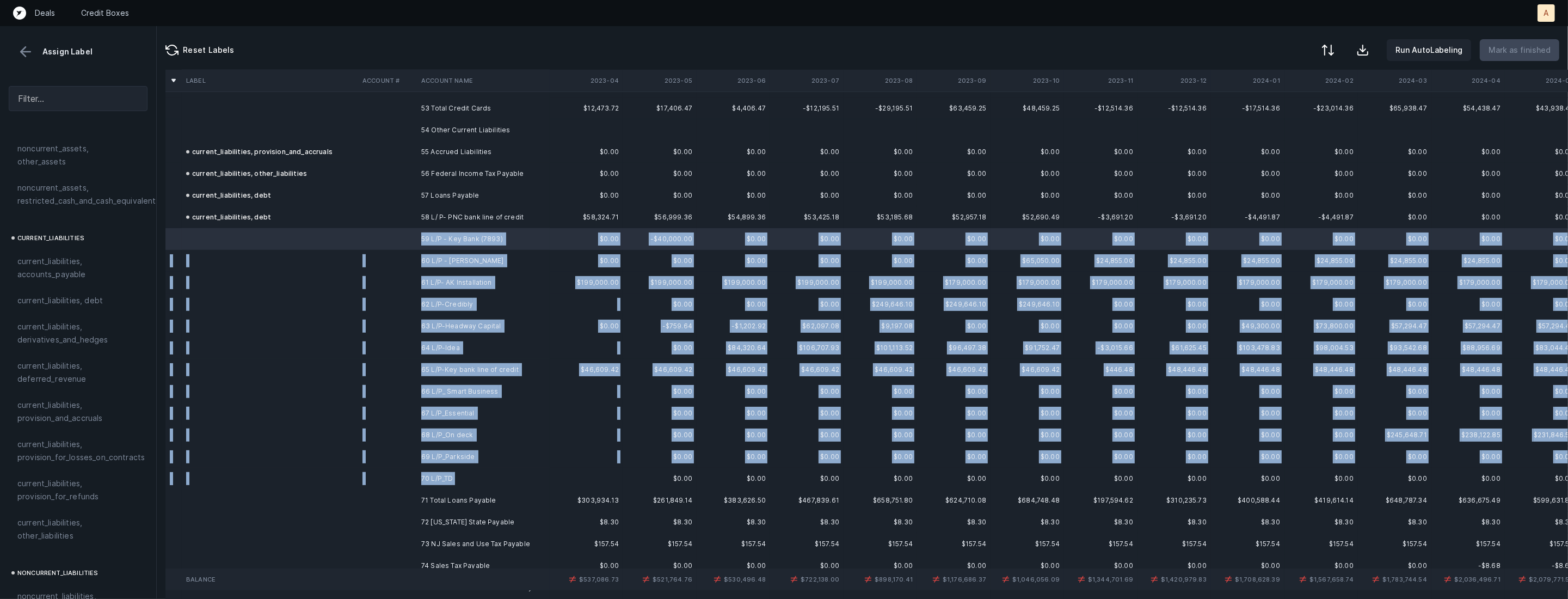
click at [435, 485] on td "70 L/P_TD" at bounding box center [483, 478] width 133 height 21
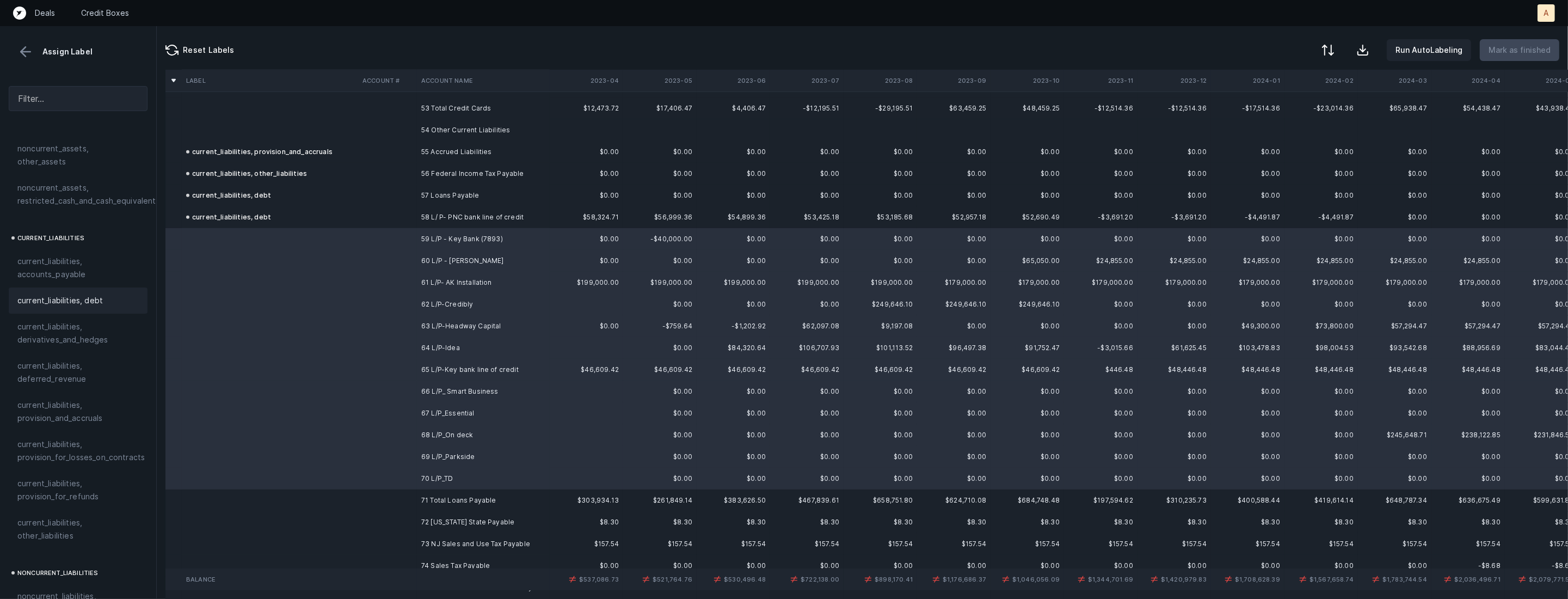
click at [75, 288] on div "current_liabilities, debt" at bounding box center [78, 301] width 139 height 26
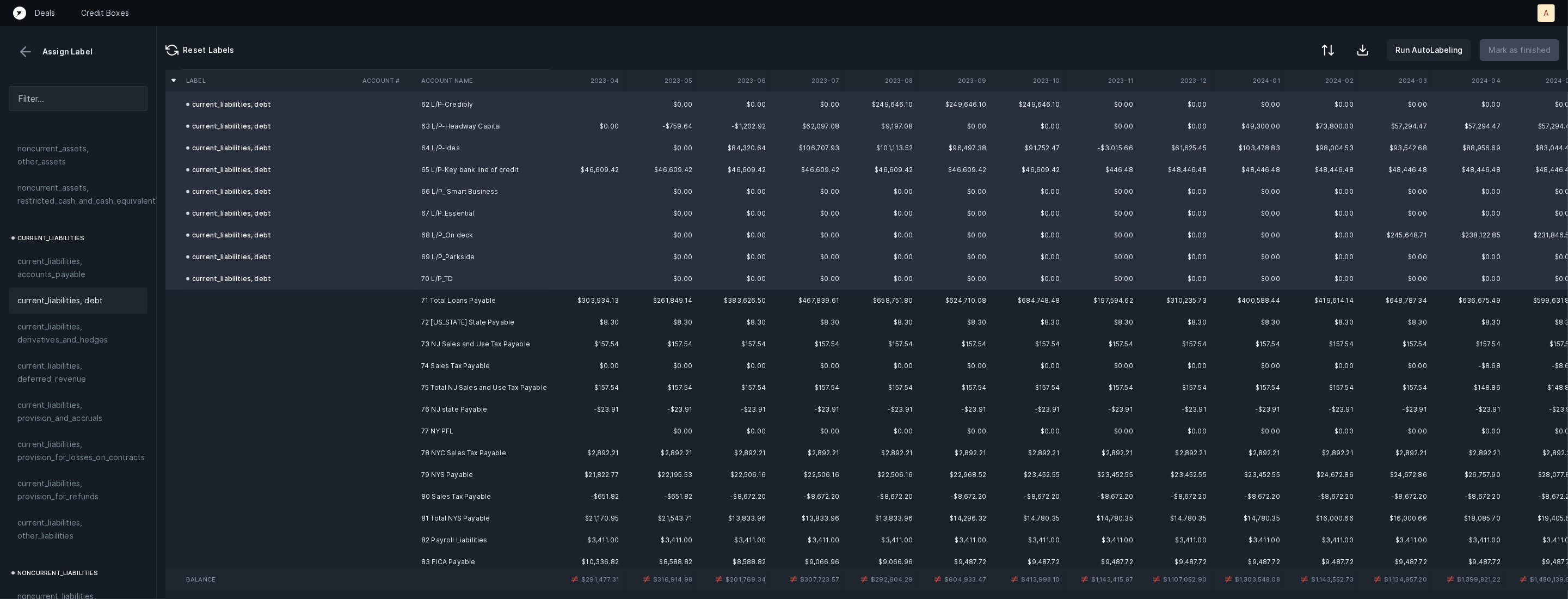
scroll to position [1385, 0]
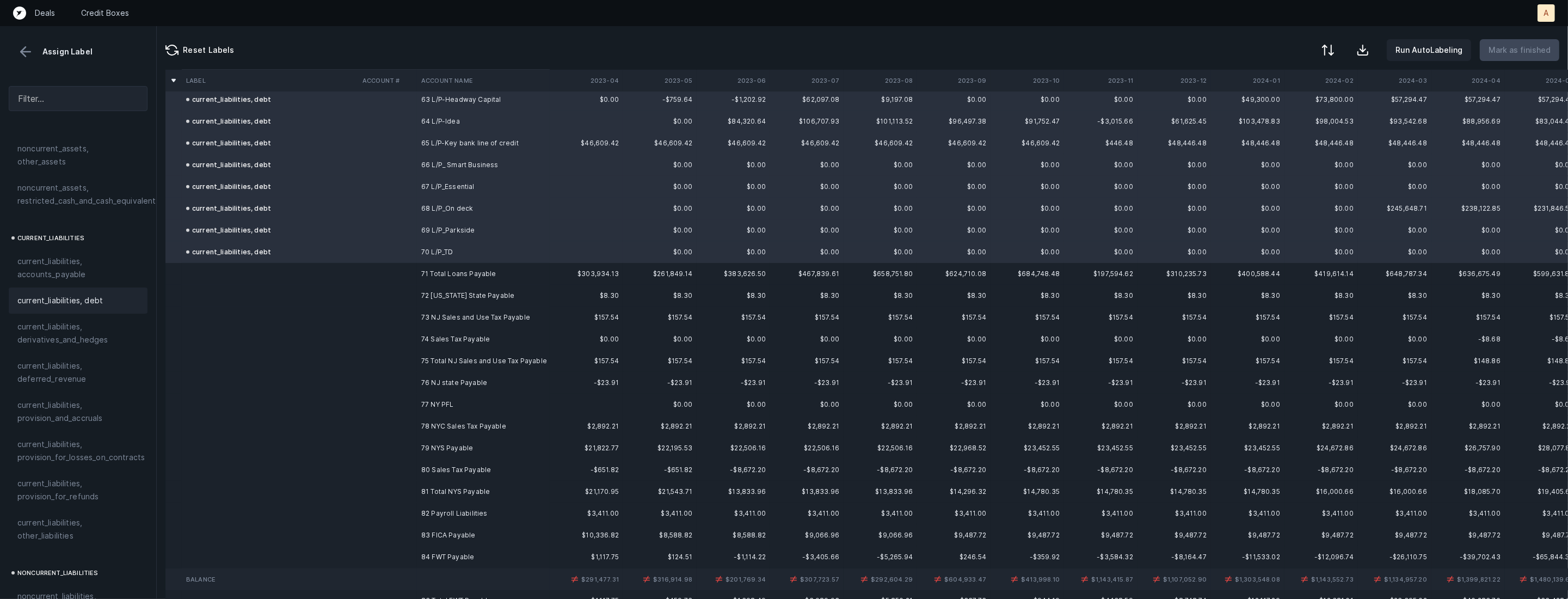
click at [515, 300] on td "72 [US_STATE] State Payable" at bounding box center [483, 295] width 133 height 21
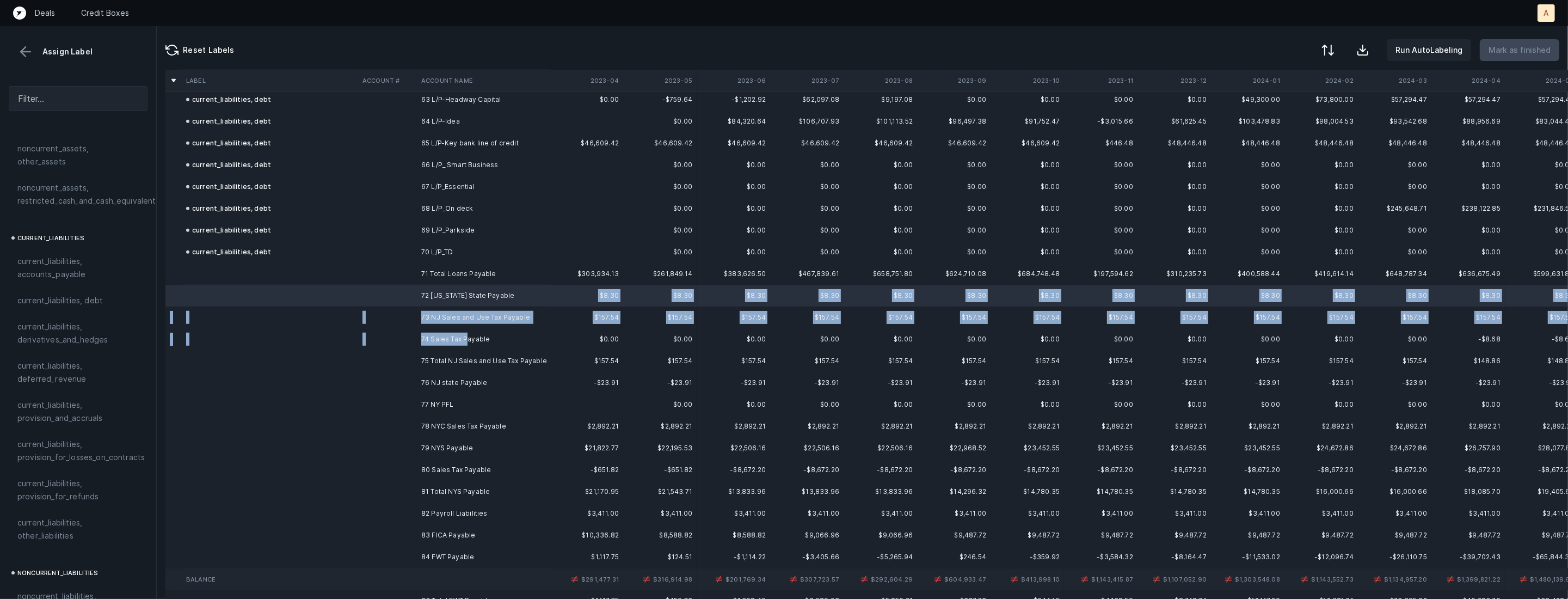
click at [468, 340] on td "74 Sales Tax Payable" at bounding box center [483, 339] width 133 height 21
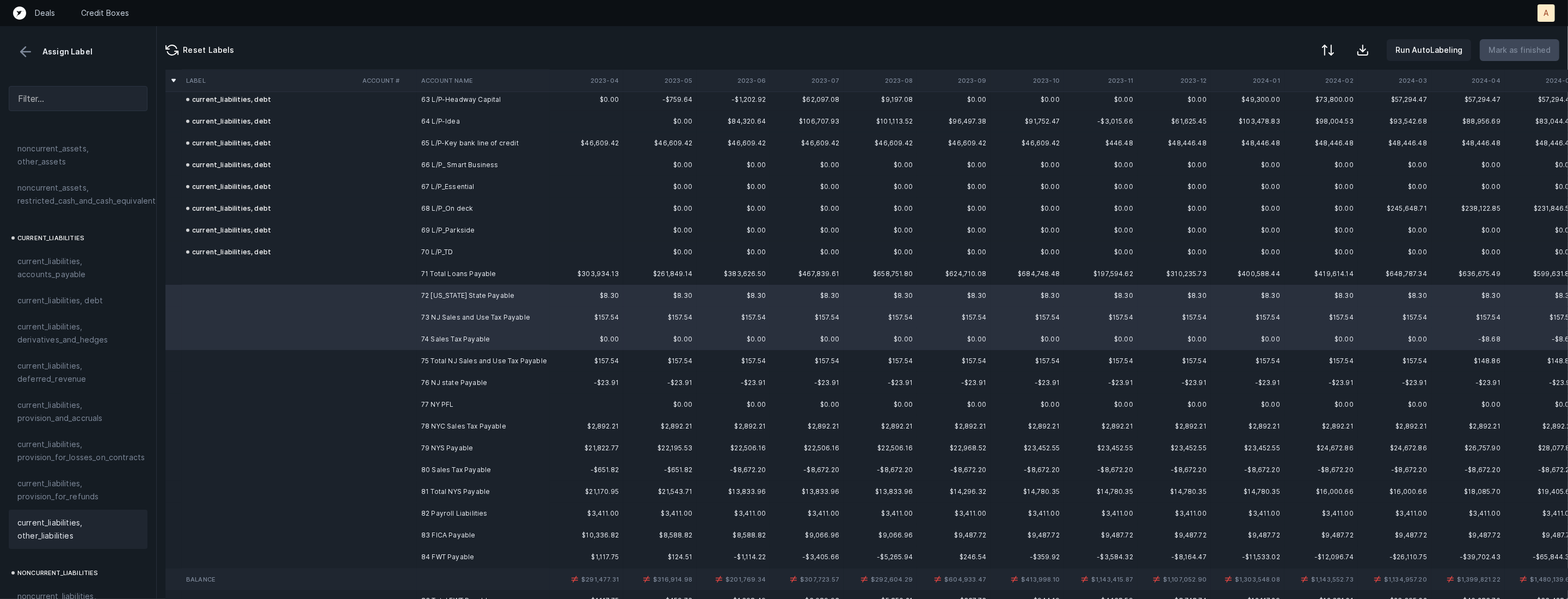
click at [64, 516] on span "current_liabilities, other_liabilities" at bounding box center [78, 529] width 121 height 26
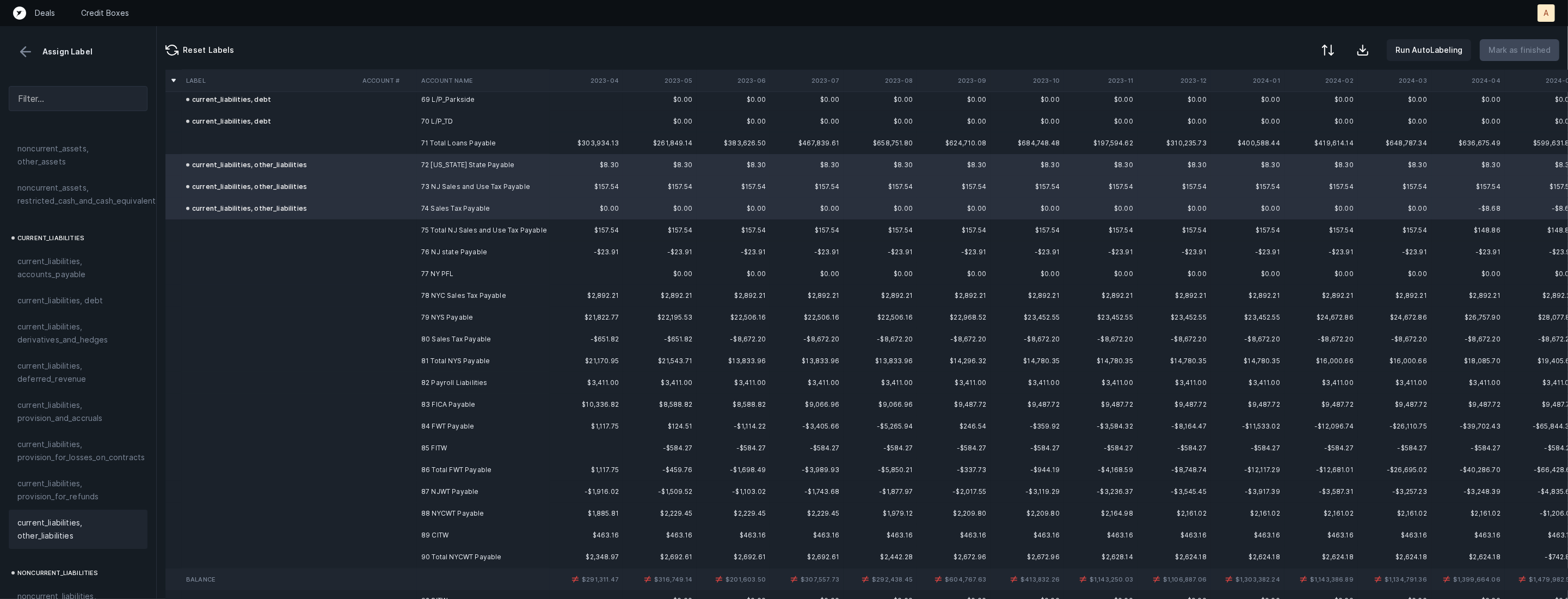
scroll to position [1518, 0]
click at [481, 251] on td "76 NJ state Payable" at bounding box center [483, 249] width 133 height 21
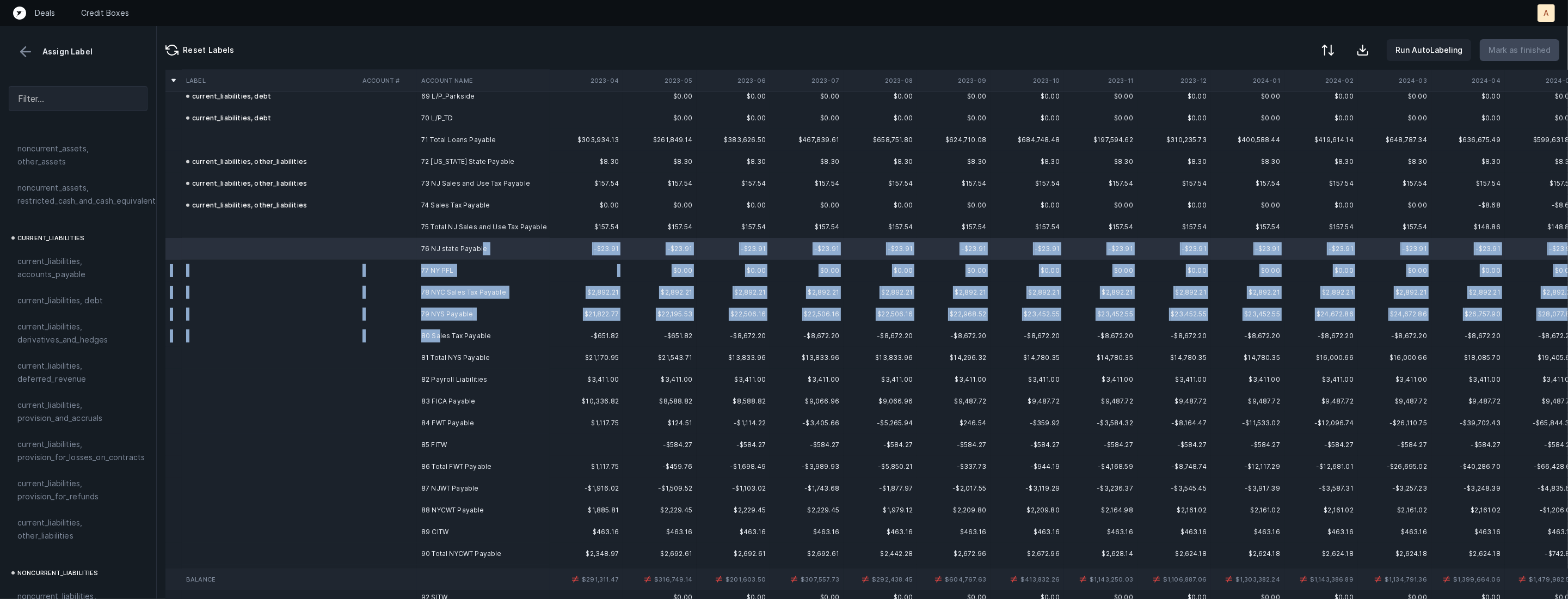
click at [440, 331] on td "80 Sales Tax Payable" at bounding box center [483, 336] width 133 height 21
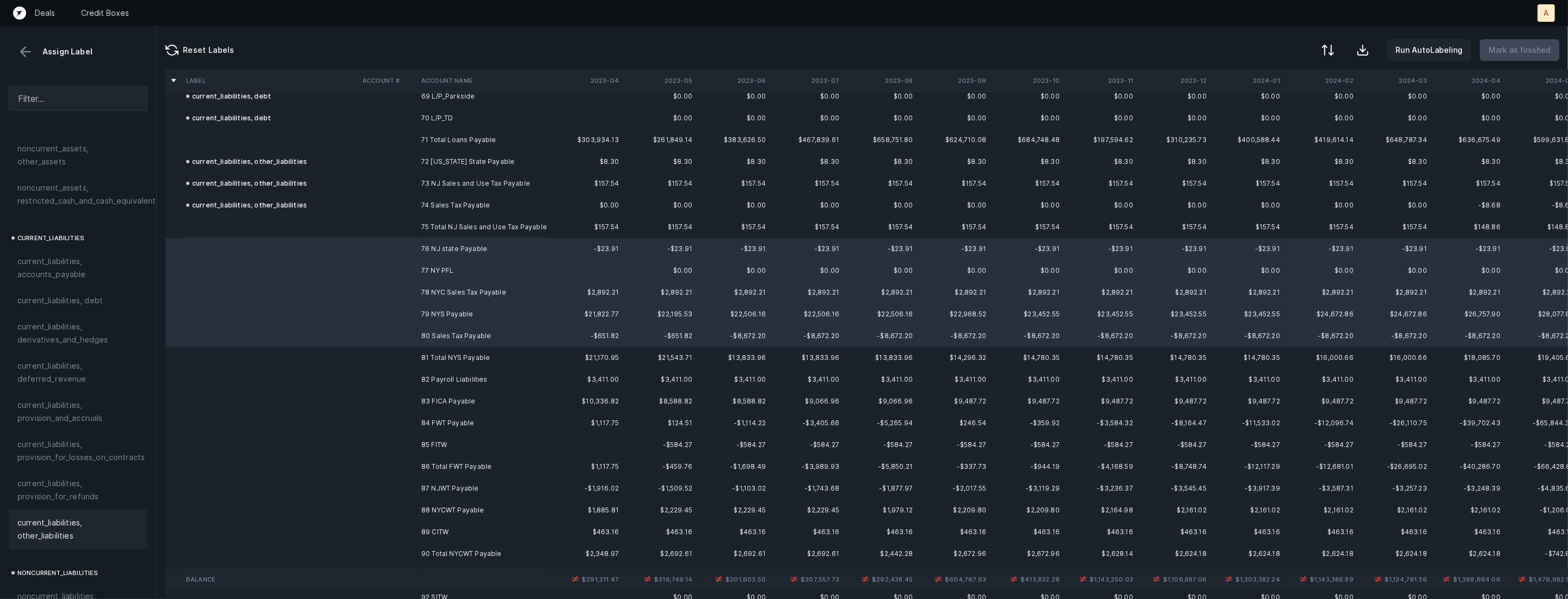
click at [42, 517] on span "current_liabilities, other_liabilities" at bounding box center [78, 529] width 121 height 26
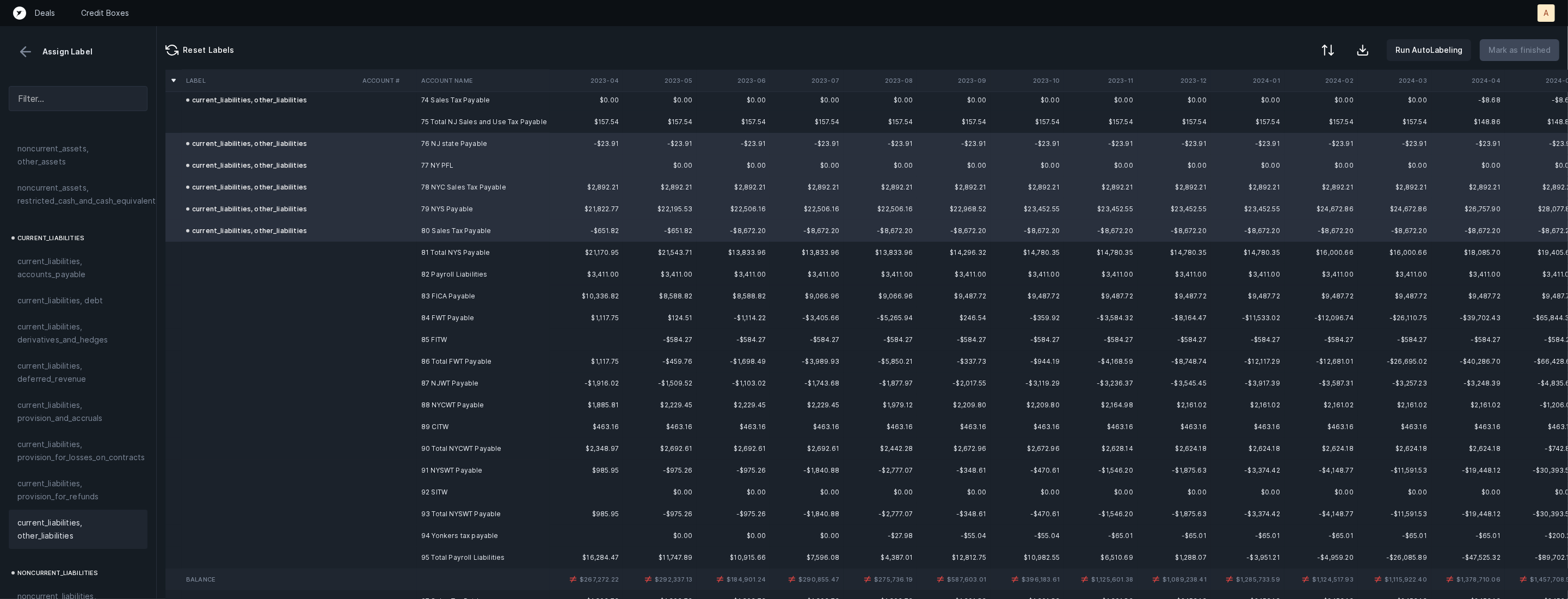
scroll to position [1644, 0]
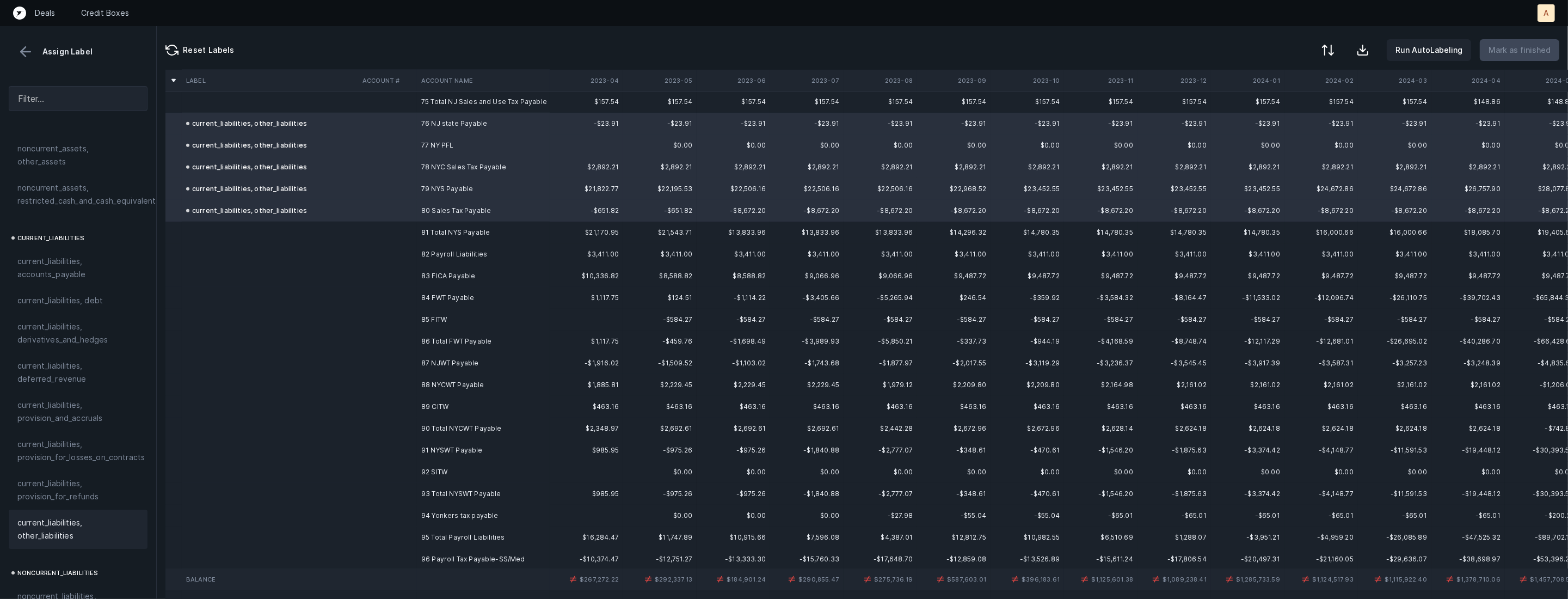
click at [477, 251] on td "82 Payroll Liabilities" at bounding box center [483, 254] width 133 height 21
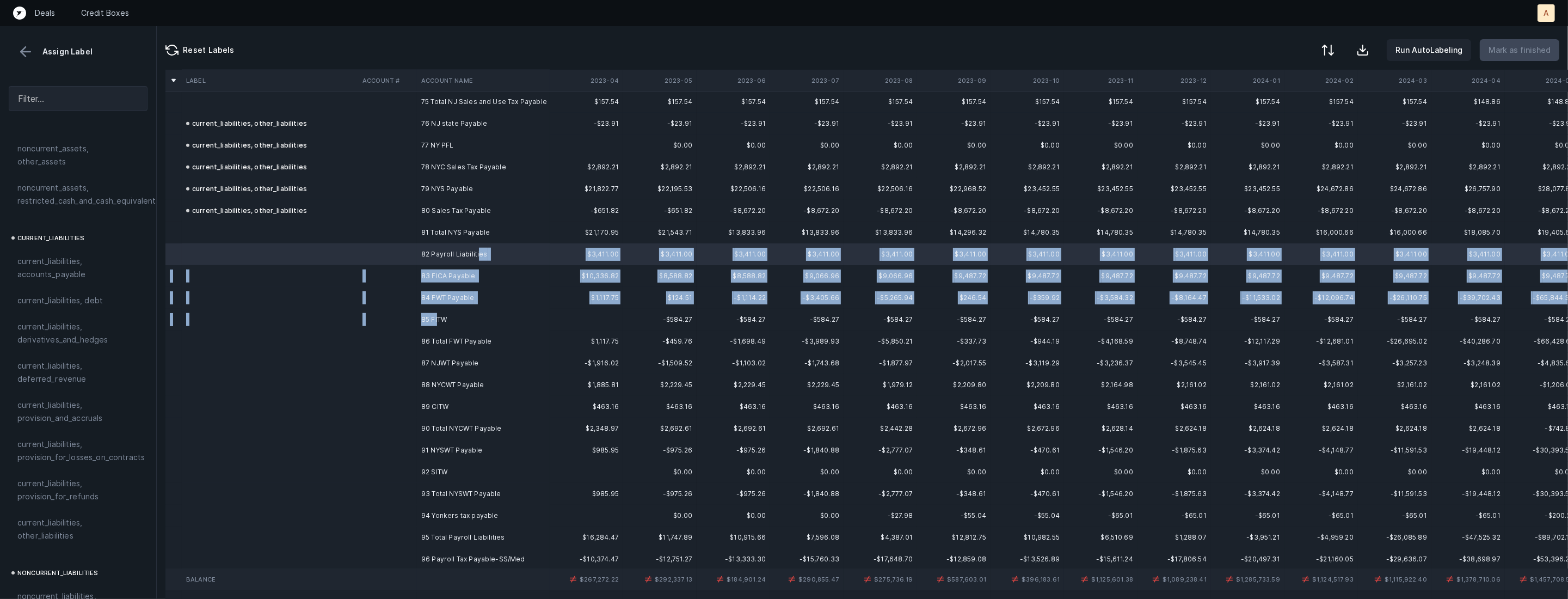
click at [438, 320] on td "85 FITW" at bounding box center [483, 319] width 133 height 21
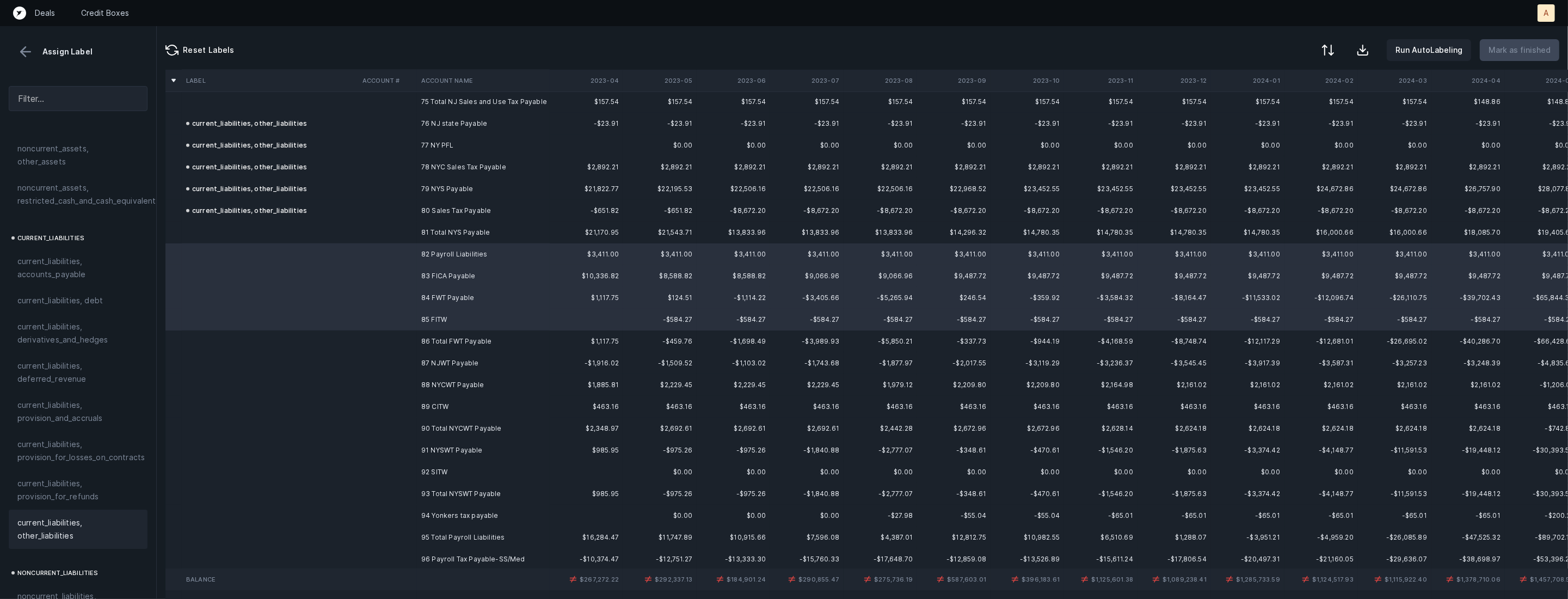
click at [38, 516] on span "current_liabilities, other_liabilities" at bounding box center [78, 529] width 121 height 26
click at [451, 366] on td "87 NJWT Payable" at bounding box center [483, 363] width 133 height 21
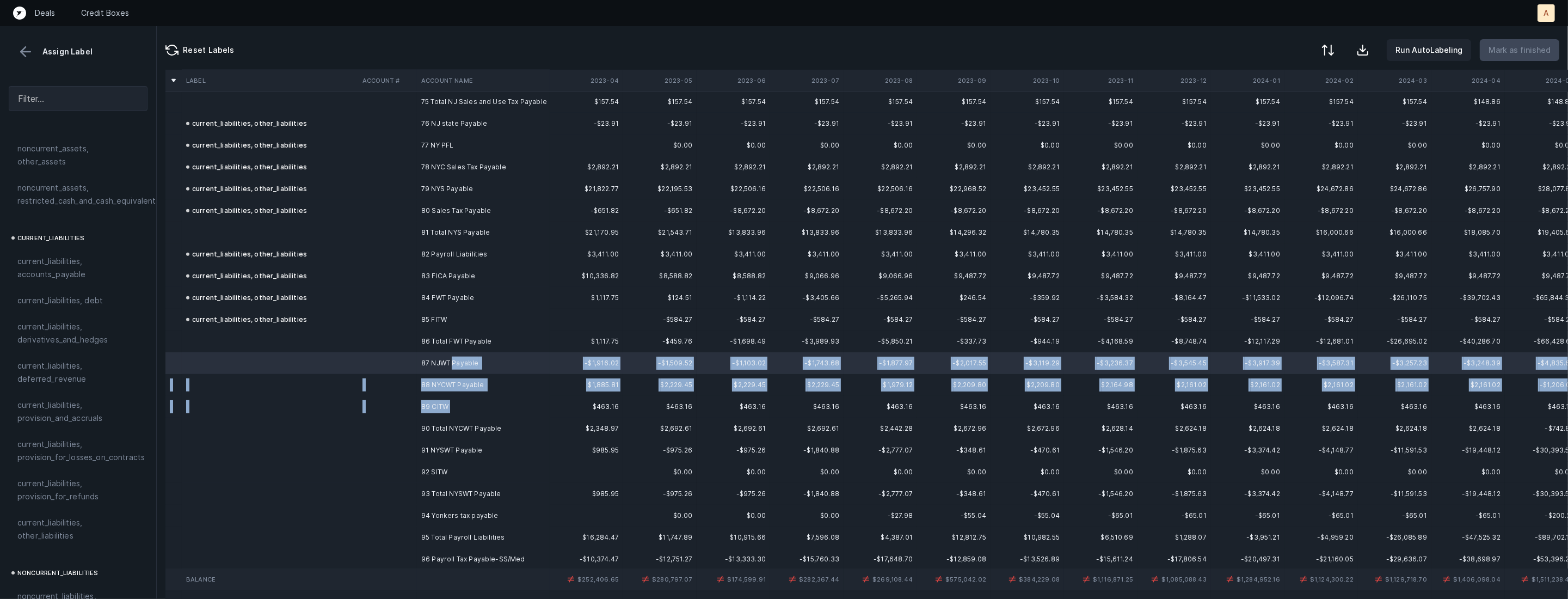
click at [458, 409] on td "89 CITW" at bounding box center [483, 406] width 133 height 21
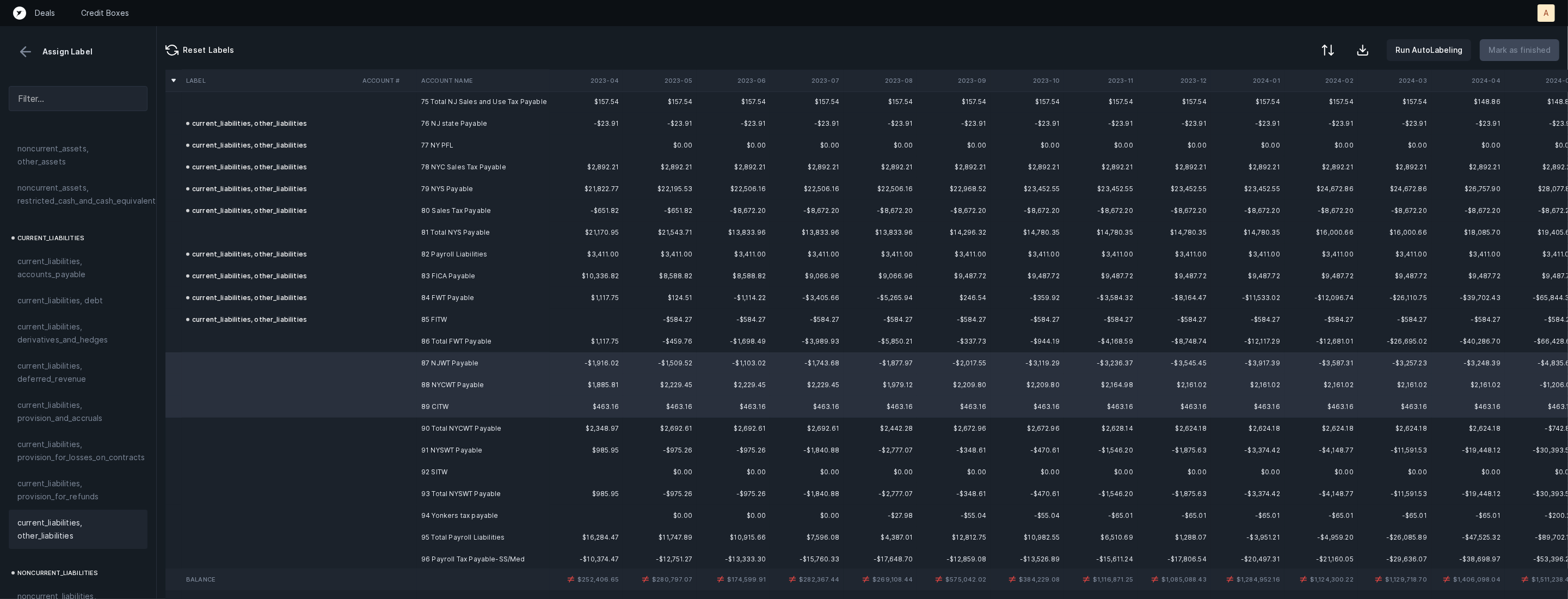
click at [53, 525] on span "current_liabilities, other_liabilities" at bounding box center [78, 529] width 121 height 26
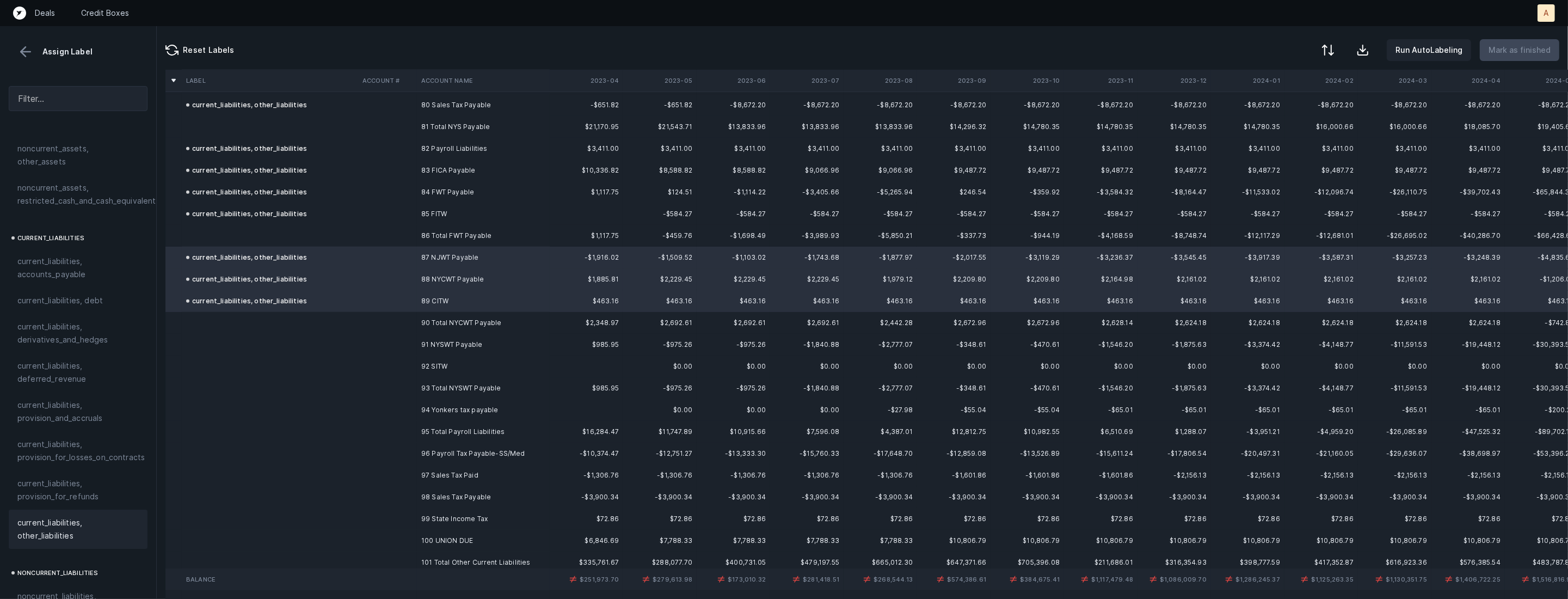
scroll to position [1802, 0]
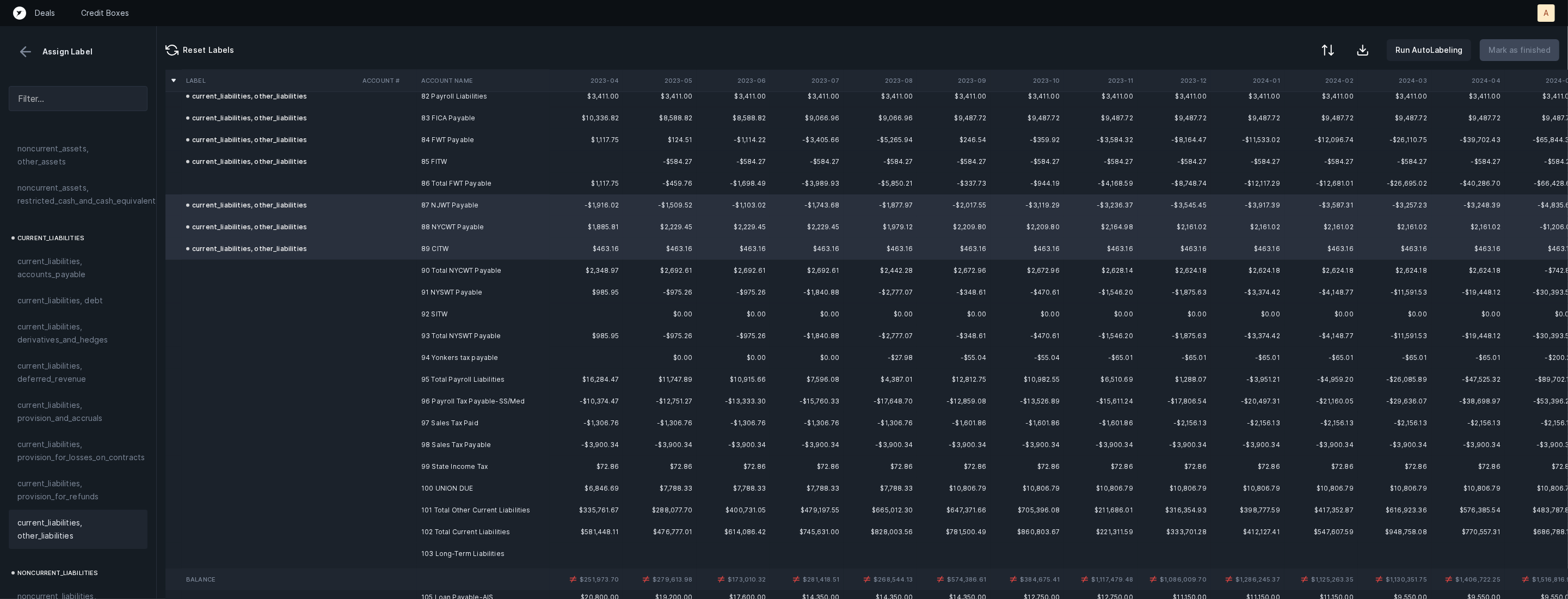
click at [499, 301] on td "91 NYSWT Payable" at bounding box center [483, 292] width 133 height 21
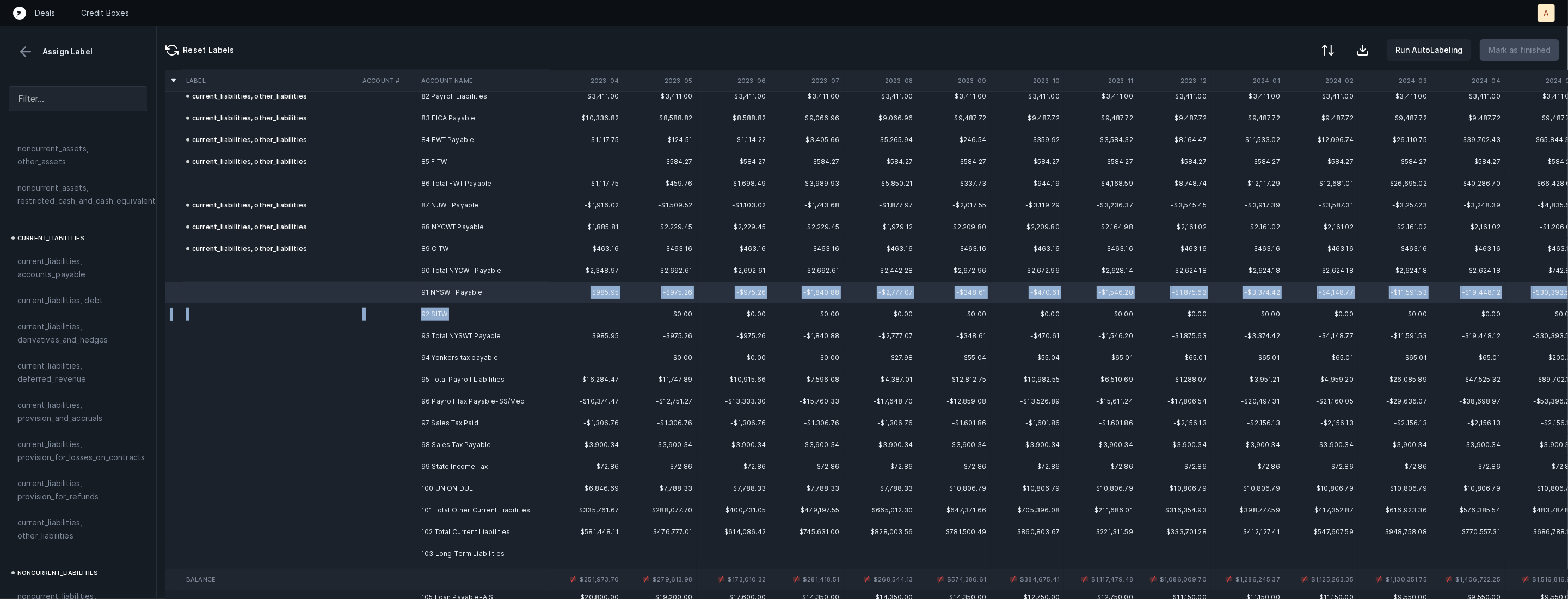
click at [475, 311] on td "92 SITW" at bounding box center [483, 314] width 133 height 21
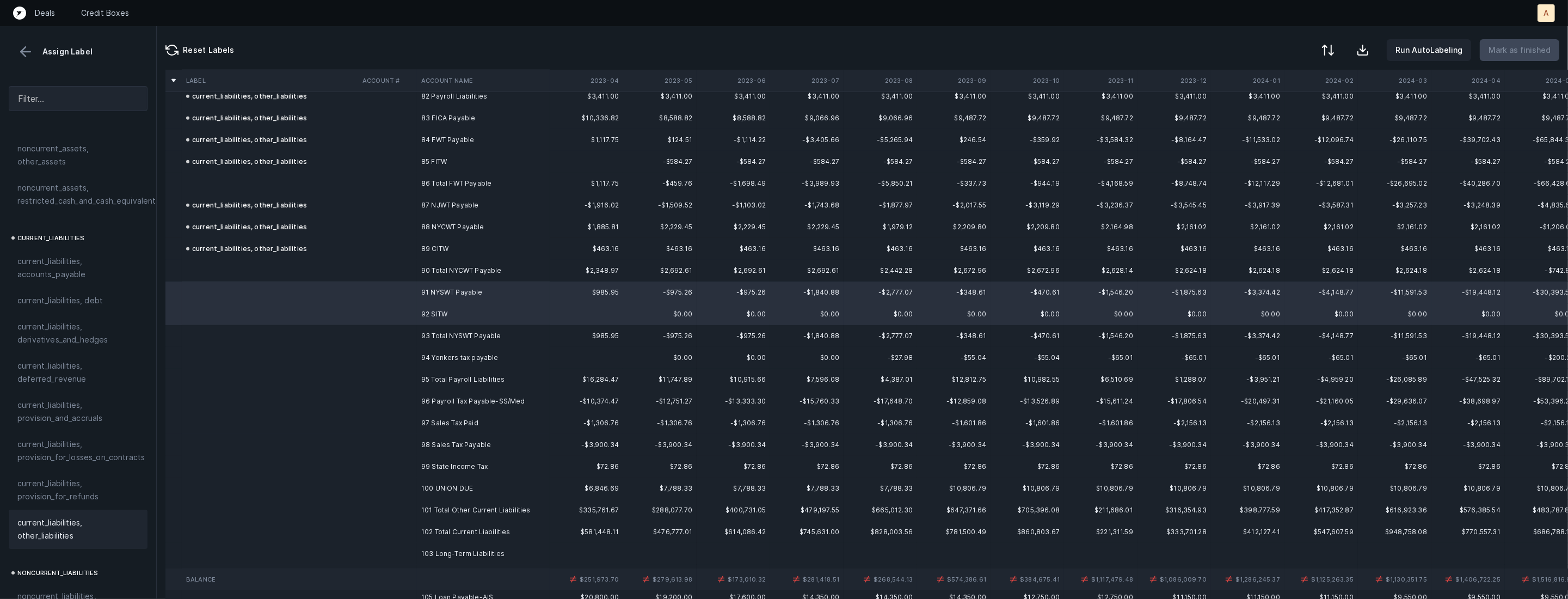
click at [105, 516] on span "current_liabilities, other_liabilities" at bounding box center [78, 529] width 121 height 26
click at [445, 355] on td "94 Yonkers tax payable" at bounding box center [483, 357] width 133 height 21
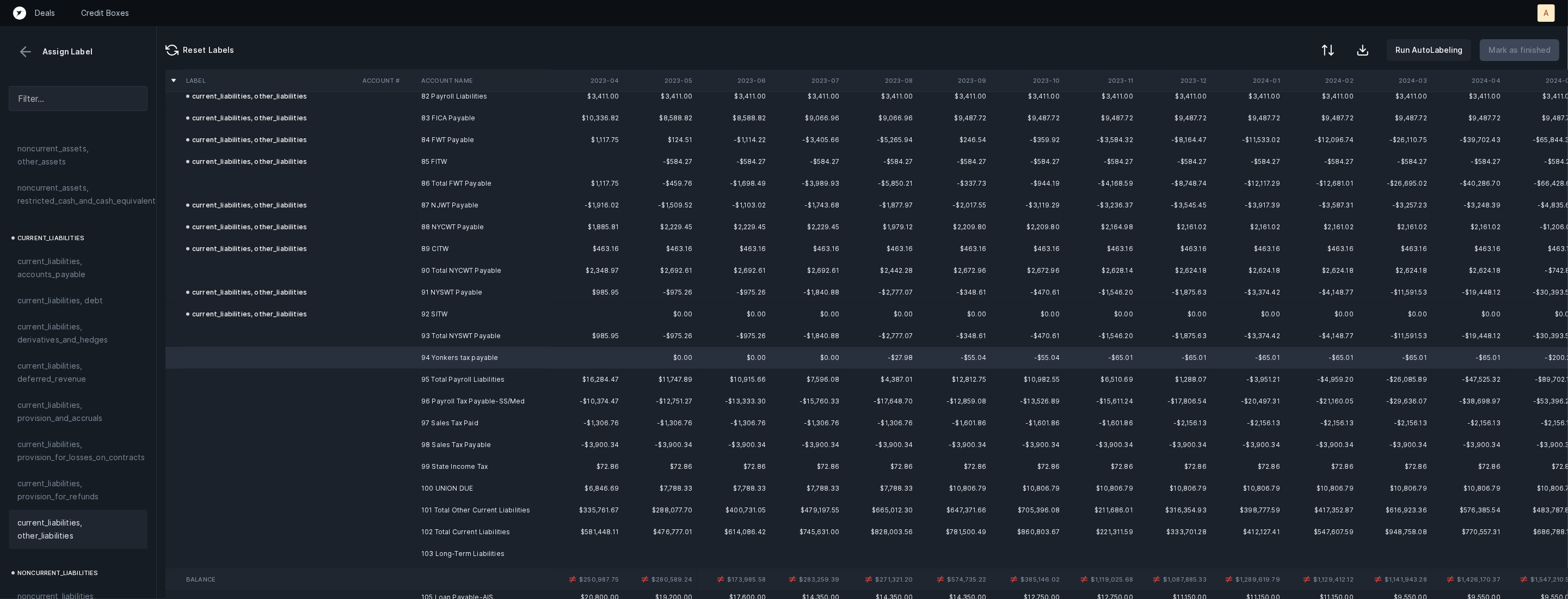
click at [80, 516] on span "current_liabilities, other_liabilities" at bounding box center [78, 529] width 121 height 26
click at [417, 390] on td "96 Payroll Tax Payable-SS/Med" at bounding box center [483, 401] width 133 height 21
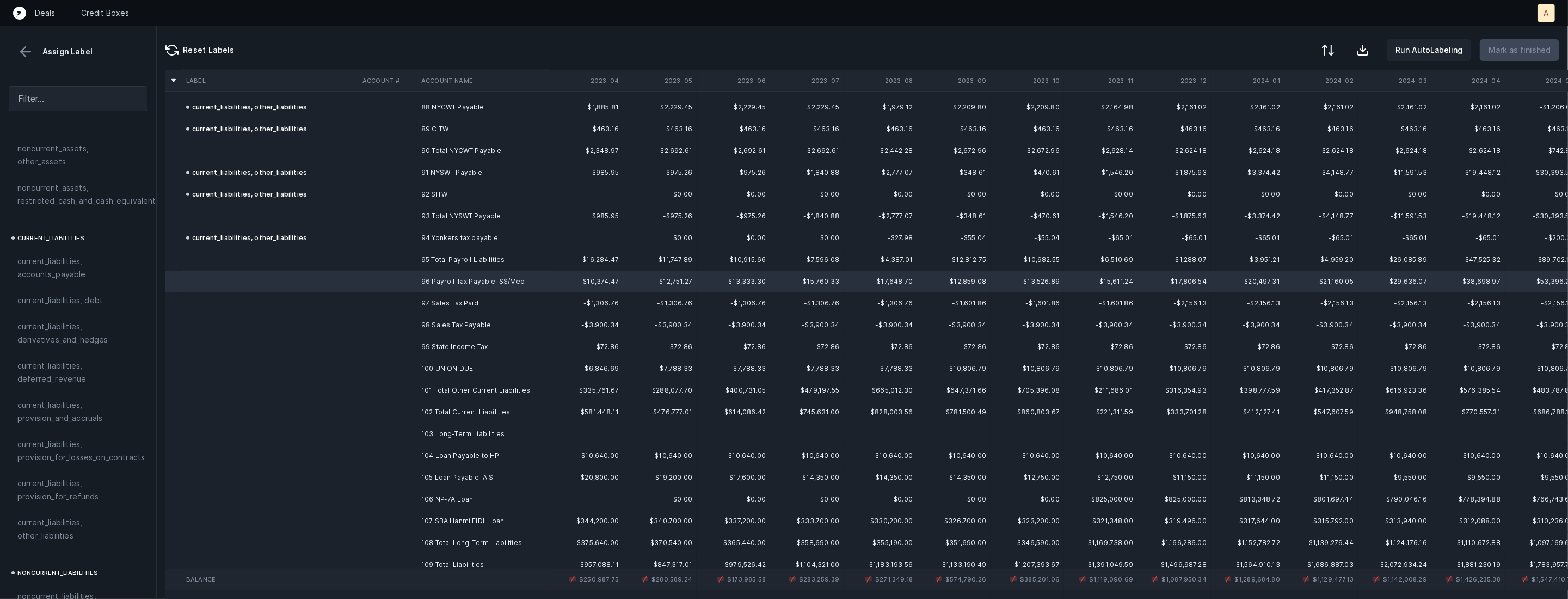
scroll to position [1942, 0]
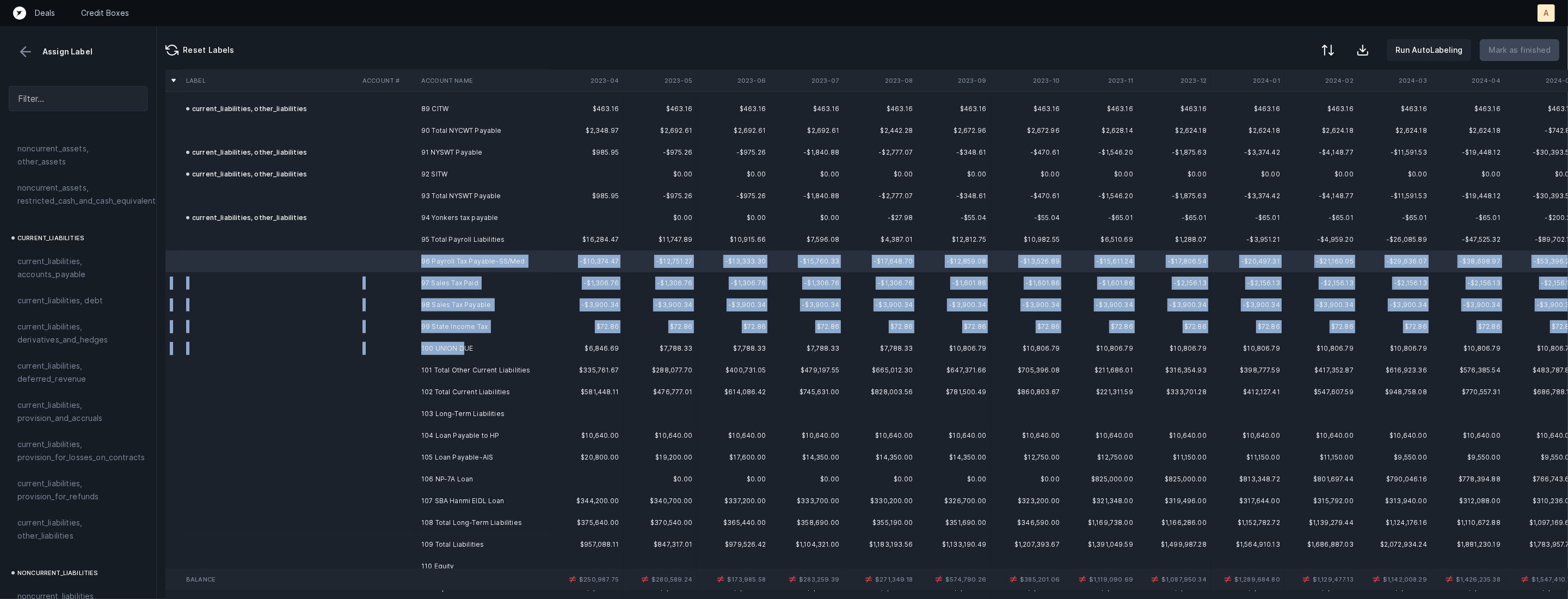
click at [461, 345] on td "100 UNION DUE" at bounding box center [483, 348] width 133 height 21
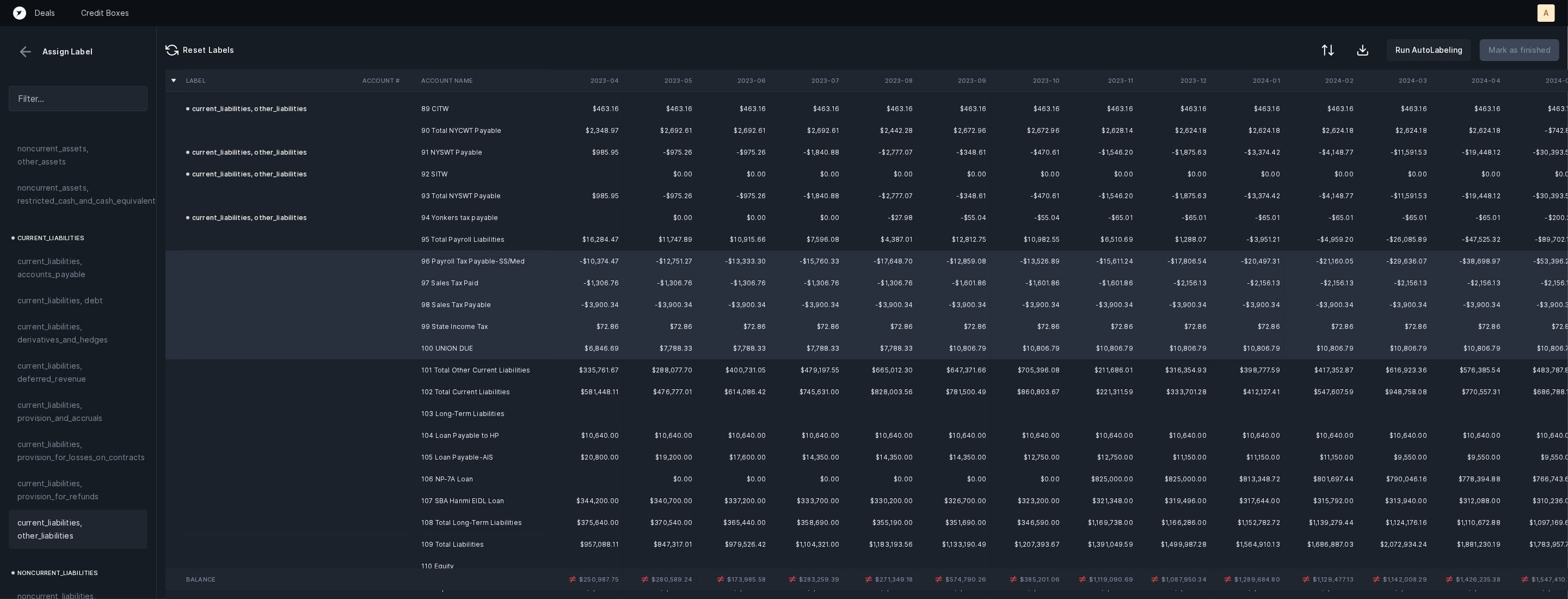
click at [72, 533] on div "current_liabilities, other_liabilities" at bounding box center [78, 530] width 139 height 39
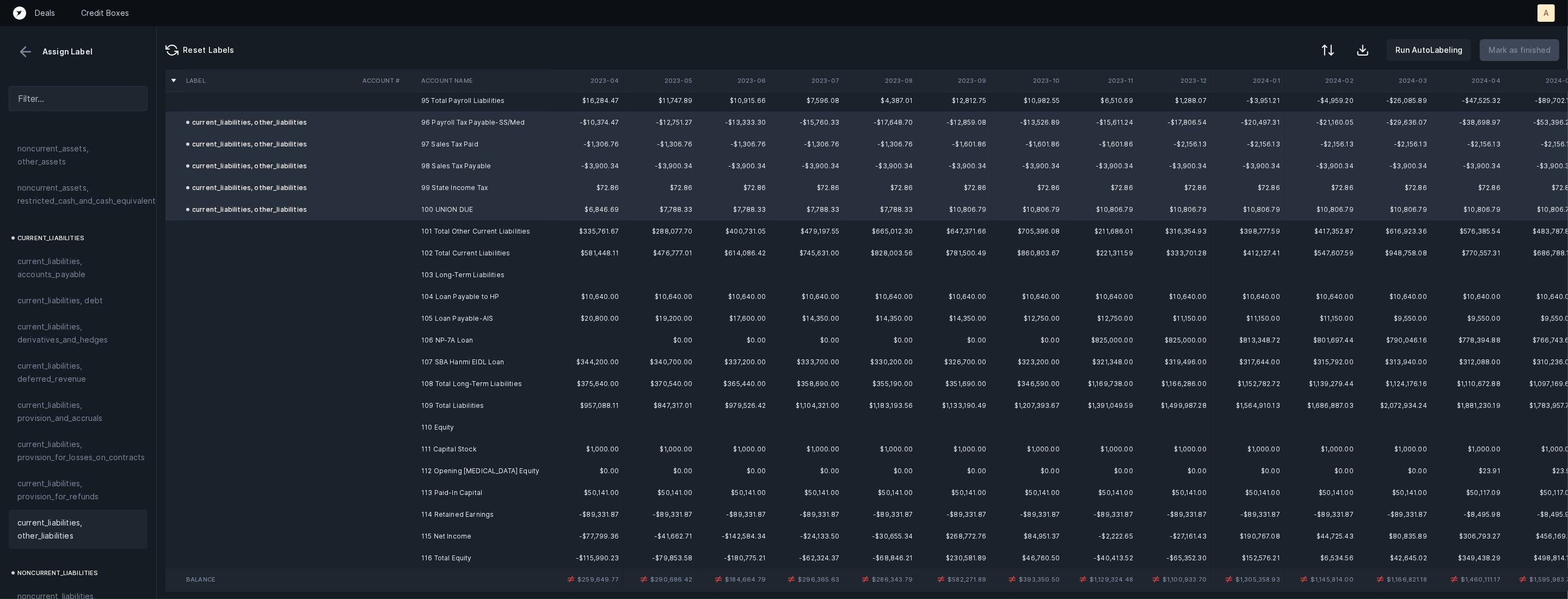
scroll to position [2098, 0]
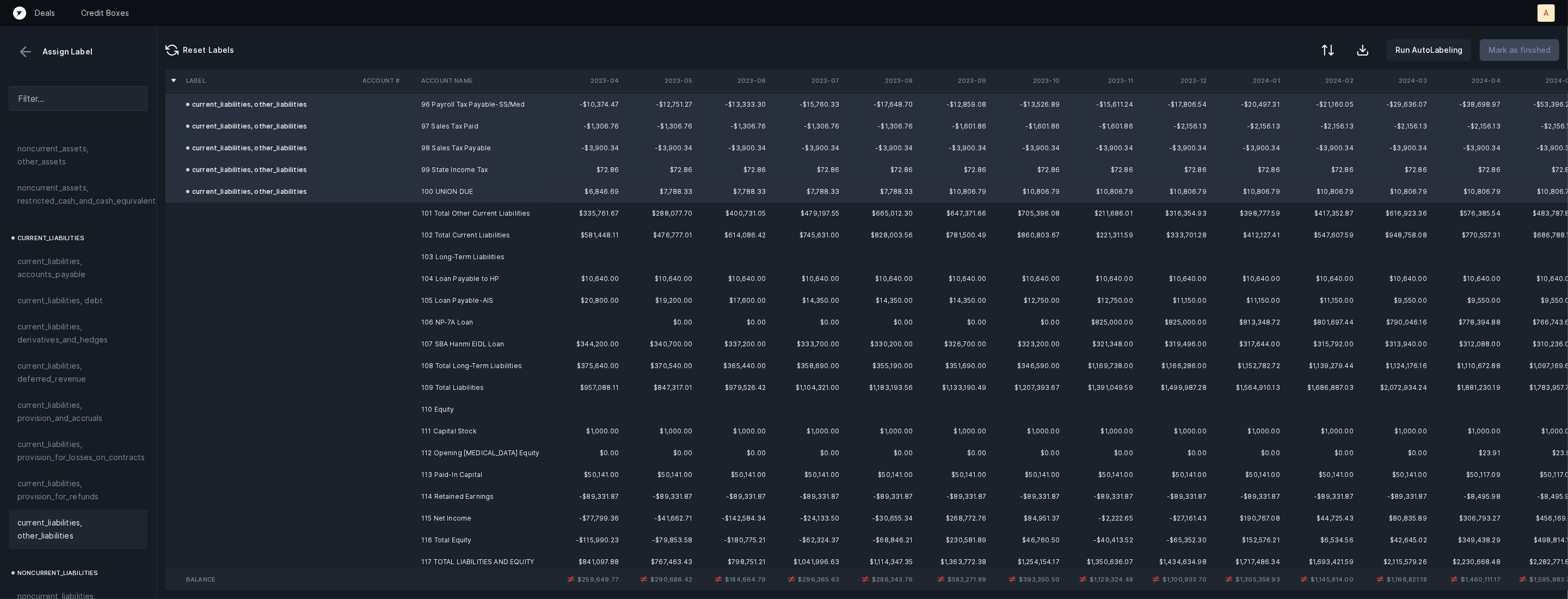
click at [499, 274] on td "104 Loan Payable to HP" at bounding box center [483, 279] width 133 height 21
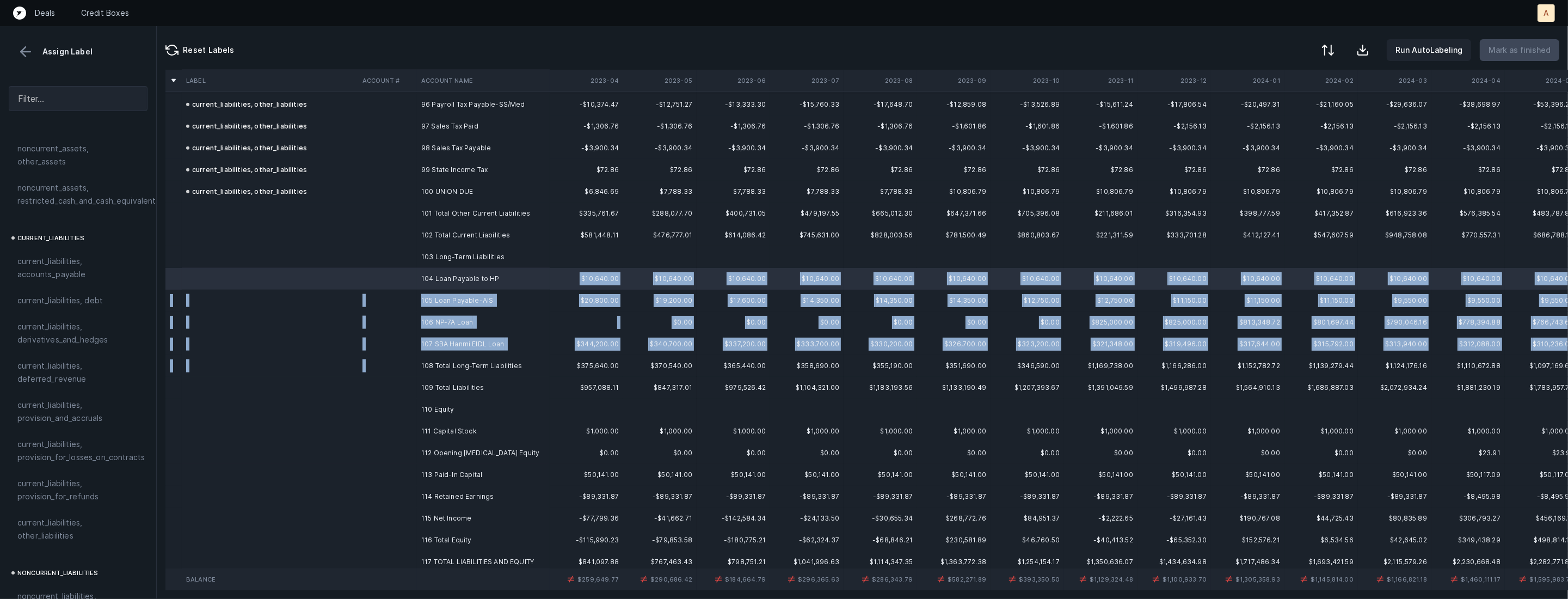
click at [447, 355] on td "108 Total Long-Term Liabilities" at bounding box center [483, 366] width 133 height 21
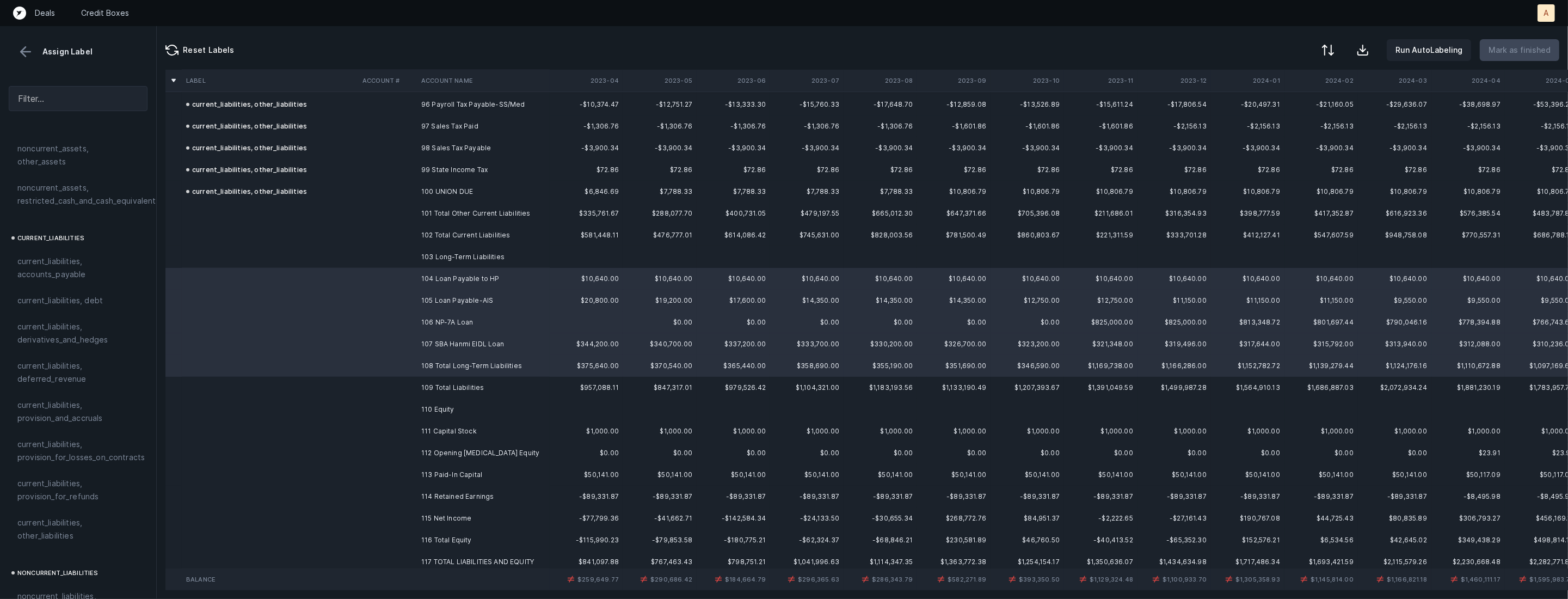
click at [457, 346] on td "107 SBA Hanmi EIDL Loan" at bounding box center [483, 344] width 133 height 21
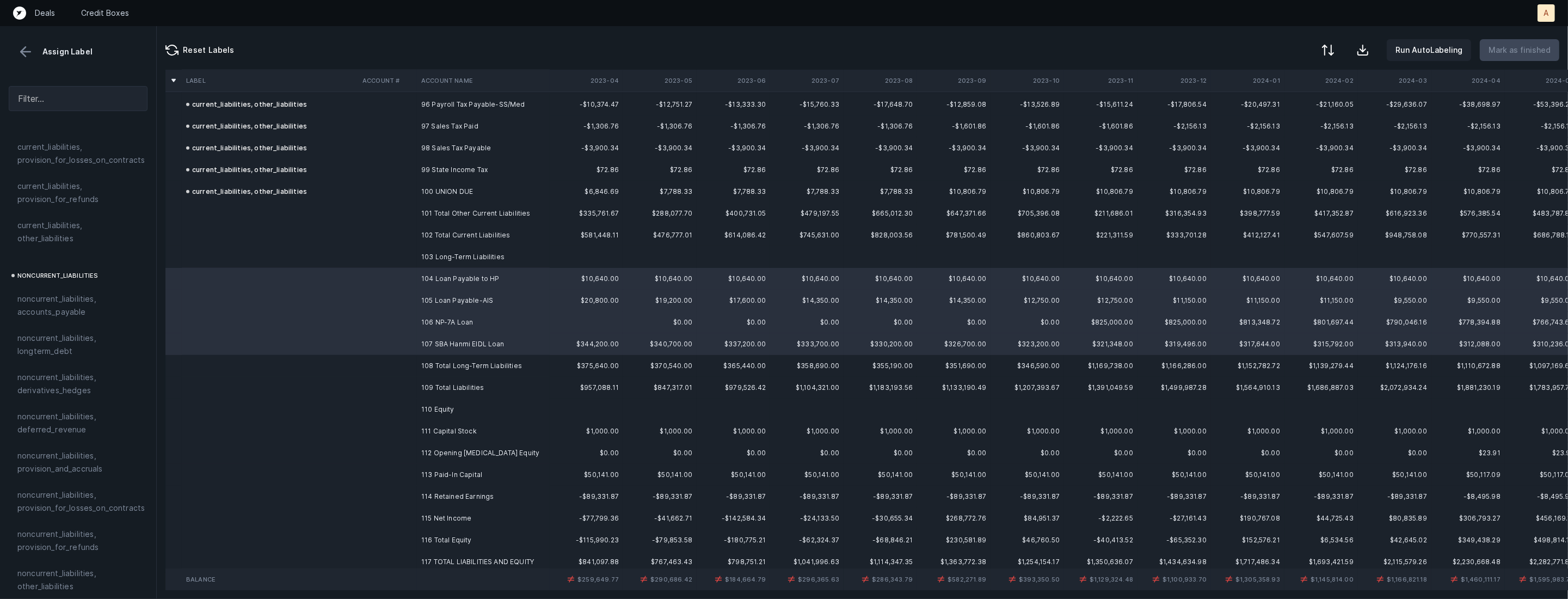
scroll to position [940, 0]
click at [74, 345] on div "noncurrent_liabilities, longterm_debt" at bounding box center [78, 343] width 139 height 39
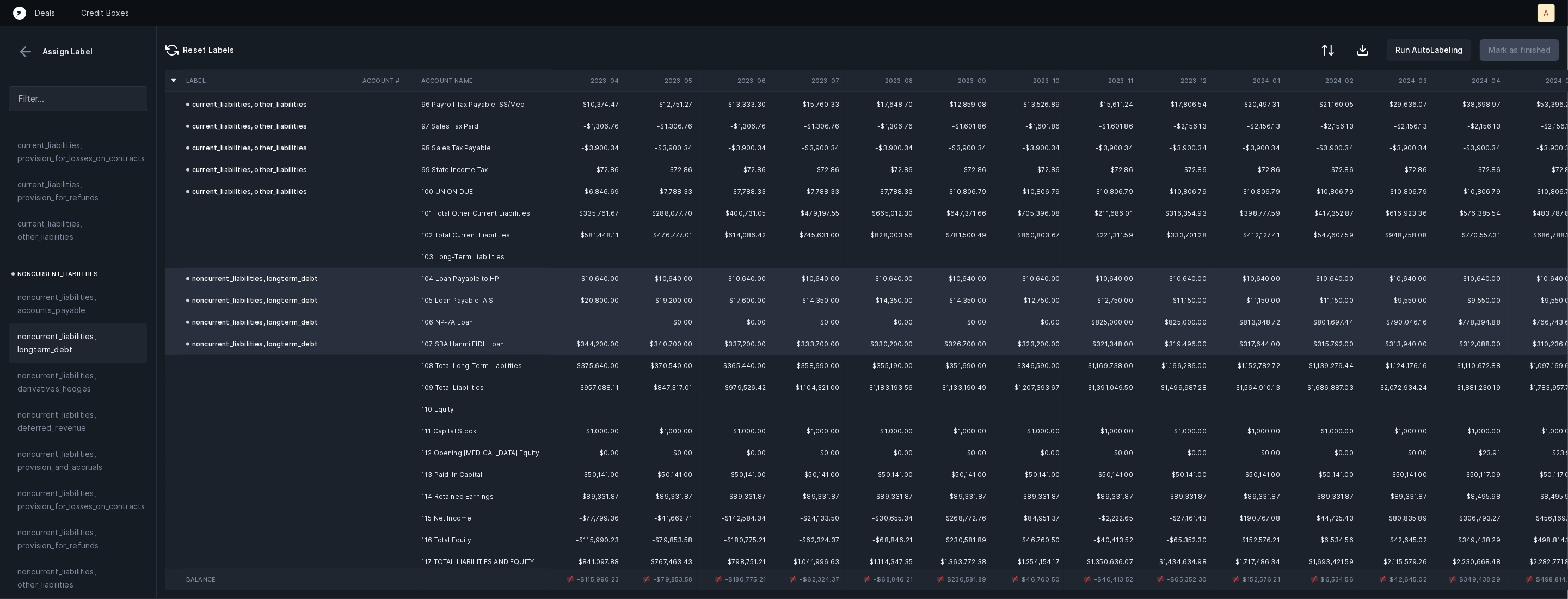
scroll to position [2111, 0]
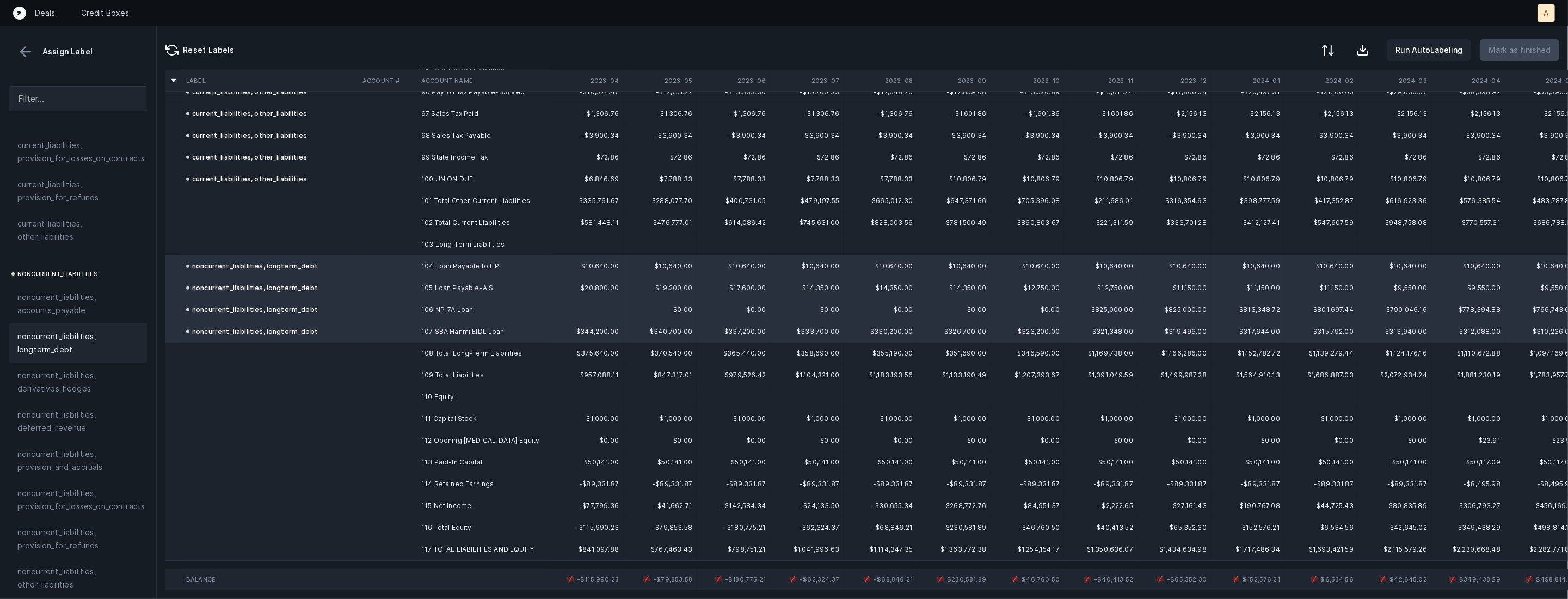
click at [478, 419] on td "111 Capital Stock" at bounding box center [483, 419] width 133 height 21
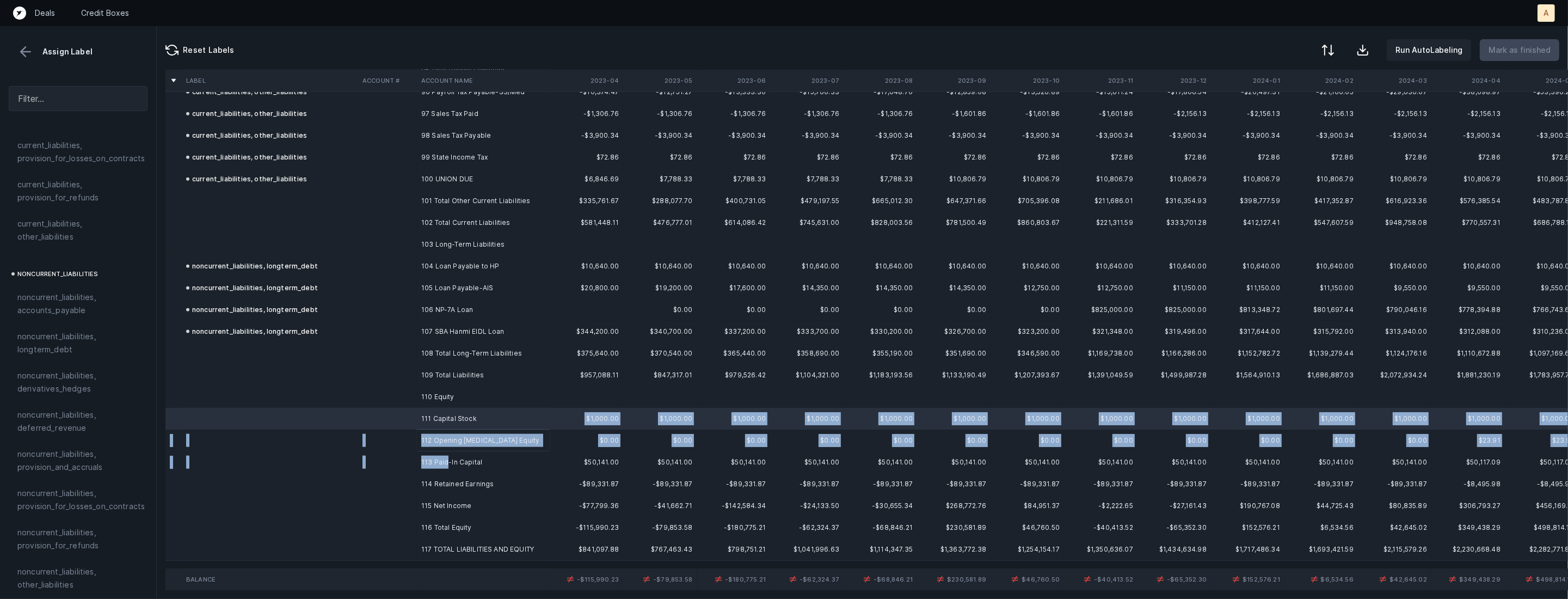
click at [447, 459] on td "113 Paid-In Capital" at bounding box center [483, 462] width 133 height 21
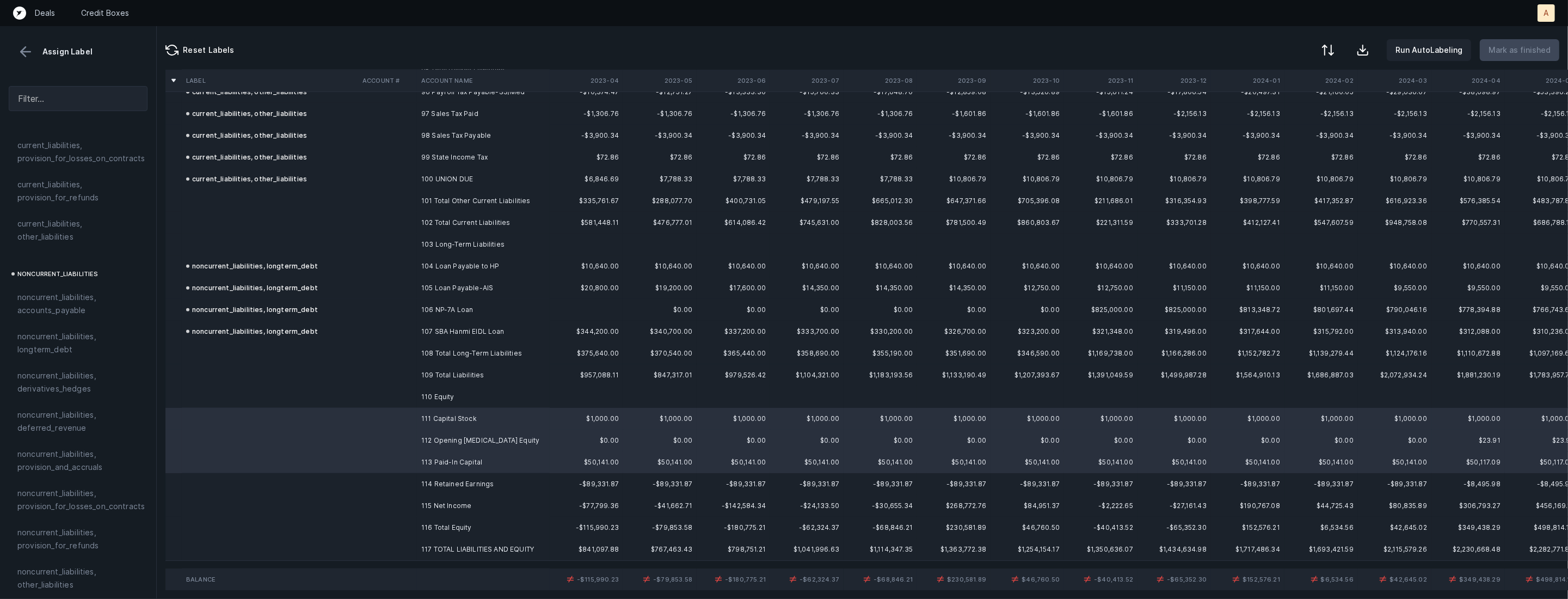
scroll to position [1162, 0]
click at [102, 417] on div "equity, paid_in_capital" at bounding box center [78, 423] width 121 height 13
click at [462, 479] on td "114 Retained Earnings" at bounding box center [483, 484] width 133 height 21
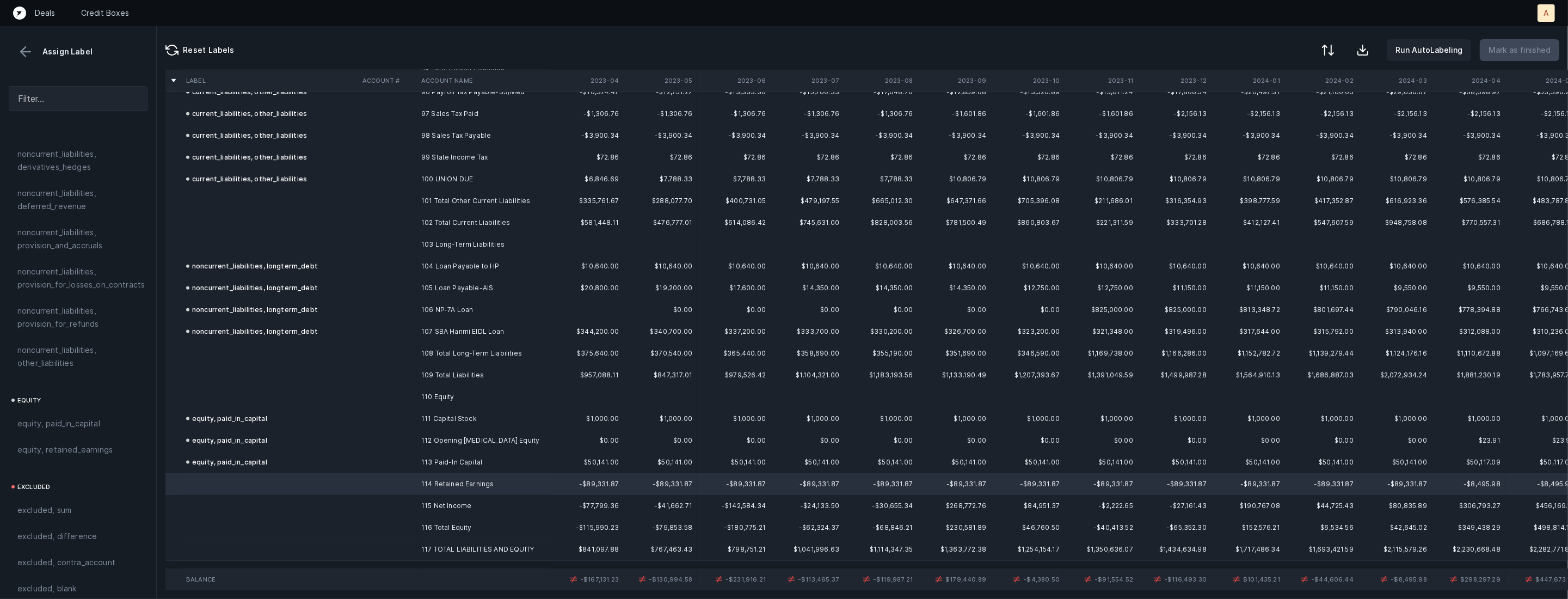
click at [439, 496] on td "115 Net Income" at bounding box center [483, 506] width 133 height 21
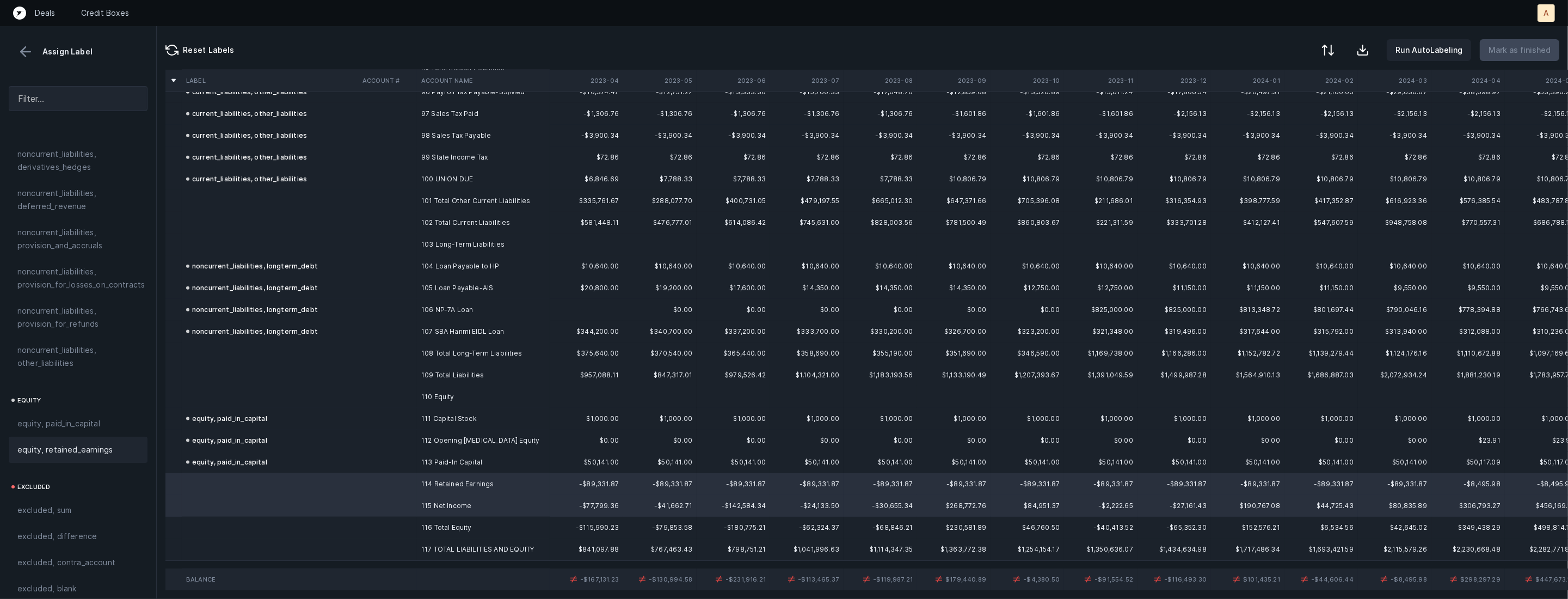
click at [109, 443] on span "equity, retained_earnings" at bounding box center [64, 449] width 95 height 13
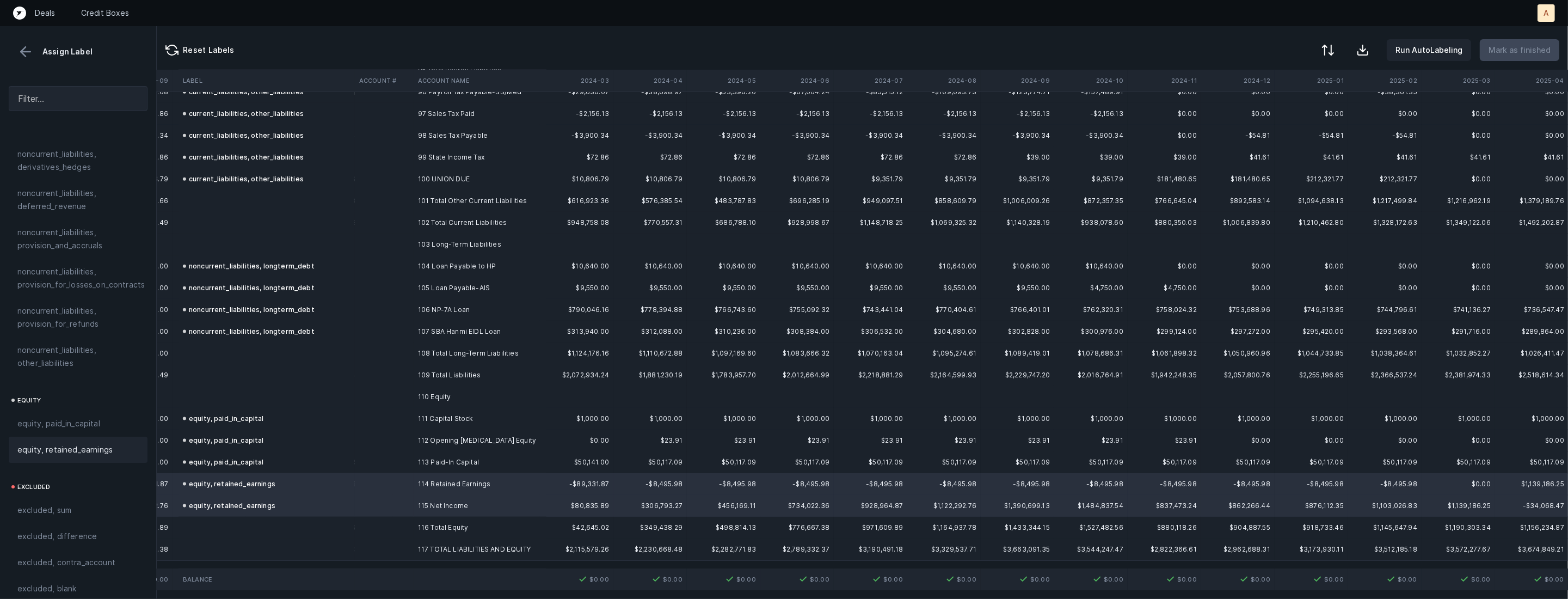
scroll to position [2111, 0]
click at [1333, 55] on div at bounding box center [1326, 51] width 13 height 13
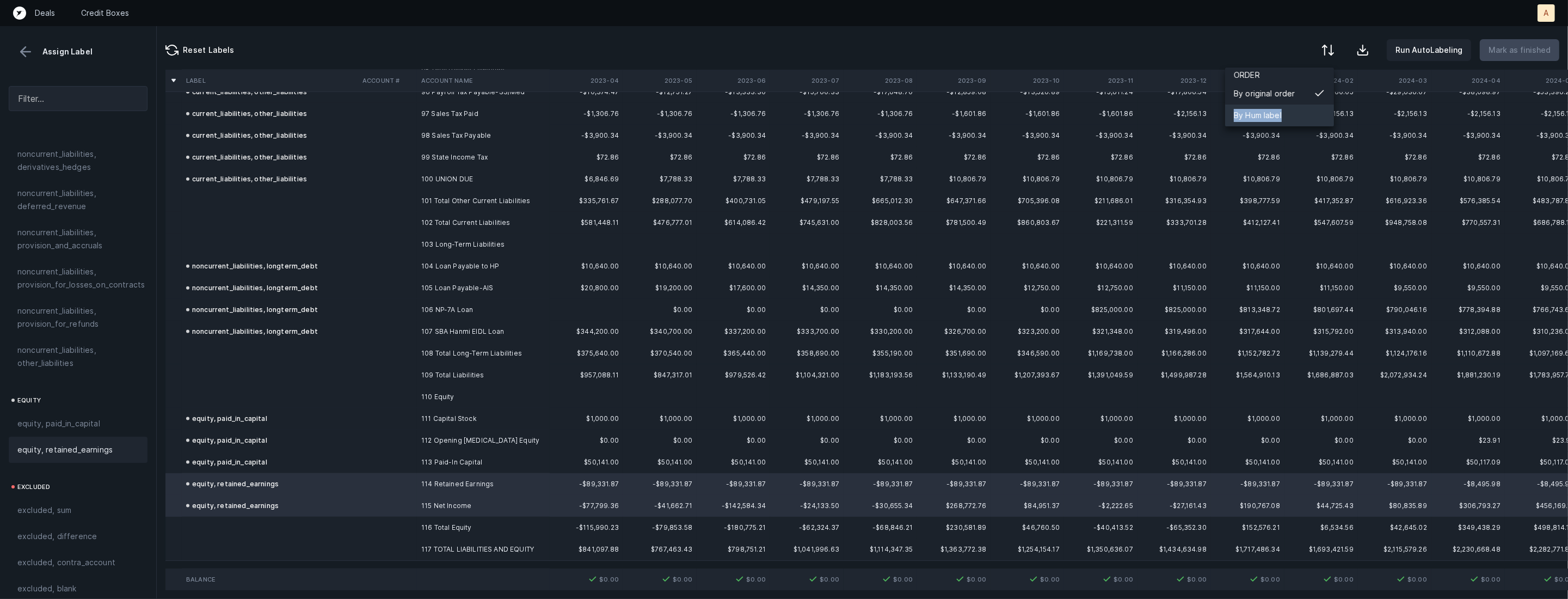
click at [1281, 109] on div "By Hum label" at bounding box center [1258, 115] width 48 height 13
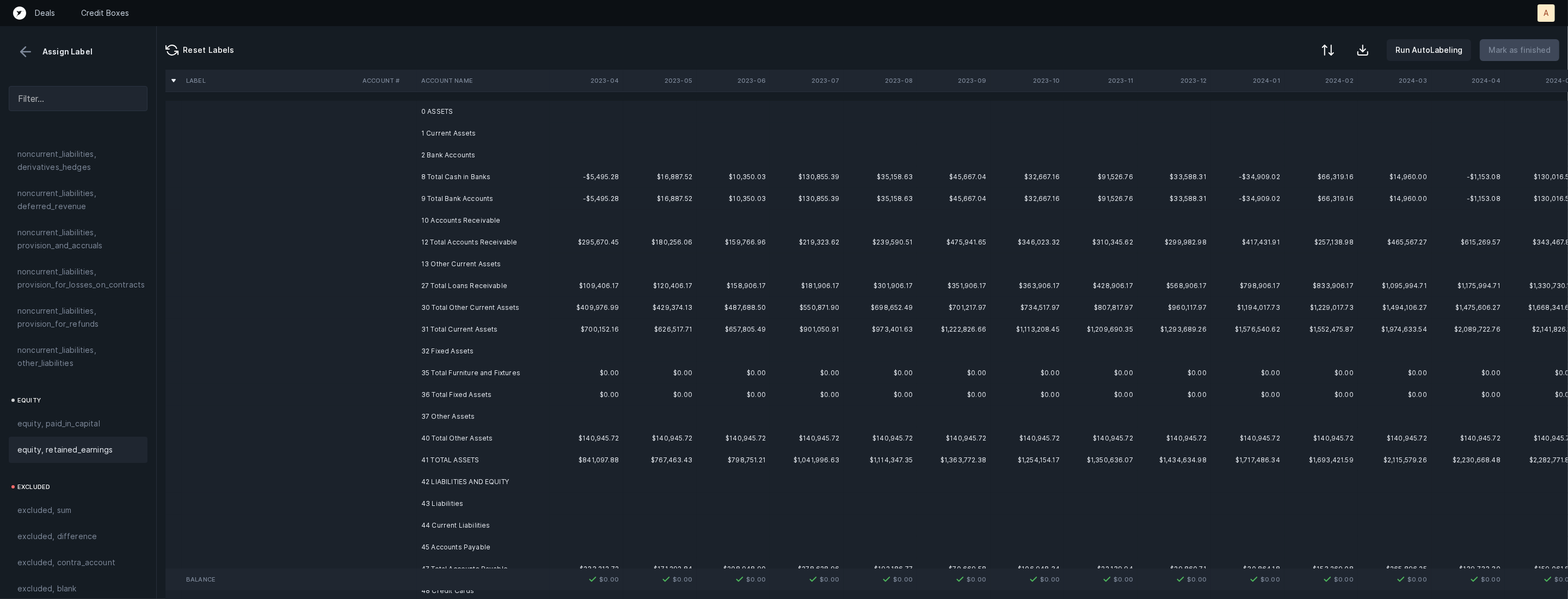
click at [432, 109] on td "0 ASSETS" at bounding box center [483, 111] width 133 height 21
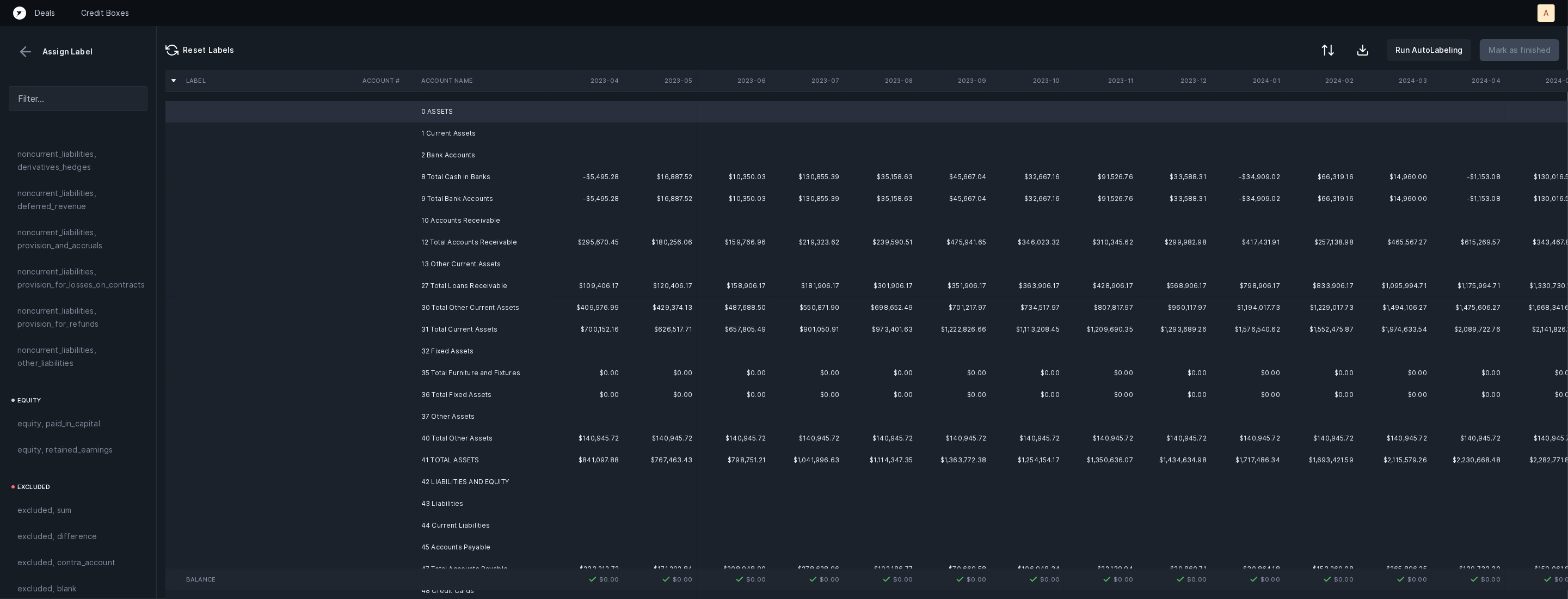
click at [431, 134] on td "1 Current Assets" at bounding box center [483, 133] width 133 height 21
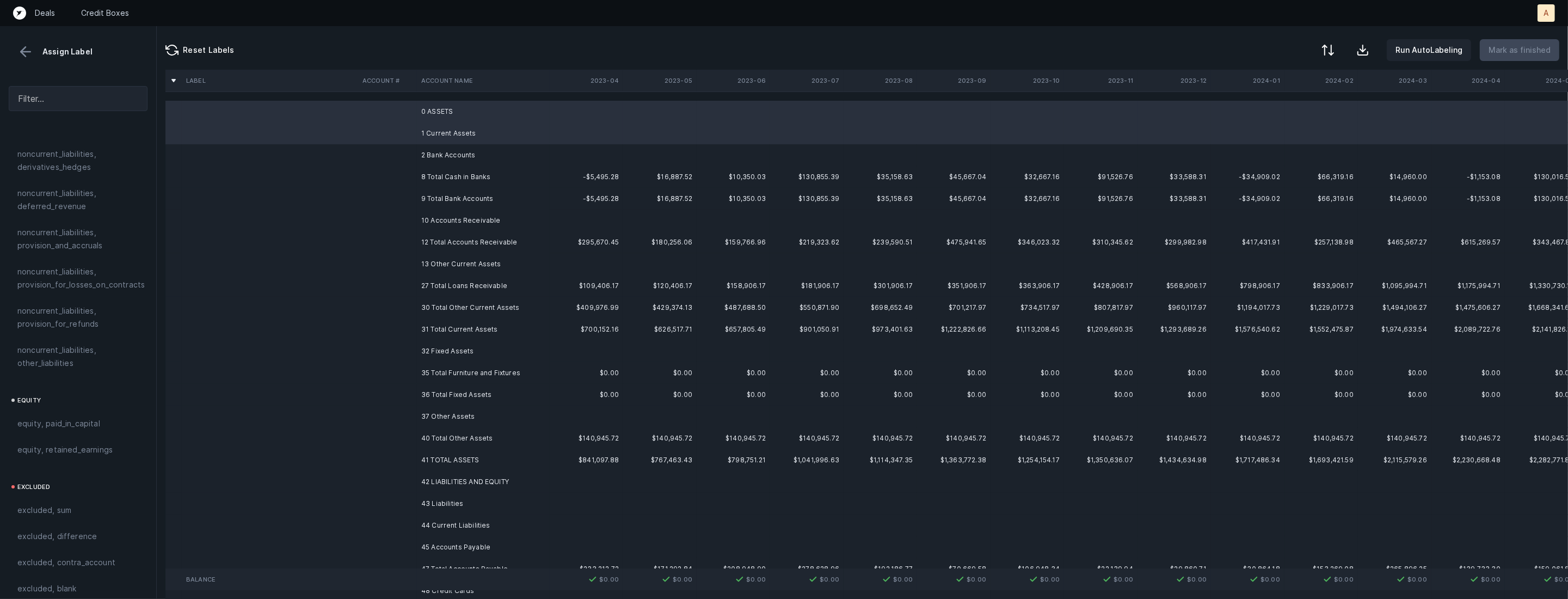
click at [427, 155] on td "2 Bank Accounts" at bounding box center [483, 155] width 133 height 21
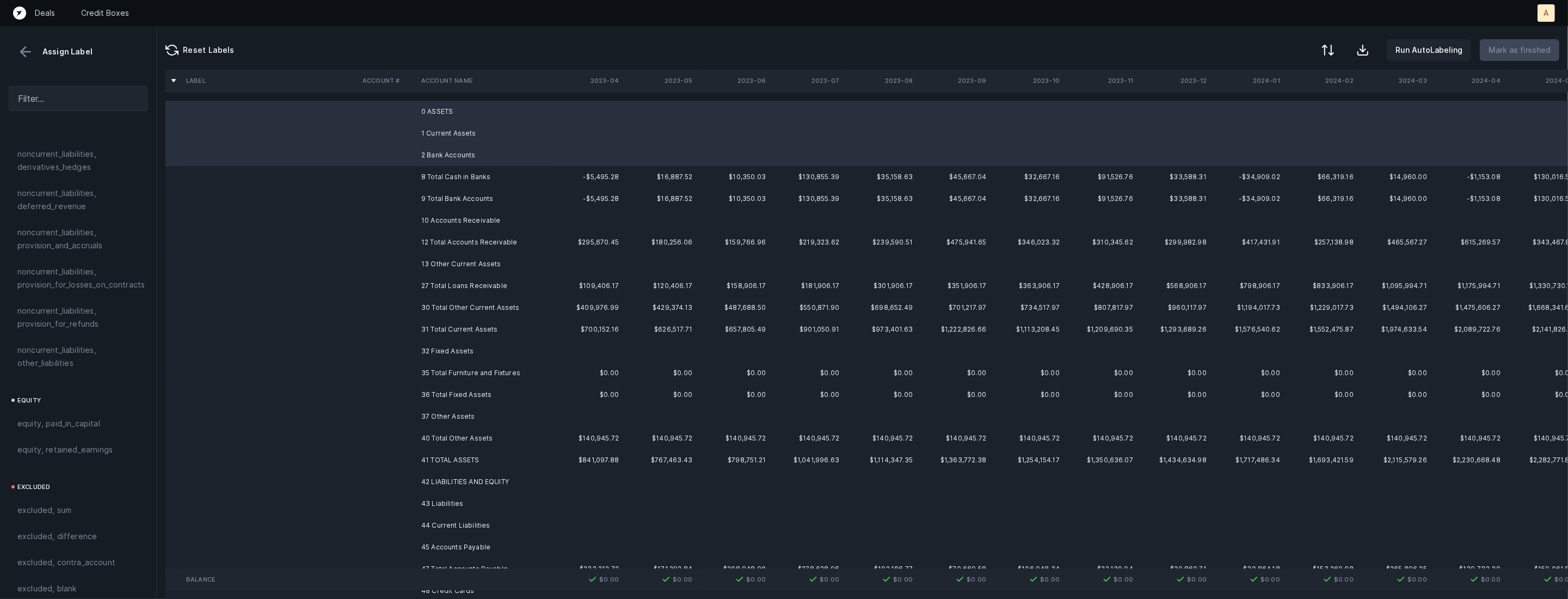
click at [434, 215] on td "10 Accounts Receivable" at bounding box center [483, 220] width 133 height 21
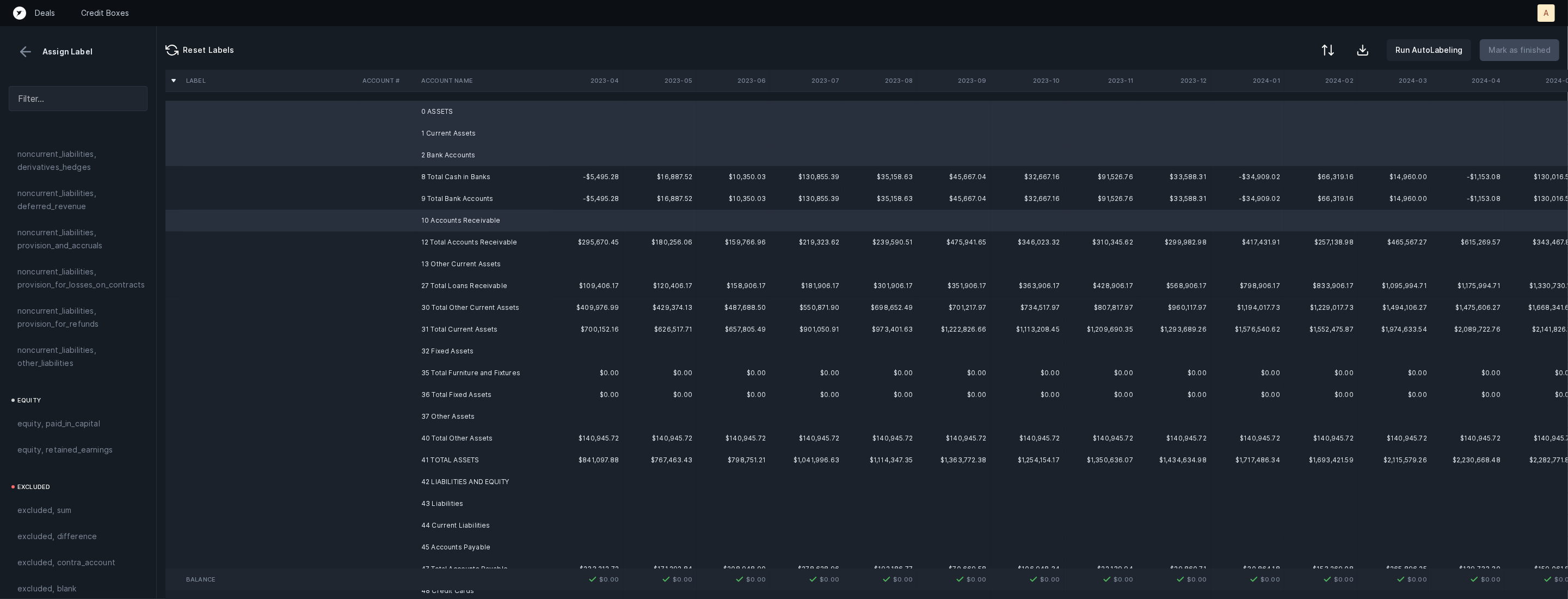
click at [439, 264] on td "13 Other Current Assets" at bounding box center [483, 264] width 133 height 21
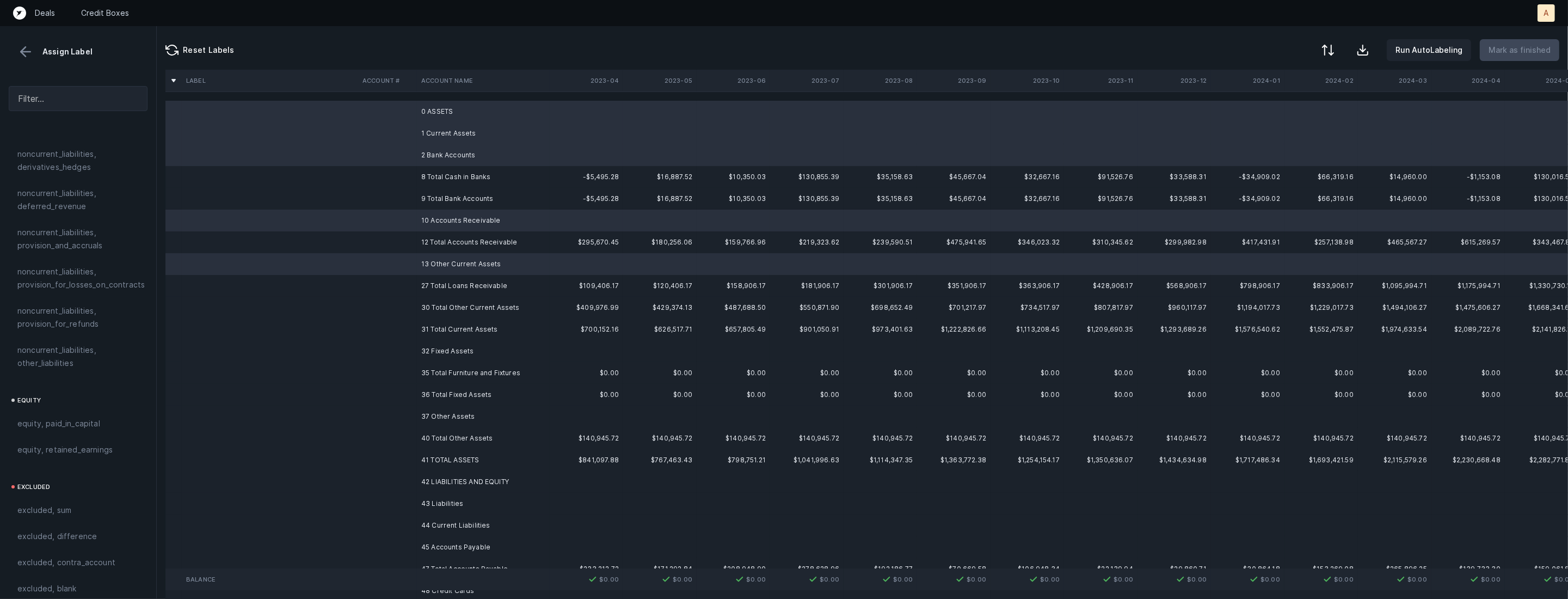
click at [438, 357] on td "32 Fixed Assets" at bounding box center [483, 351] width 133 height 21
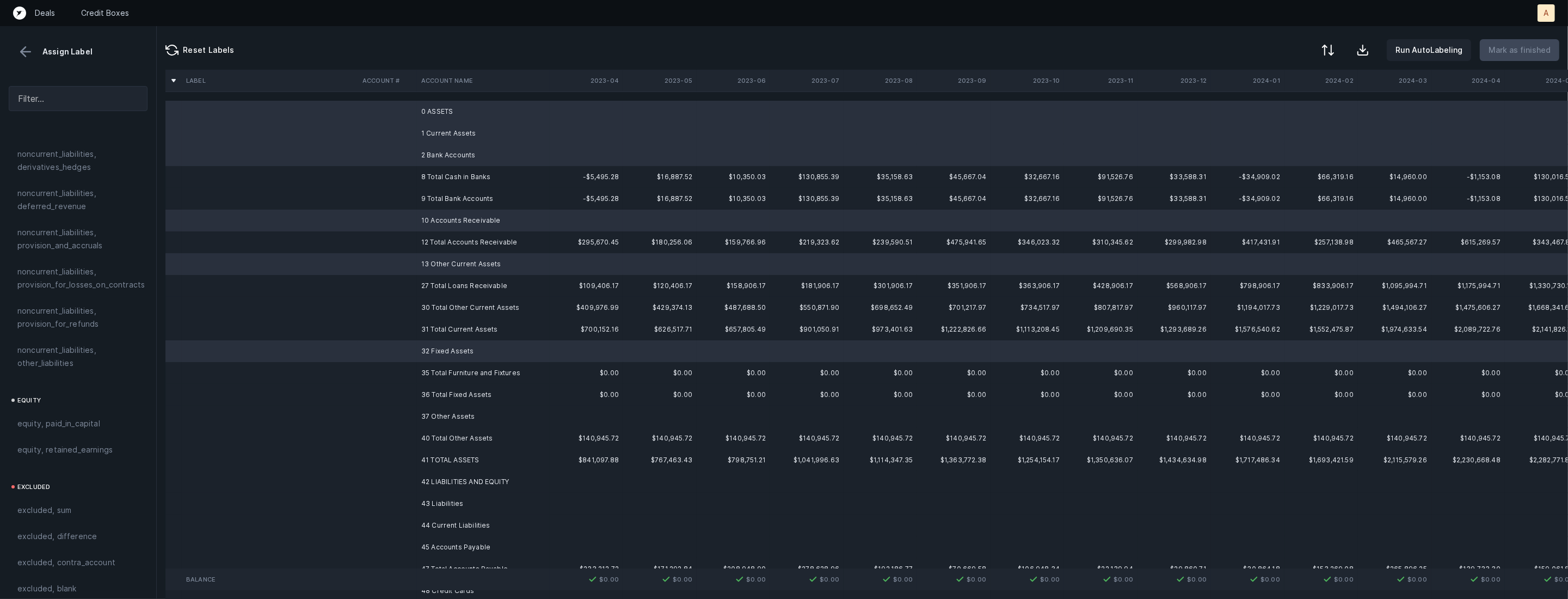
click at [424, 414] on td "37 Other Assets" at bounding box center [483, 416] width 133 height 21
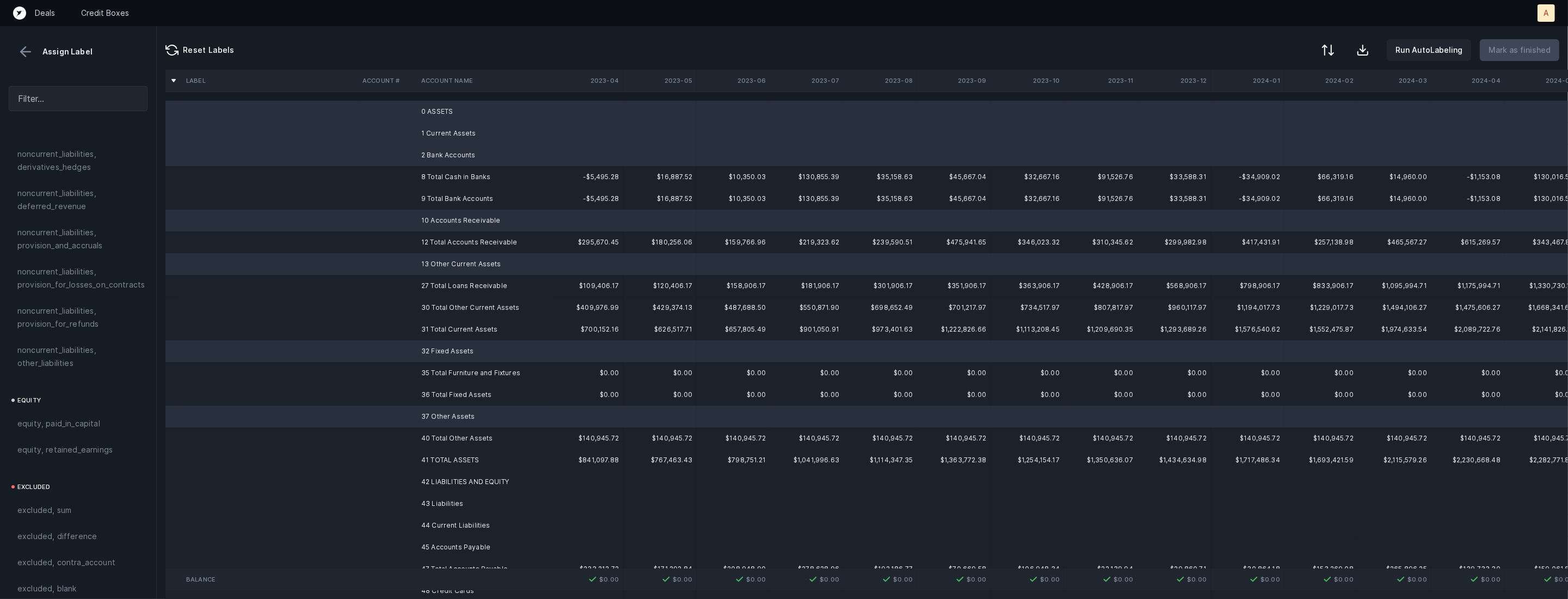
click at [435, 483] on td "42 LIABILITIES AND EQUITY" at bounding box center [483, 482] width 133 height 21
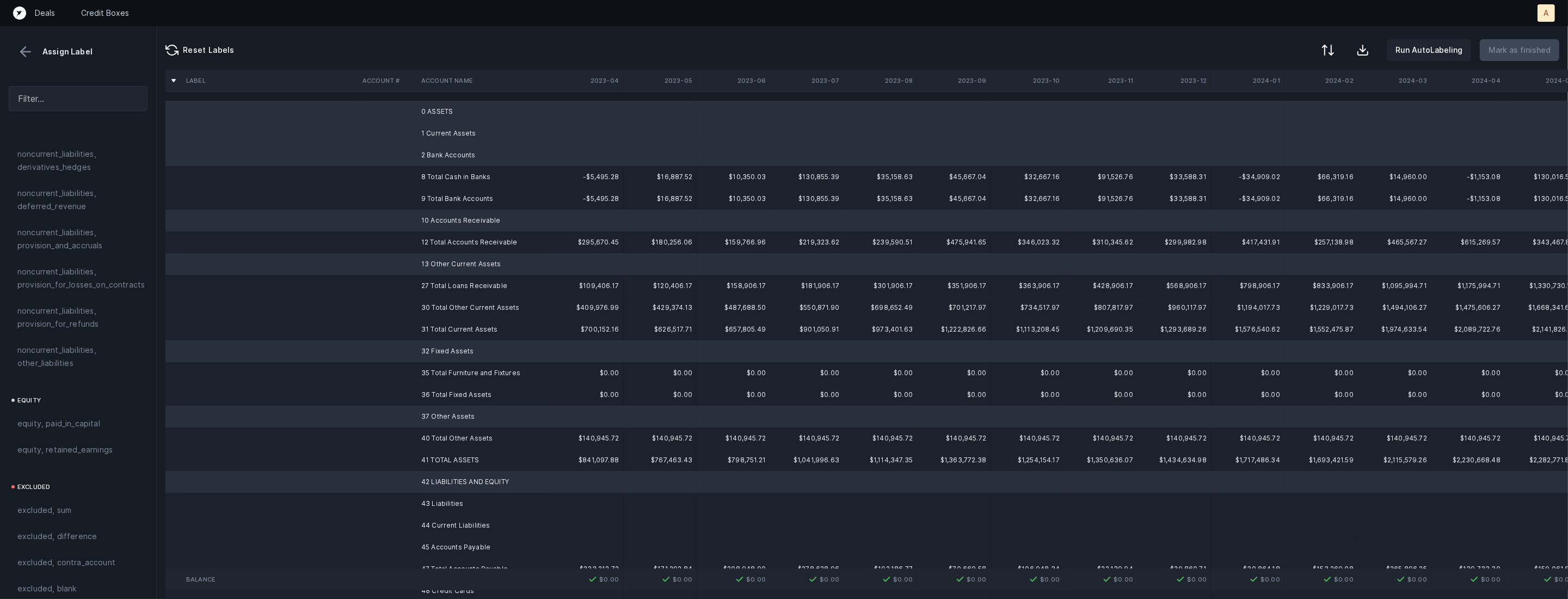
click at [429, 506] on td "43 Liabilities" at bounding box center [483, 503] width 133 height 21
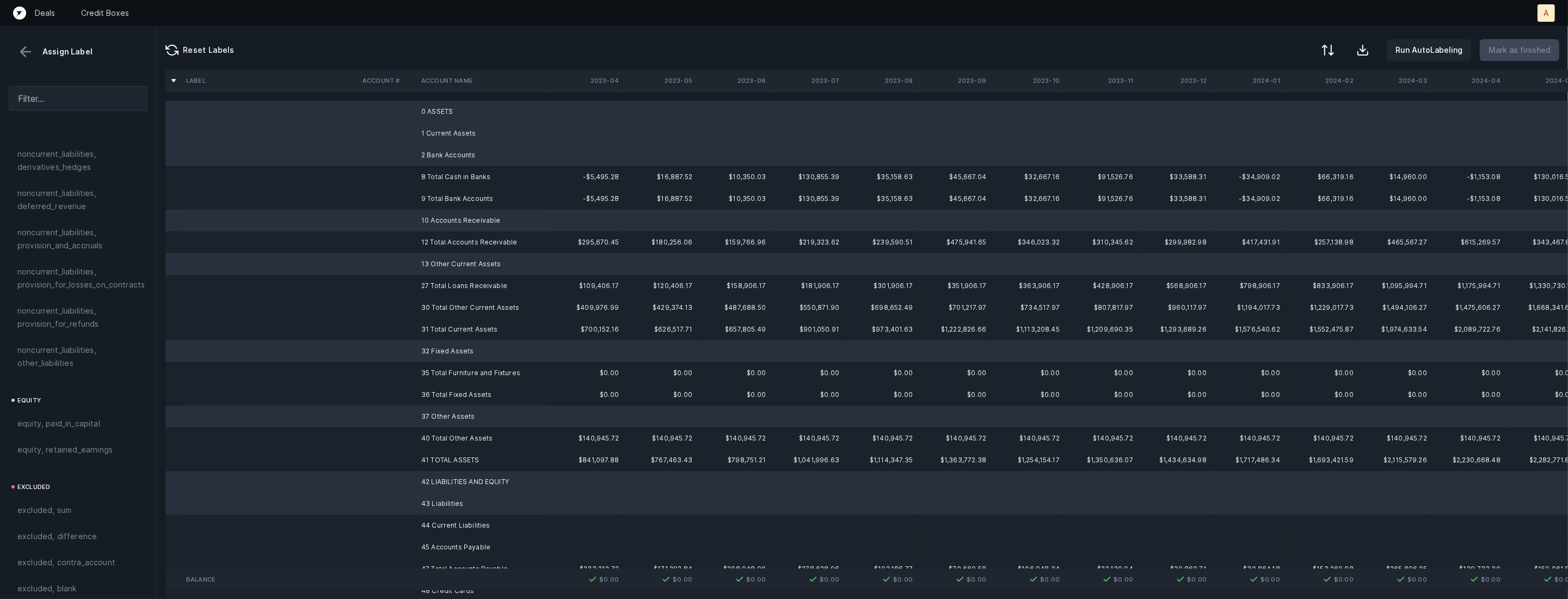
click at [425, 530] on td "44 Current Liabilities" at bounding box center [483, 525] width 133 height 21
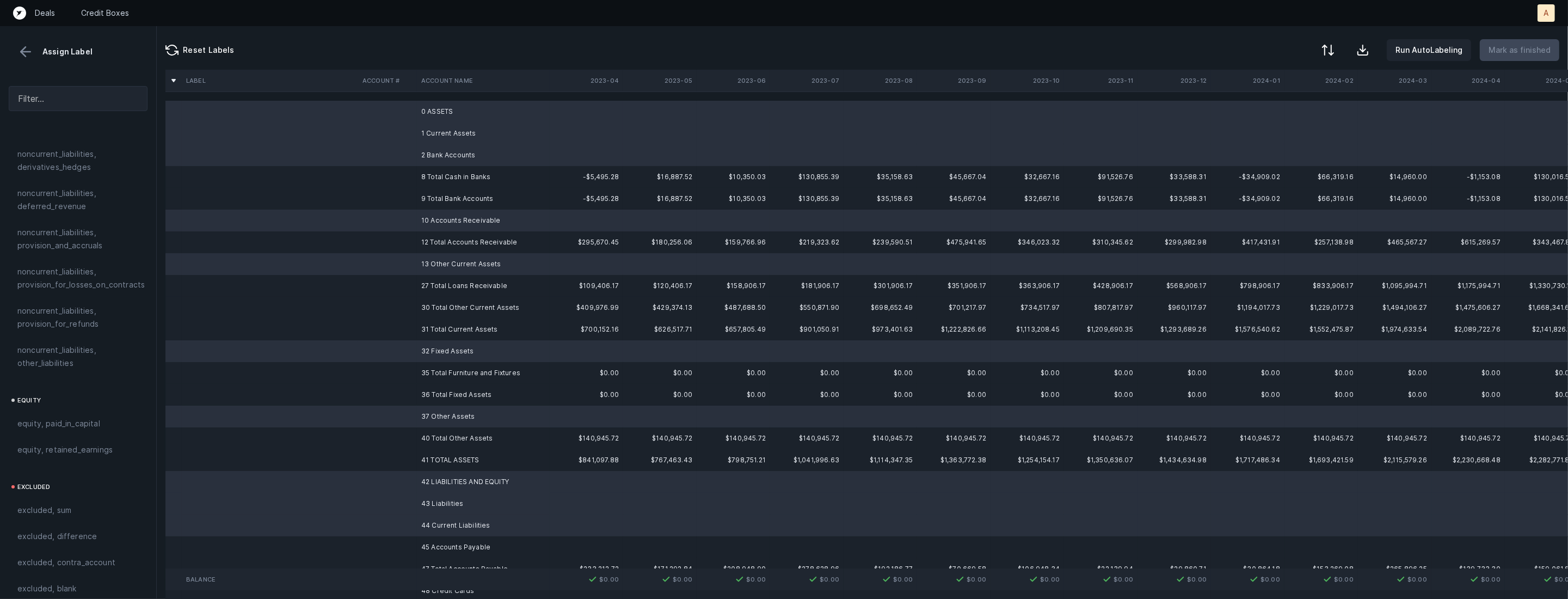
click at [410, 543] on td at bounding box center [388, 547] width 59 height 21
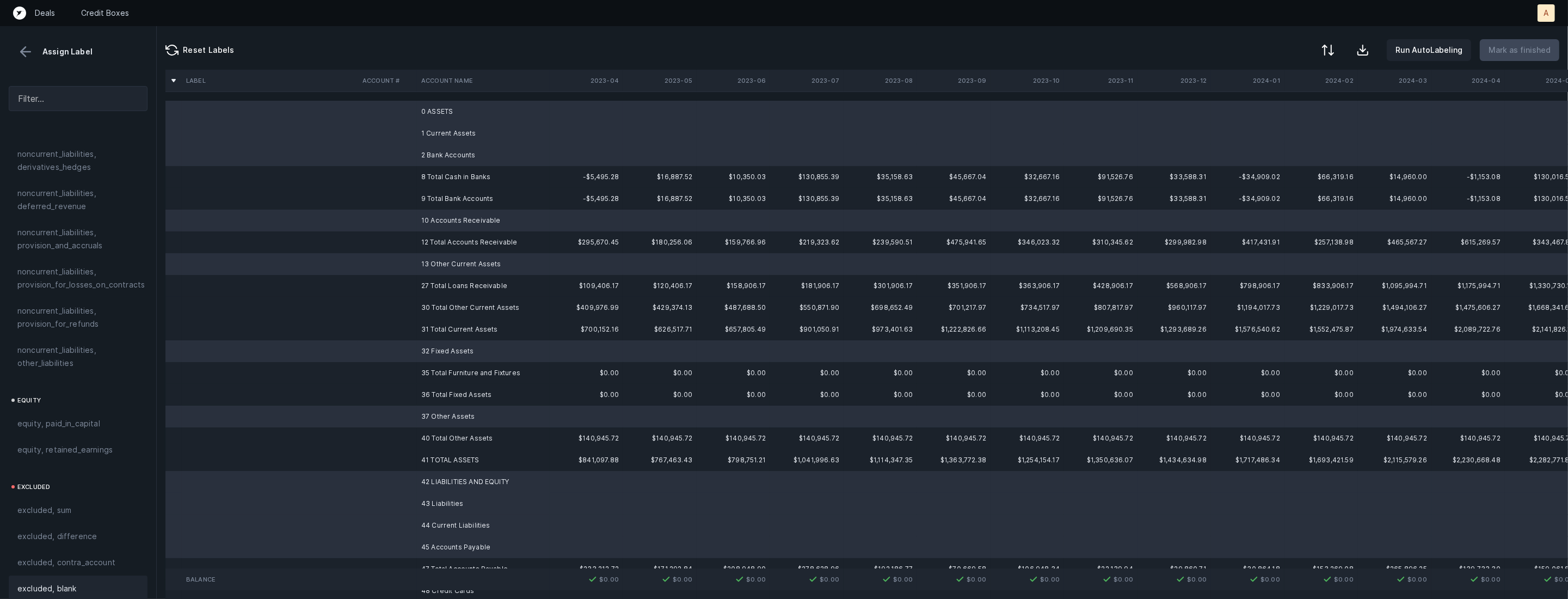
click at [69, 583] on span "excluded, blank" at bounding box center [47, 589] width 59 height 13
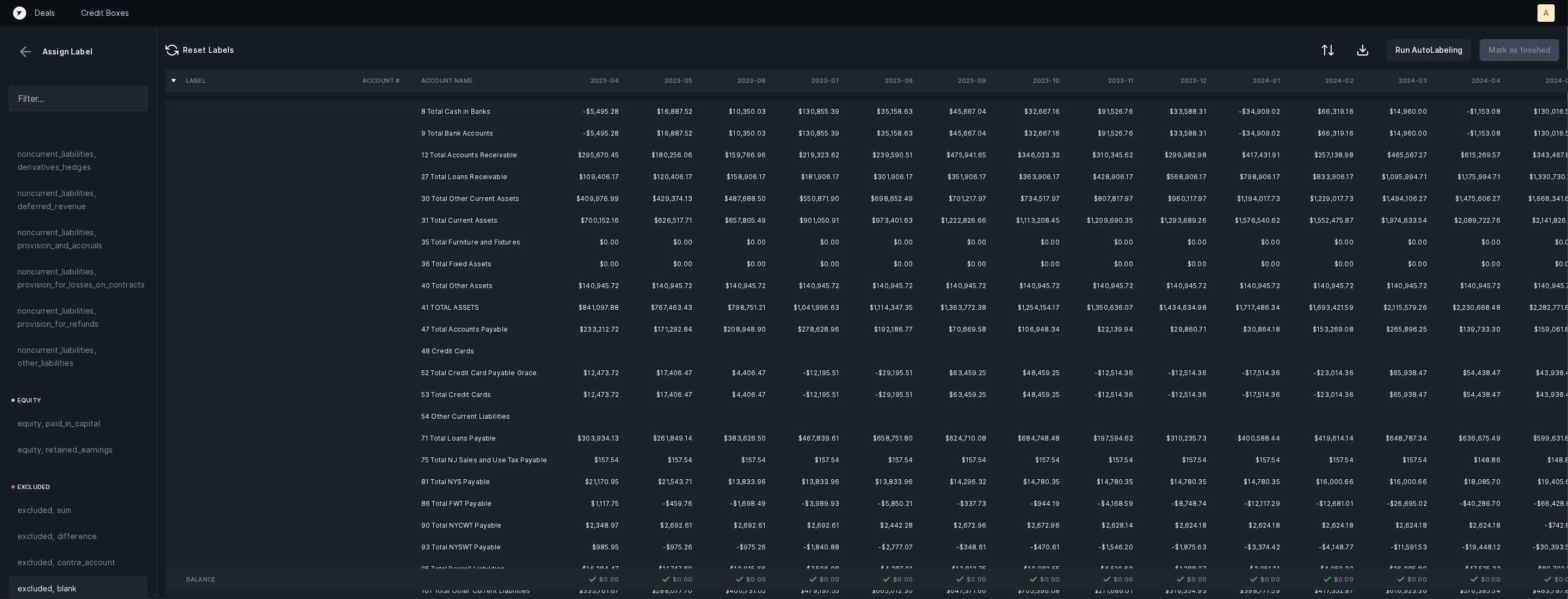
click at [500, 354] on td "48 Credit Cards" at bounding box center [483, 351] width 133 height 21
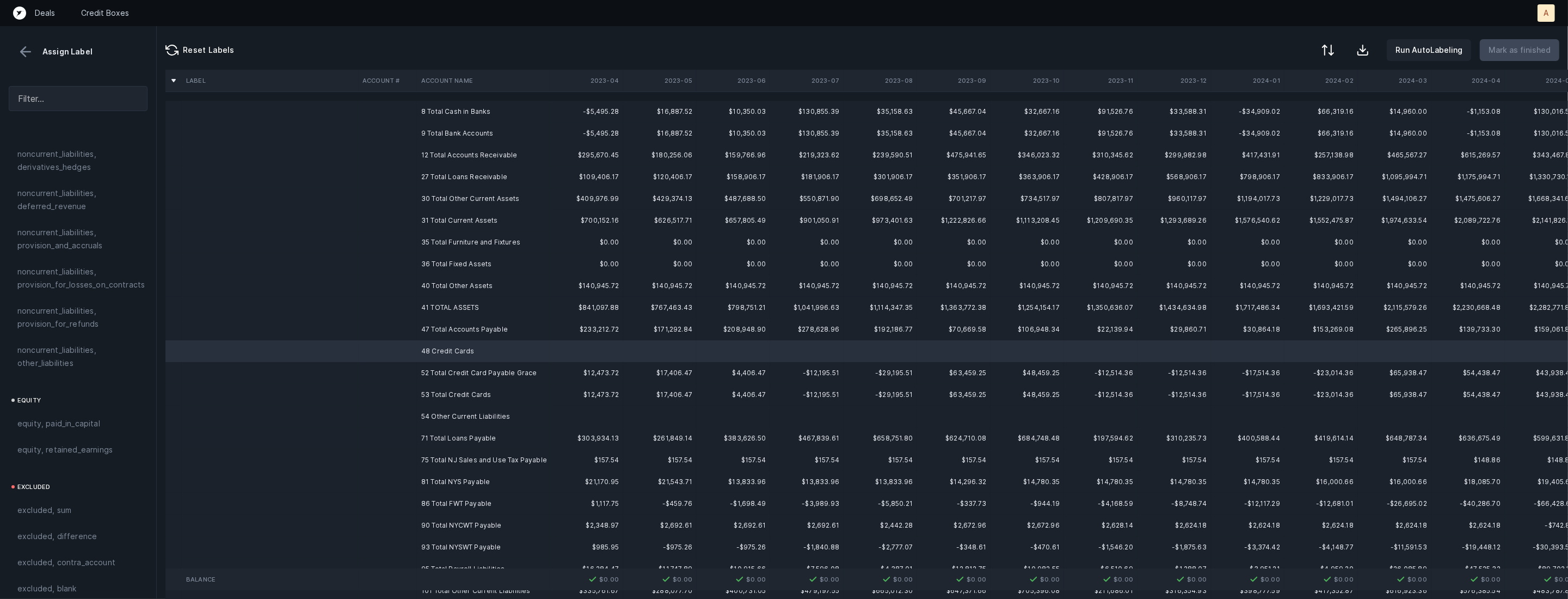
click at [457, 420] on td "54 Other Current Liabilities" at bounding box center [483, 416] width 133 height 21
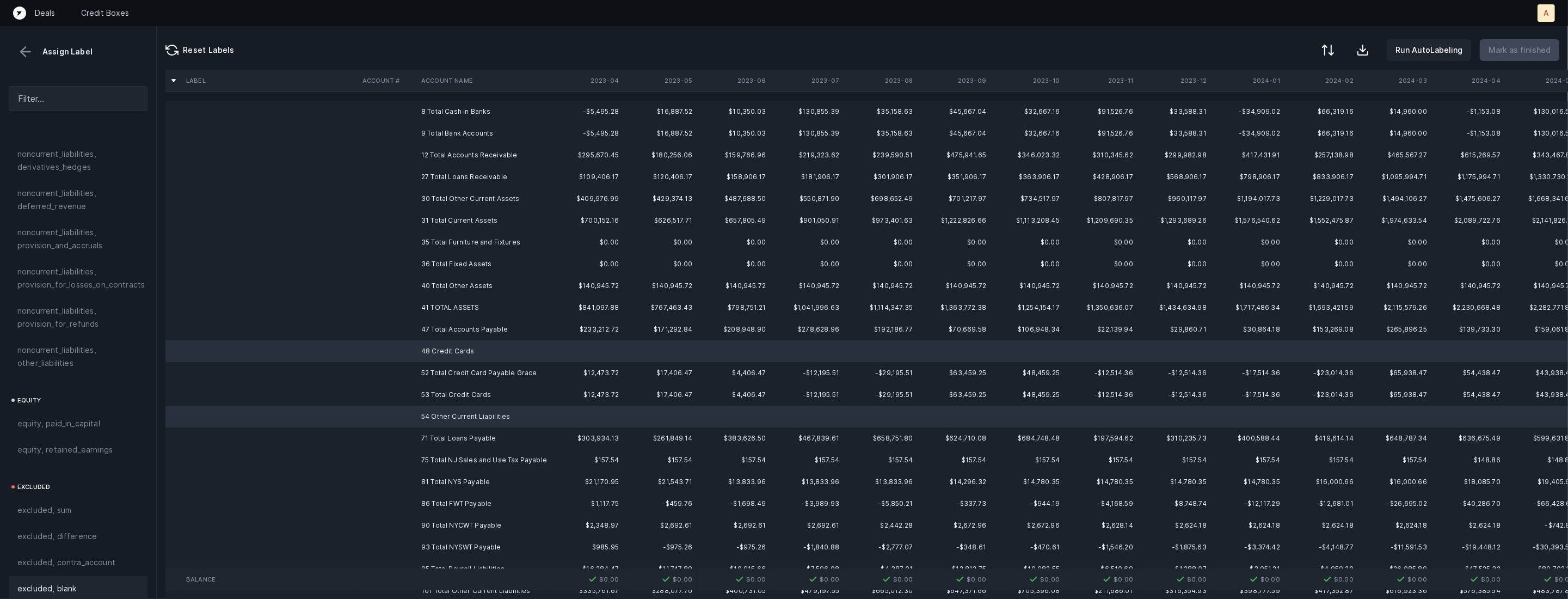
click at [82, 576] on div "excluded, blank" at bounding box center [78, 589] width 139 height 26
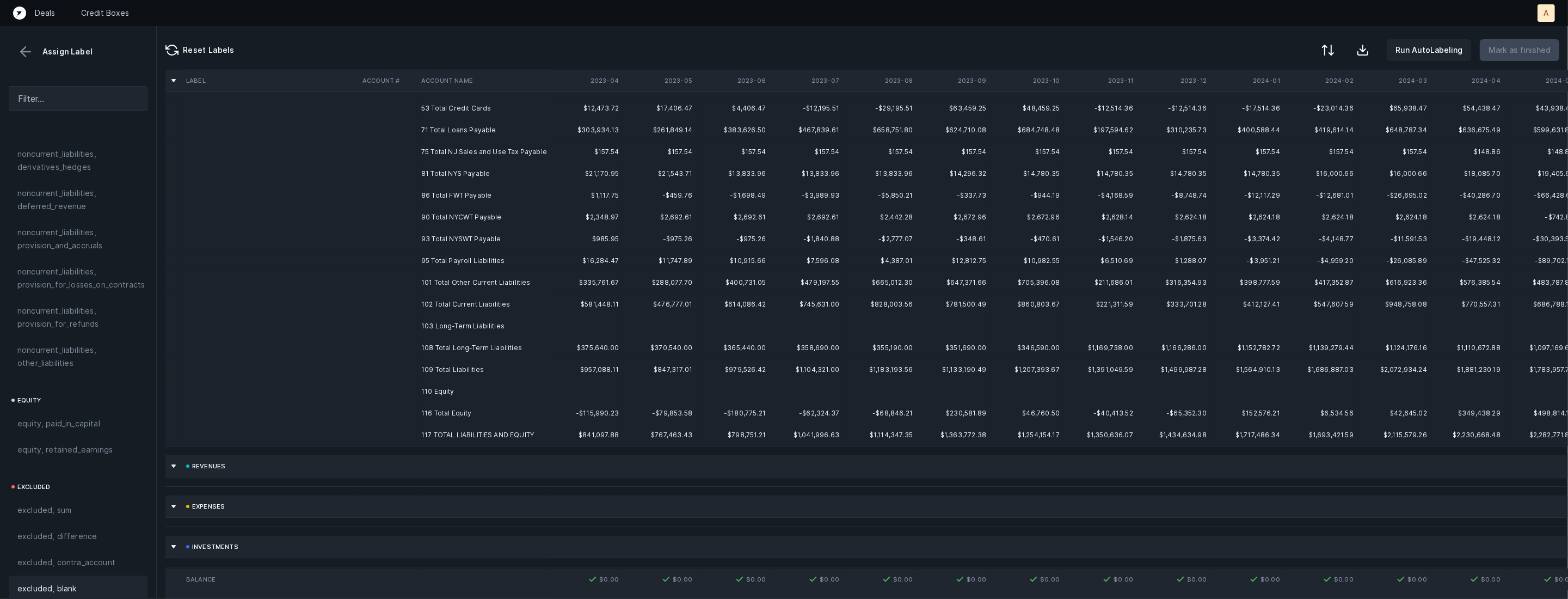
scroll to position [273, 0]
click at [453, 382] on td "110 Equity" at bounding box center [483, 383] width 133 height 21
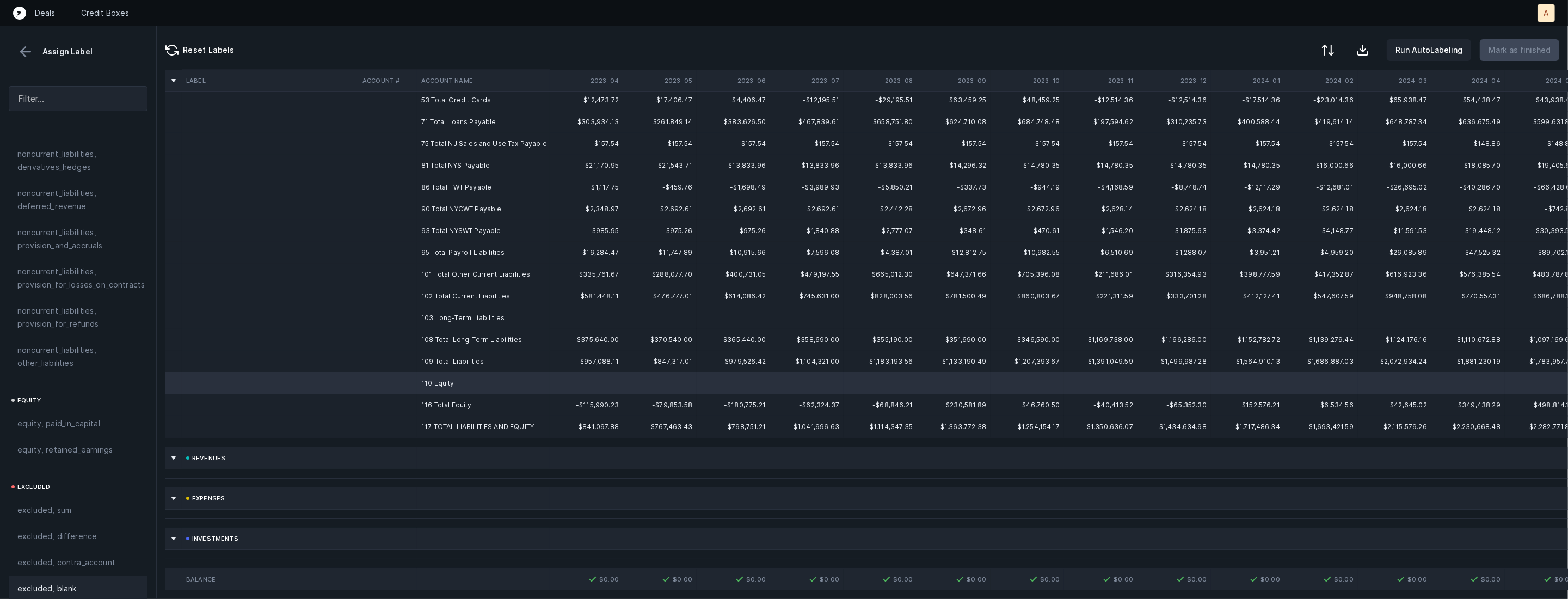
click at [75, 582] on span "excluded, blank" at bounding box center [47, 589] width 59 height 13
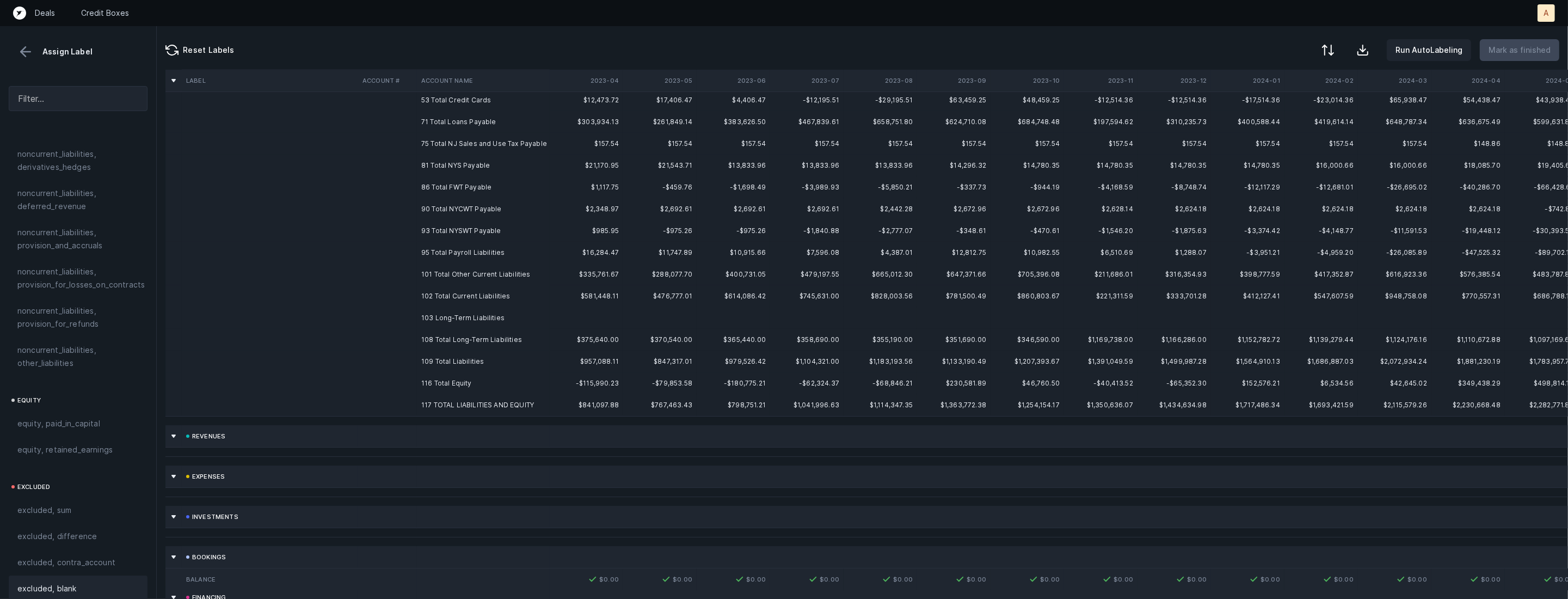
scroll to position [0, 0]
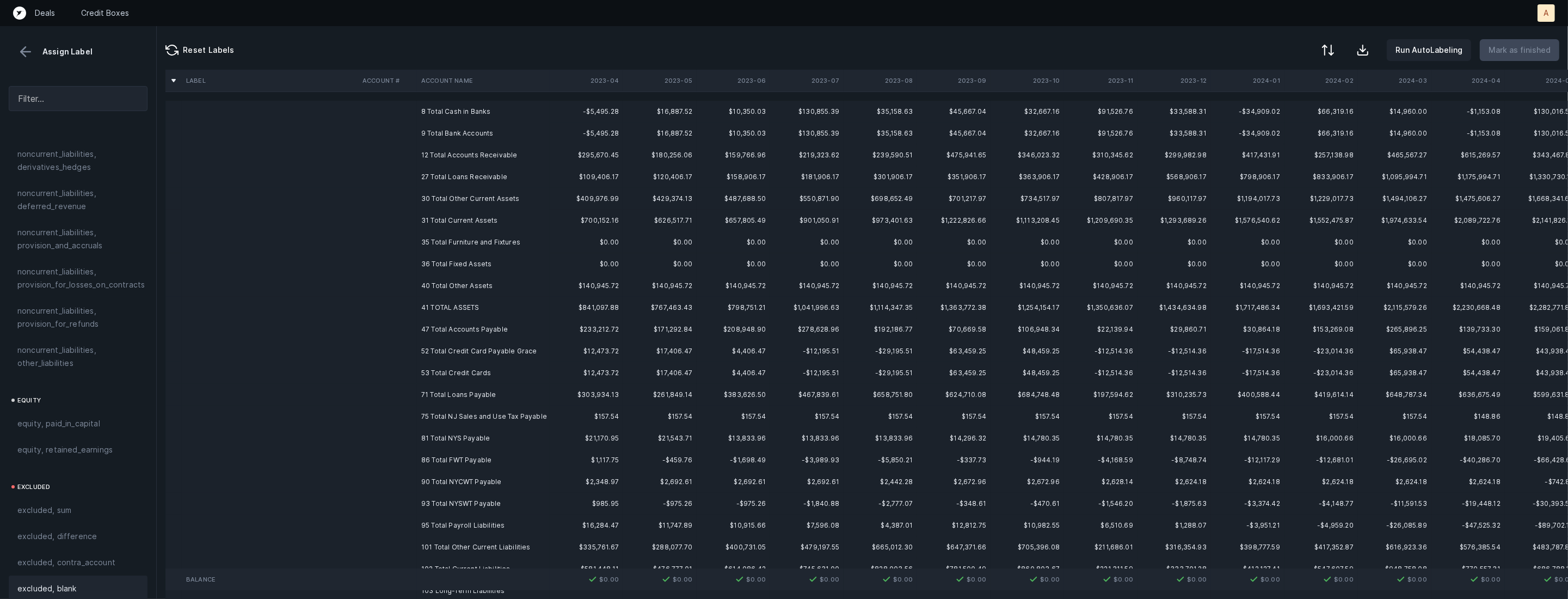
click at [465, 114] on td "8 Total Cash in Banks" at bounding box center [483, 111] width 133 height 21
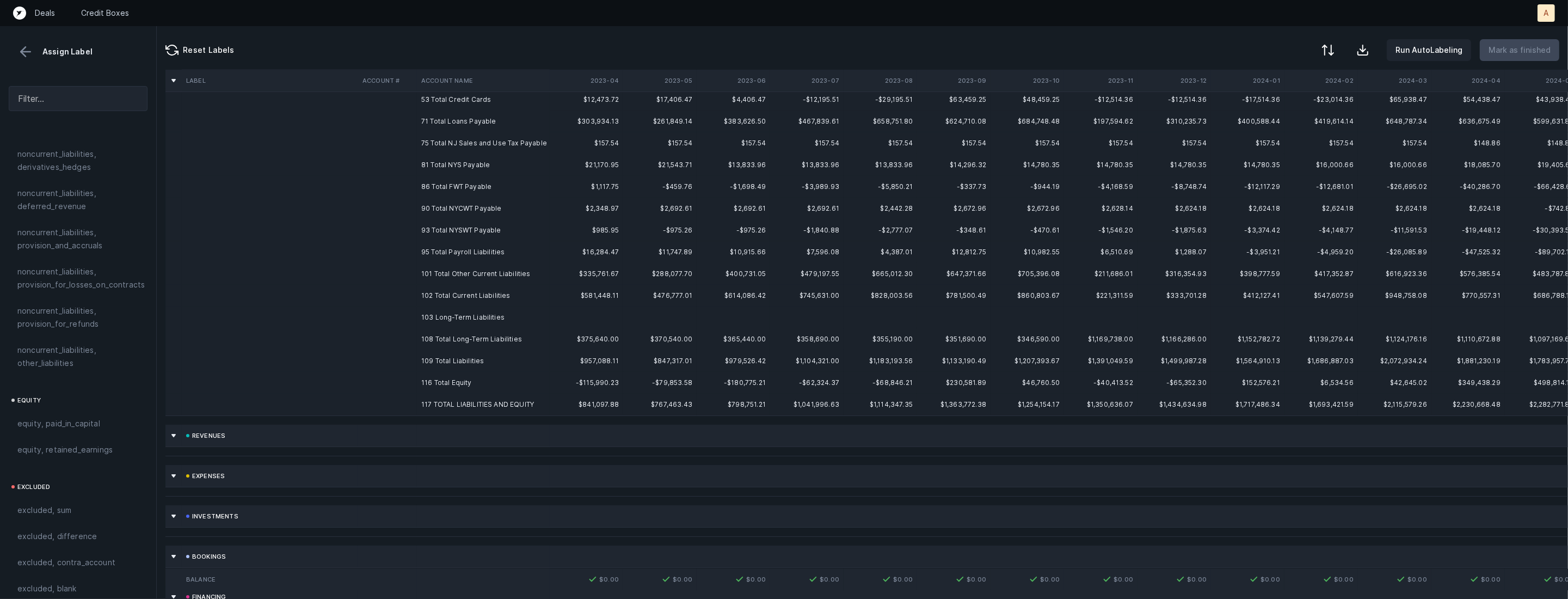
scroll to position [292, 0]
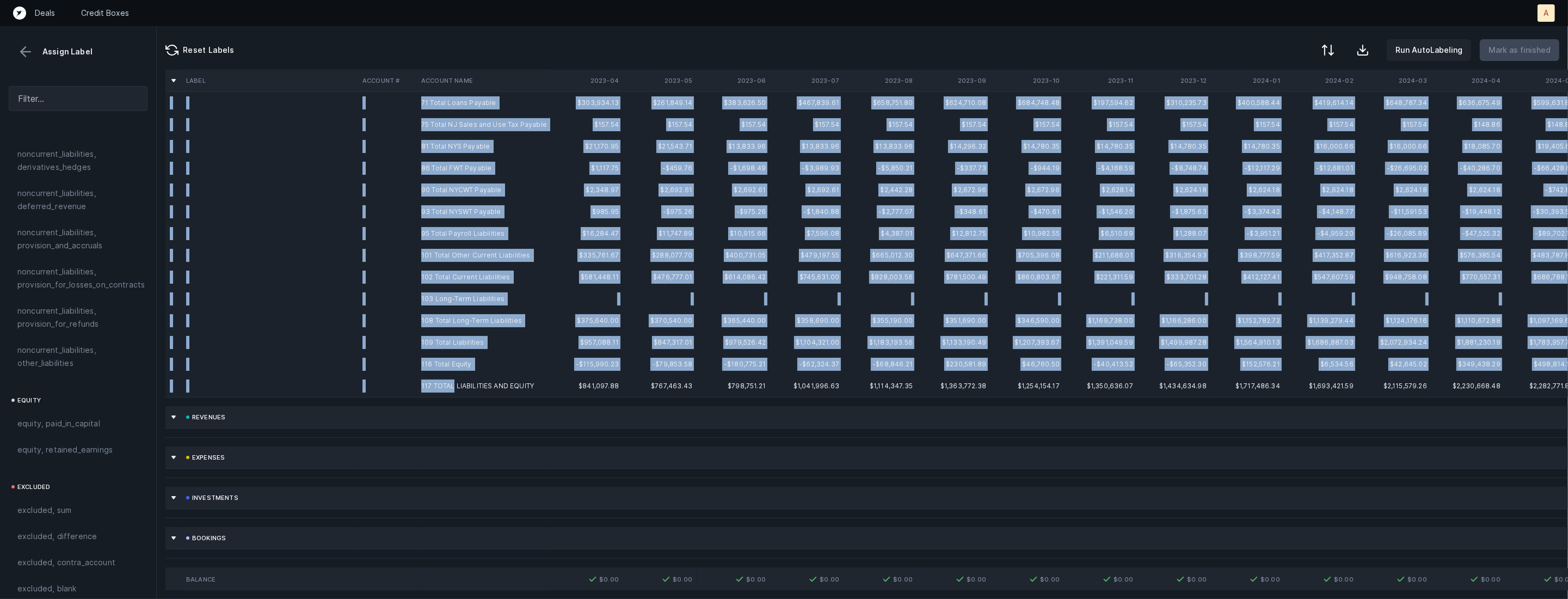
click at [454, 387] on td "117 TOTAL LIABILITIES AND EQUITY" at bounding box center [483, 385] width 133 height 21
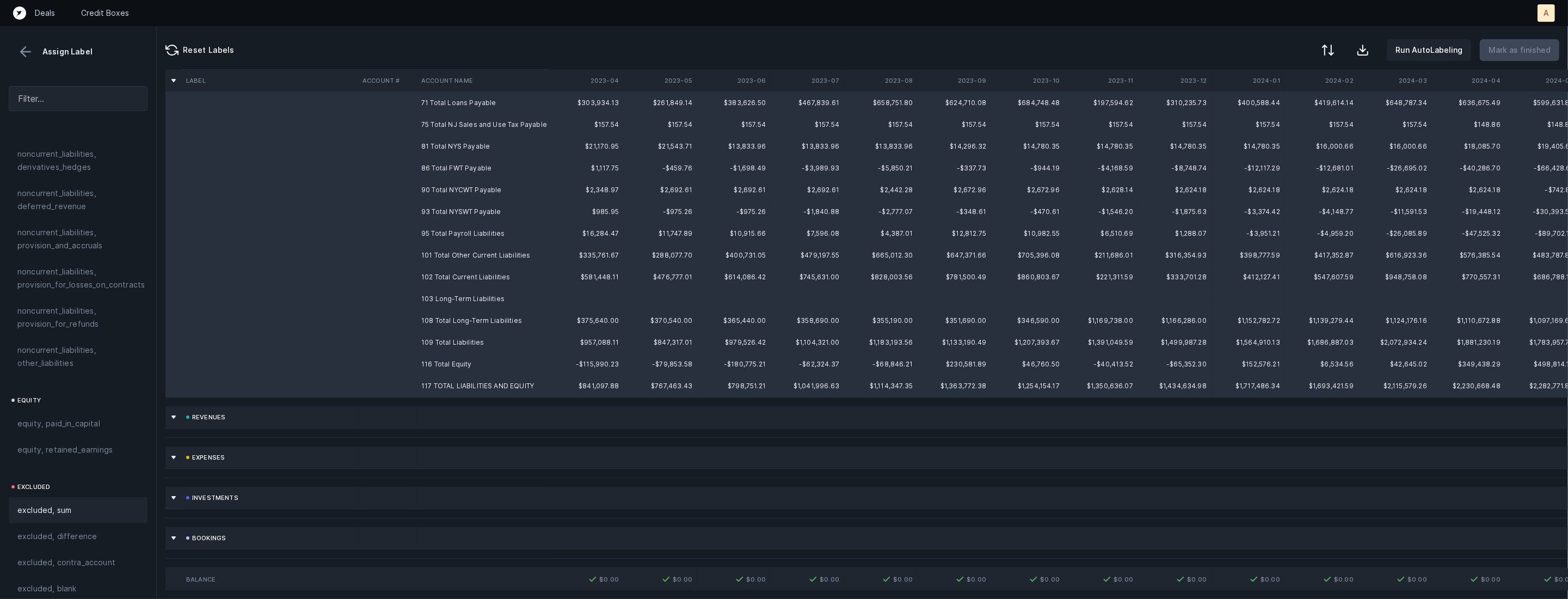
click at [67, 504] on span "excluded, sum" at bounding box center [44, 510] width 54 height 13
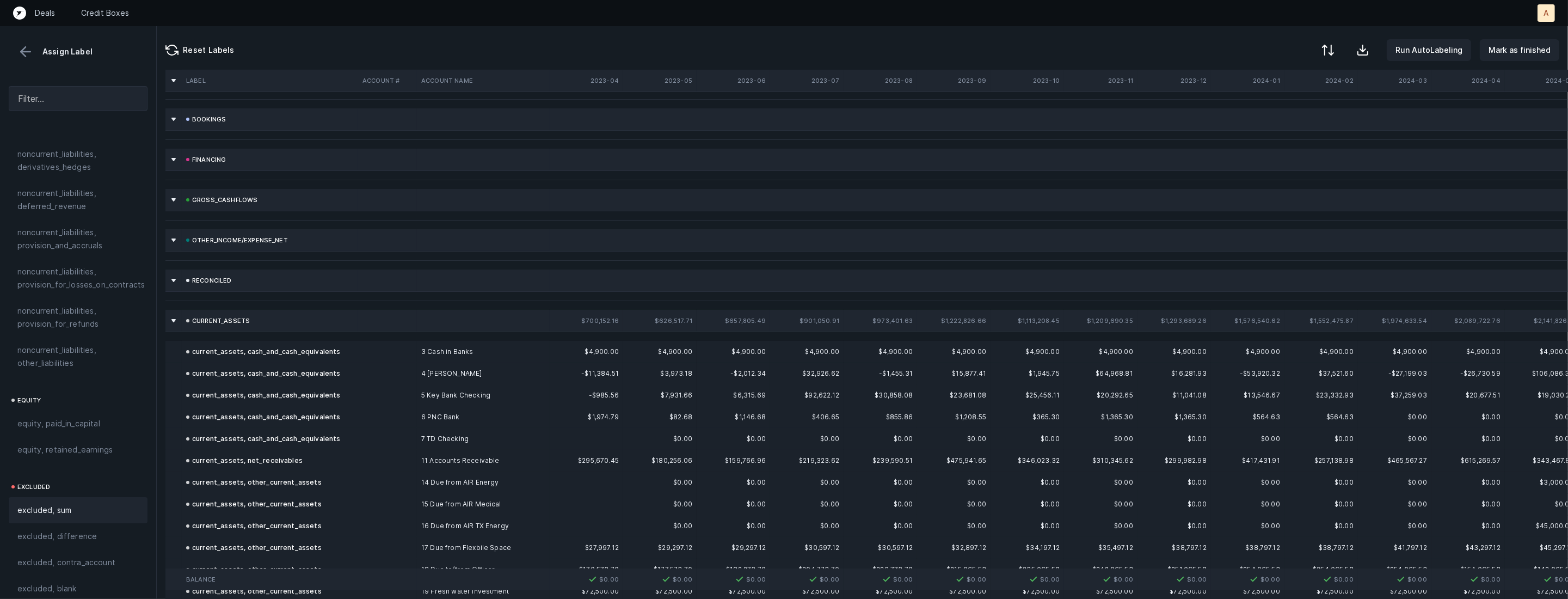
scroll to position [0, 0]
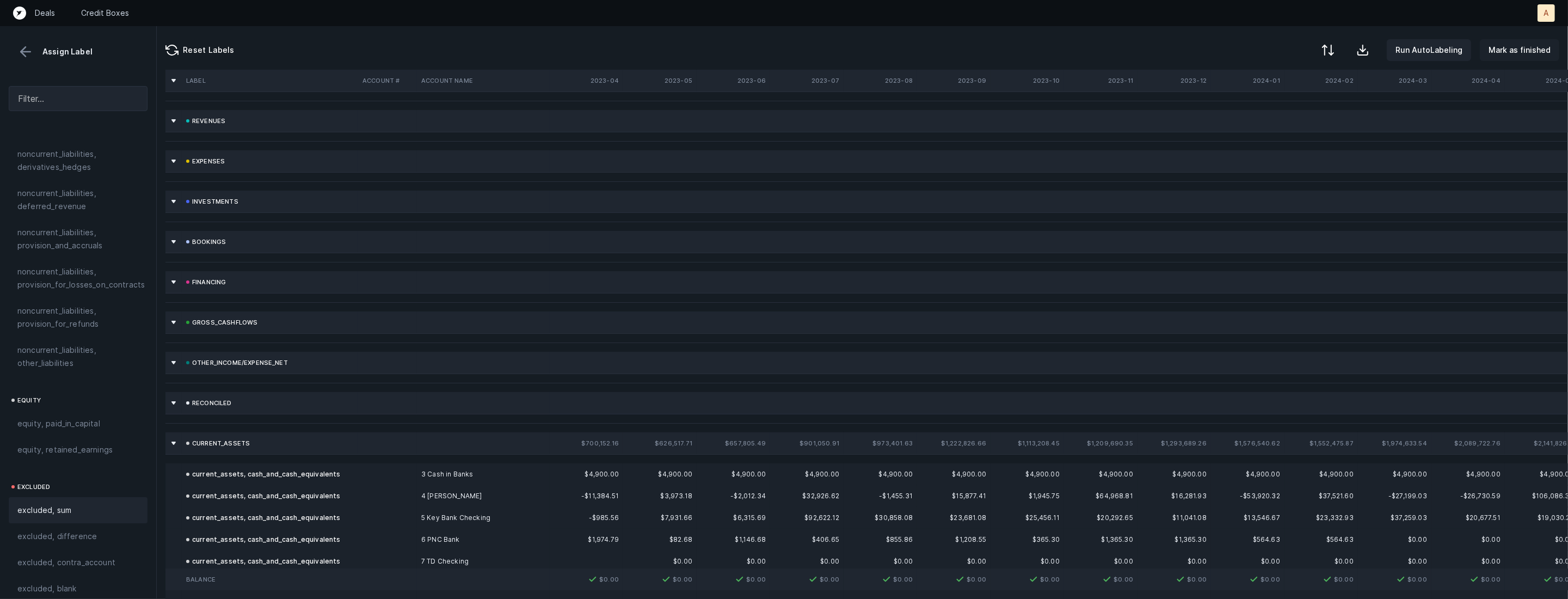
click at [1523, 45] on p "Mark as finished" at bounding box center [1519, 50] width 62 height 13
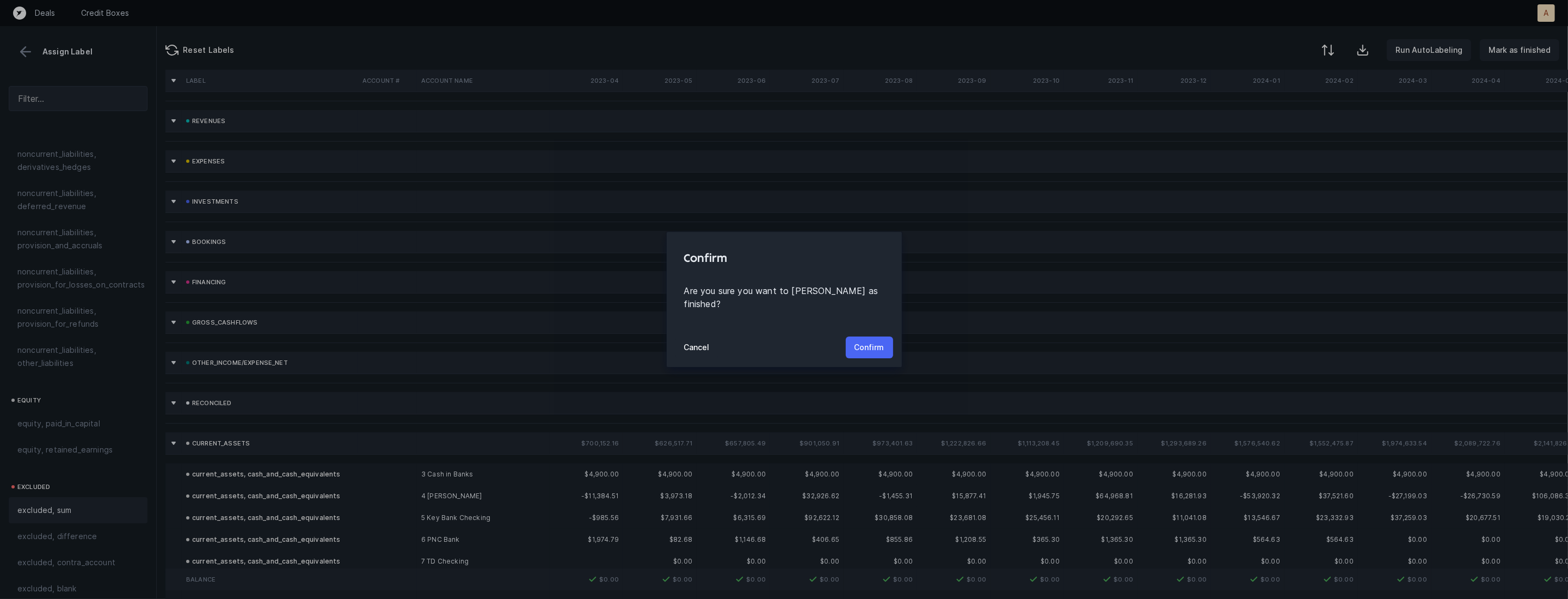
click at [877, 341] on p "Confirm" at bounding box center [869, 347] width 30 height 13
